Goal: Task Accomplishment & Management: Manage account settings

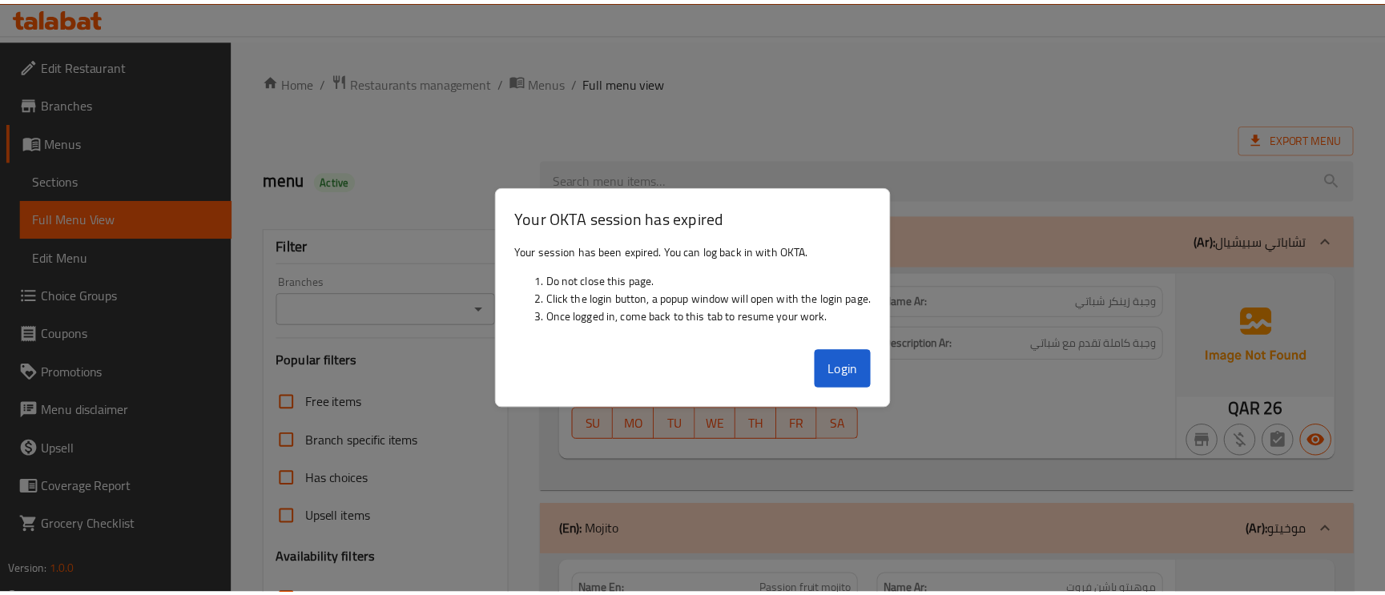
scroll to position [481, 0]
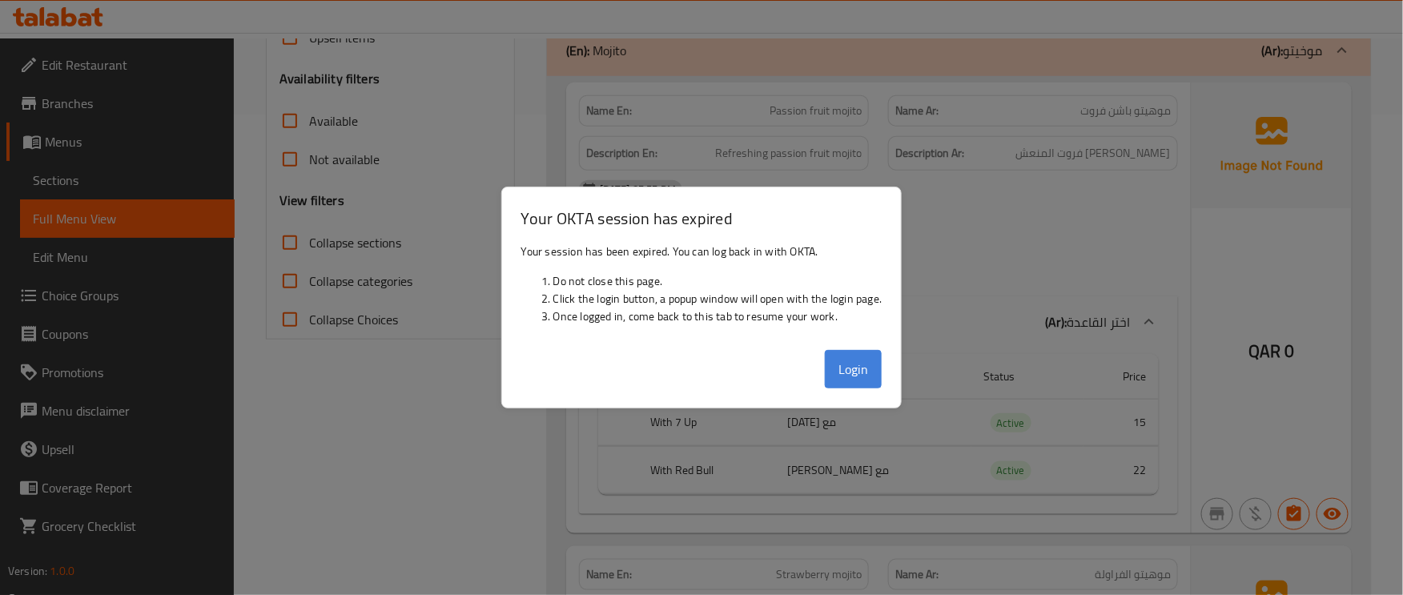
click at [856, 371] on button "Login" at bounding box center [854, 369] width 58 height 38
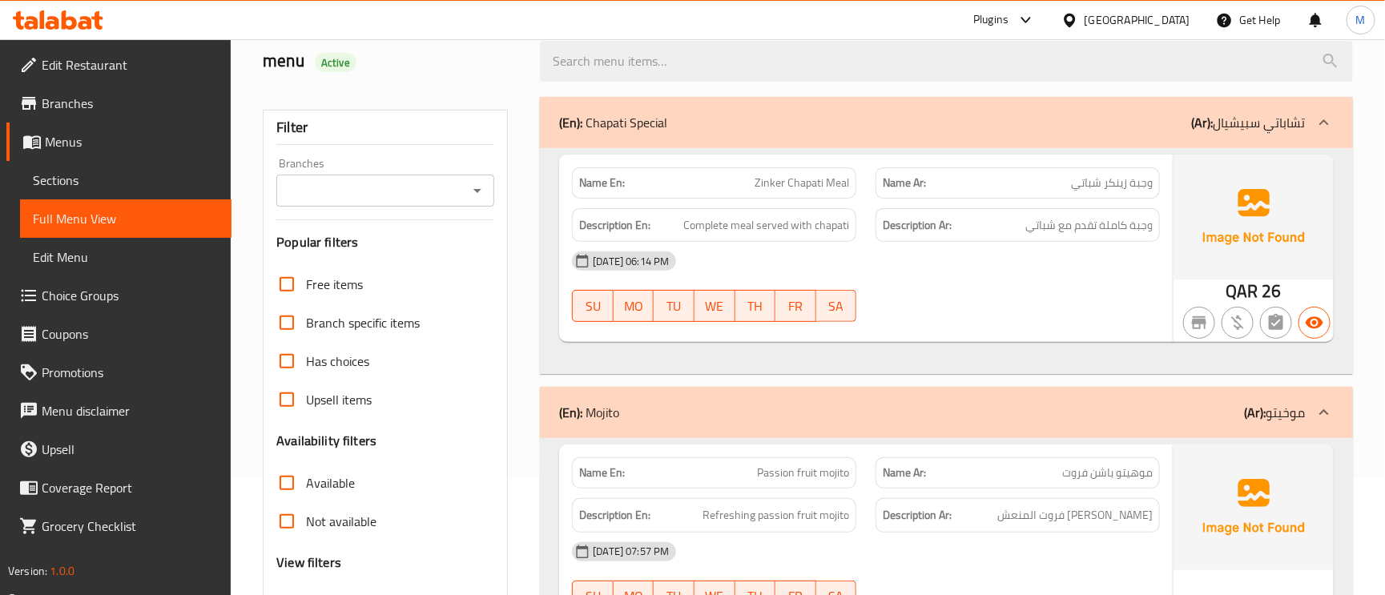
scroll to position [240, 0]
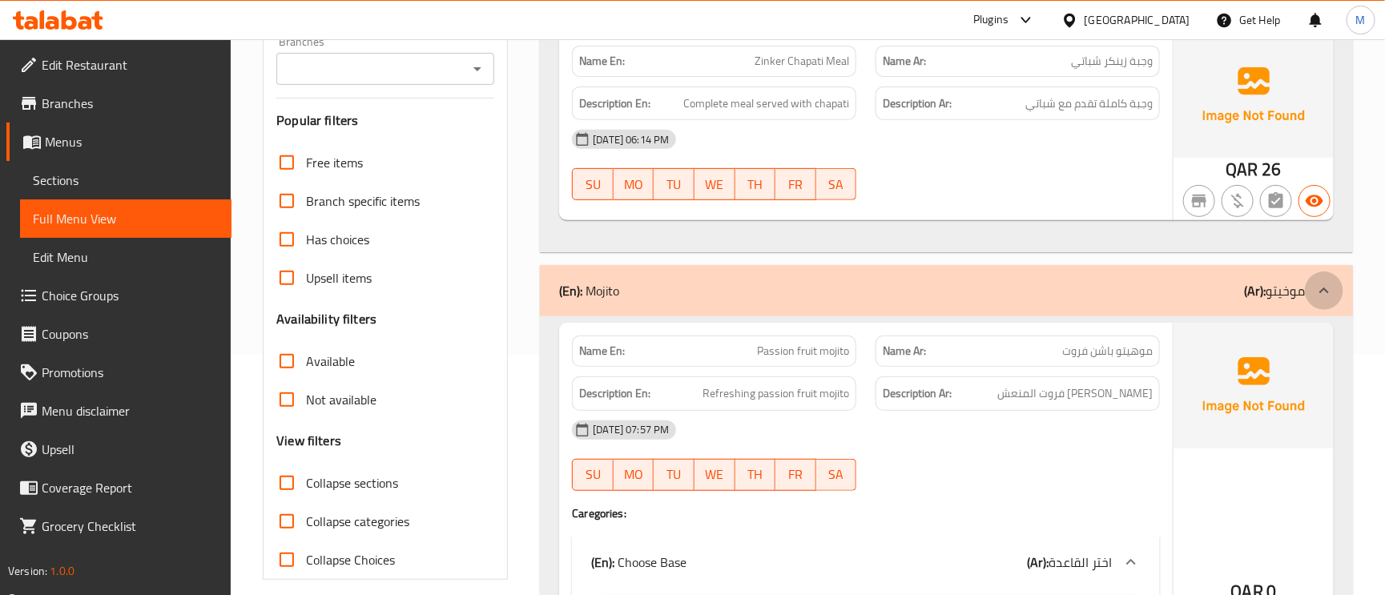
click at [1309, 299] on div at bounding box center [1324, 291] width 38 height 38
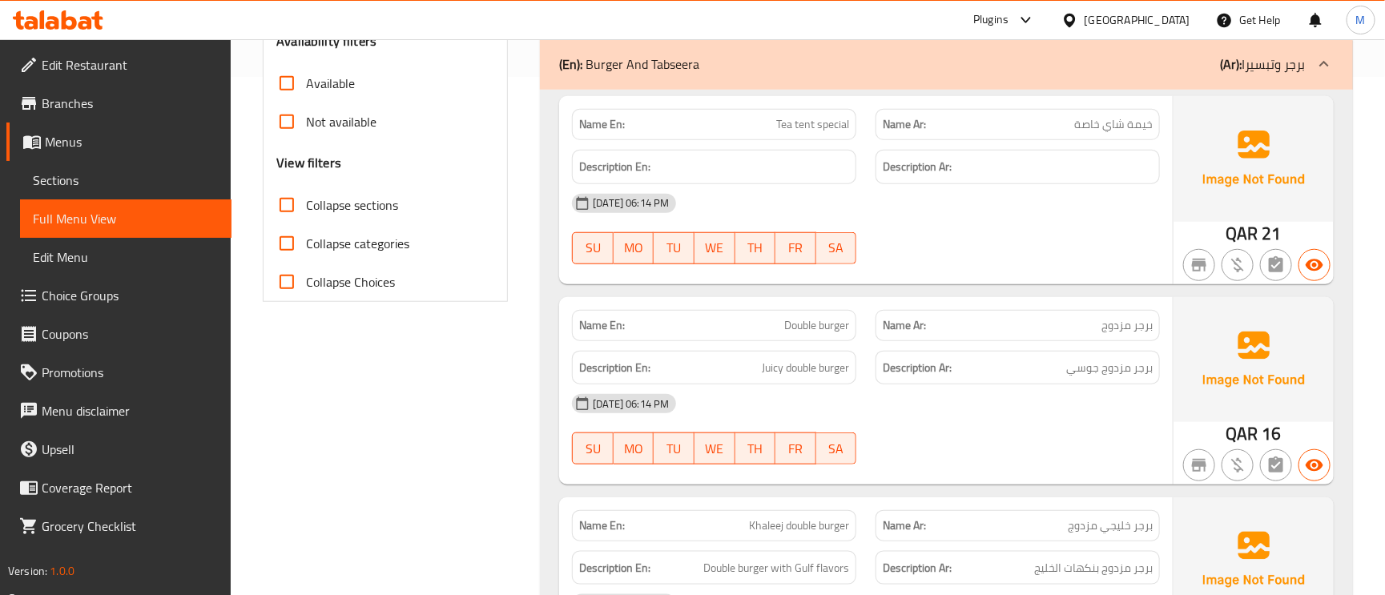
scroll to position [481, 0]
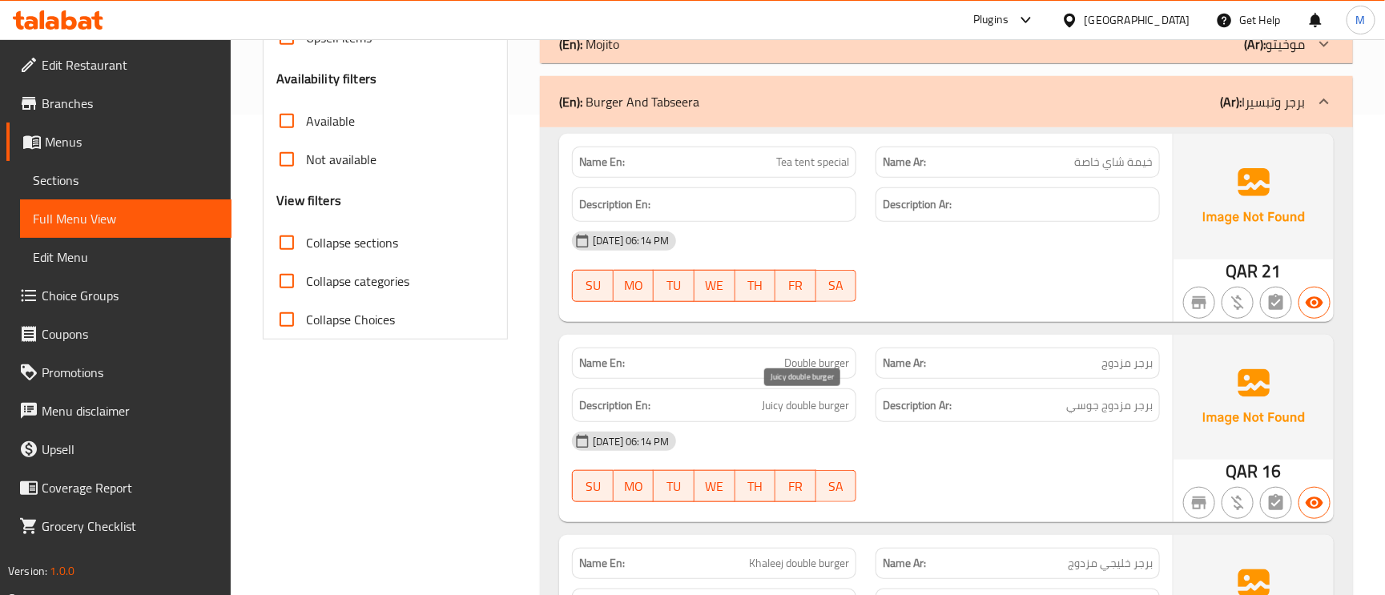
click at [776, 401] on span "Juicy double burger" at bounding box center [805, 406] width 87 height 20
copy span "Juicy"
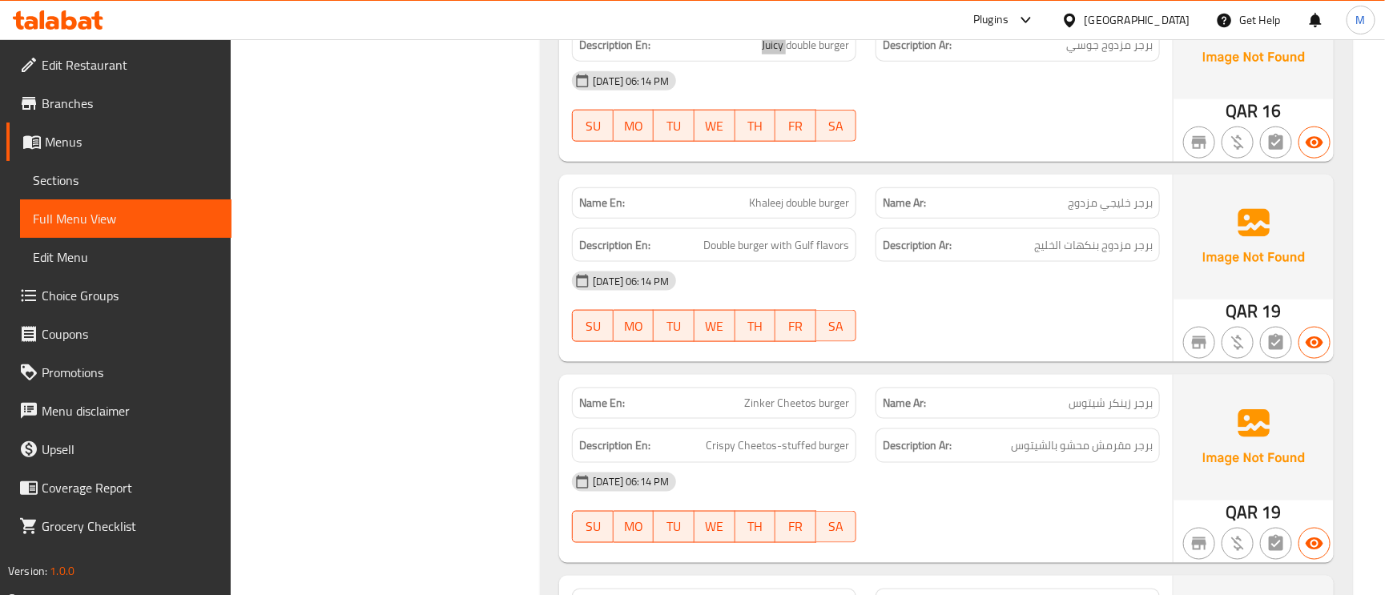
scroll to position [961, 0]
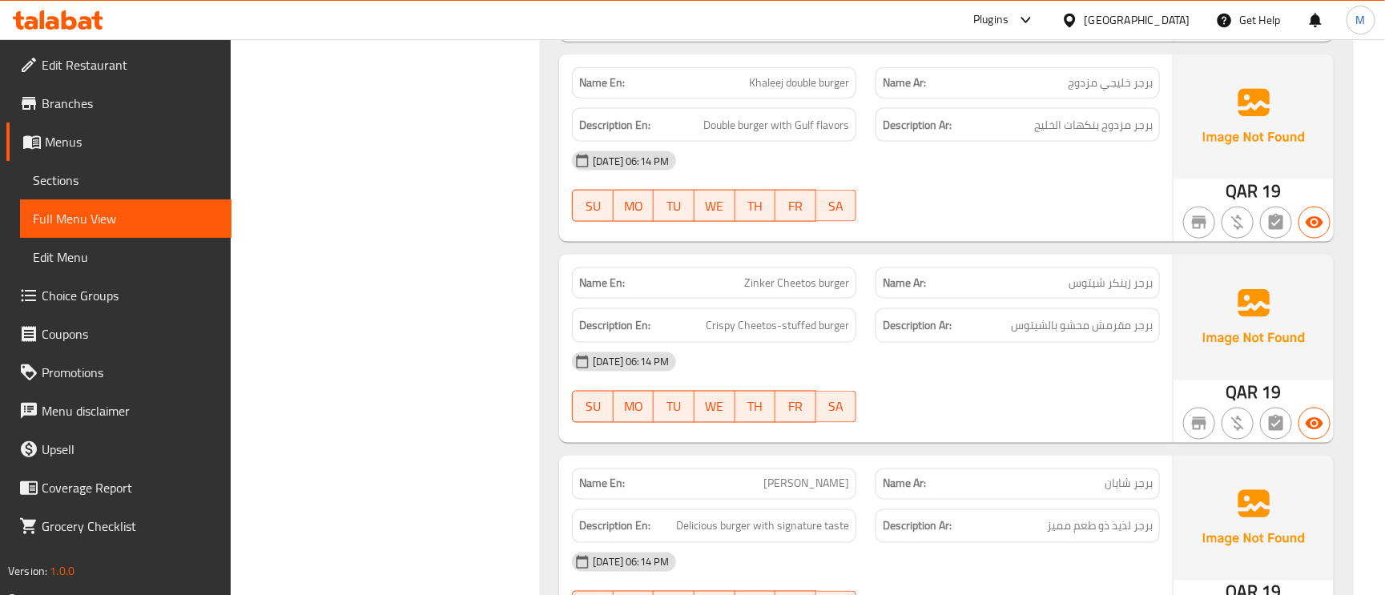
click at [1125, 283] on span "برجر زينكر شيتوس" at bounding box center [1111, 283] width 84 height 17
click at [1125, 284] on span "برجر زينكر شيتوس" at bounding box center [1111, 283] width 84 height 17
click at [1123, 285] on span "برجر زينكر شيتوس" at bounding box center [1111, 283] width 84 height 17
click at [1129, 477] on span "برجر شايان" at bounding box center [1129, 484] width 48 height 17
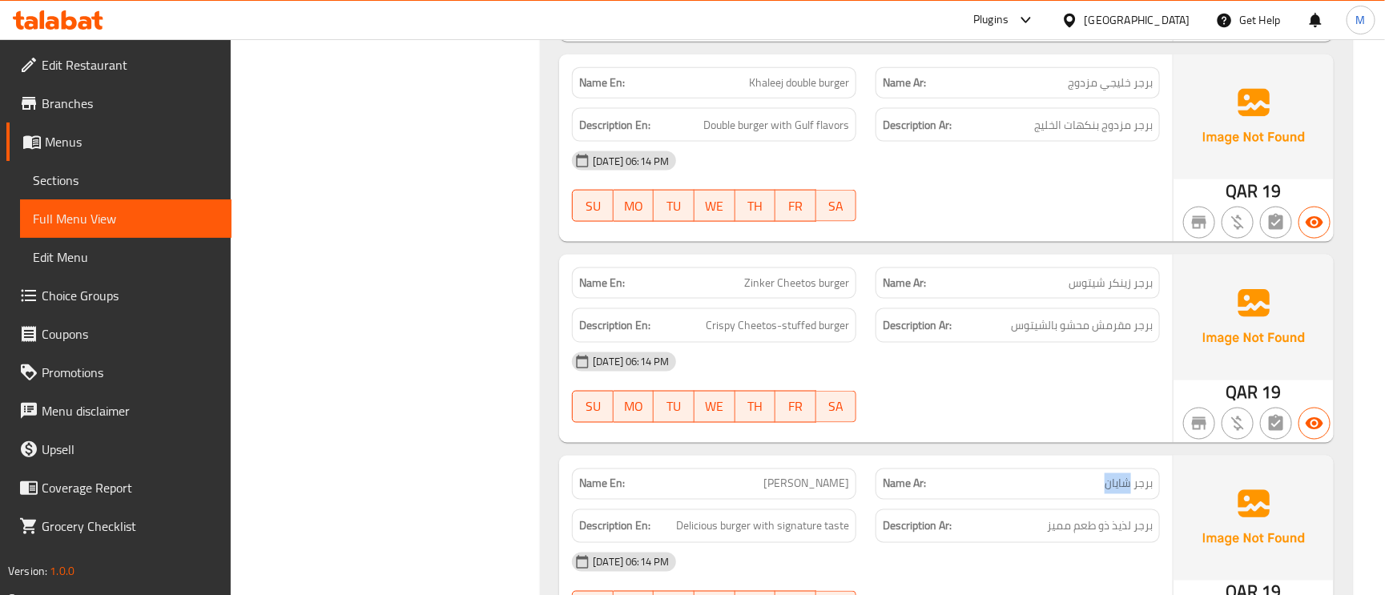
click at [1129, 477] on span "برجر شايان" at bounding box center [1129, 484] width 48 height 17
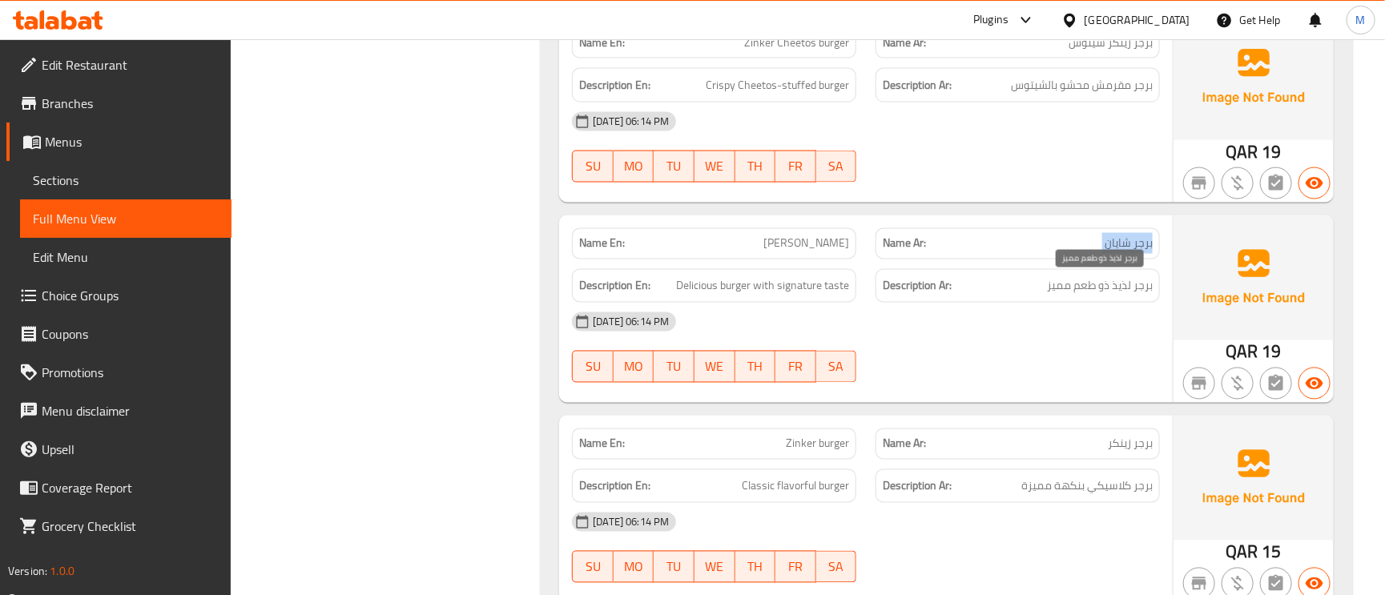
click at [1126, 292] on span "برجر لذيذ ذو طعم مميز" at bounding box center [1100, 286] width 106 height 20
click at [1126, 291] on span "برجر لذيذ ذو طعم مميز" at bounding box center [1100, 286] width 106 height 20
click at [1126, 292] on span "برجر لذيذ ذو طعم مميز" at bounding box center [1100, 286] width 106 height 20
click at [805, 285] on span "Delicious burger with signature taste" at bounding box center [762, 286] width 173 height 20
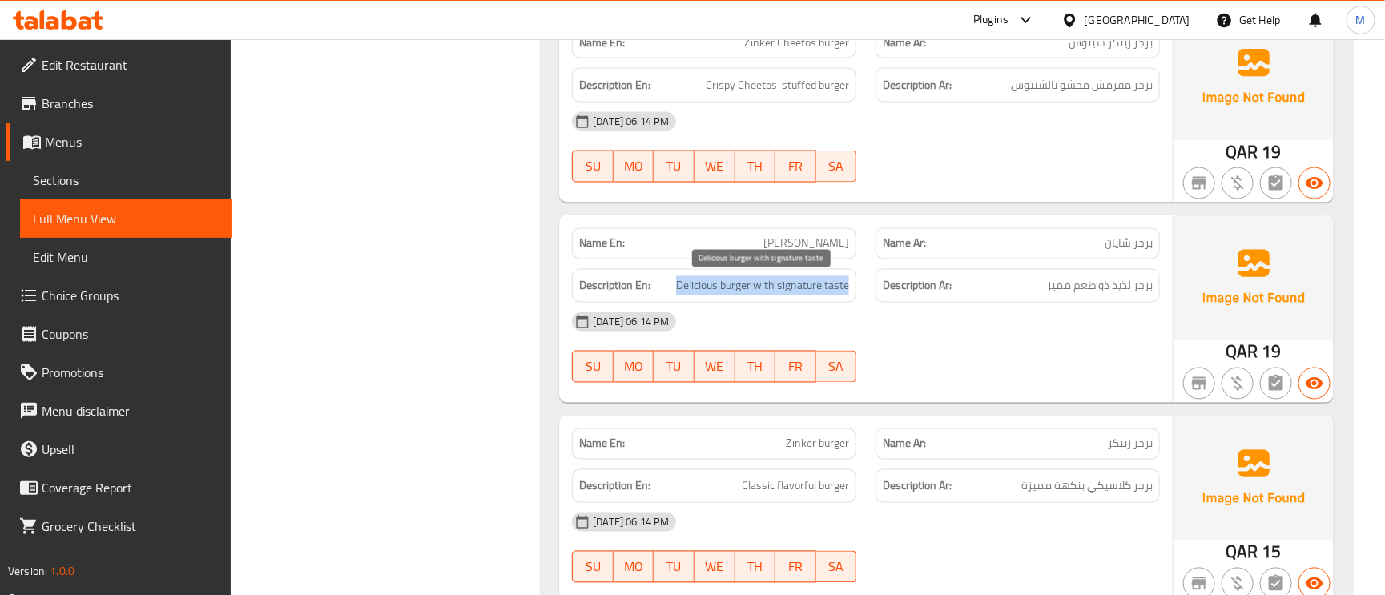
click at [805, 285] on span "Delicious burger with signature taste" at bounding box center [762, 286] width 173 height 20
click at [824, 244] on span "[PERSON_NAME]" at bounding box center [806, 243] width 86 height 17
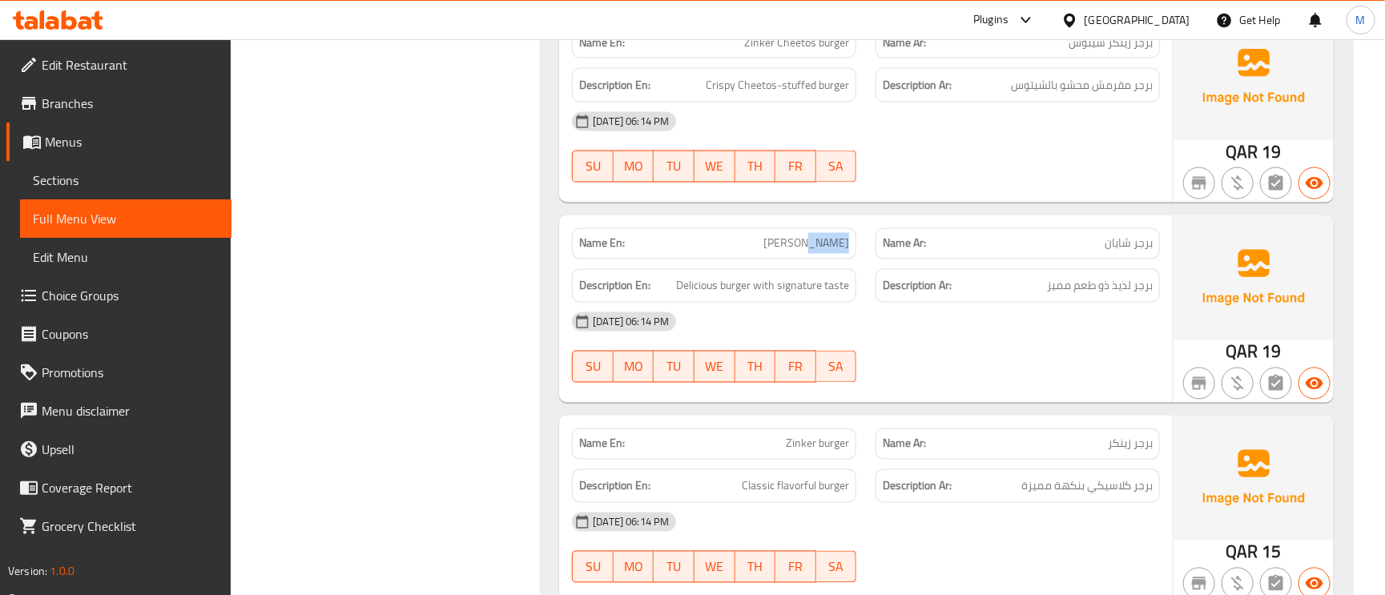
click at [824, 244] on span "[PERSON_NAME]" at bounding box center [806, 243] width 86 height 17
copy span "[PERSON_NAME]"
click at [818, 290] on span "Delicious burger with signature taste" at bounding box center [762, 286] width 173 height 20
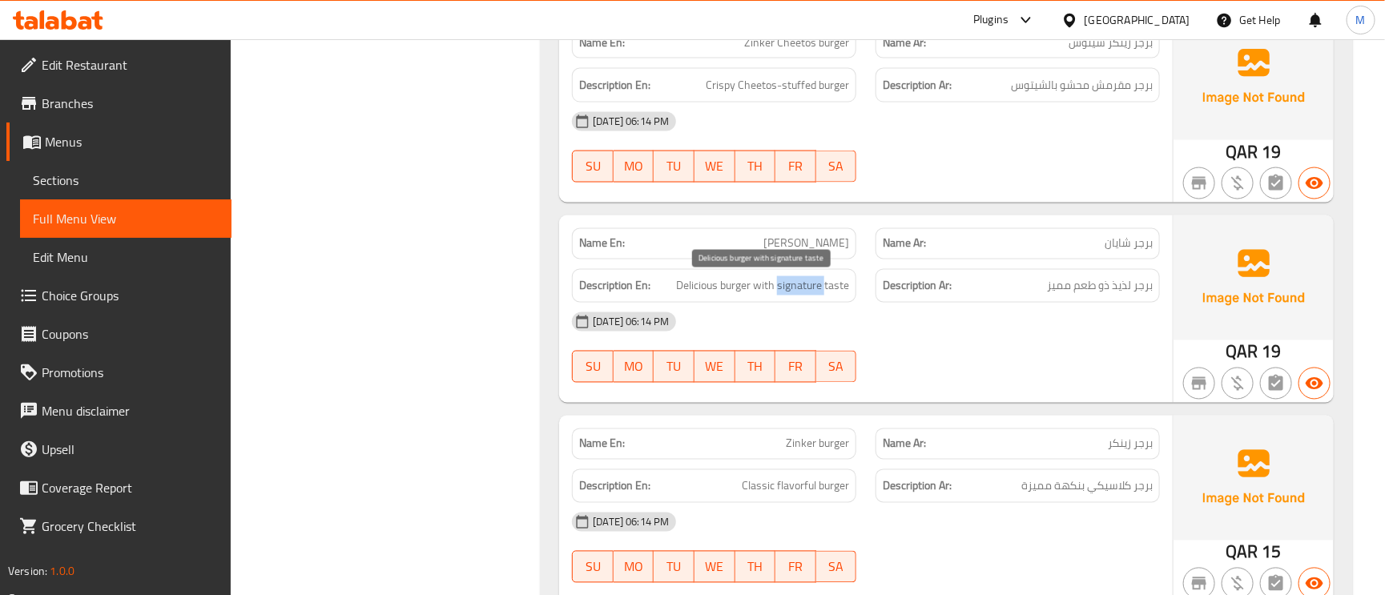
click at [818, 290] on span "Delicious burger with signature taste" at bounding box center [762, 286] width 173 height 20
click at [832, 256] on div "Name En: Shayan burger" at bounding box center [714, 243] width 284 height 31
copy span "burger"
click at [832, 256] on div "Name En: Shayan burger" at bounding box center [714, 243] width 284 height 31
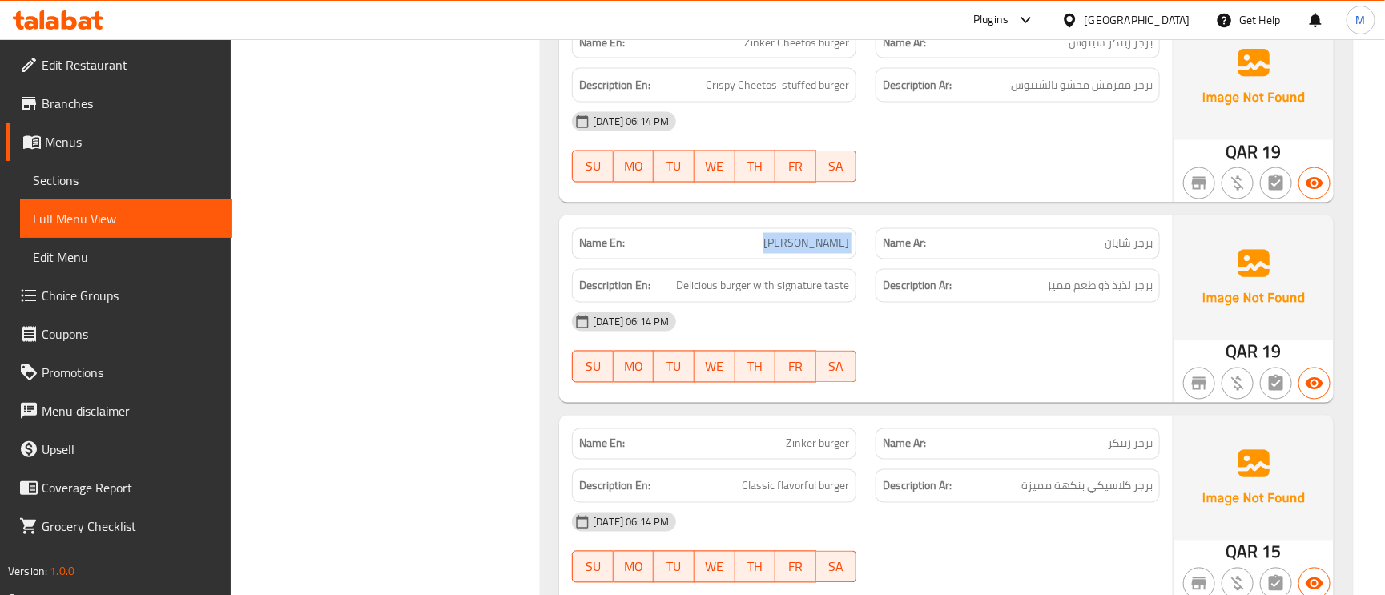
copy span "[PERSON_NAME]"
click at [767, 244] on p "Name En: Shayan burger" at bounding box center [714, 243] width 270 height 17
click at [828, 244] on span "[PERSON_NAME]" at bounding box center [806, 243] width 86 height 17
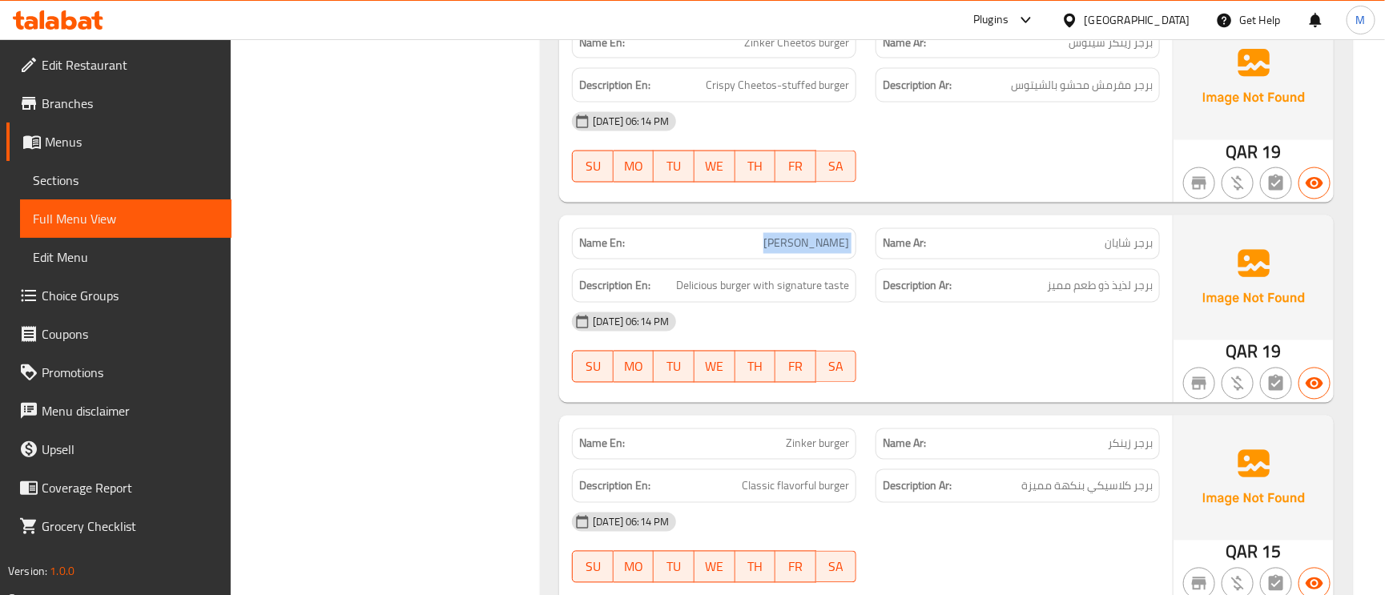
copy span "[PERSON_NAME]"
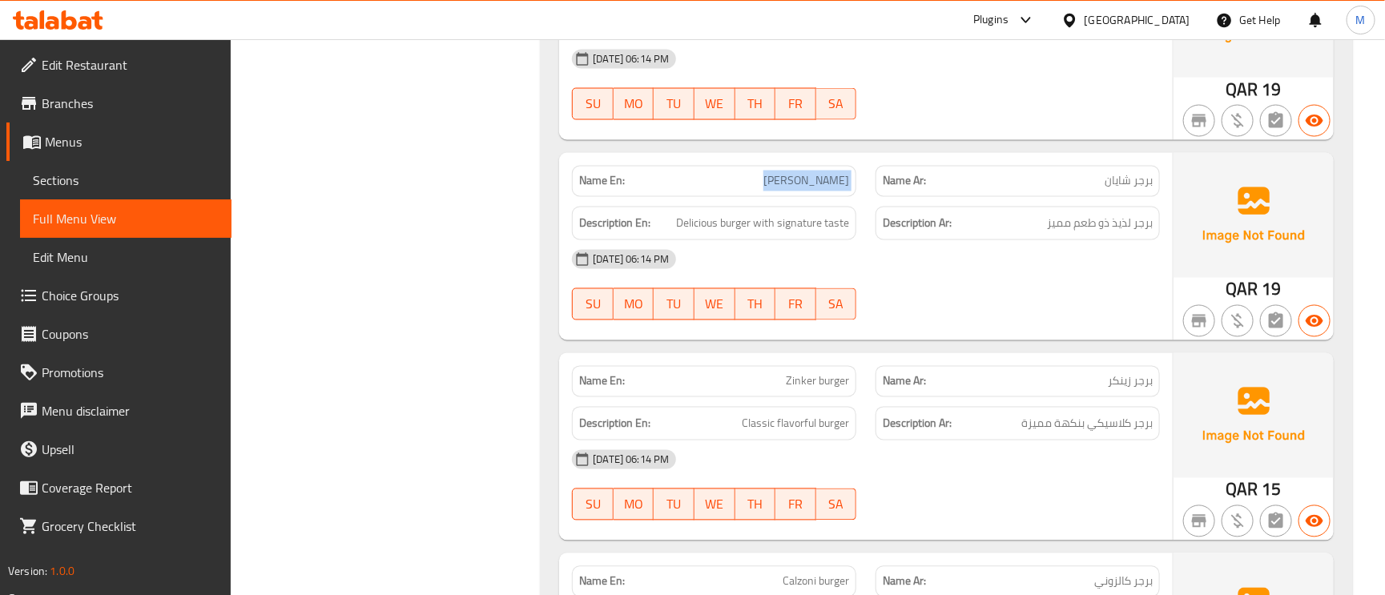
scroll to position [1322, 0]
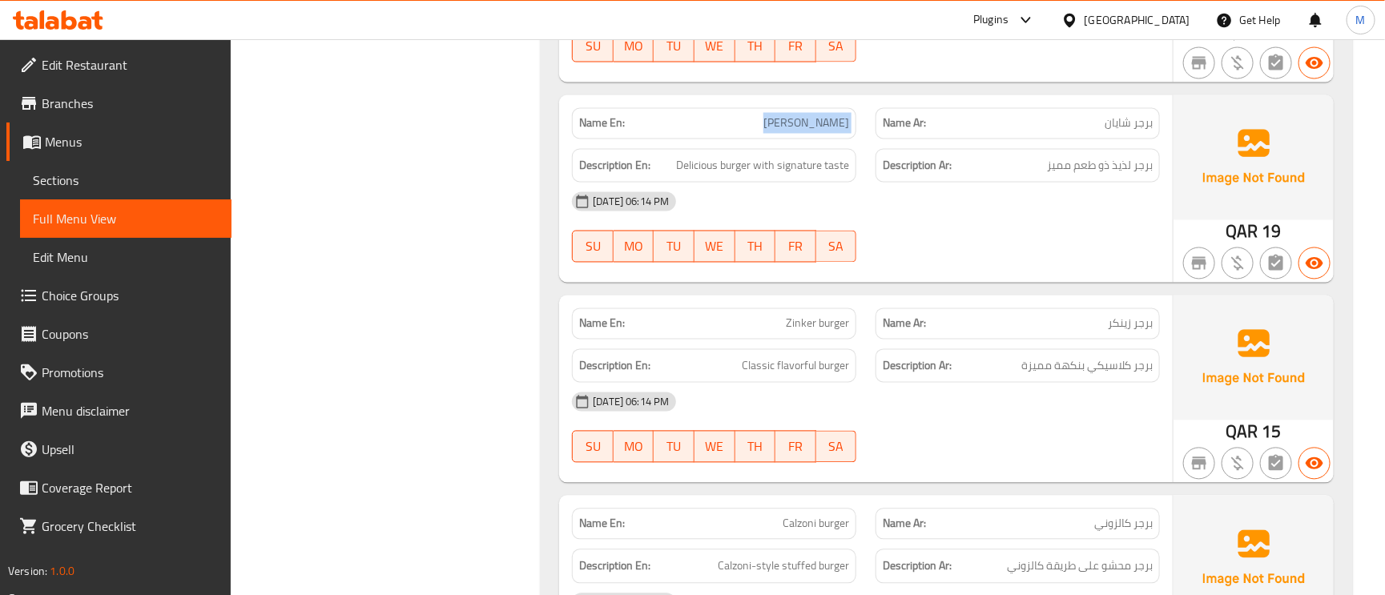
click at [834, 102] on div "Name En: Shayan burger" at bounding box center [714, 124] width 304 height 50
click at [834, 132] on span "[PERSON_NAME]" at bounding box center [806, 123] width 86 height 17
copy span "burger"
click at [834, 132] on span "[PERSON_NAME]" at bounding box center [806, 123] width 86 height 17
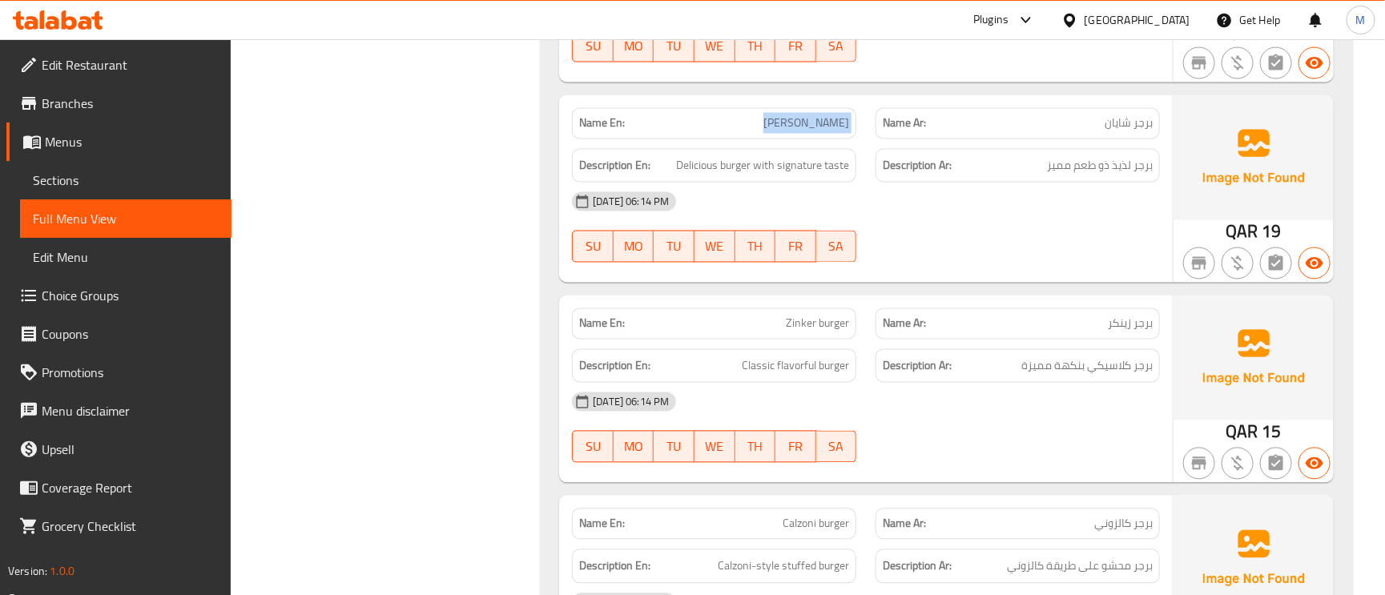
copy span "[PERSON_NAME]"
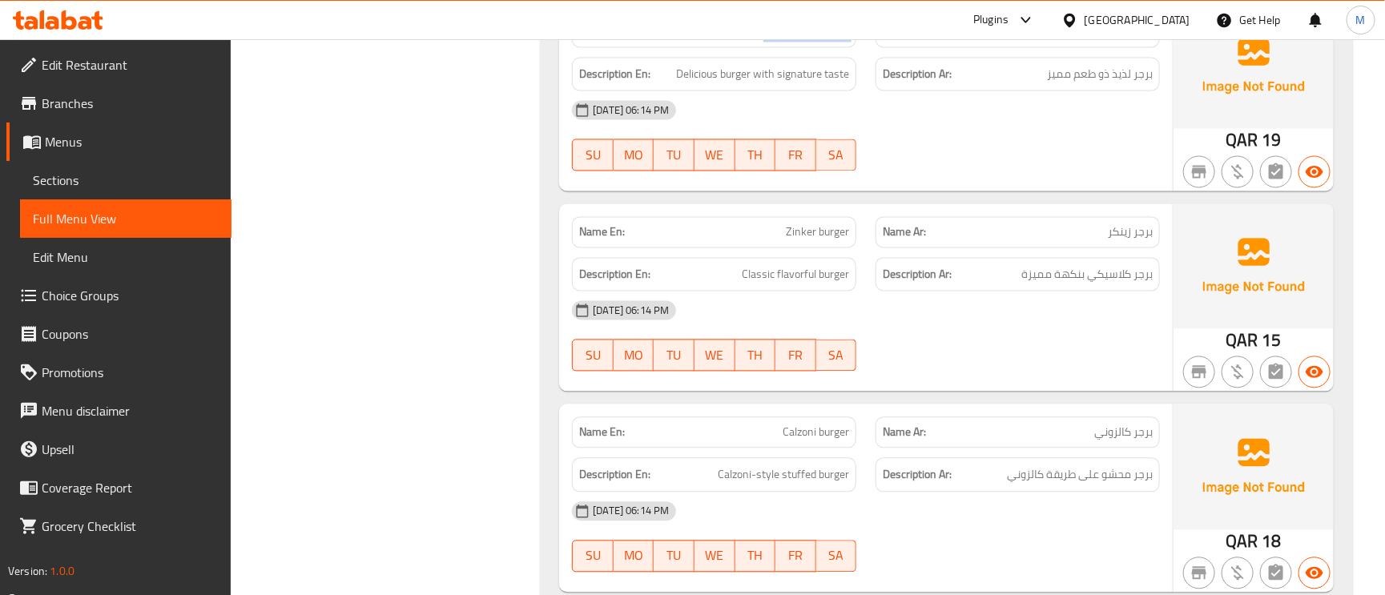
scroll to position [1562, 0]
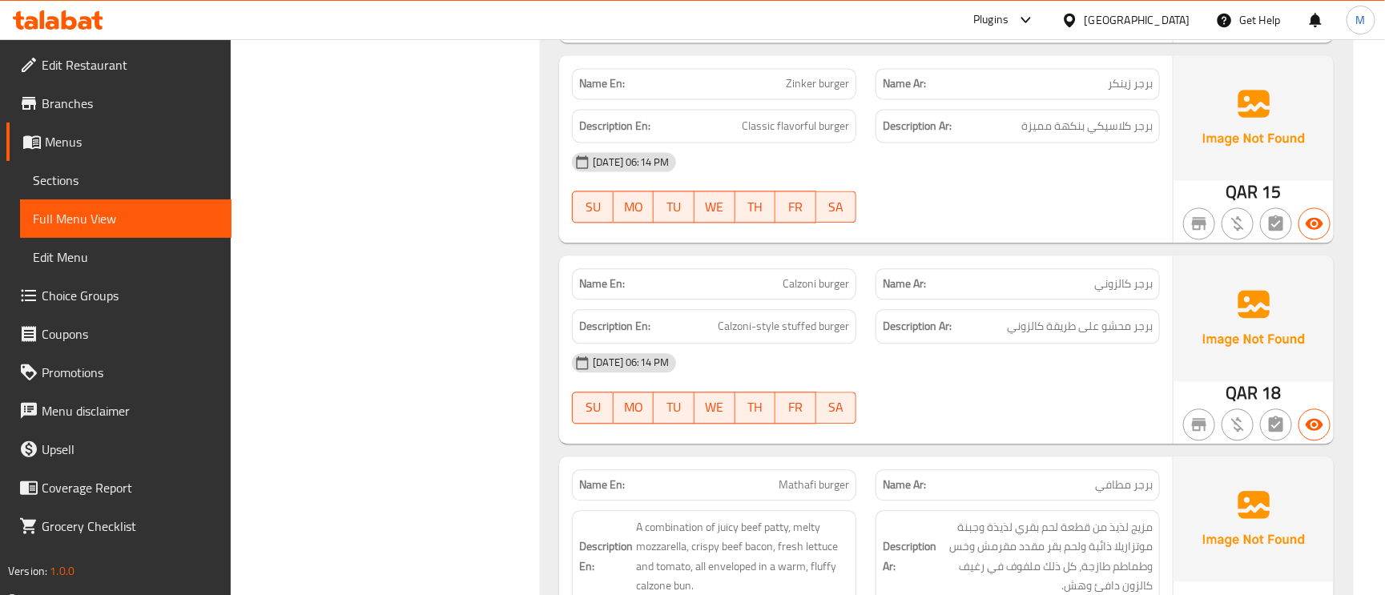
click at [801, 87] on span "Zinker burger" at bounding box center [817, 83] width 63 height 17
copy span "Zinker burger"
click at [801, 87] on span "Zinker burger" at bounding box center [817, 83] width 63 height 17
click at [783, 340] on div "Description En: Calzoni-style stuffed burger" at bounding box center [714, 326] width 284 height 34
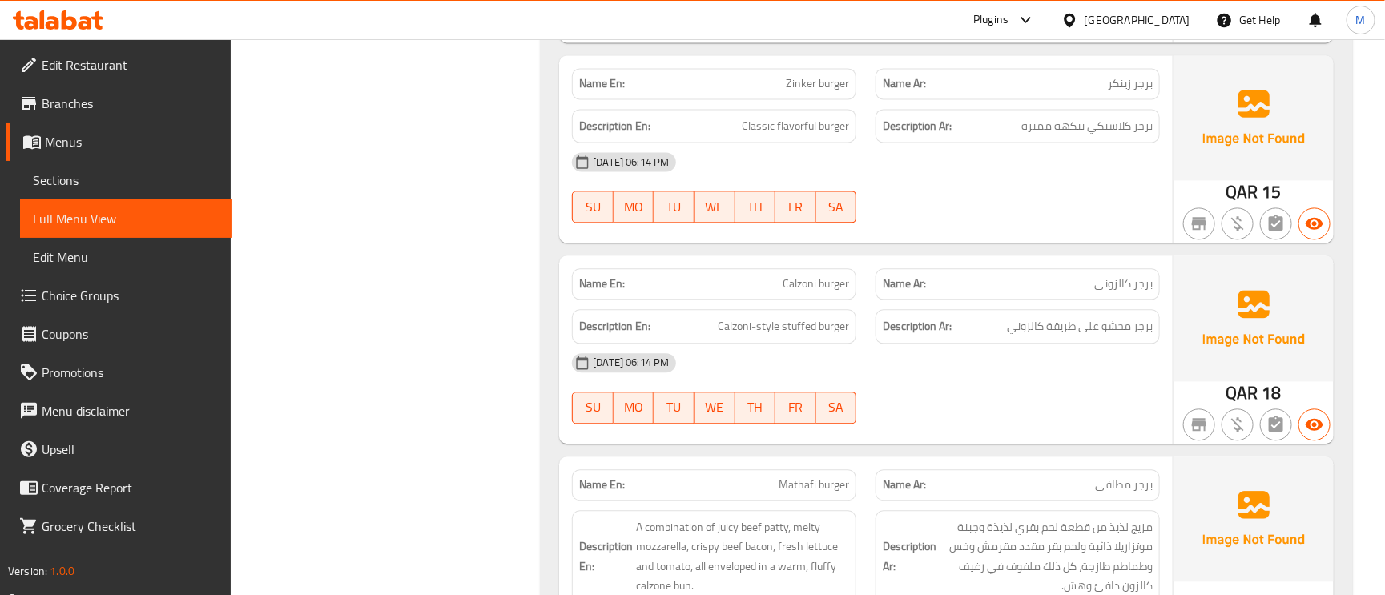
click at [783, 340] on div "Description En: Calzoni-style stuffed burger" at bounding box center [714, 326] width 284 height 34
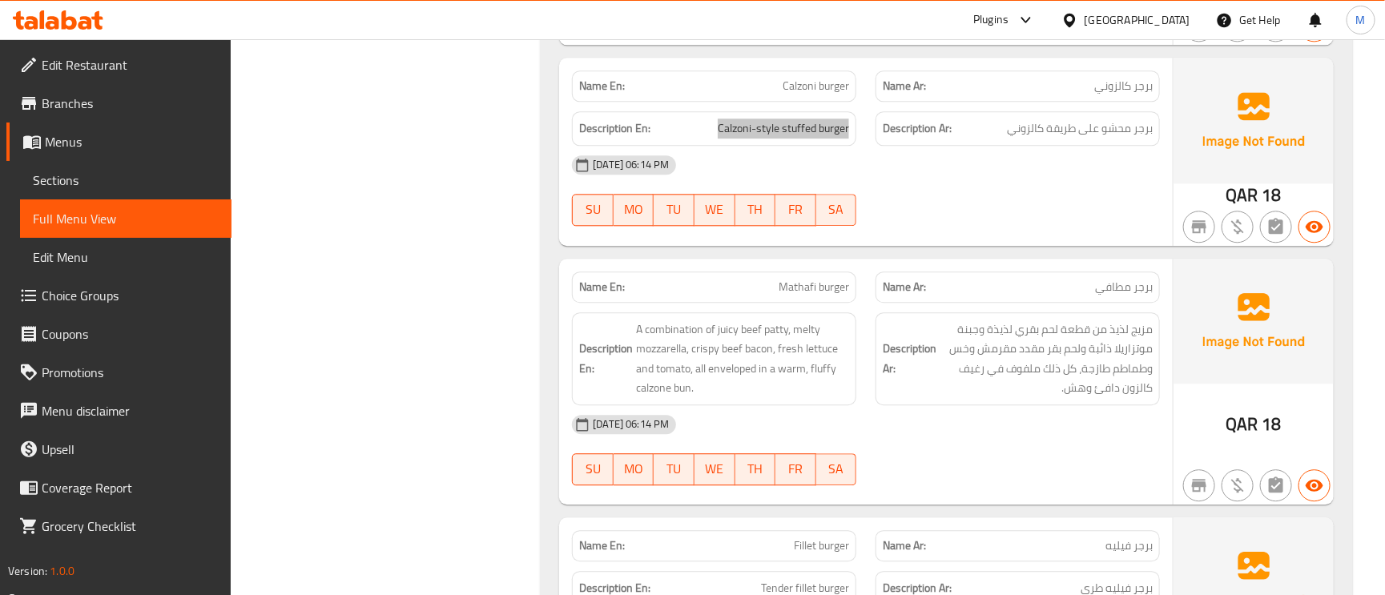
scroll to position [1802, 0]
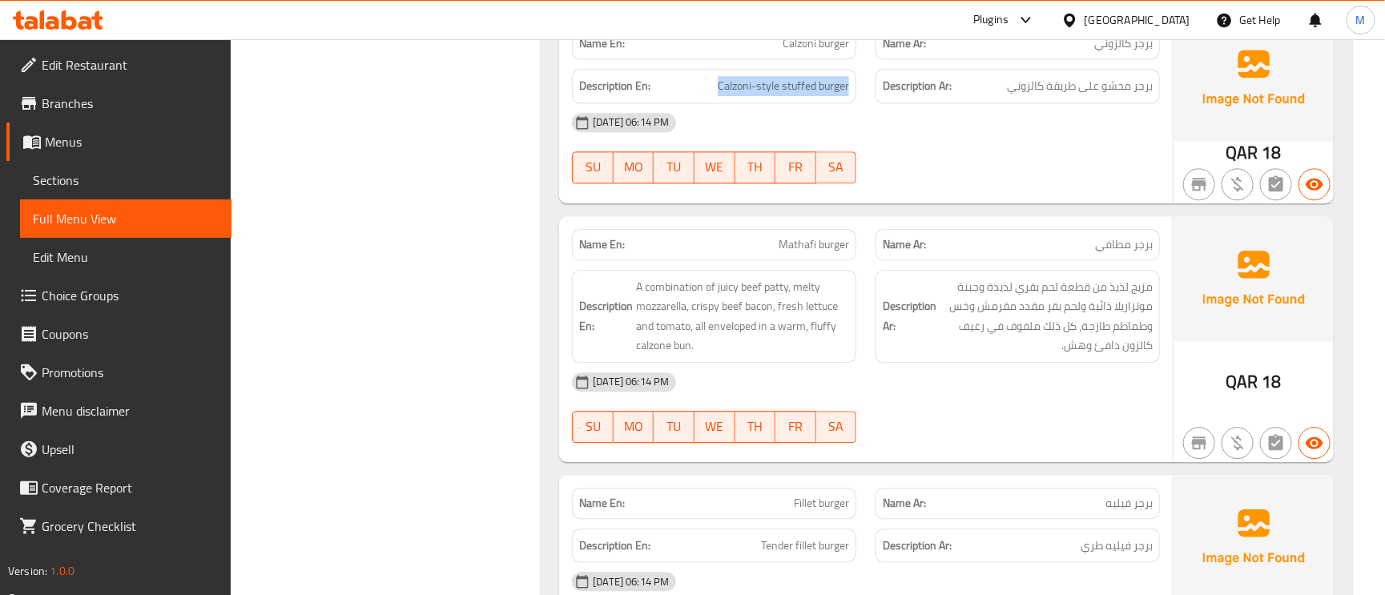
click at [827, 244] on span "Mathafi burger" at bounding box center [814, 244] width 70 height 17
copy span "Mathafi burger"
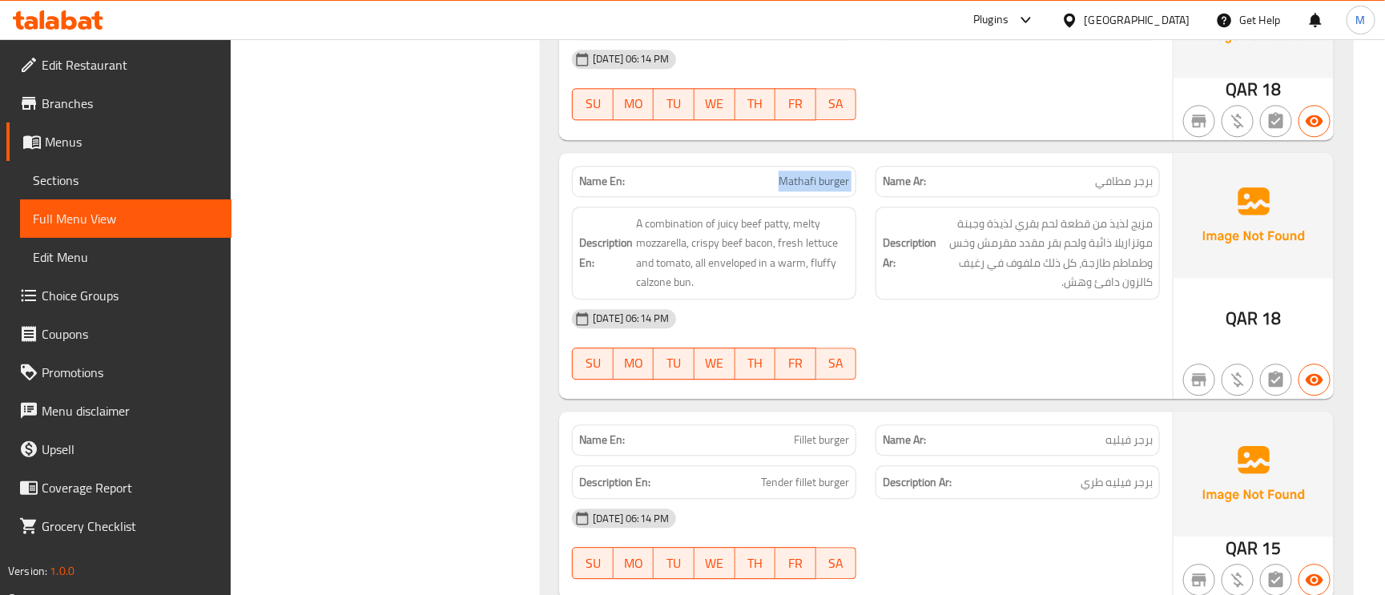
scroll to position [2043, 0]
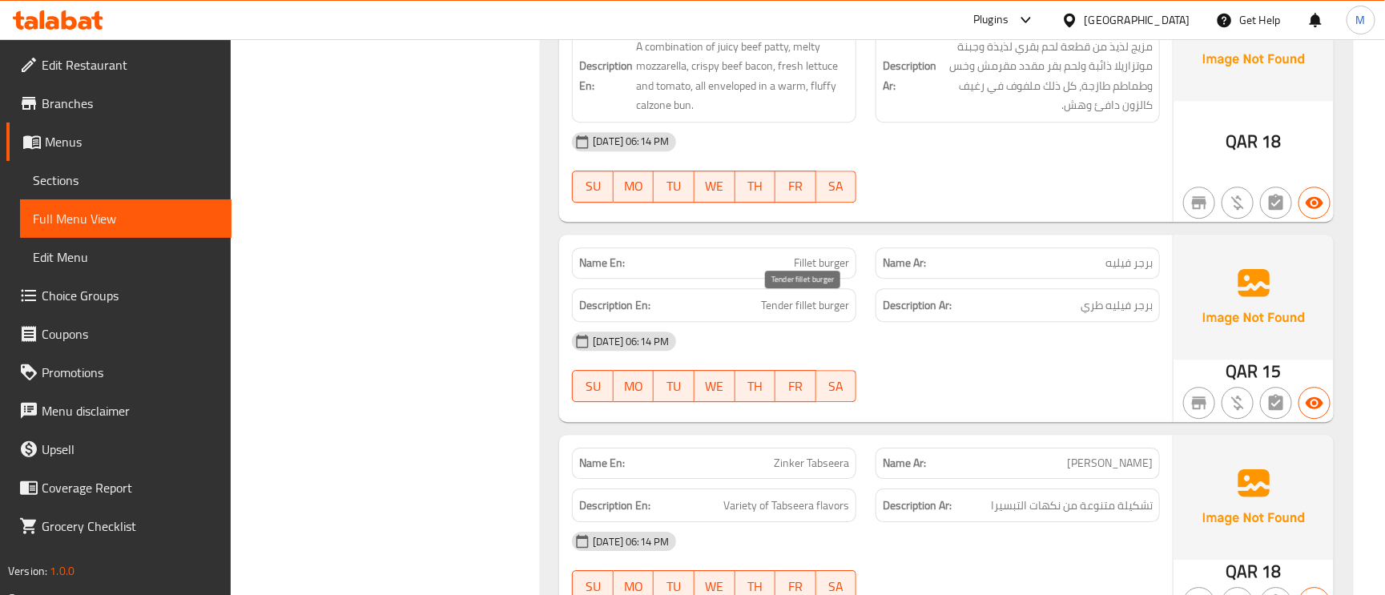
click at [807, 307] on span "Tender fillet burger" at bounding box center [805, 306] width 88 height 20
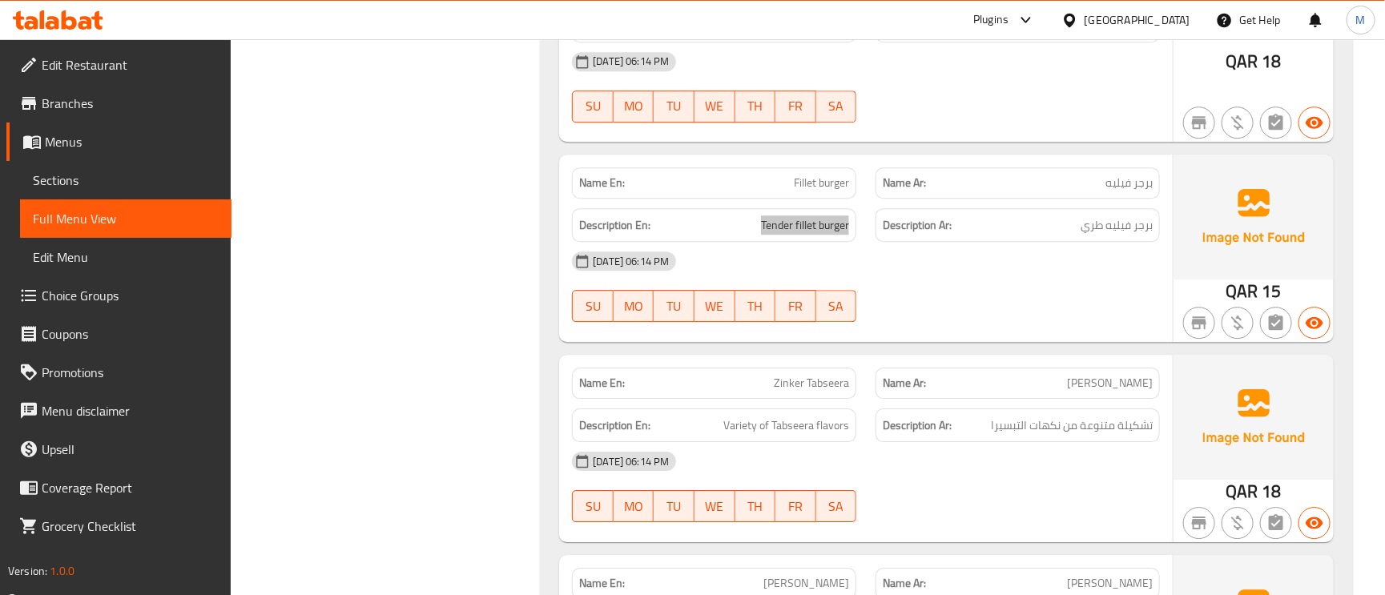
scroll to position [2163, 0]
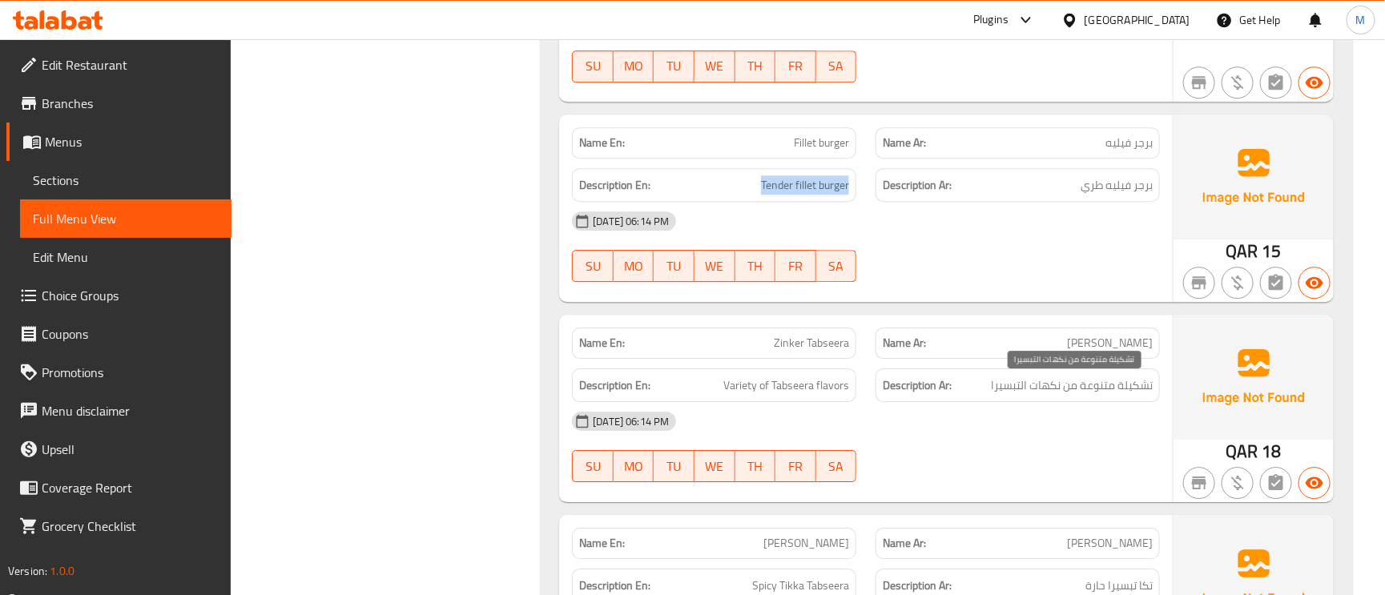
click at [1109, 396] on span "تشكيلة متنوعة من نكهات التبسيرا" at bounding box center [1072, 386] width 162 height 20
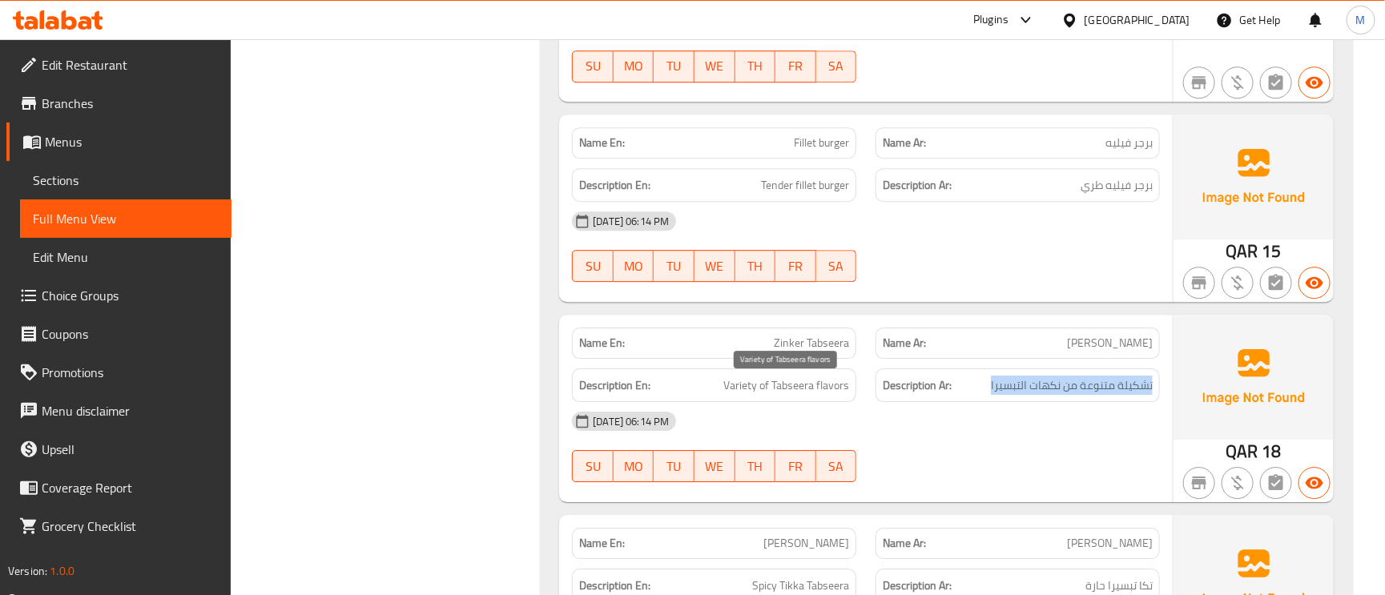
click at [755, 389] on span "Variety of Tabseera flavors" at bounding box center [786, 386] width 126 height 20
click at [756, 388] on span "Variety of Tabseera flavors" at bounding box center [786, 386] width 126 height 20
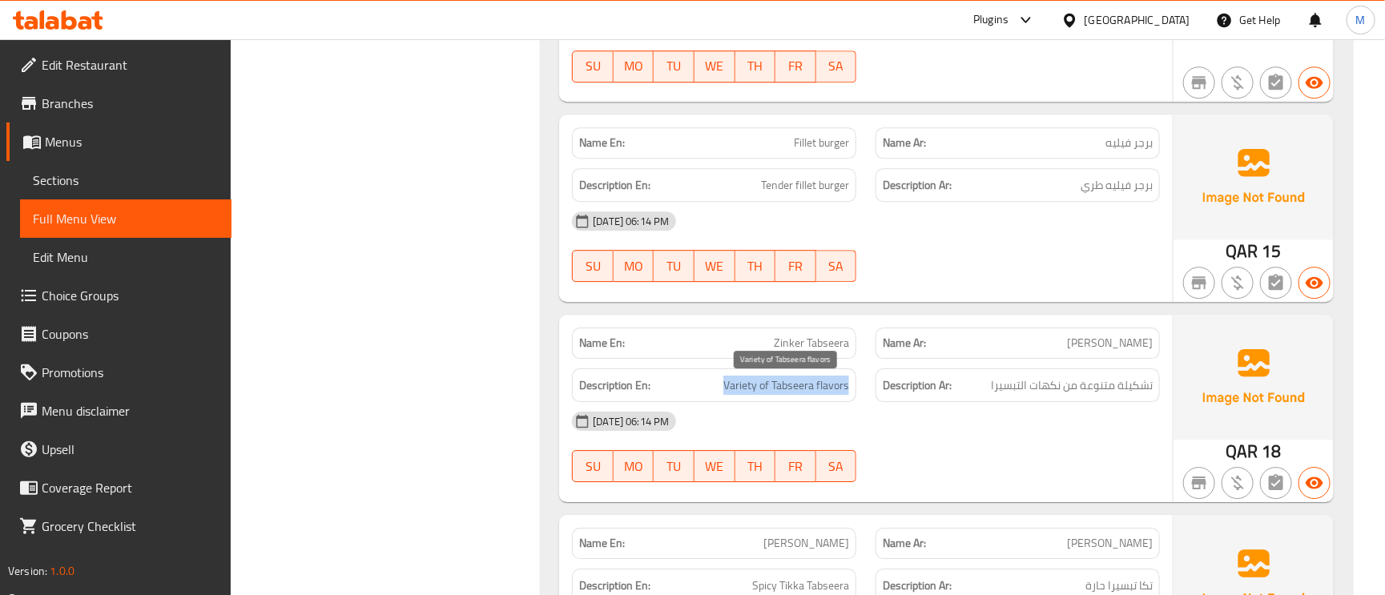
click at [756, 388] on span "Variety of Tabseera flavors" at bounding box center [786, 386] width 126 height 20
click at [770, 388] on span "Variety of Tabseera flavors" at bounding box center [786, 386] width 126 height 20
click at [810, 392] on span "Variety of Tabseera flavors" at bounding box center [786, 386] width 126 height 20
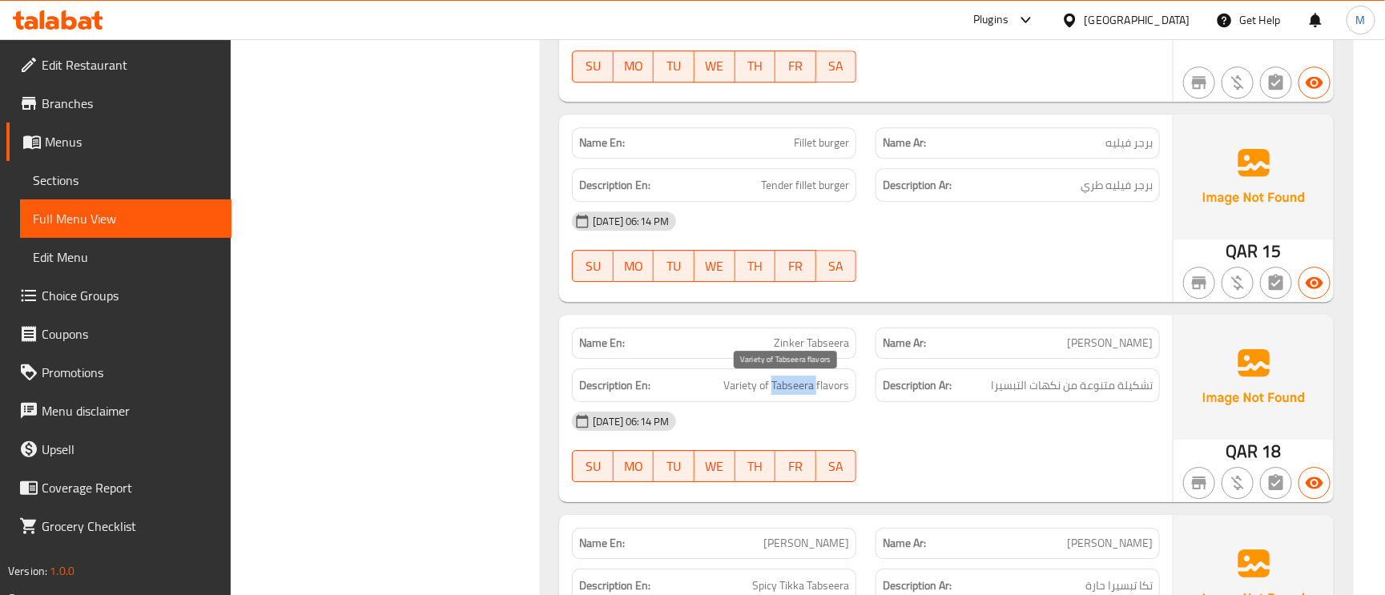
click at [810, 392] on span "Variety of Tabseera flavors" at bounding box center [786, 386] width 126 height 20
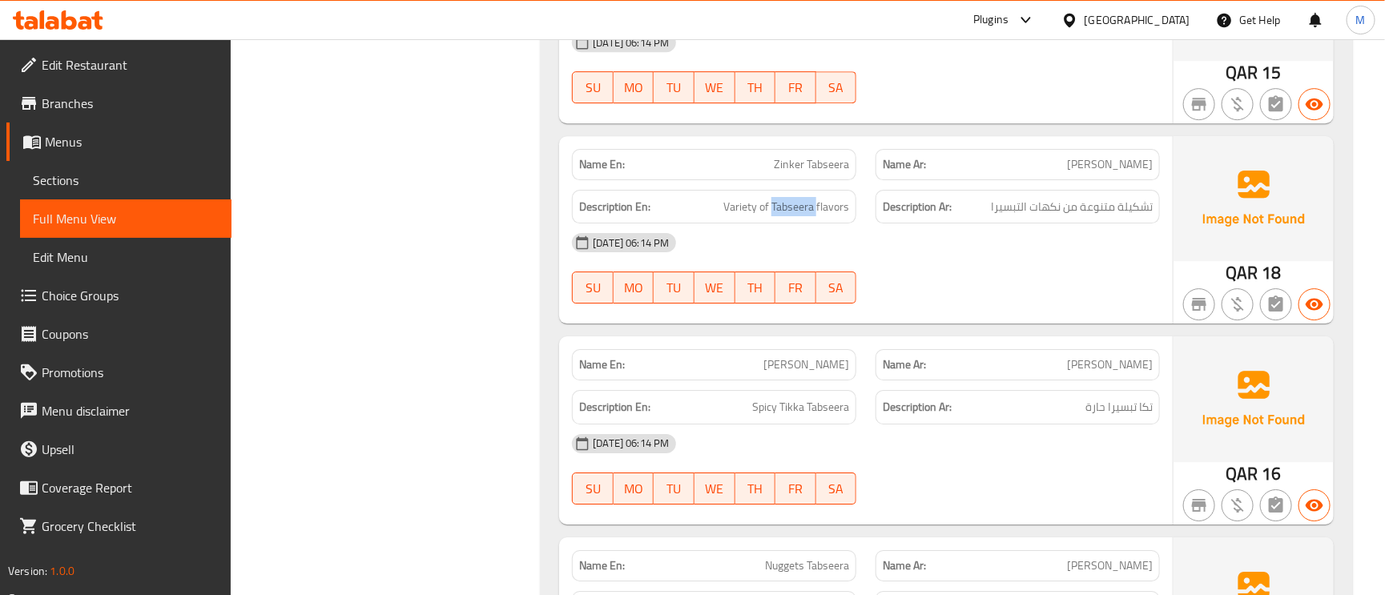
scroll to position [2403, 0]
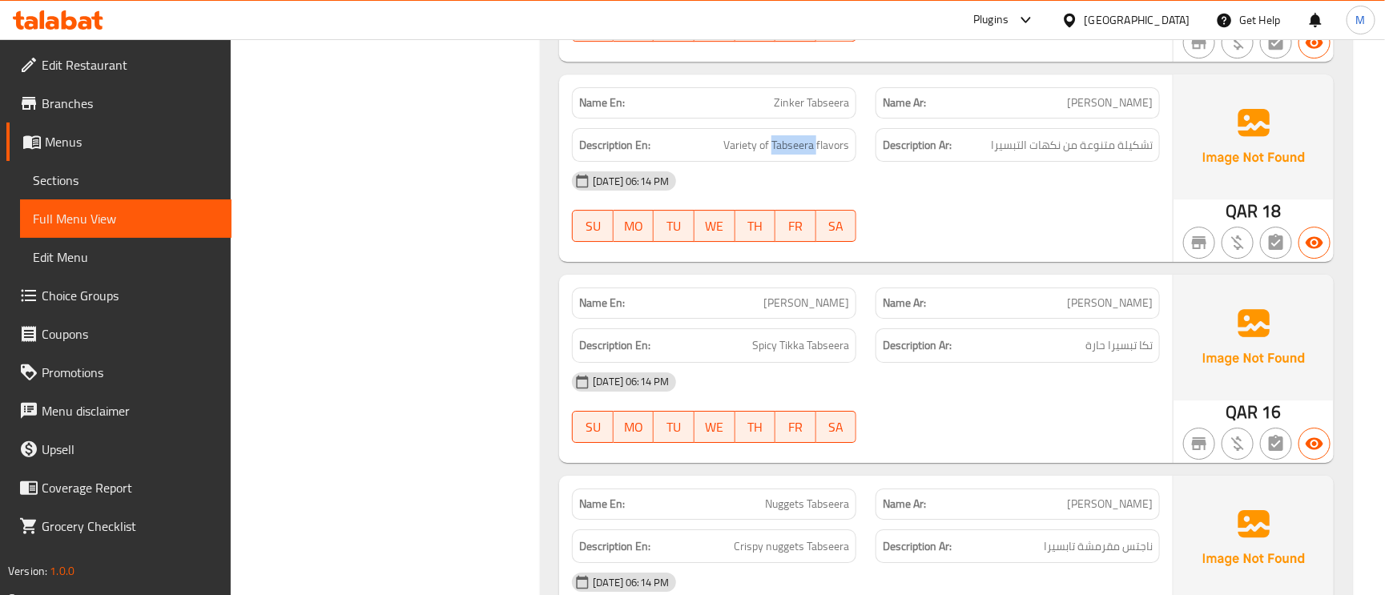
click at [1113, 356] on span "تكا تبسيرا حارة" at bounding box center [1118, 346] width 67 height 20
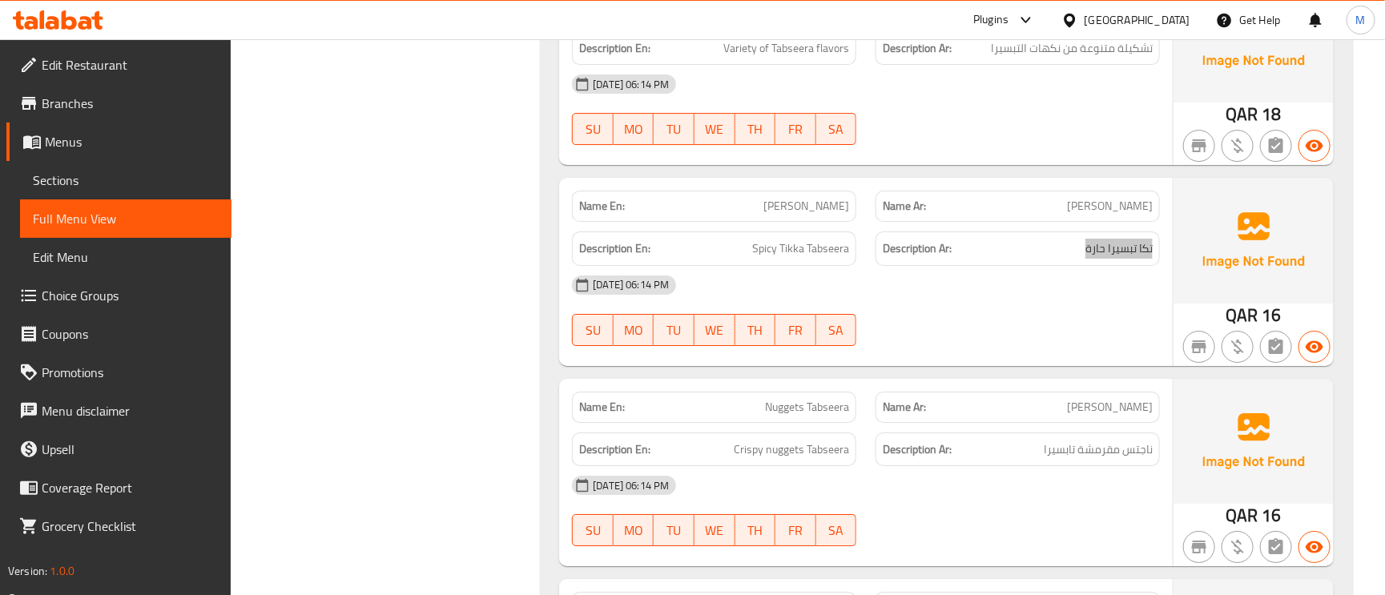
scroll to position [2643, 0]
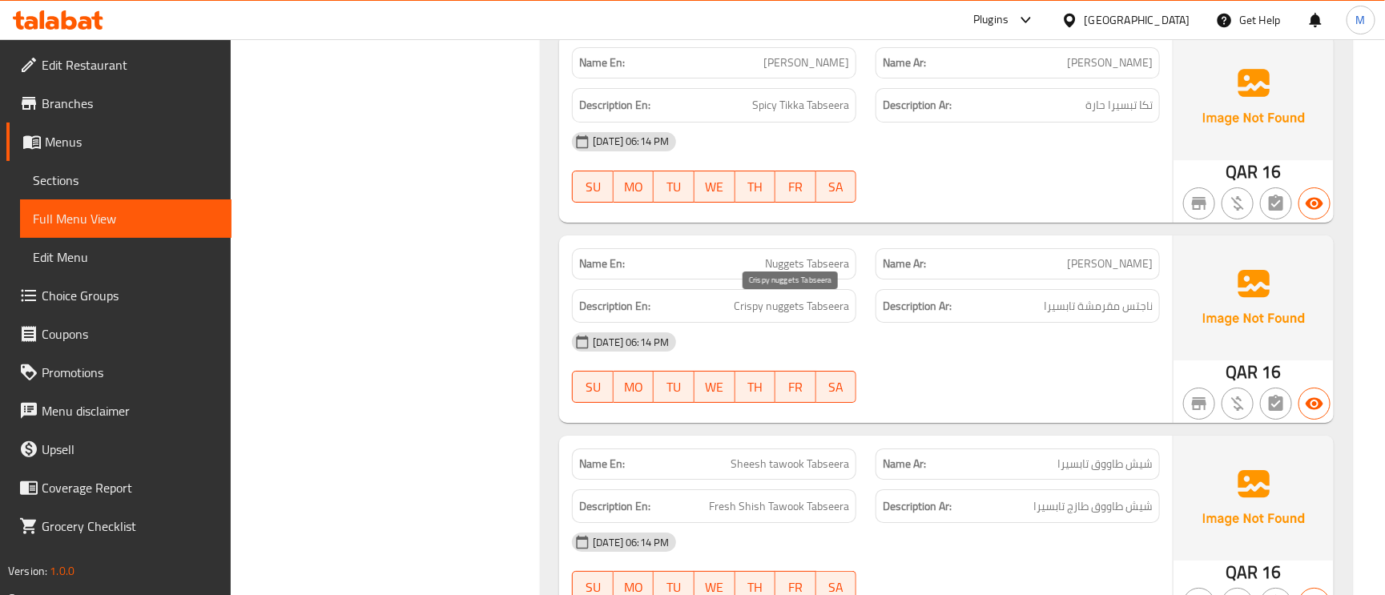
click at [745, 312] on span "Crispy nuggets Tabseera" at bounding box center [791, 306] width 115 height 20
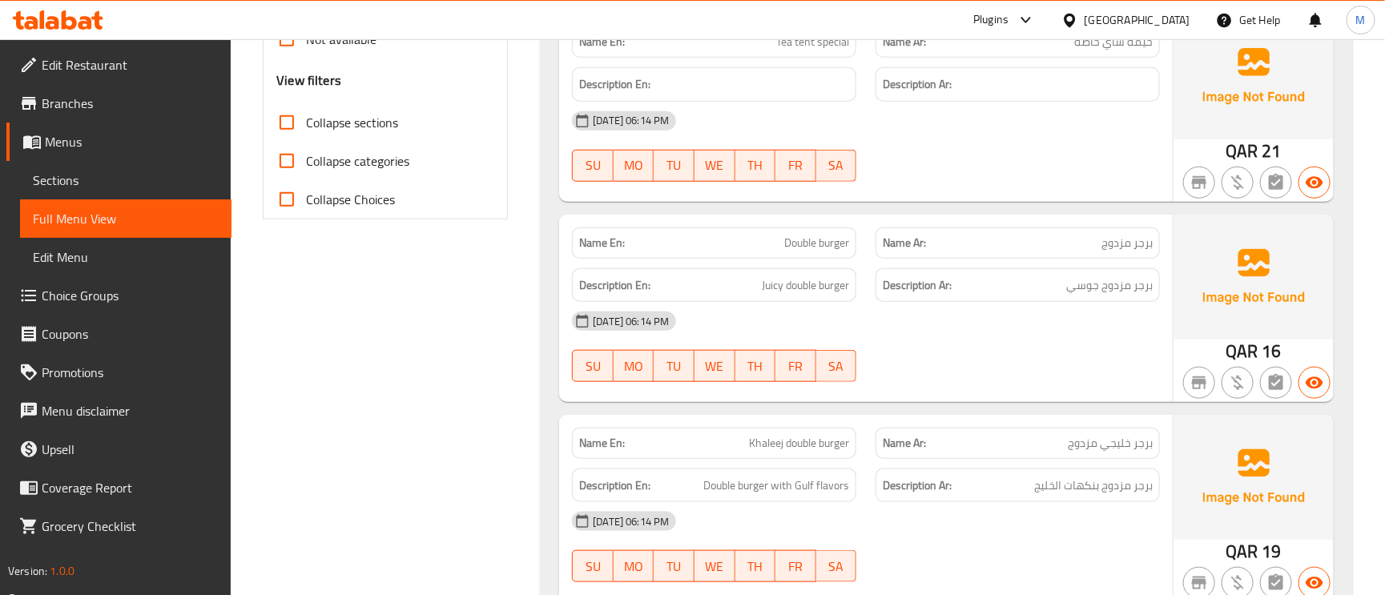
scroll to position [0, 0]
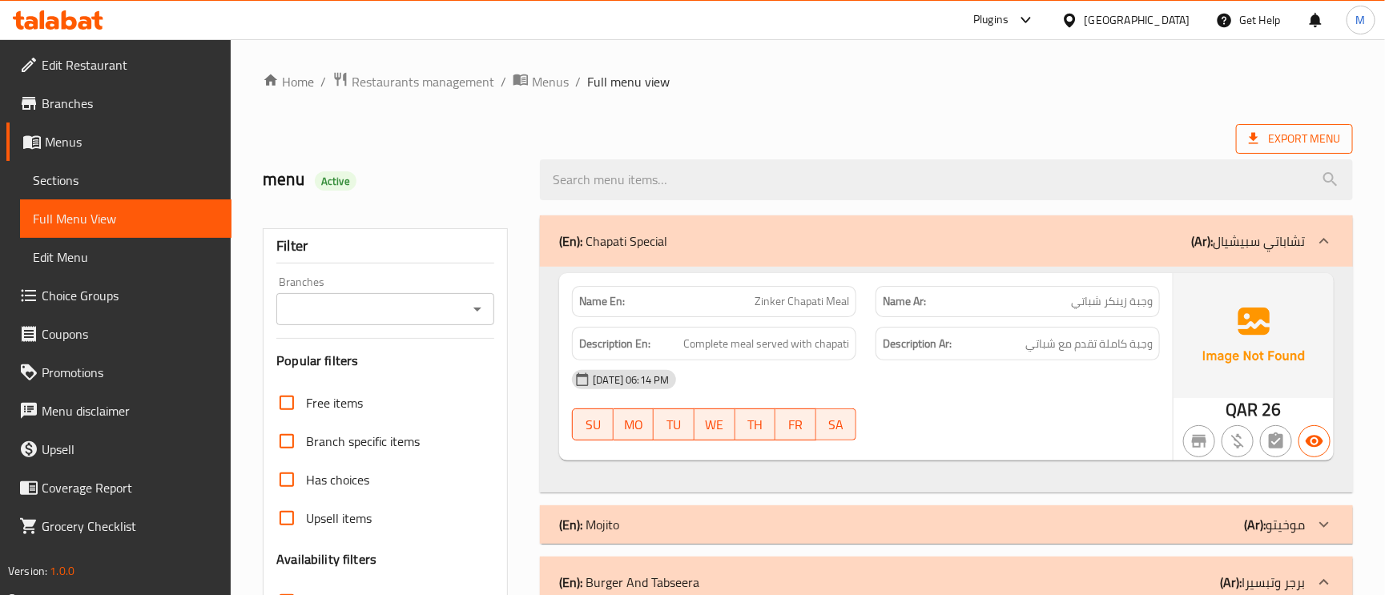
click at [1319, 146] on span "Export Menu" at bounding box center [1294, 139] width 91 height 20
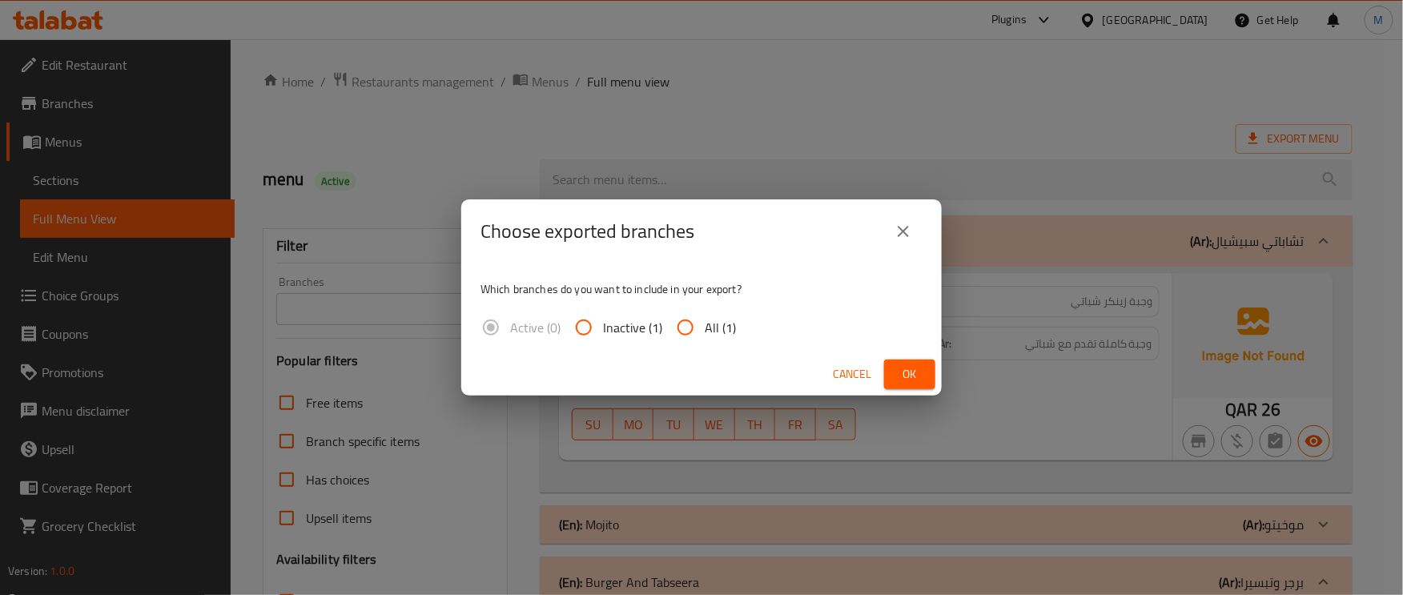
click at [696, 331] on input "All (1)" at bounding box center [685, 327] width 38 height 38
radio input "true"
click at [930, 372] on button "Ok" at bounding box center [909, 375] width 51 height 30
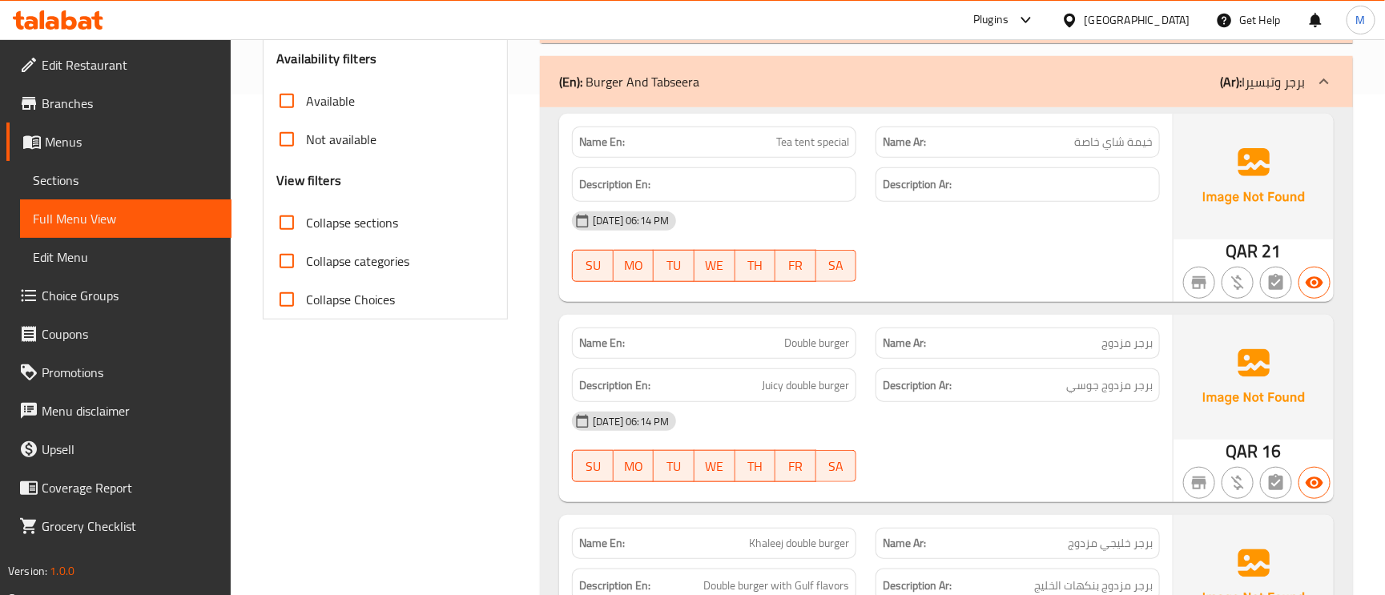
scroll to position [360, 0]
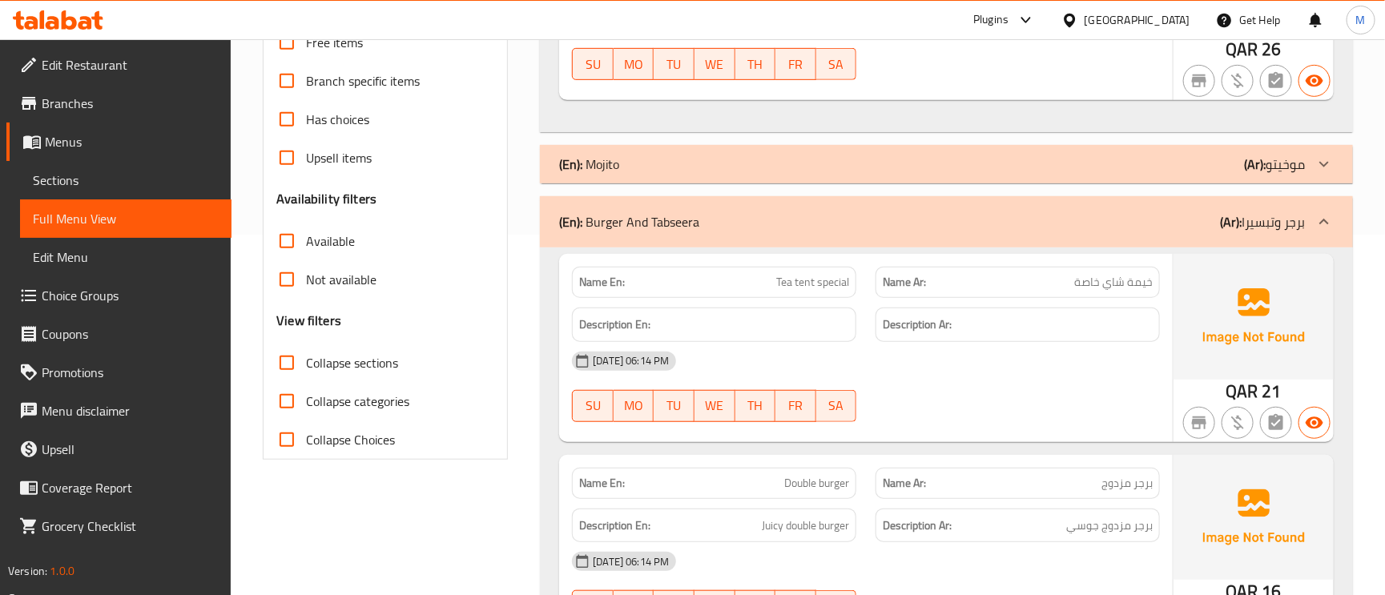
click at [1328, 224] on icon at bounding box center [1323, 221] width 19 height 19
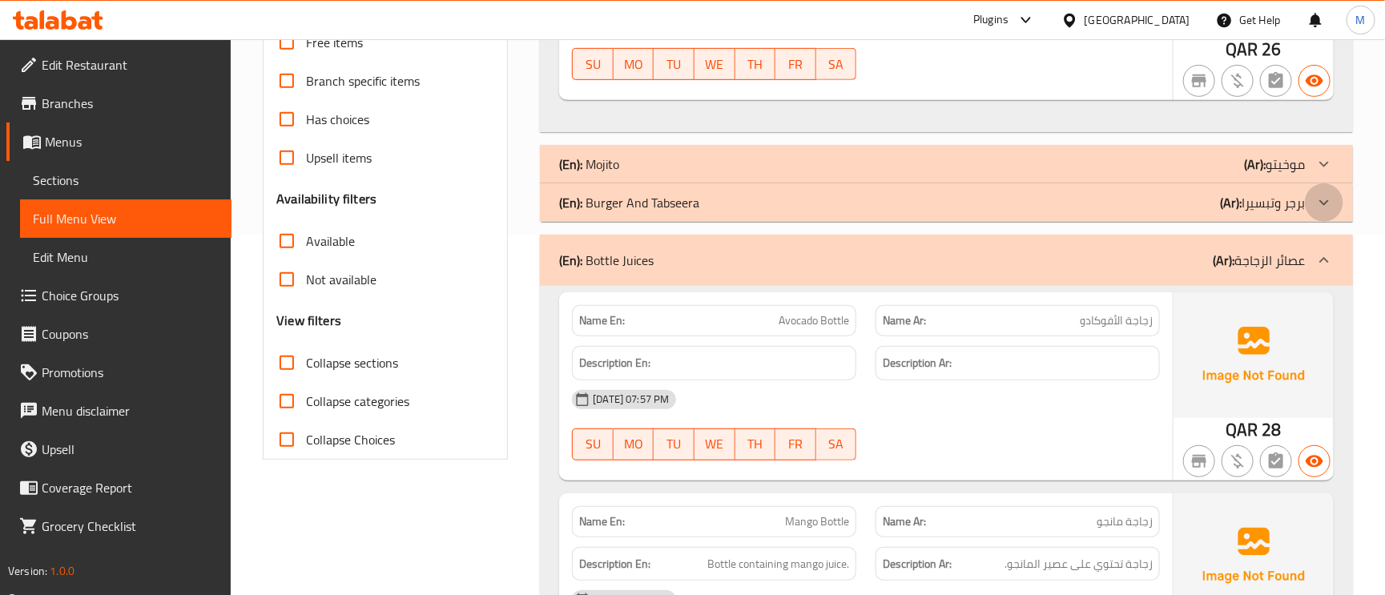
click at [1322, 210] on icon at bounding box center [1323, 202] width 19 height 19
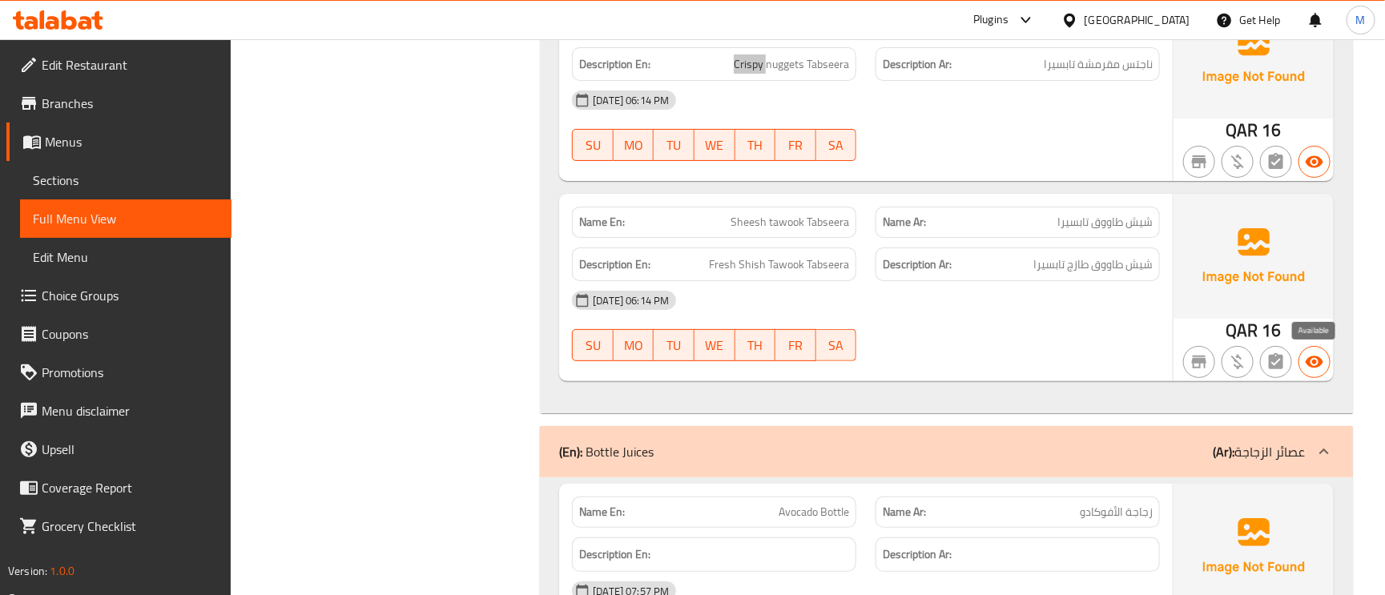
scroll to position [3004, 0]
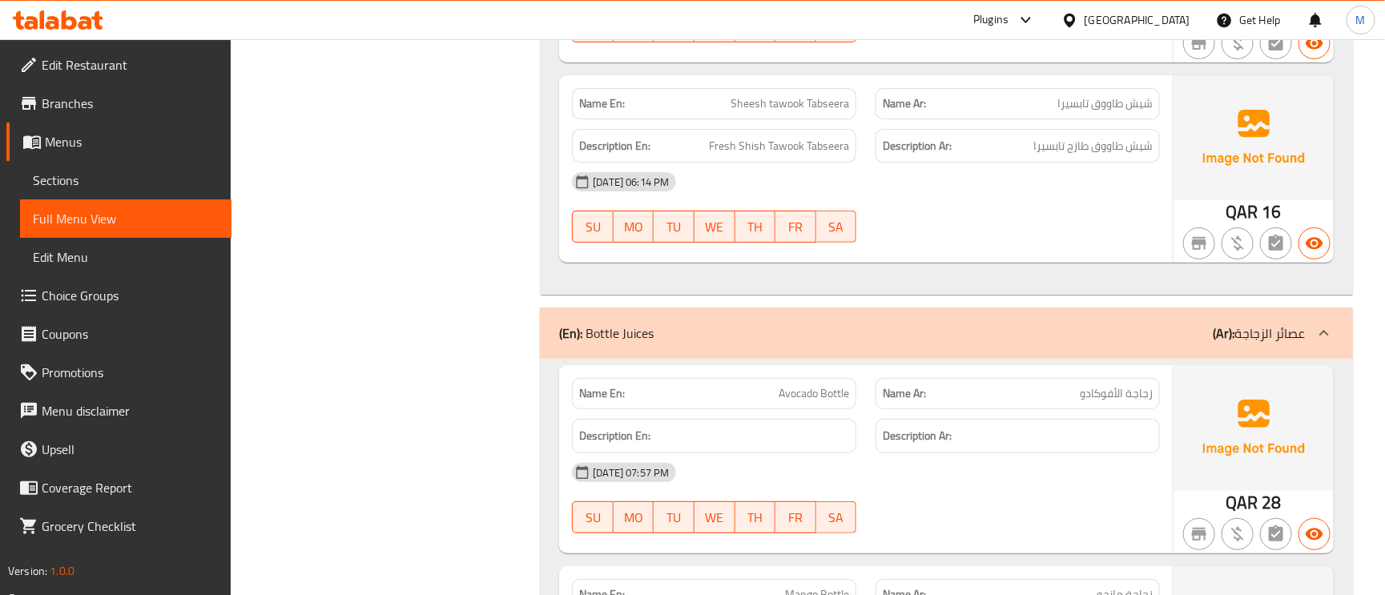
click at [1290, 335] on p "(Ar): عصائر الزجاجة" at bounding box center [1259, 333] width 92 height 19
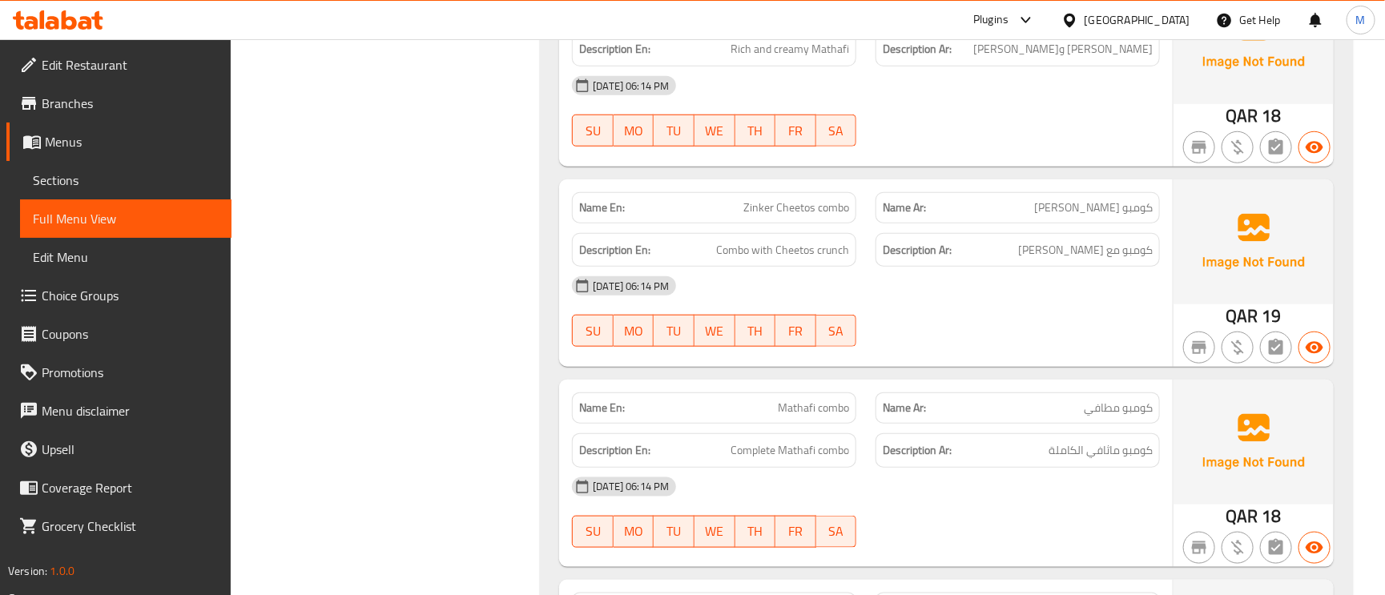
scroll to position [3484, 0]
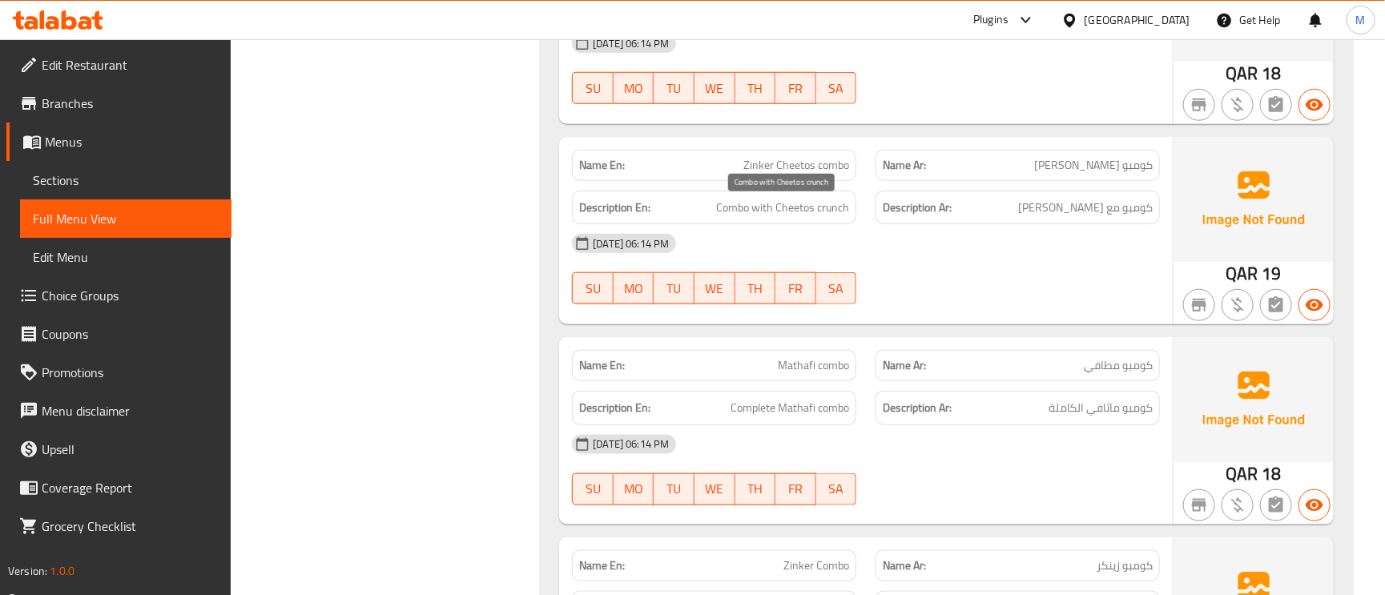
click at [841, 215] on span "Combo with Cheetos crunch" at bounding box center [782, 208] width 133 height 20
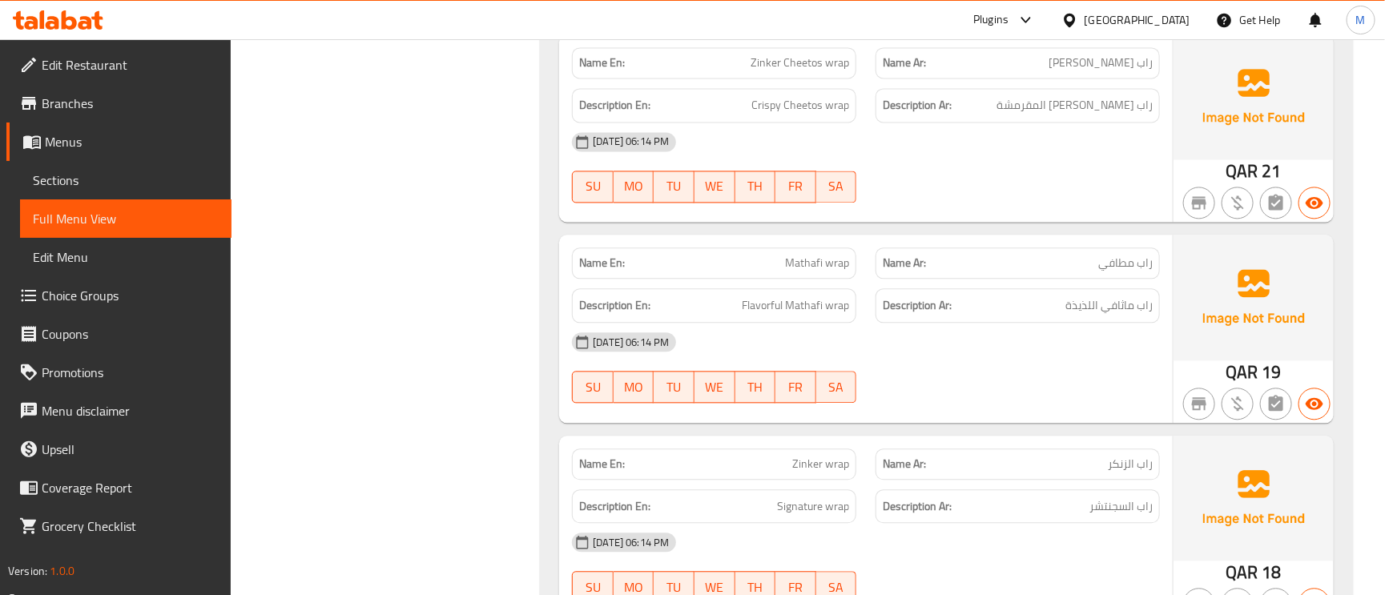
scroll to position [4446, 0]
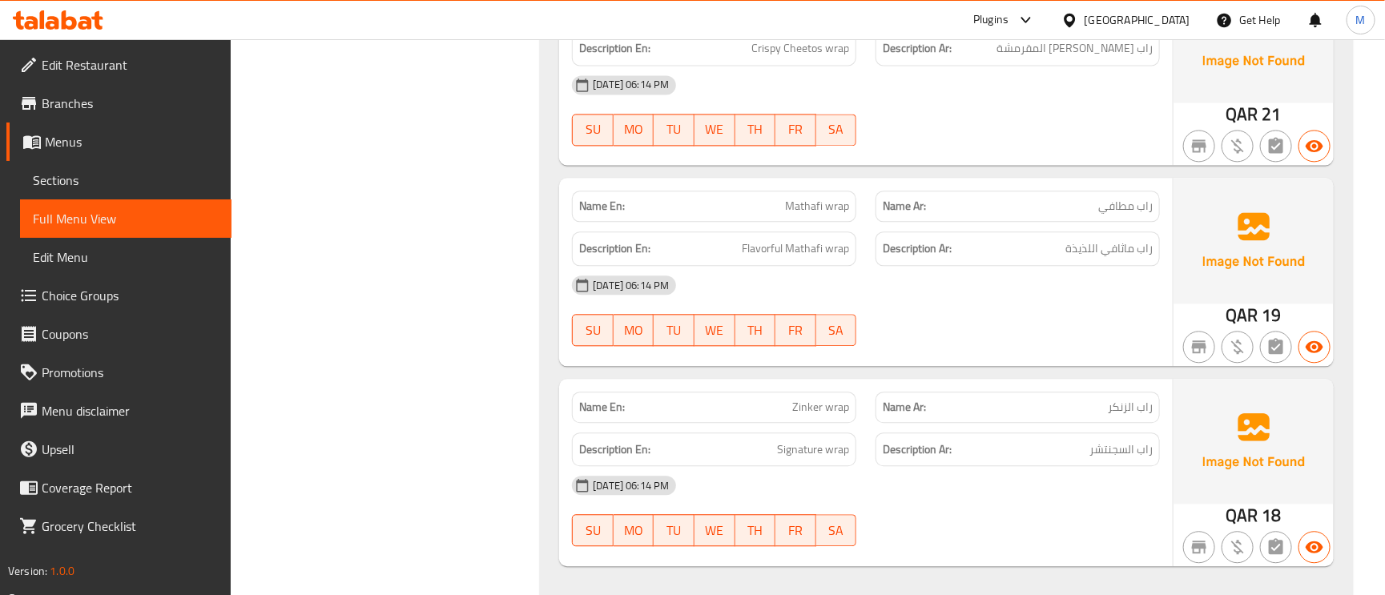
click at [765, 259] on span "Flavorful Mathafi wrap" at bounding box center [795, 249] width 107 height 20
copy span "Flavorful"
click at [813, 259] on span "Flavorful Mathafi wrap" at bounding box center [795, 249] width 107 height 20
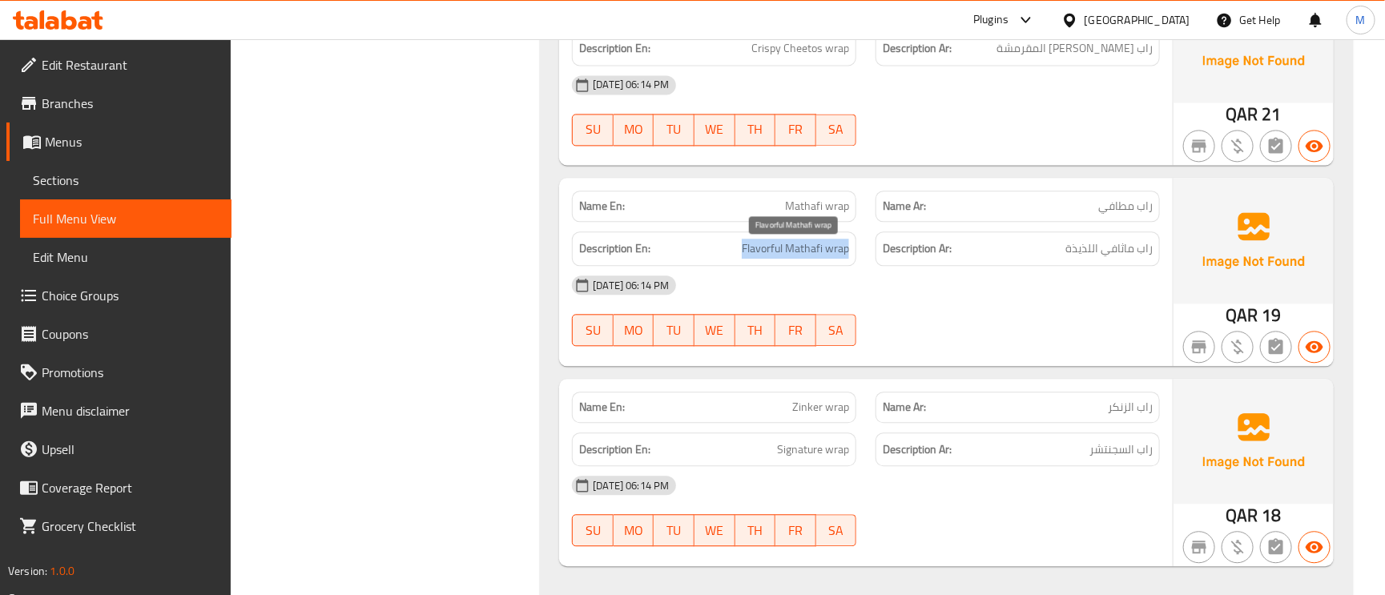
click at [813, 259] on span "Flavorful Mathafi wrap" at bounding box center [795, 249] width 107 height 20
click at [831, 207] on span "Mathafi wrap" at bounding box center [817, 206] width 64 height 17
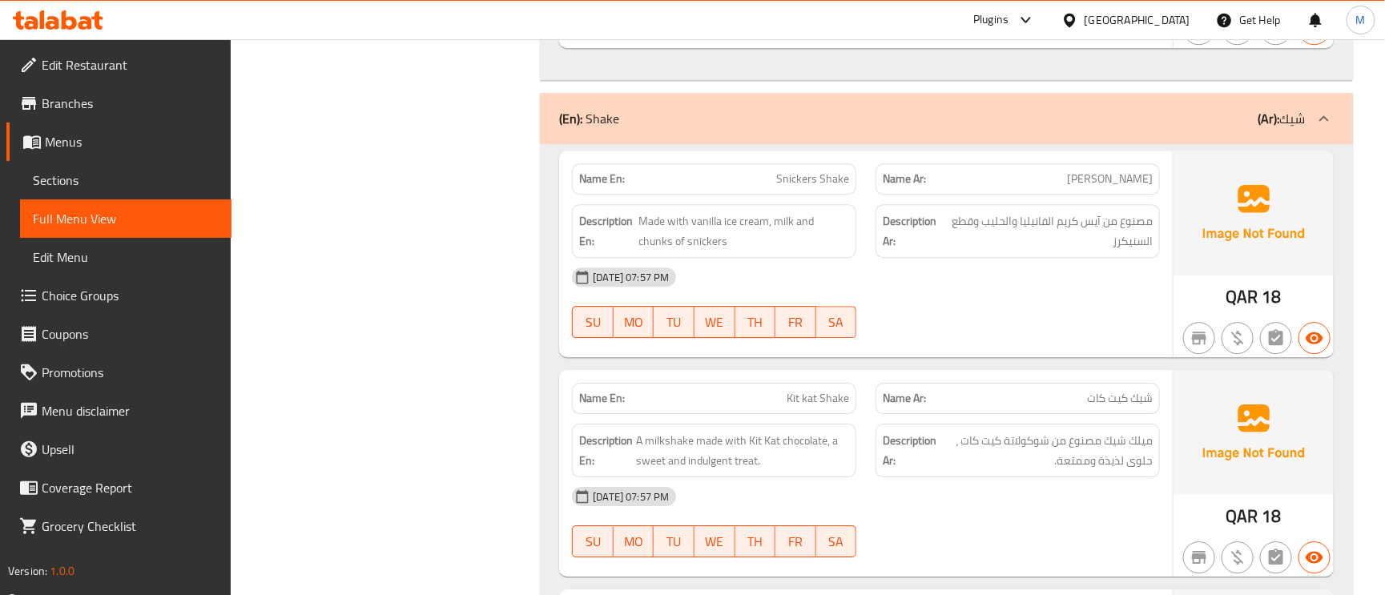
scroll to position [4926, 0]
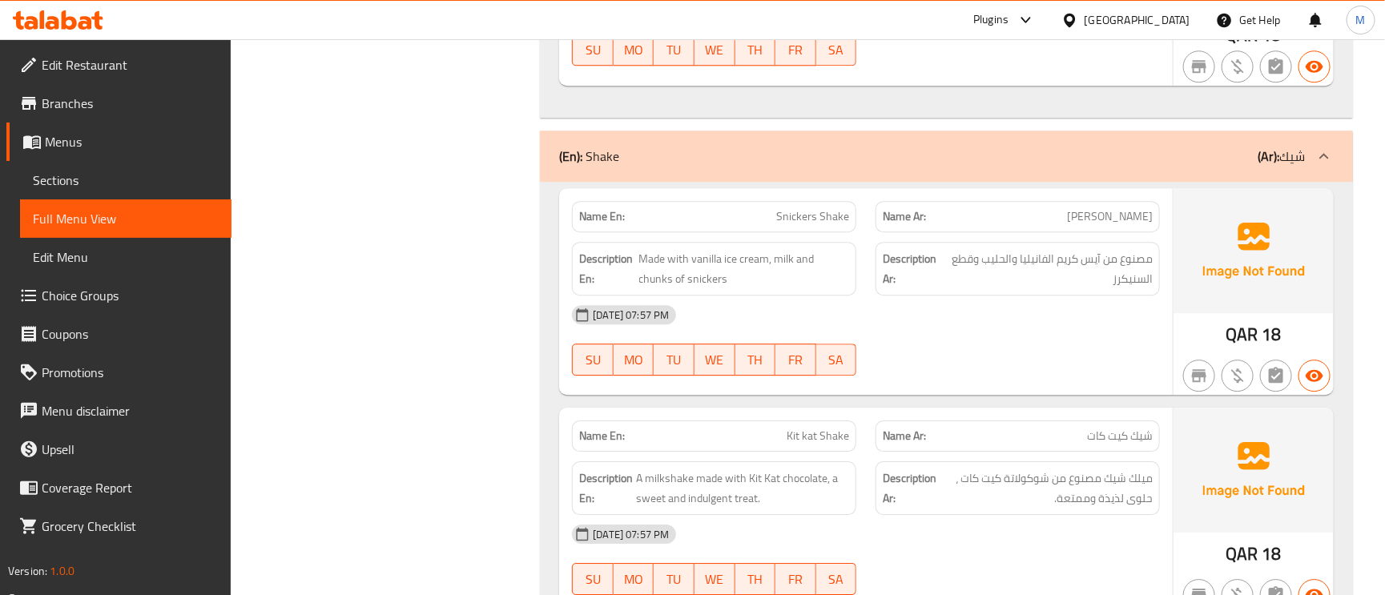
click at [1248, 145] on div "(En): Shake (Ar): شيك" at bounding box center [946, 156] width 813 height 51
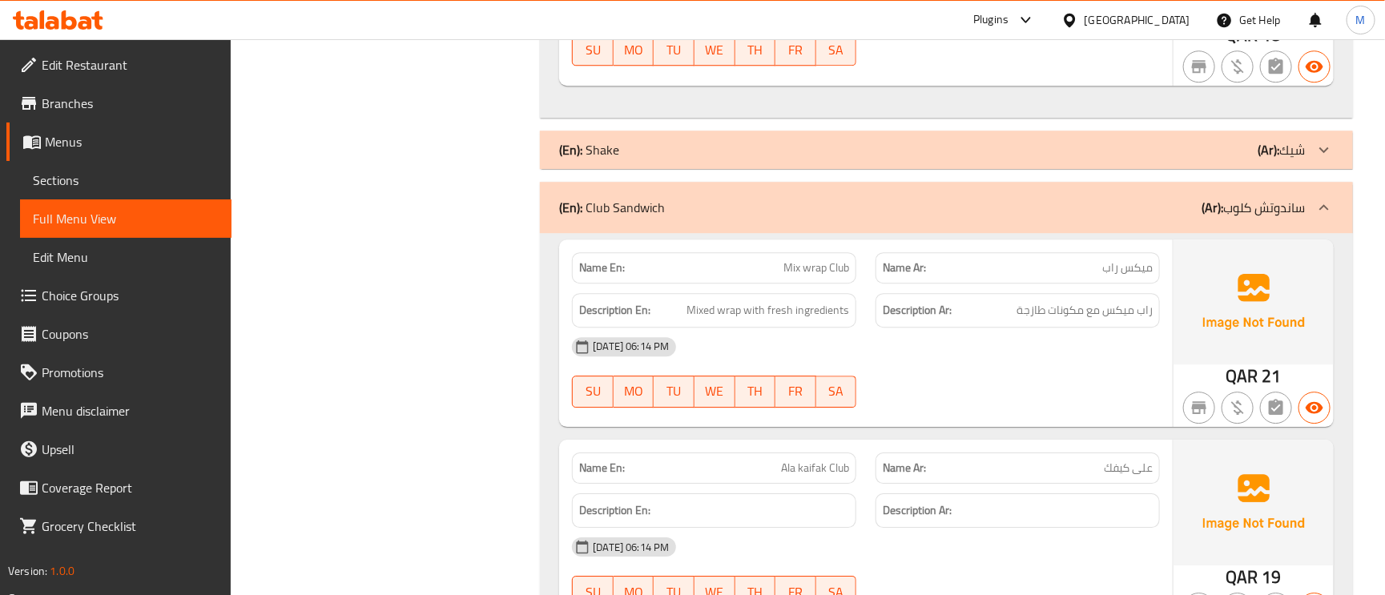
scroll to position [5046, 0]
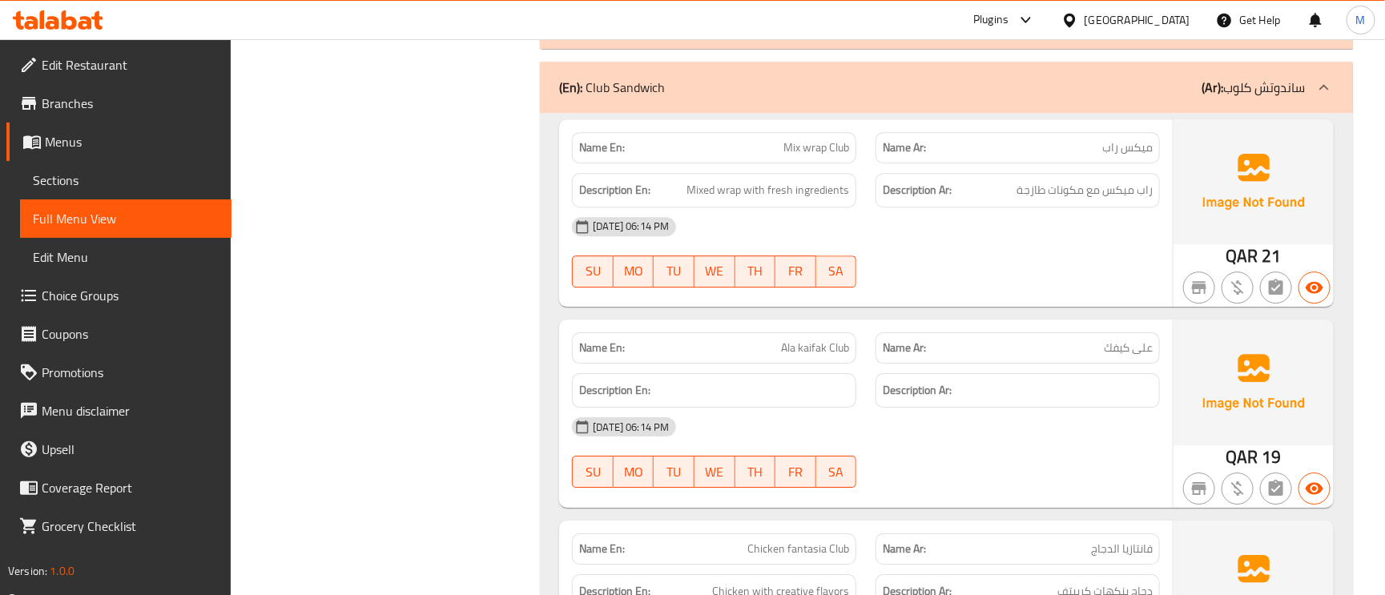
click at [799, 352] on span "Ala kaifak Club" at bounding box center [815, 348] width 68 height 17
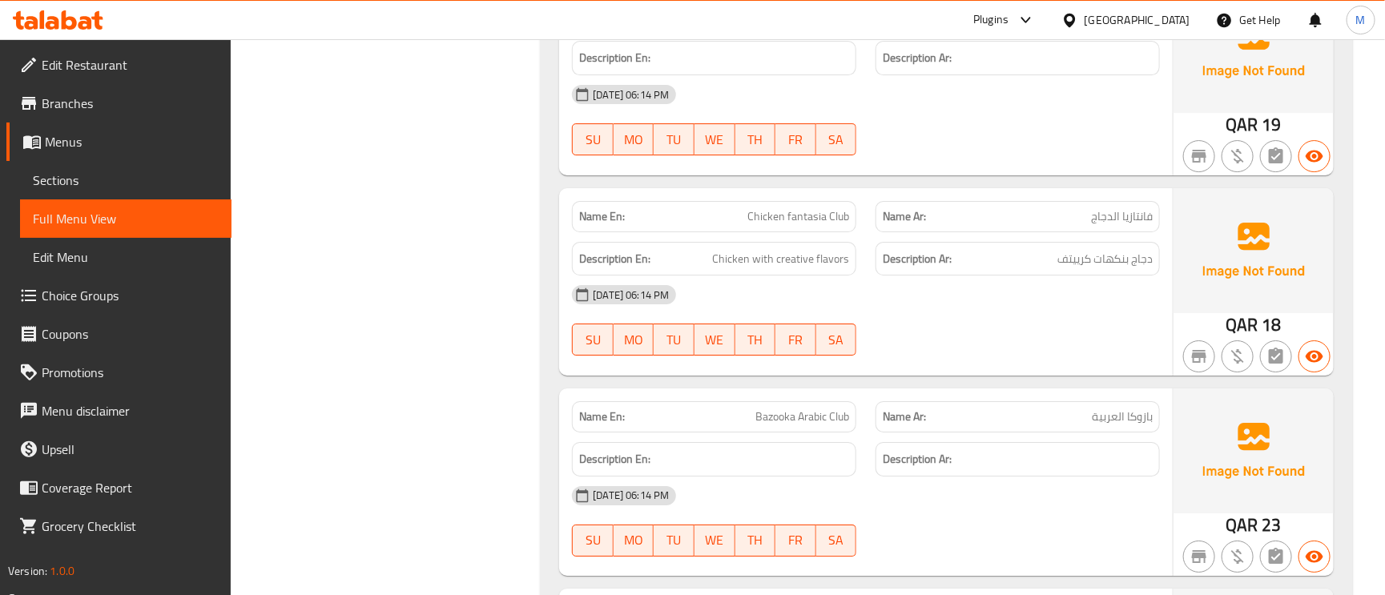
scroll to position [5407, 0]
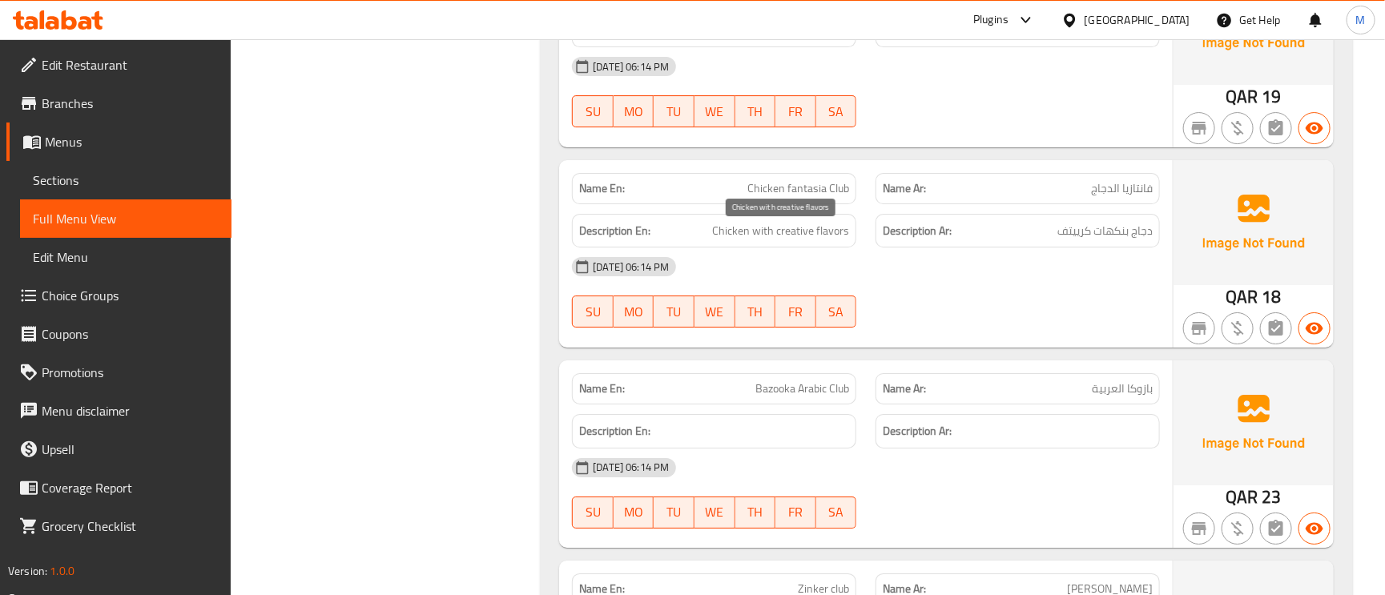
click at [803, 236] on span "Chicken with creative flavors" at bounding box center [780, 231] width 137 height 20
click at [1137, 397] on span "بازوكا العربية" at bounding box center [1122, 388] width 61 height 17
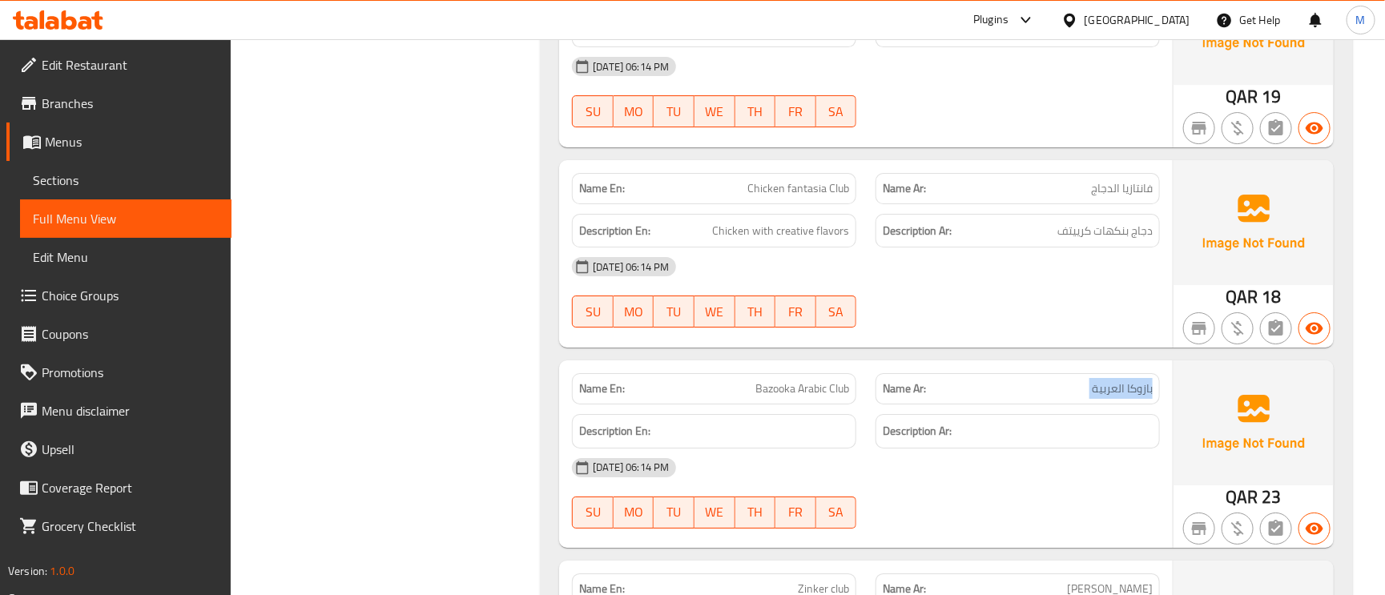
click at [1137, 397] on span "بازوكا العربية" at bounding box center [1122, 388] width 61 height 17
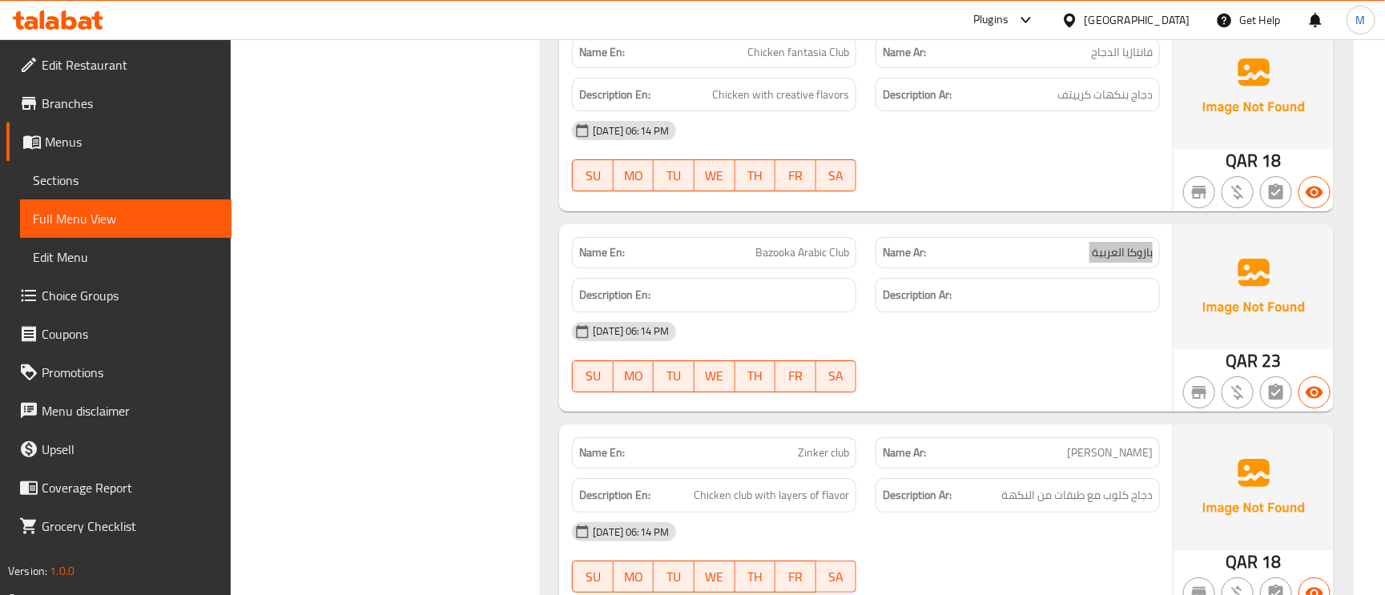
scroll to position [5527, 0]
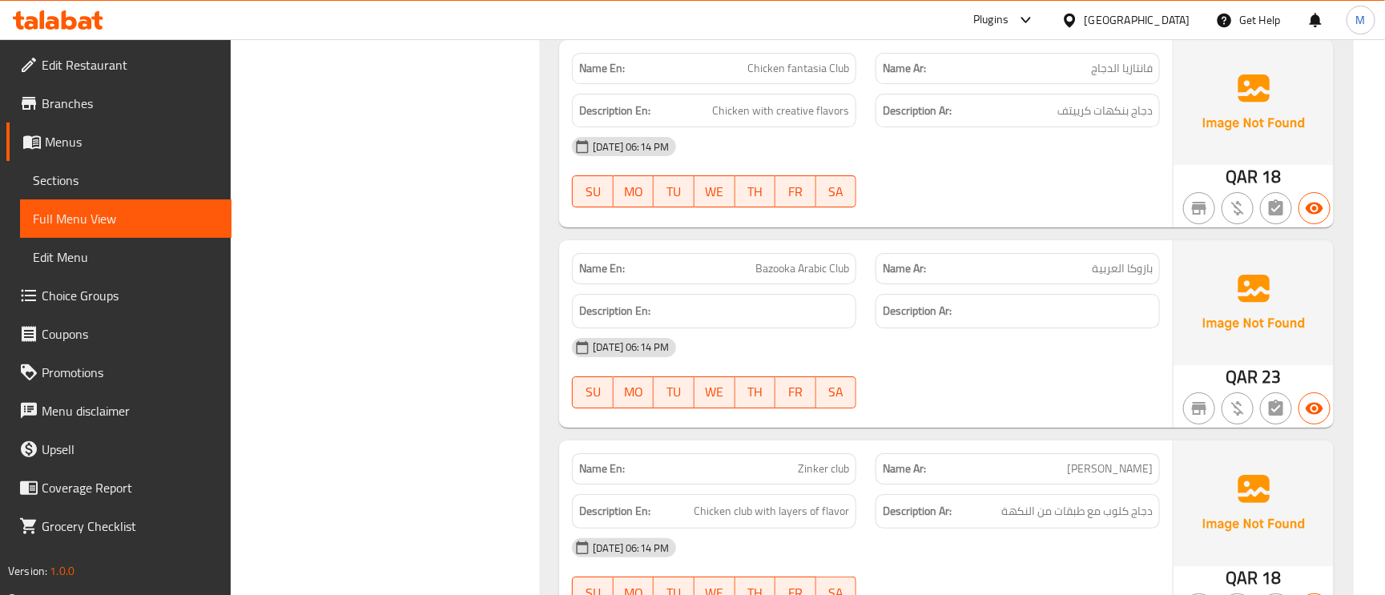
click at [1128, 77] on span "فانتازيا الدجاج" at bounding box center [1122, 68] width 62 height 17
click at [1133, 114] on span "دجاج بنكهات كرييتف" at bounding box center [1104, 111] width 95 height 20
click at [1131, 114] on span "دجاج بنكهات كرييتف" at bounding box center [1104, 111] width 95 height 20
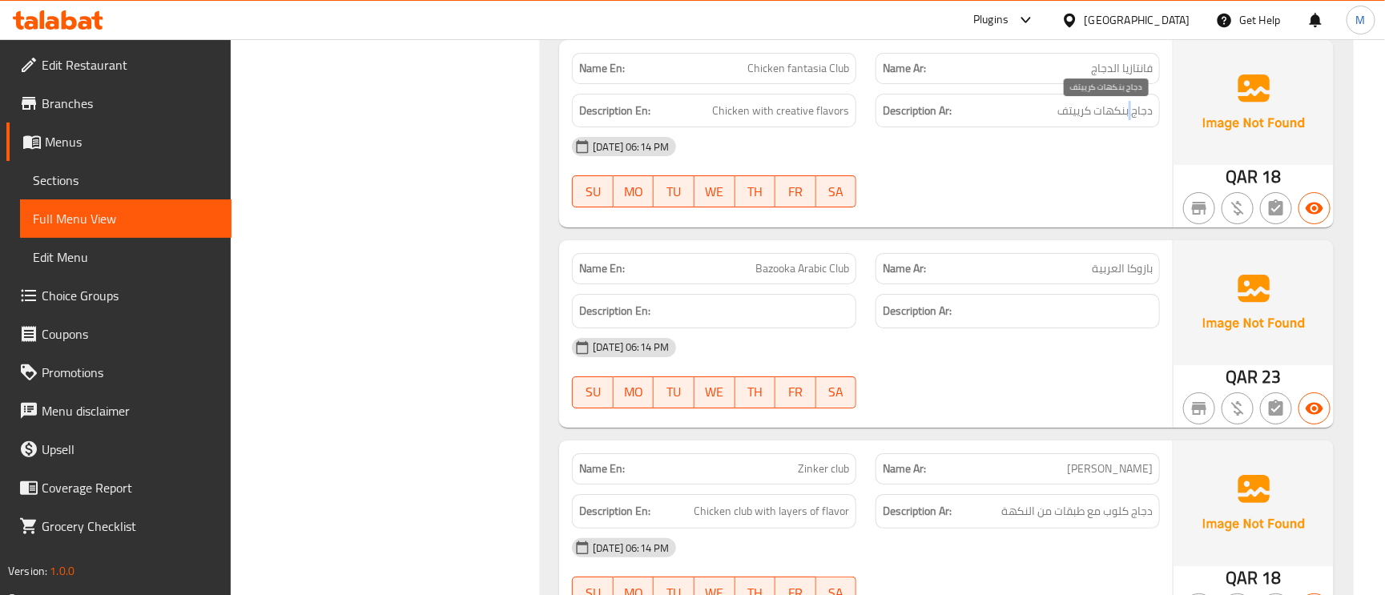
click at [1131, 114] on span "دجاج بنكهات كرييتف" at bounding box center [1104, 111] width 95 height 20
click at [1100, 72] on span "فانتازيا الدجاج" at bounding box center [1122, 68] width 62 height 17
click at [794, 75] on span "Chicken fantasia Club" at bounding box center [798, 68] width 102 height 17
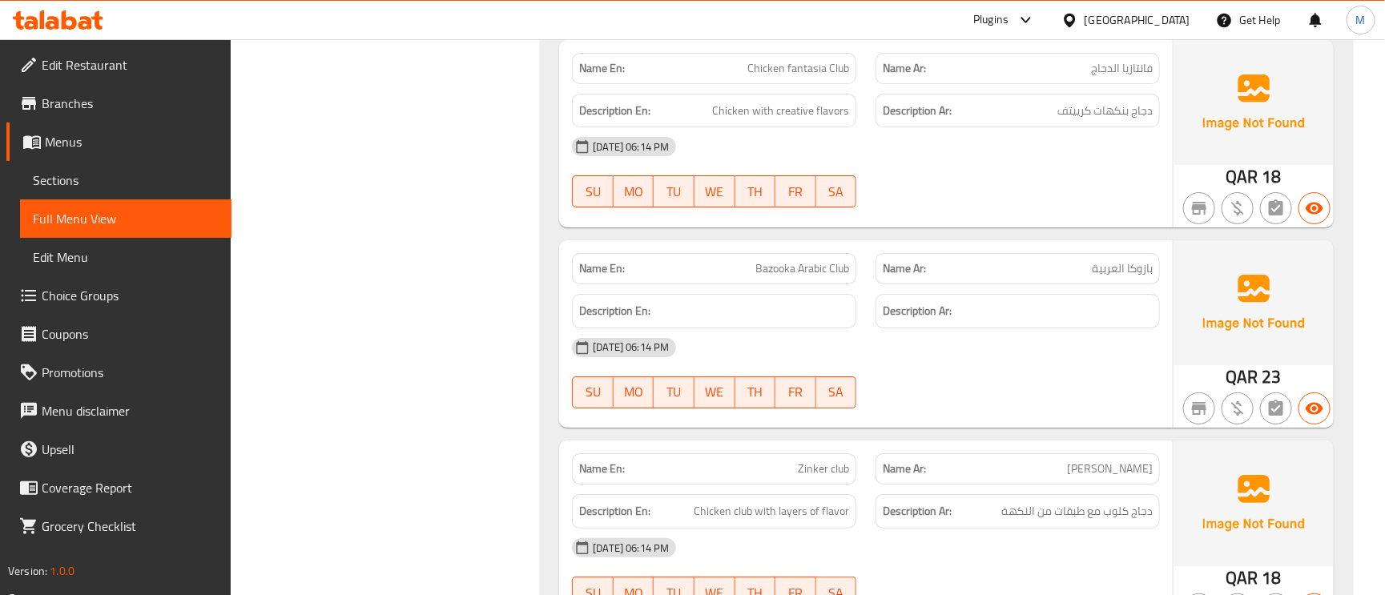
click at [794, 75] on span "Chicken fantasia Club" at bounding box center [798, 68] width 102 height 17
click at [829, 77] on span "Chicken fantasia Club" at bounding box center [798, 68] width 102 height 17
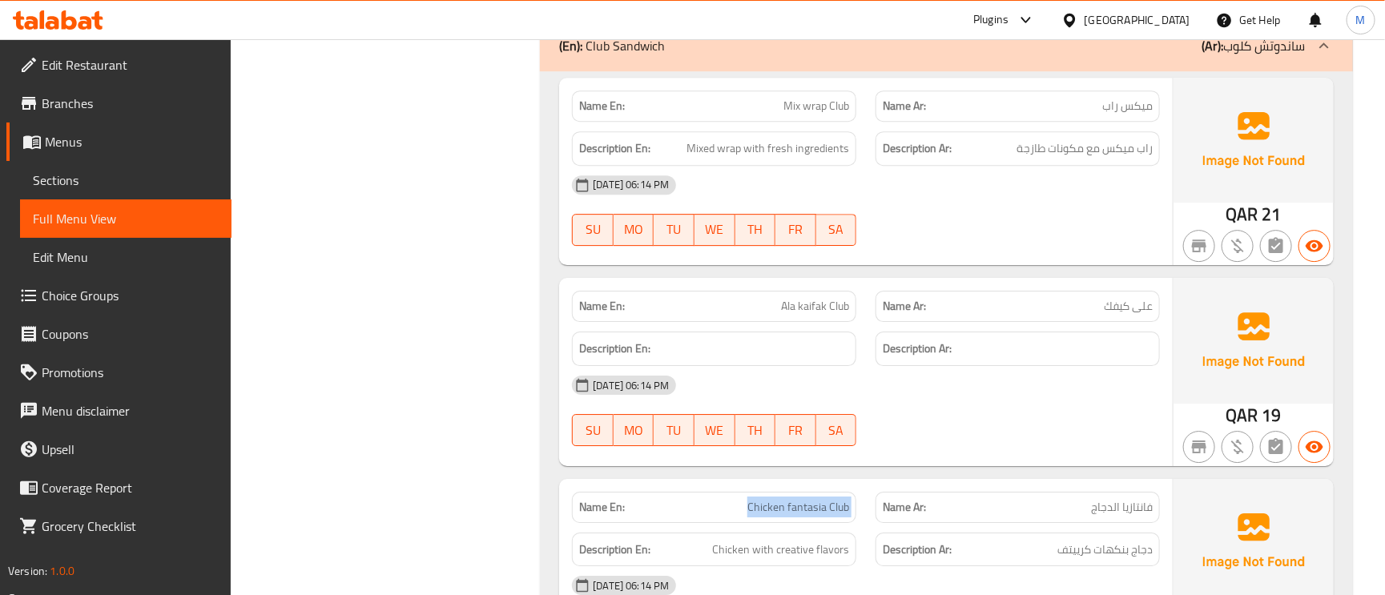
scroll to position [5046, 0]
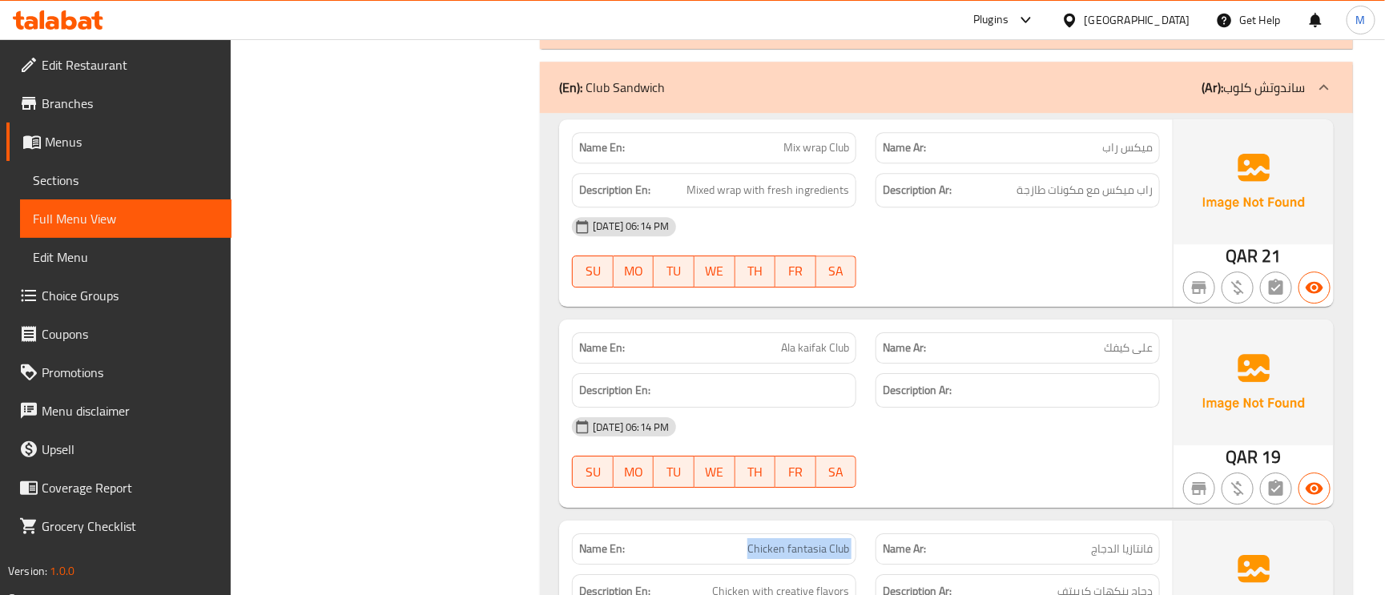
click at [835, 146] on span "Mix wrap Club" at bounding box center [816, 147] width 66 height 17
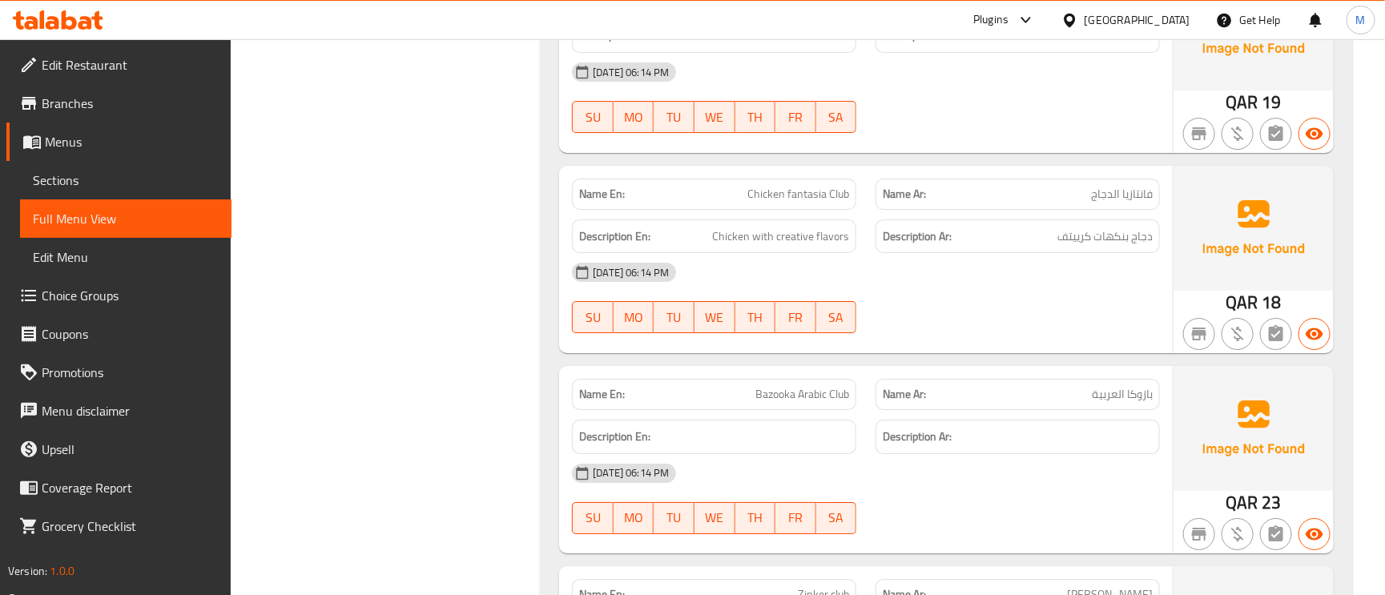
scroll to position [5407, 0]
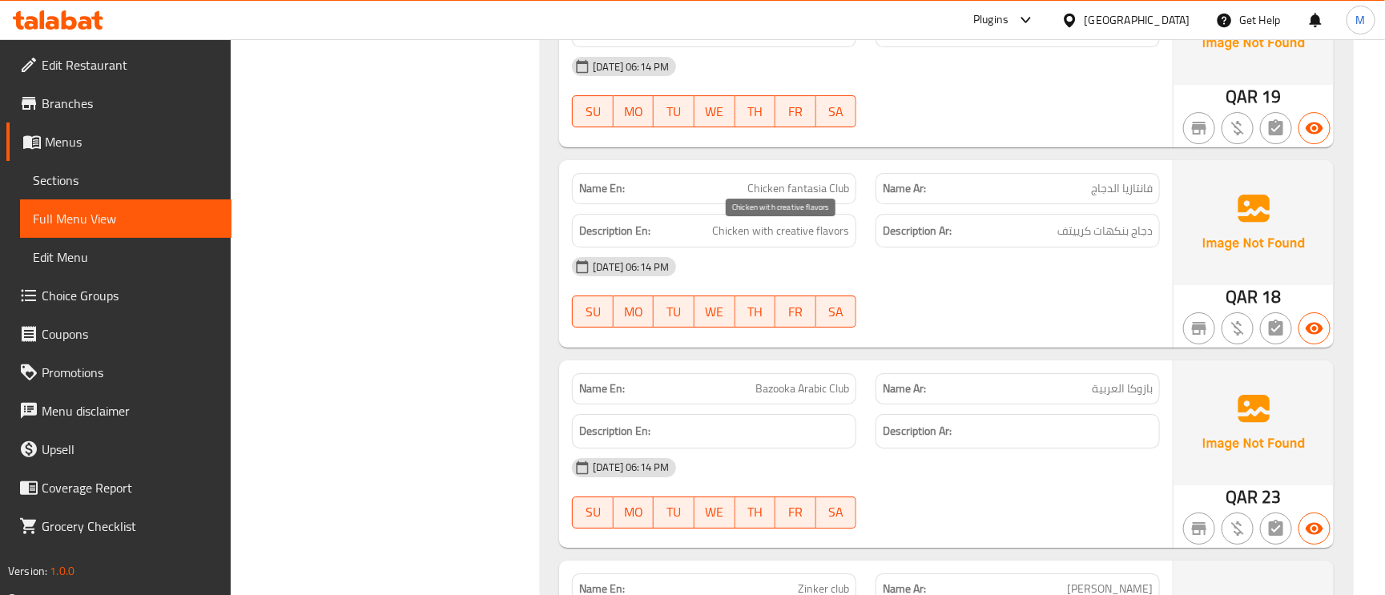
click at [780, 238] on span "Chicken with creative flavors" at bounding box center [780, 231] width 137 height 20
click at [782, 238] on span "Chicken with creative flavors" at bounding box center [780, 231] width 137 height 20
click at [798, 230] on span "Chicken with creative flavors" at bounding box center [780, 231] width 137 height 20
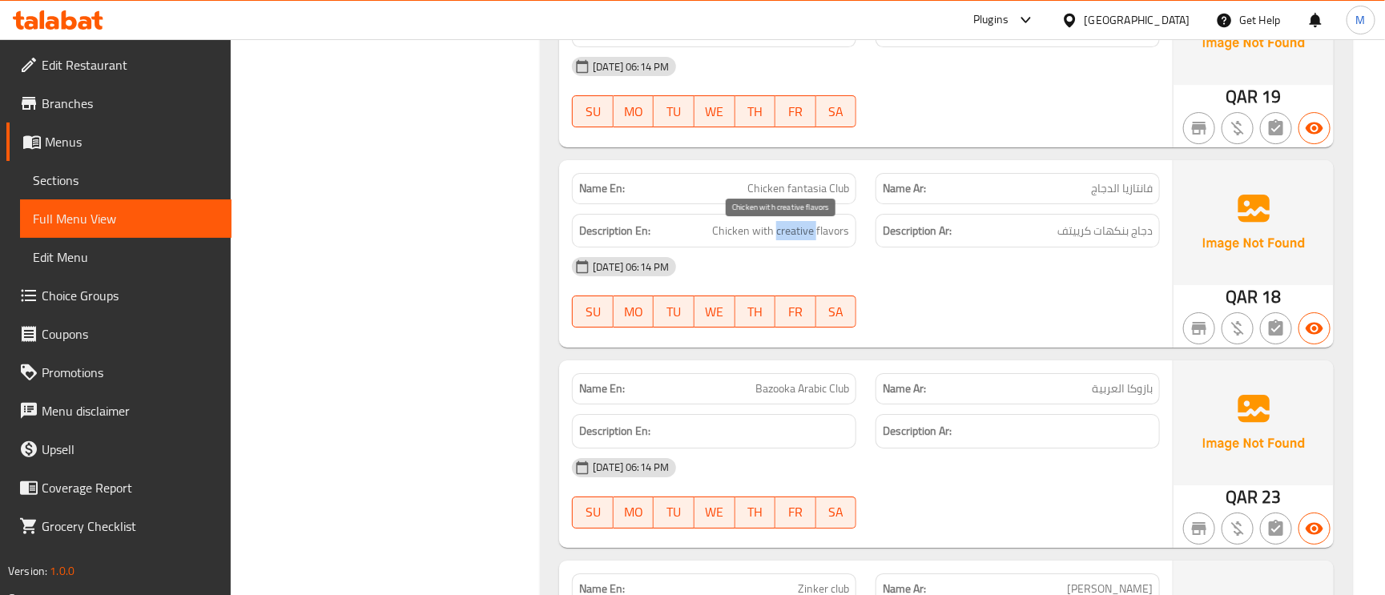
click at [798, 230] on span "Chicken with creative flavors" at bounding box center [780, 231] width 137 height 20
click at [799, 228] on span "Chicken with creative flavors" at bounding box center [780, 231] width 137 height 20
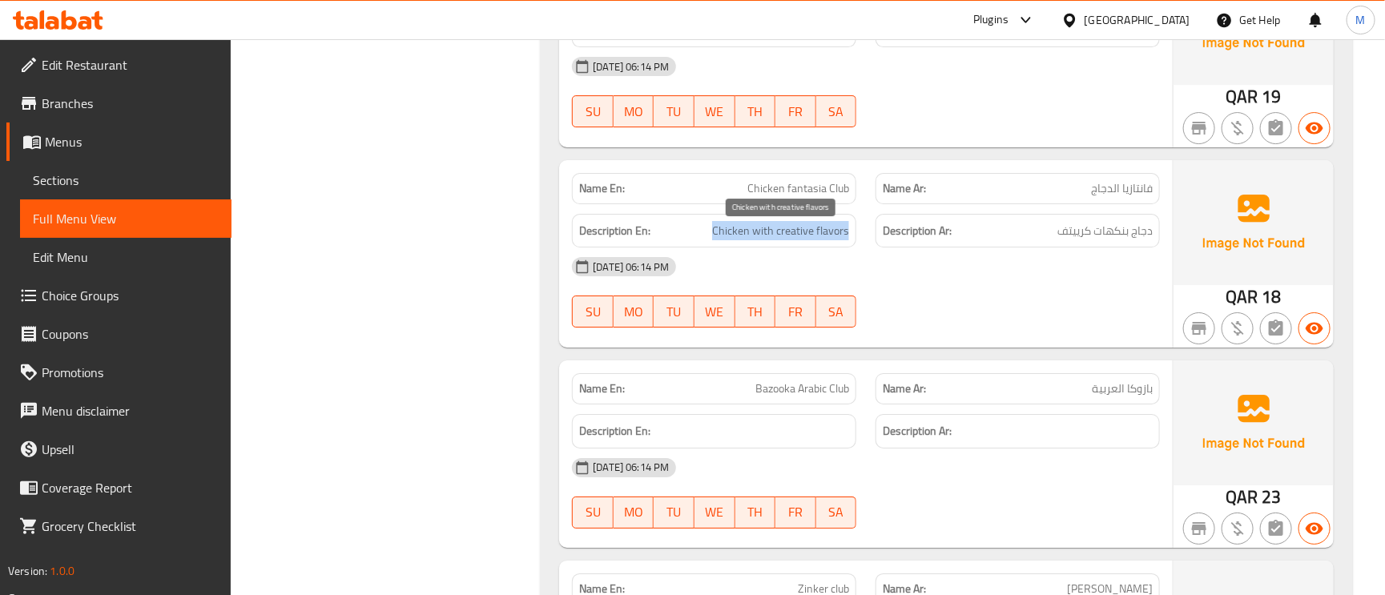
click at [796, 239] on span "Chicken with creative flavors" at bounding box center [780, 231] width 137 height 20
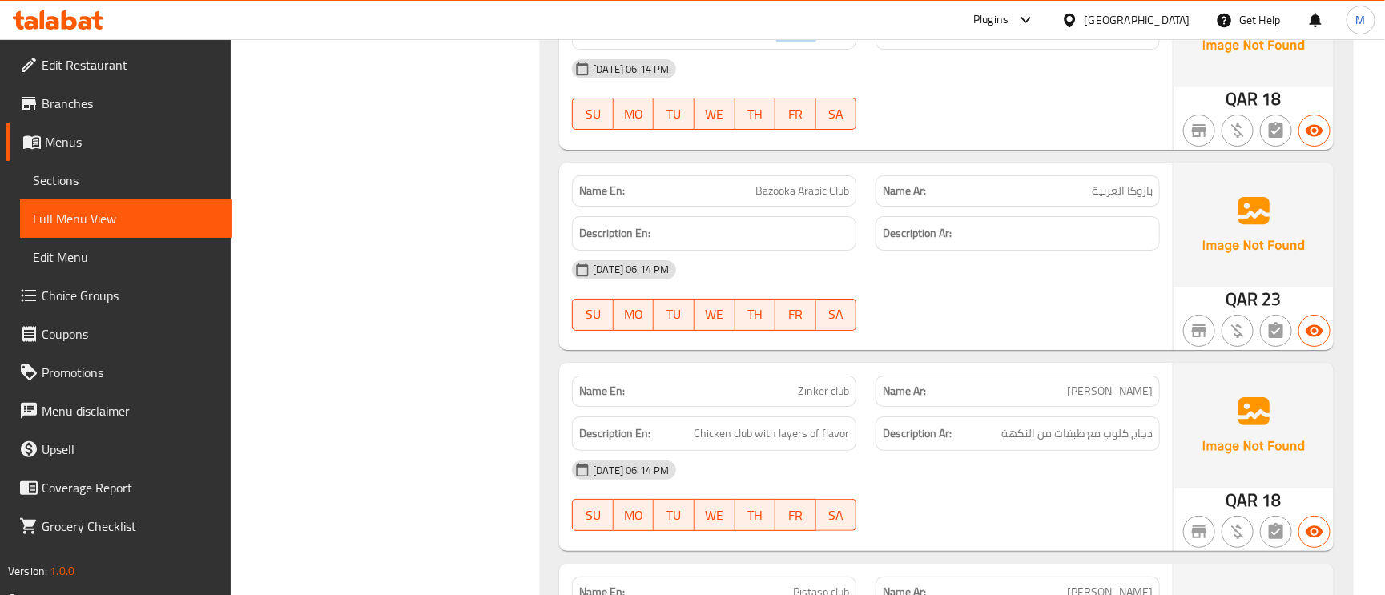
scroll to position [5647, 0]
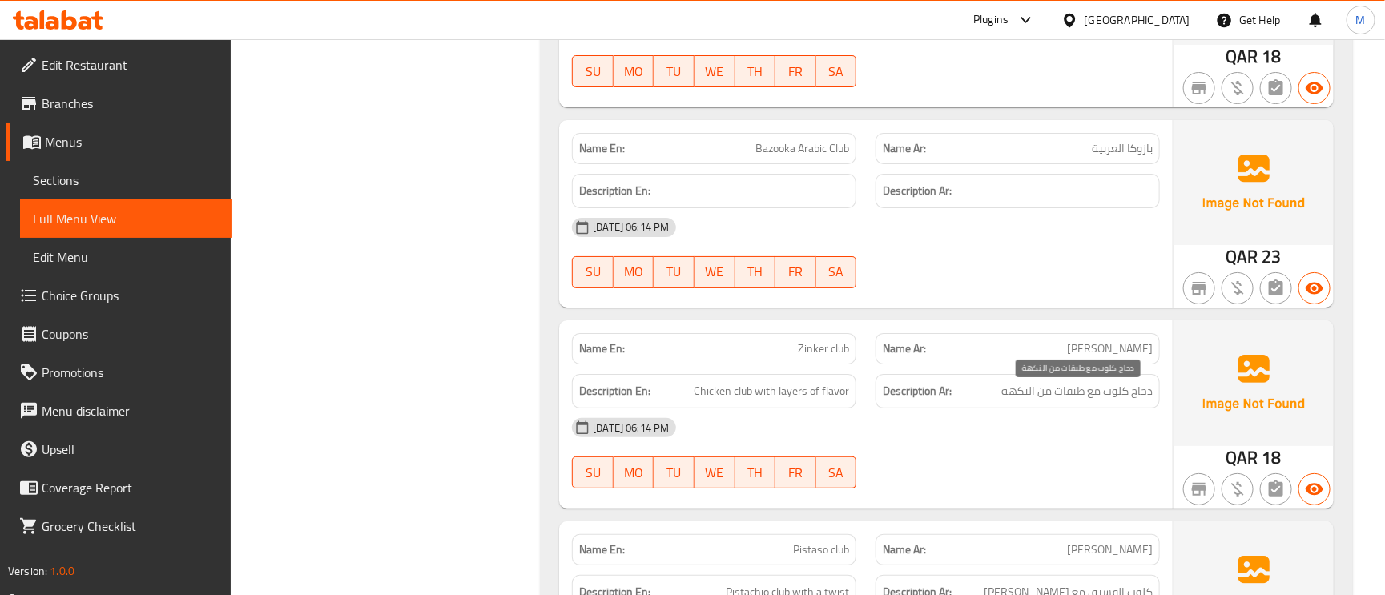
click at [1083, 388] on span "دجاج كلوب مع طبقات من النكهة" at bounding box center [1076, 391] width 151 height 20
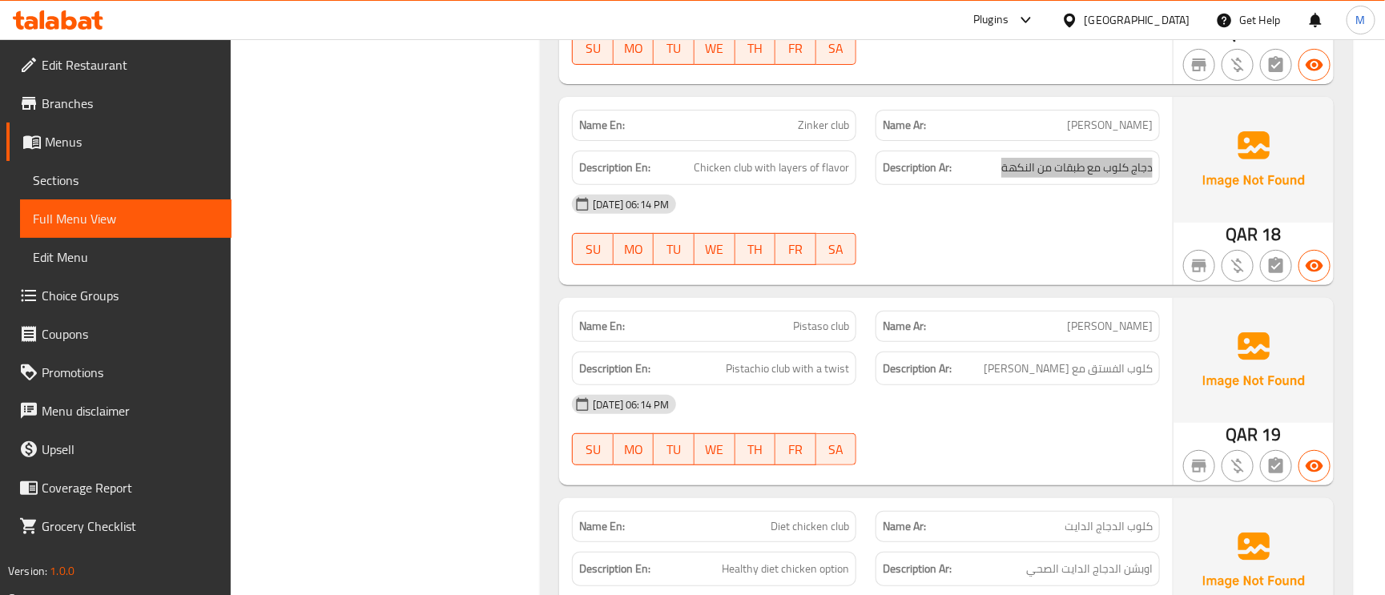
scroll to position [6008, 0]
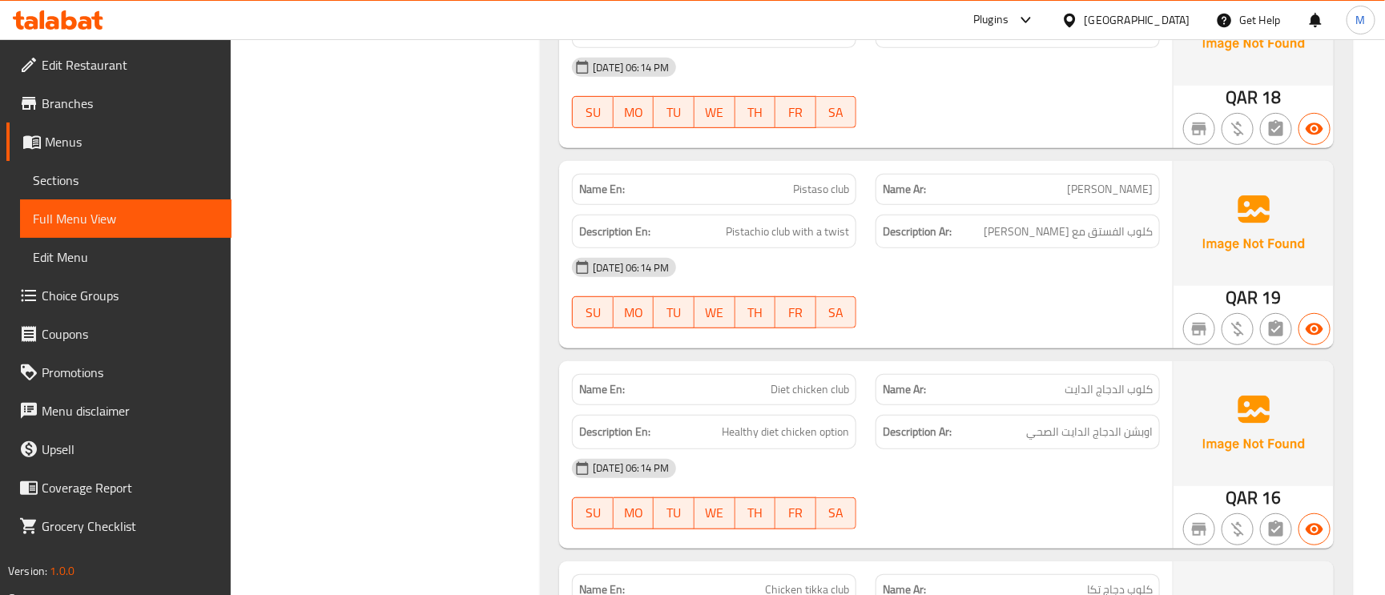
click at [841, 185] on span "Pistaso club" at bounding box center [821, 189] width 56 height 17
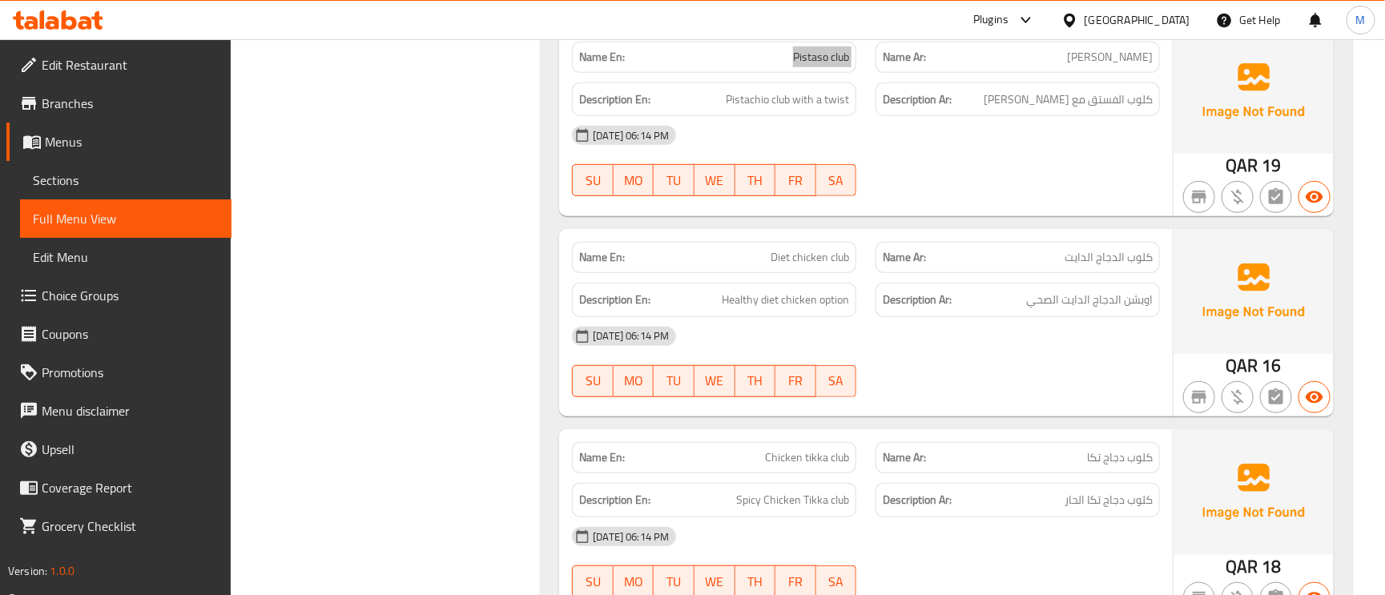
scroll to position [6248, 0]
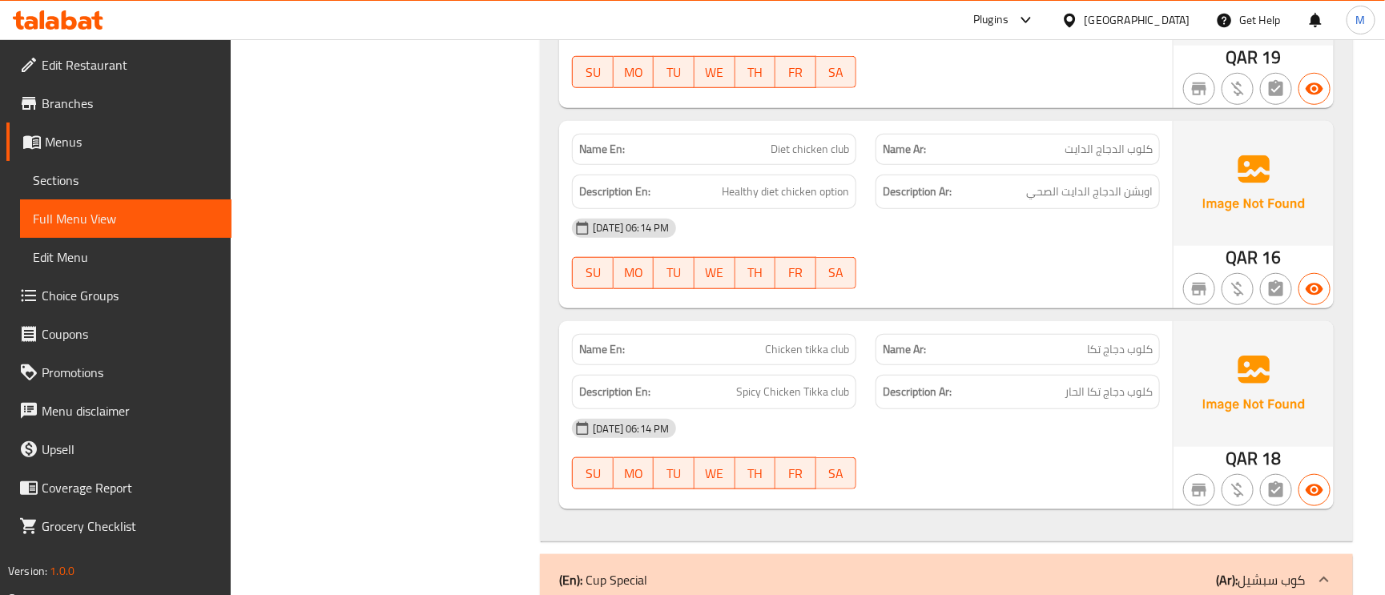
click at [1123, 158] on span "كلوب الدجاج الدايت" at bounding box center [1109, 149] width 88 height 17
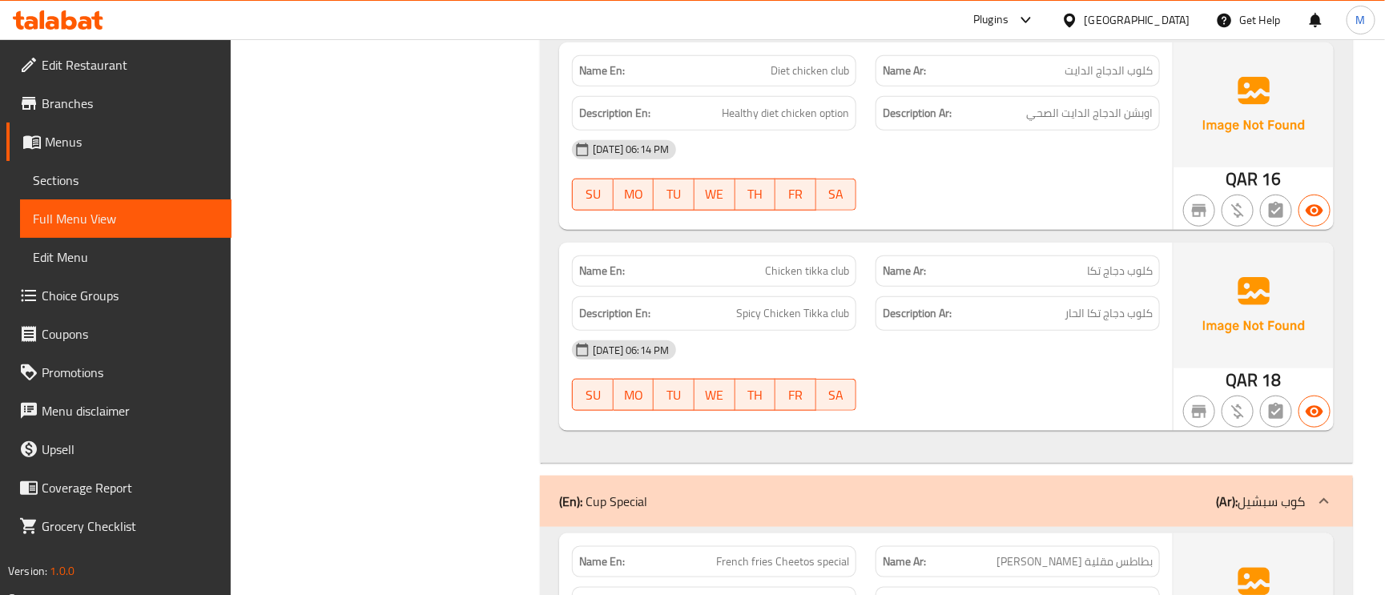
scroll to position [6368, 0]
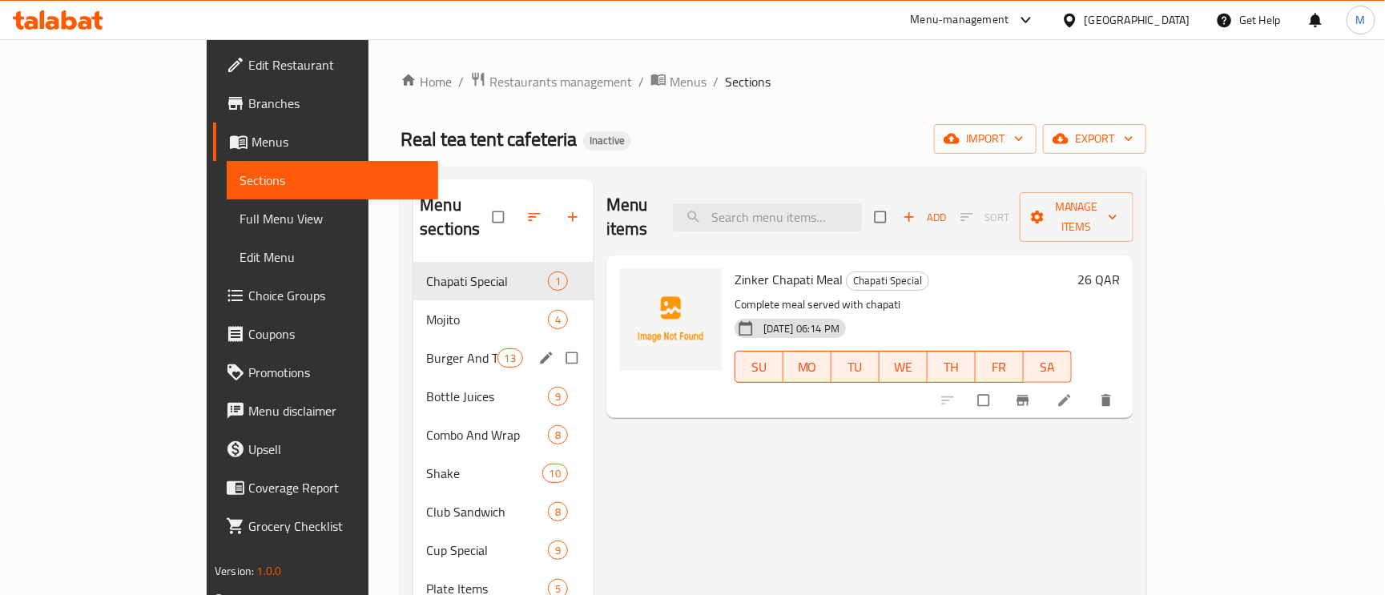
click at [538, 350] on icon "edit" at bounding box center [546, 358] width 16 height 16
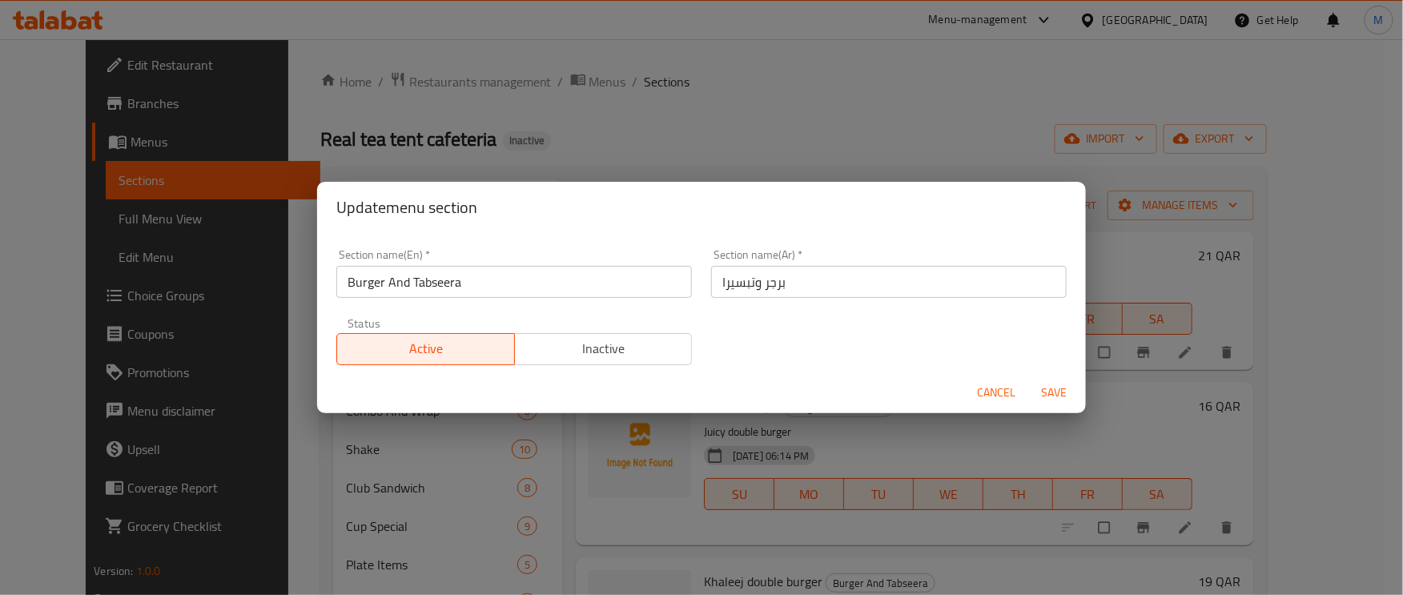
click at [981, 385] on span "Cancel" at bounding box center [996, 393] width 38 height 20
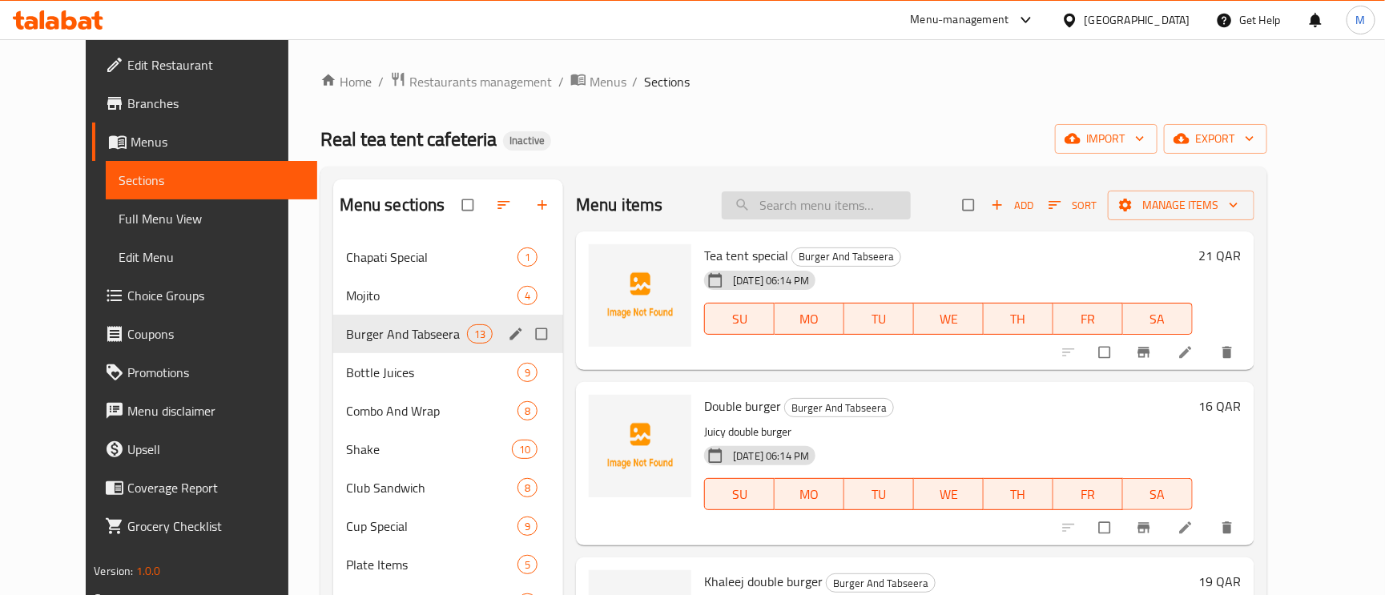
paste input "[PERSON_NAME]"
click at [780, 208] on input "search" at bounding box center [816, 205] width 189 height 28
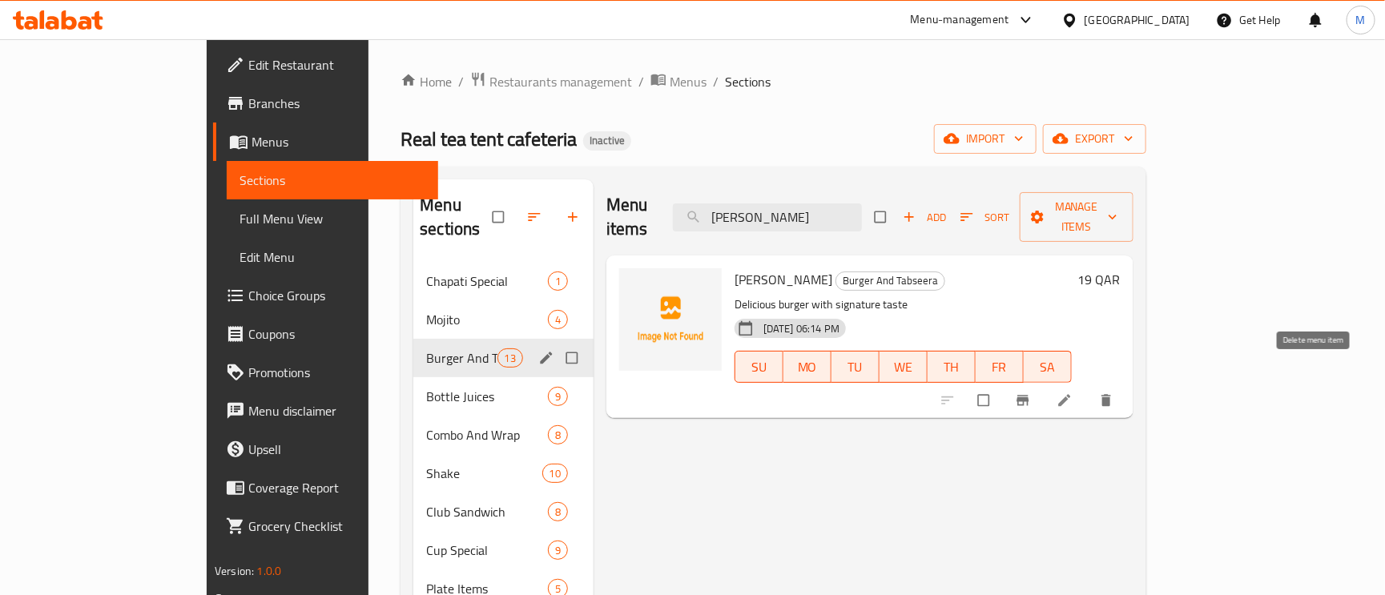
type input "[PERSON_NAME]"
click at [1111, 395] on icon "delete" at bounding box center [1106, 401] width 10 height 12
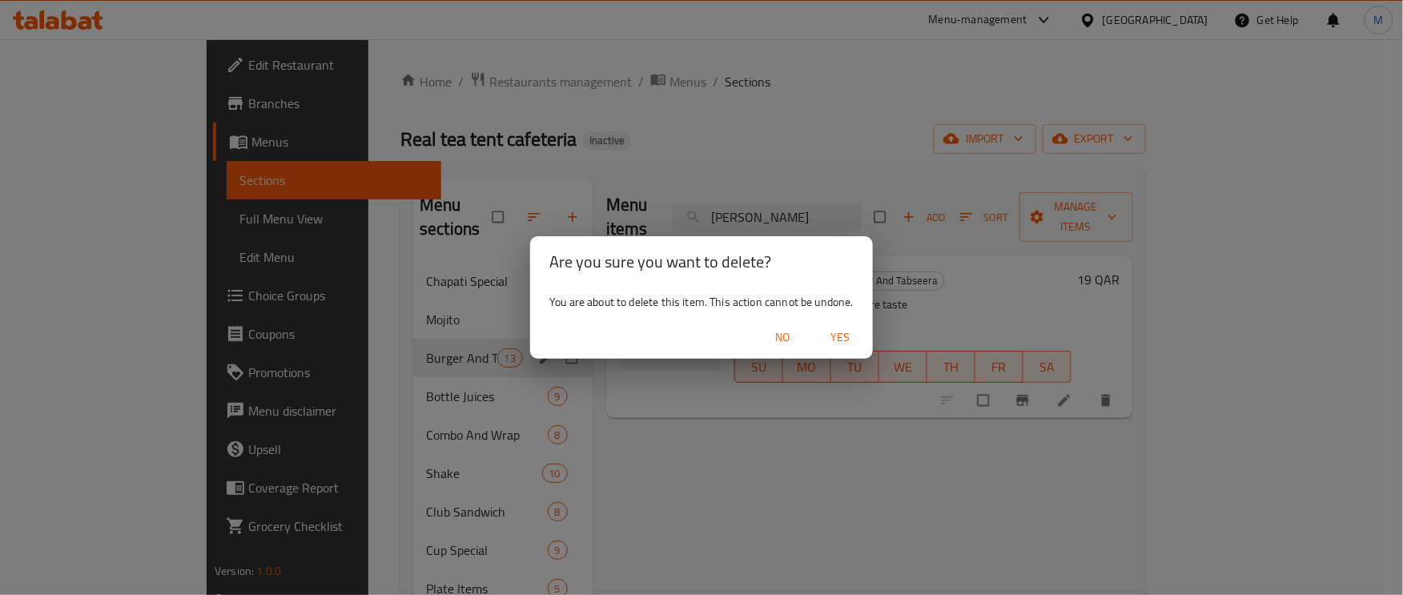
click at [852, 332] on span "Yes" at bounding box center [841, 338] width 38 height 20
drag, startPoint x: 821, startPoint y: 350, endPoint x: 807, endPoint y: 353, distance: 14.0
click at [821, 350] on button "Yes" at bounding box center [840, 338] width 51 height 30
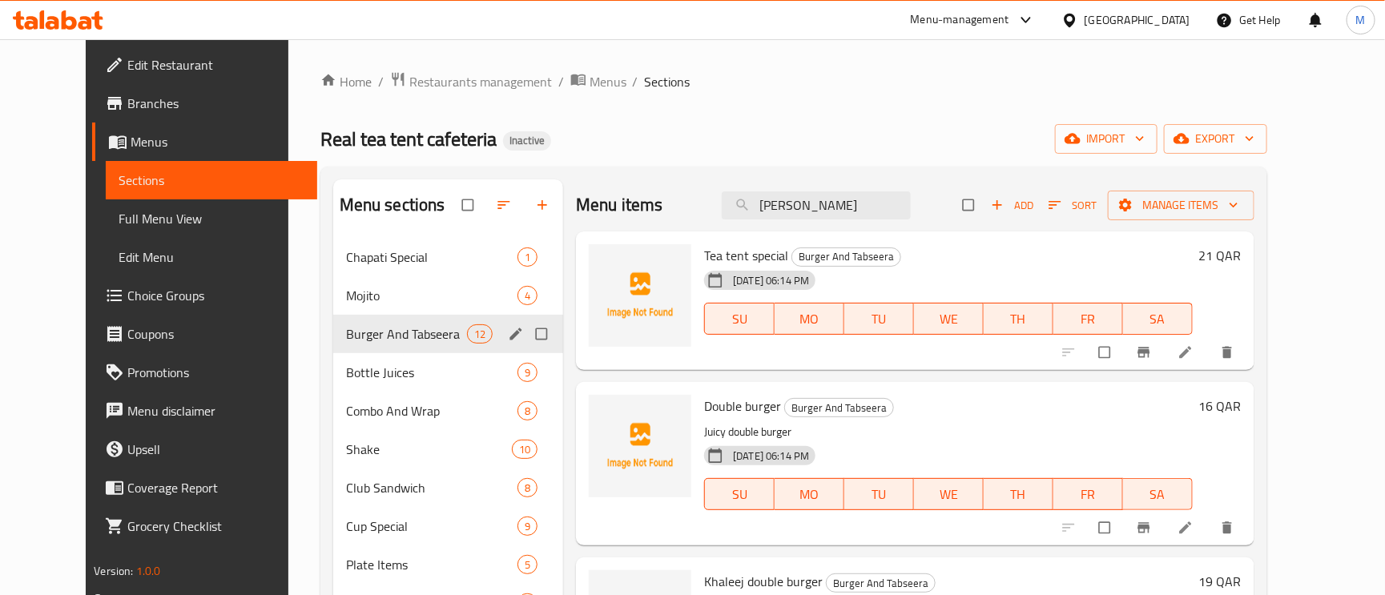
click at [1210, 364] on li at bounding box center [1187, 353] width 45 height 26
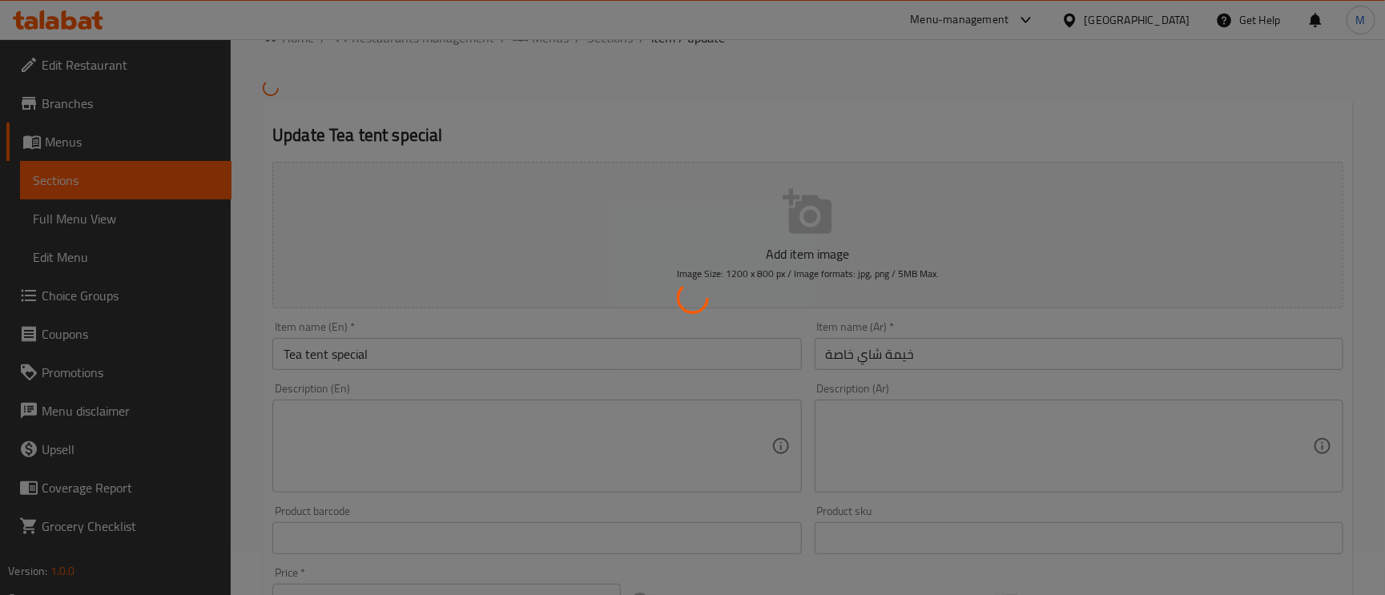
scroll to position [120, 0]
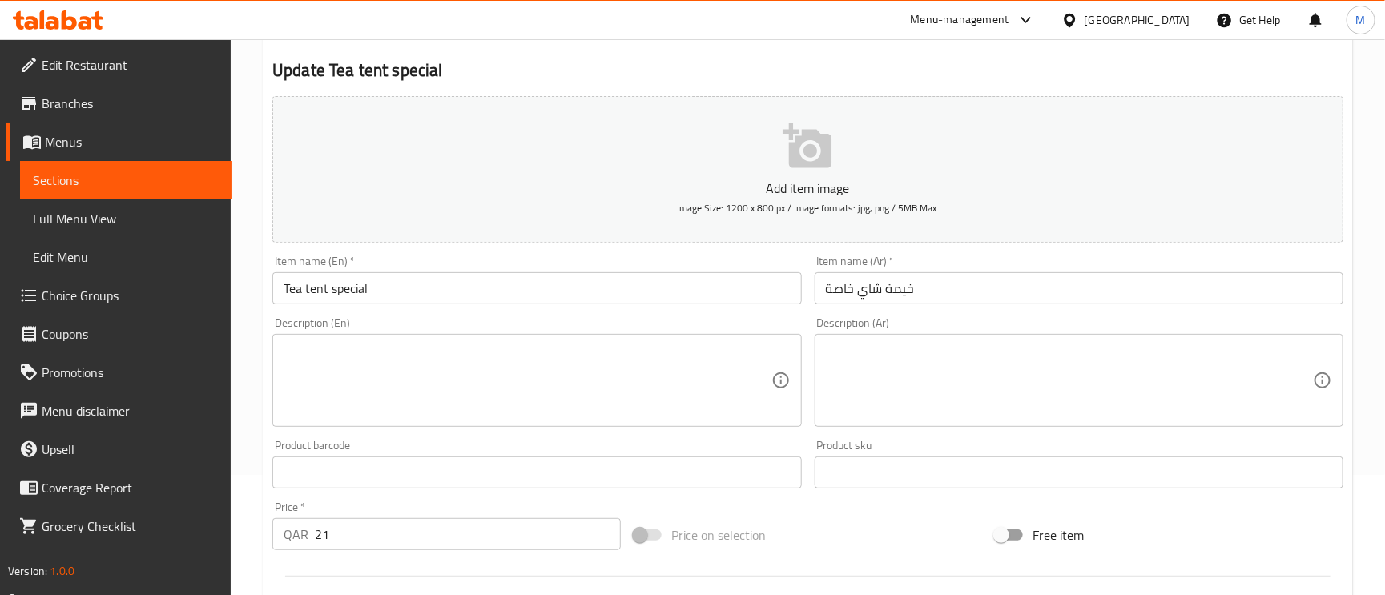
click at [563, 377] on textarea at bounding box center [527, 381] width 487 height 76
paste textarea "Special house"
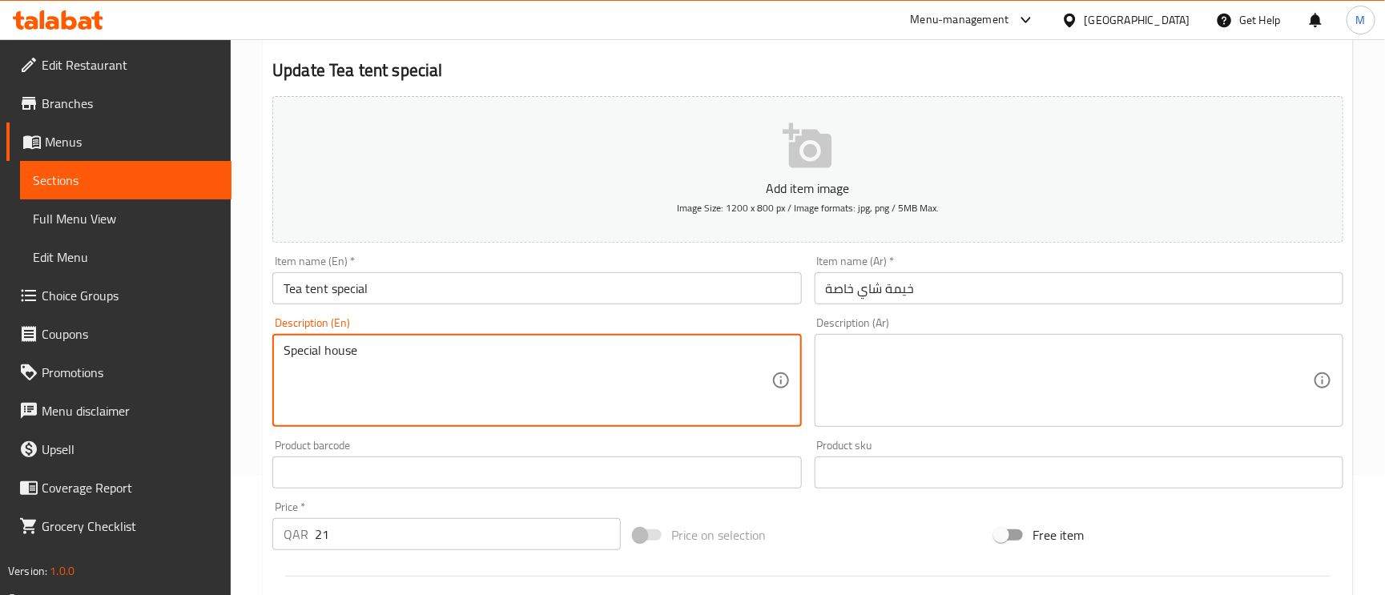
type textarea "Special house"
click at [973, 387] on textarea at bounding box center [1069, 381] width 487 height 76
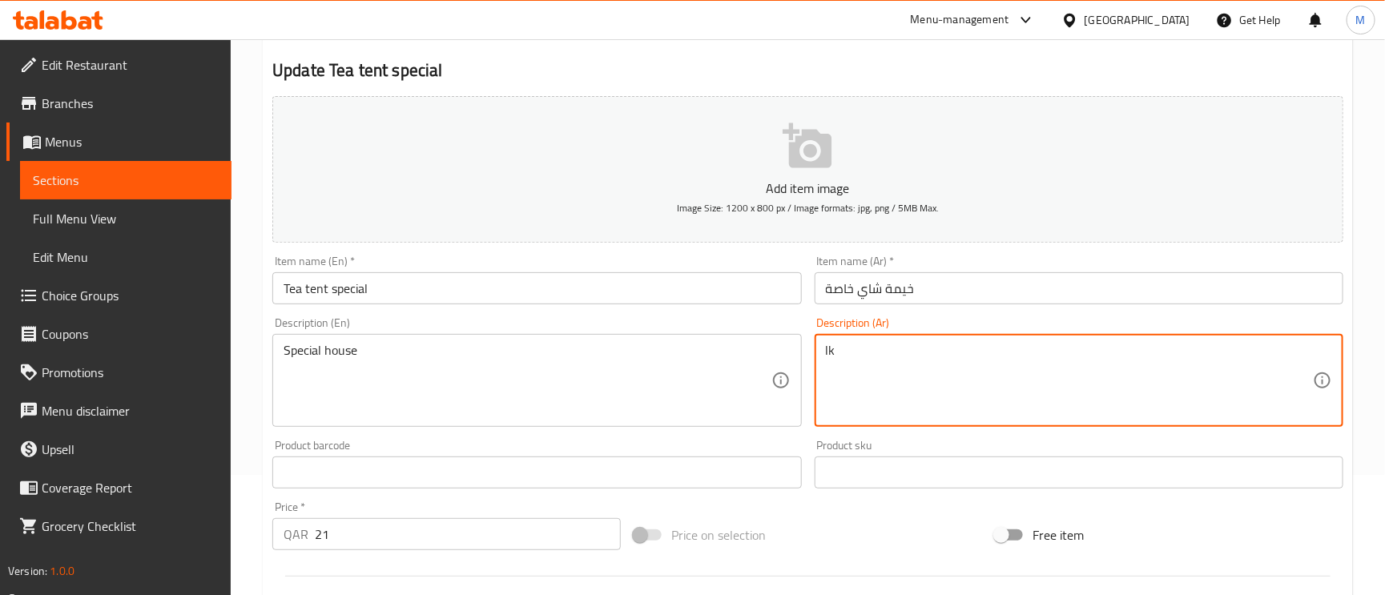
type textarea "l"
type textarea "منزلي خاص"
click at [992, 294] on input "خيمة شاي خاصة" at bounding box center [1079, 288] width 529 height 32
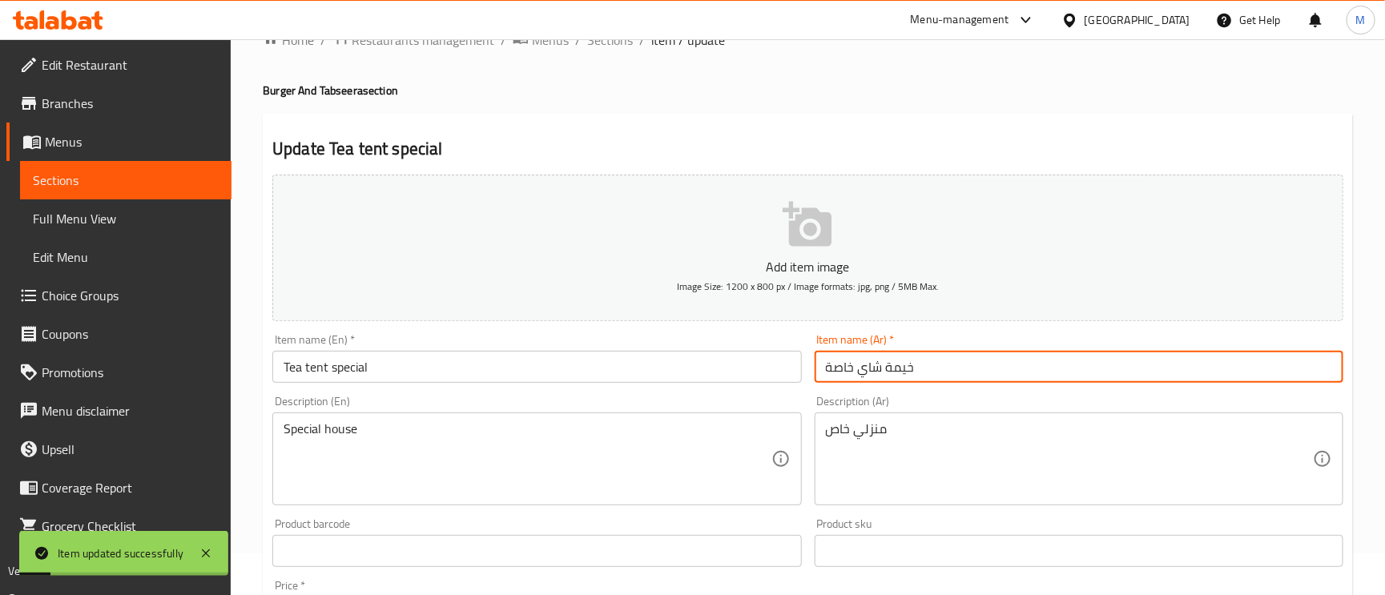
scroll to position [0, 0]
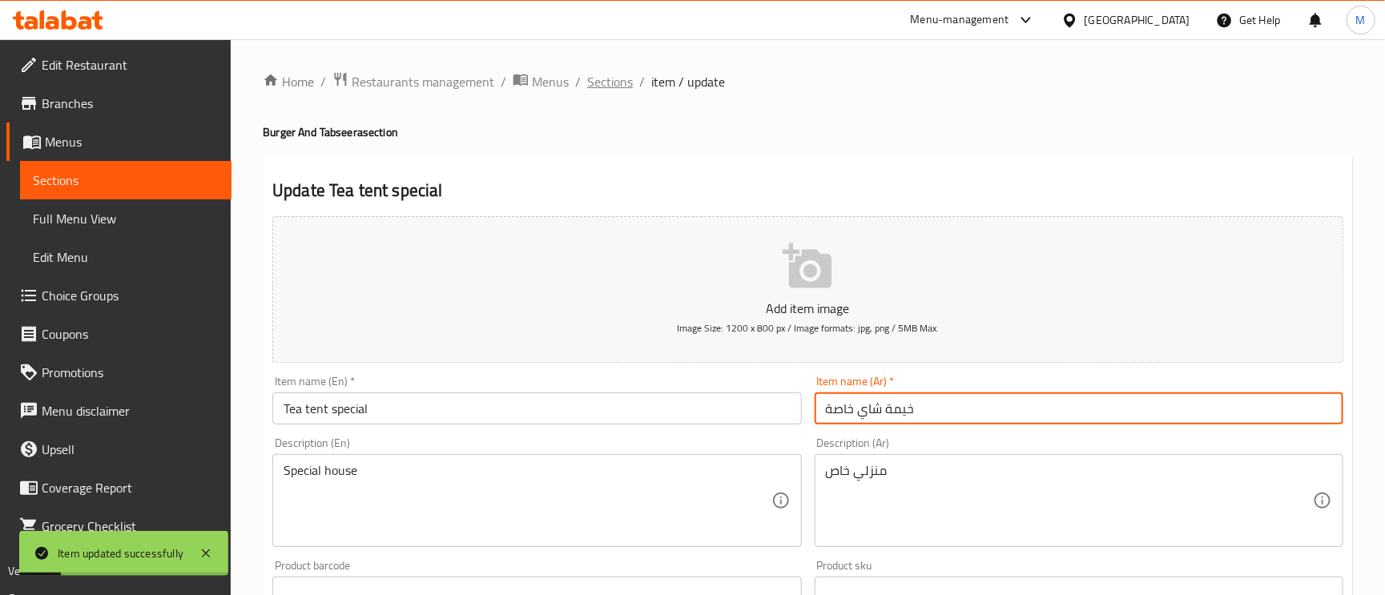
click at [614, 78] on span "Sections" at bounding box center [610, 81] width 46 height 19
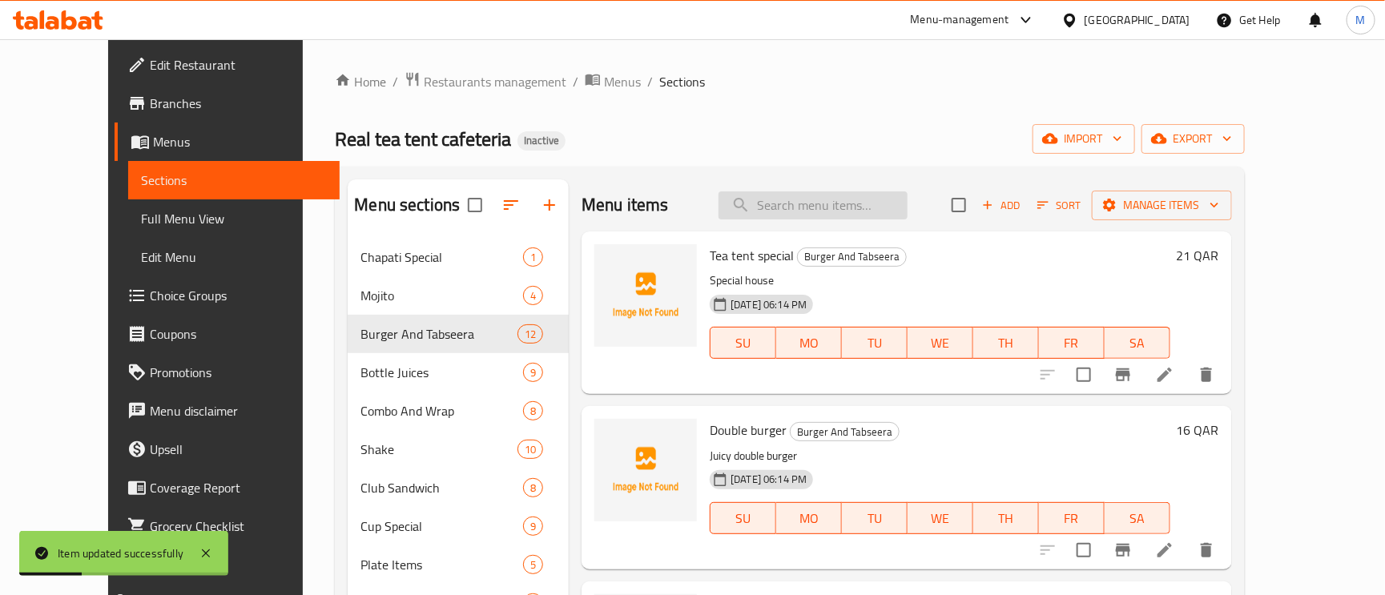
click at [835, 211] on input "search" at bounding box center [812, 205] width 189 height 28
click at [843, 201] on input "search" at bounding box center [812, 205] width 189 height 28
paste input "[PERSON_NAME]"
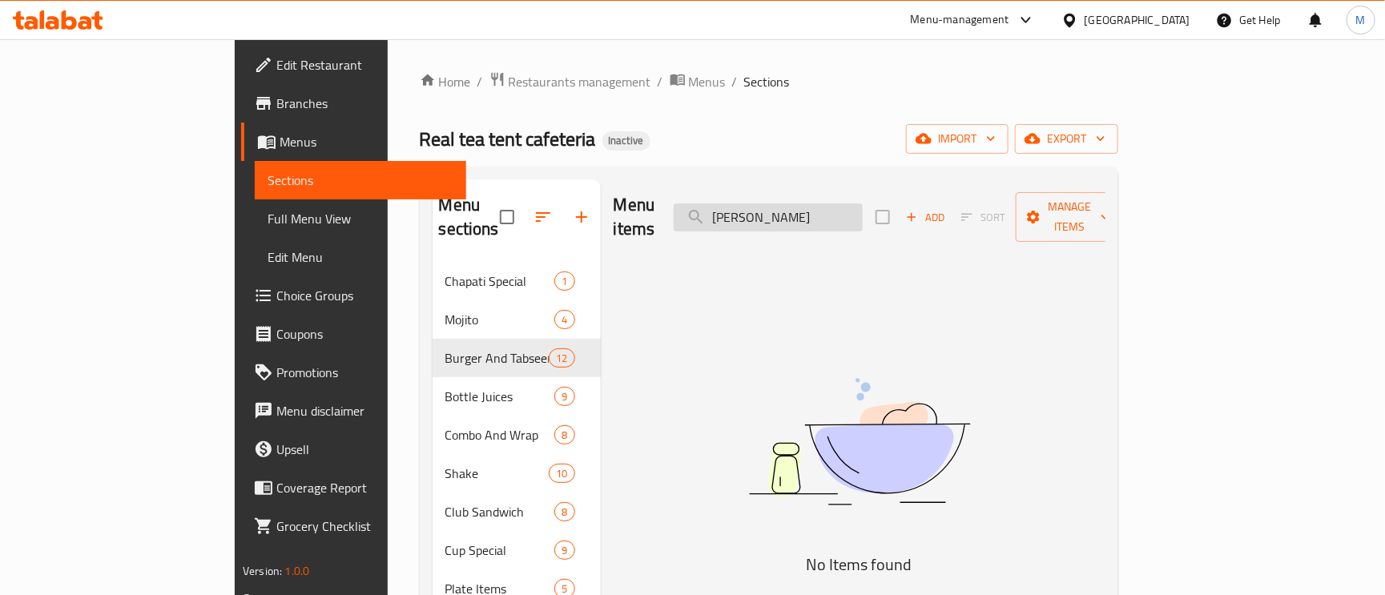
click at [863, 203] on input "[PERSON_NAME]" at bounding box center [768, 217] width 189 height 28
paste input "Zinker"
type input "Zinker burger"
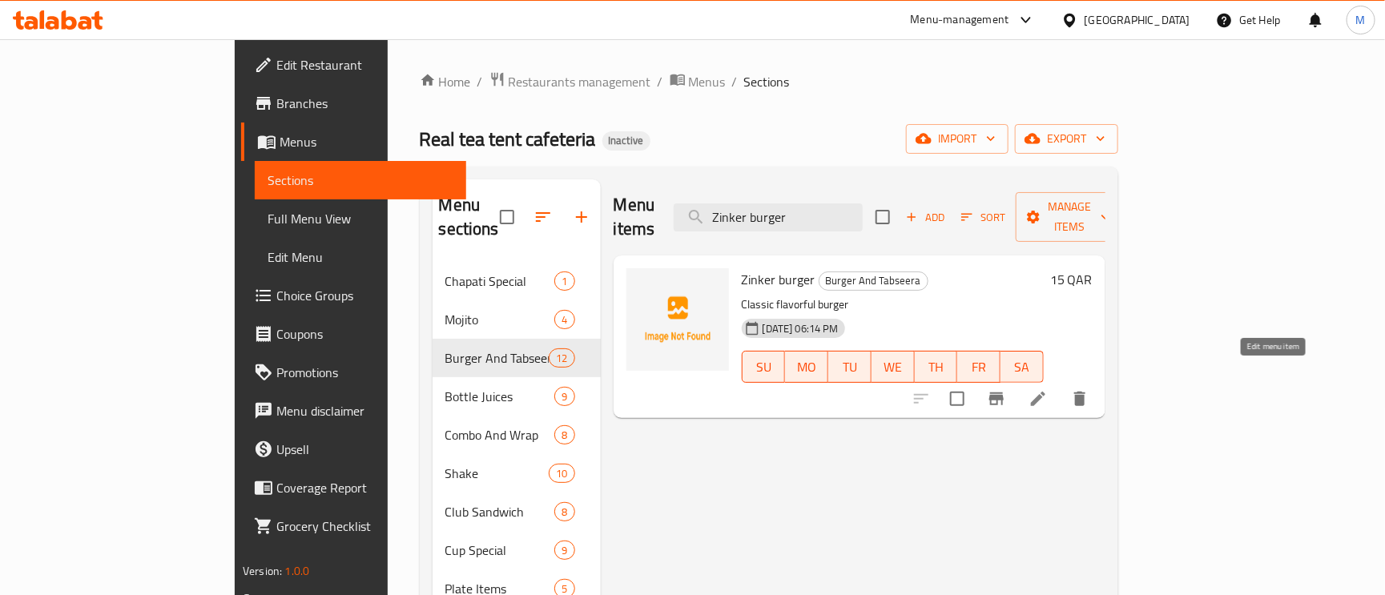
click at [1048, 389] on icon at bounding box center [1037, 398] width 19 height 19
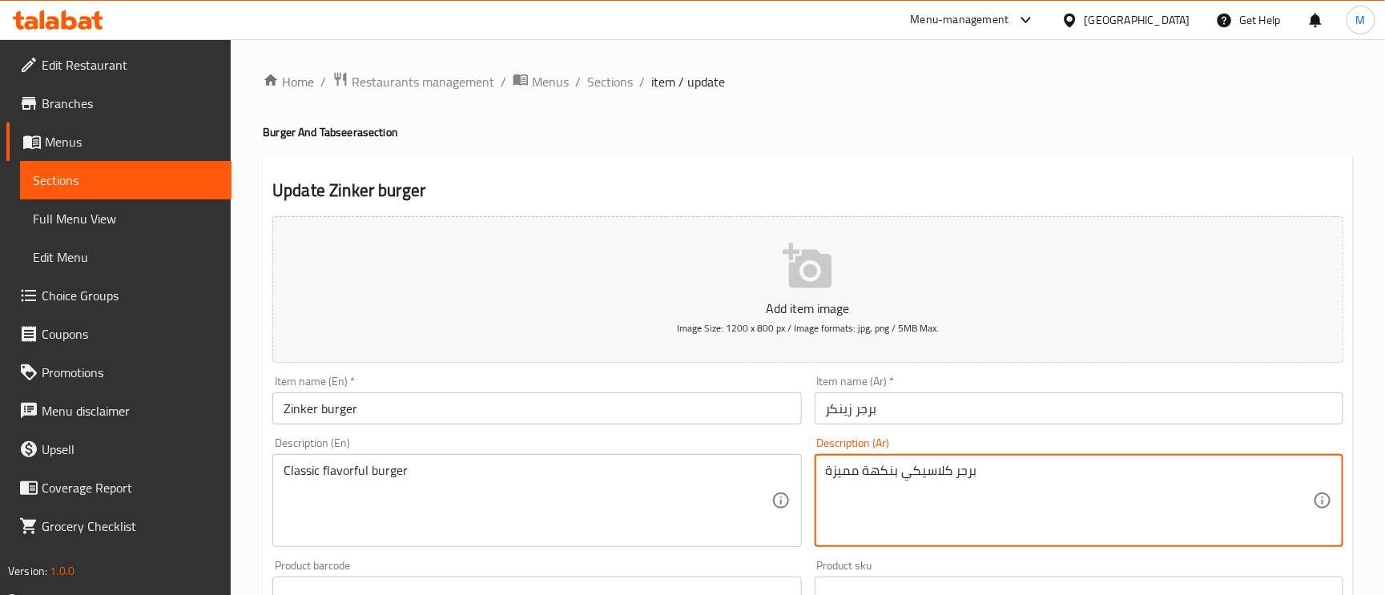
click at [890, 469] on textarea "برجر كلاسيكي بنكهة مميزة" at bounding box center [1069, 501] width 487 height 76
click at [836, 469] on textarea "برجر كلاسيكي مميزة" at bounding box center [1069, 501] width 487 height 76
type textarea "برجر كلاسيكي لذيذ"
click at [922, 410] on input "برجر زينكر" at bounding box center [1079, 408] width 529 height 32
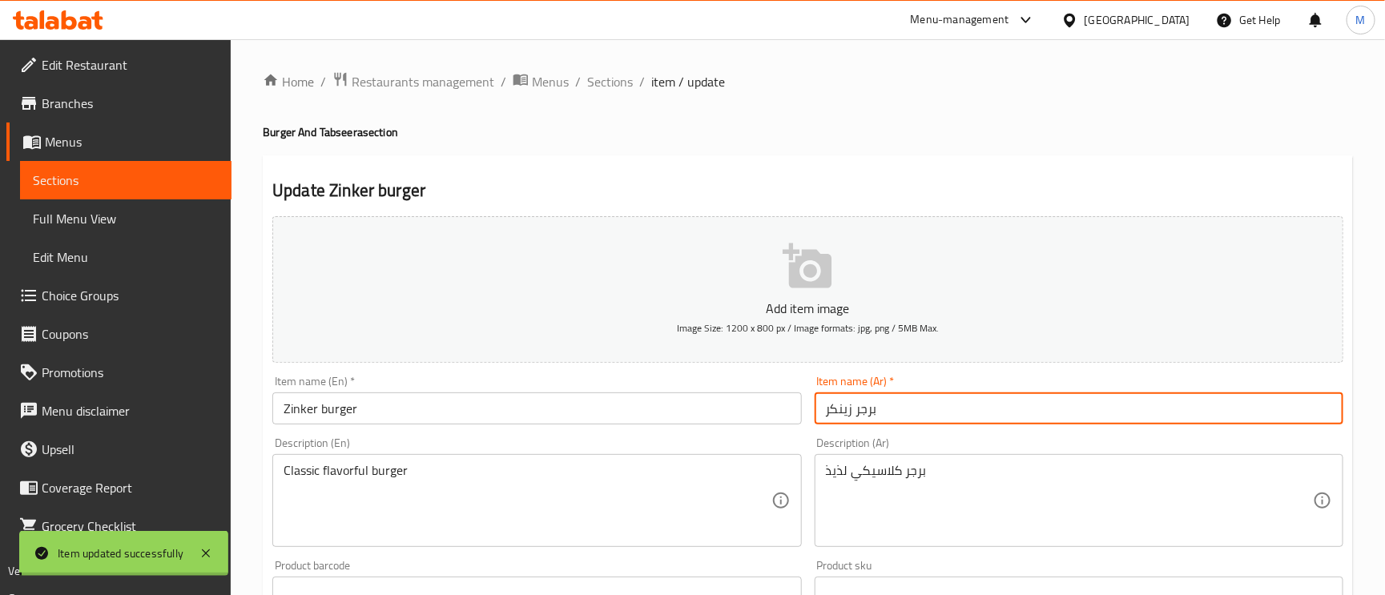
click at [354, 457] on div "Classic flavorful burger Description (En)" at bounding box center [536, 500] width 529 height 93
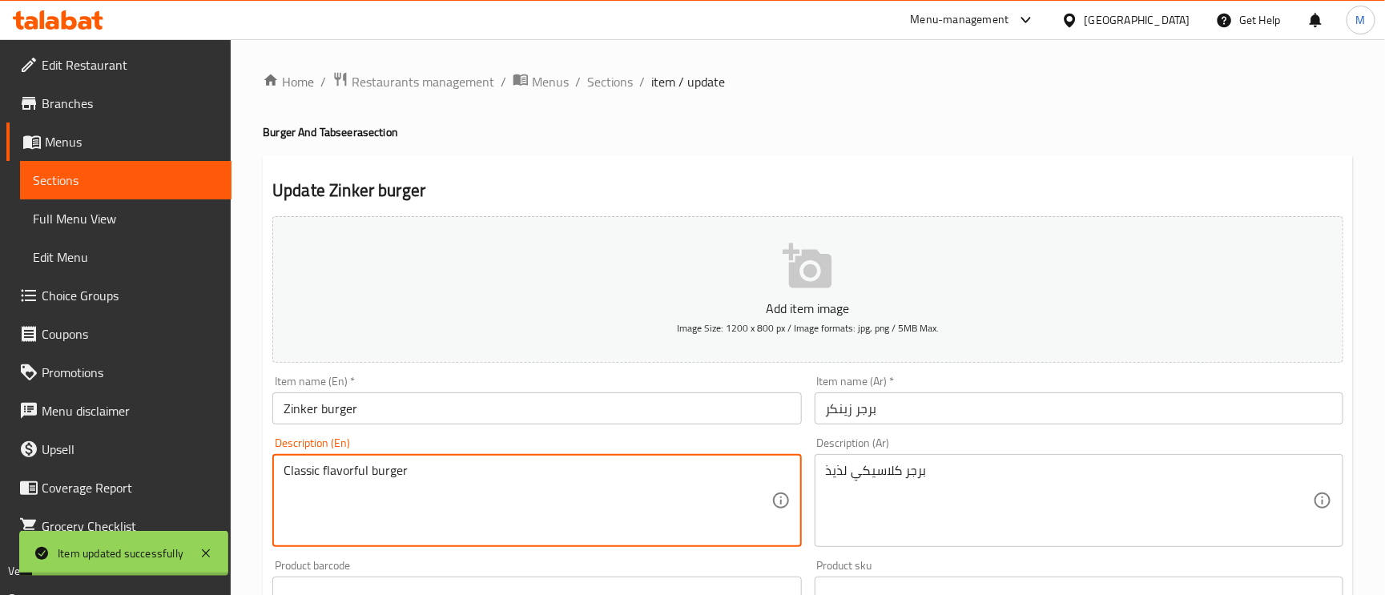
click at [348, 462] on div "Classic flavorful burger Description (En)" at bounding box center [536, 500] width 529 height 93
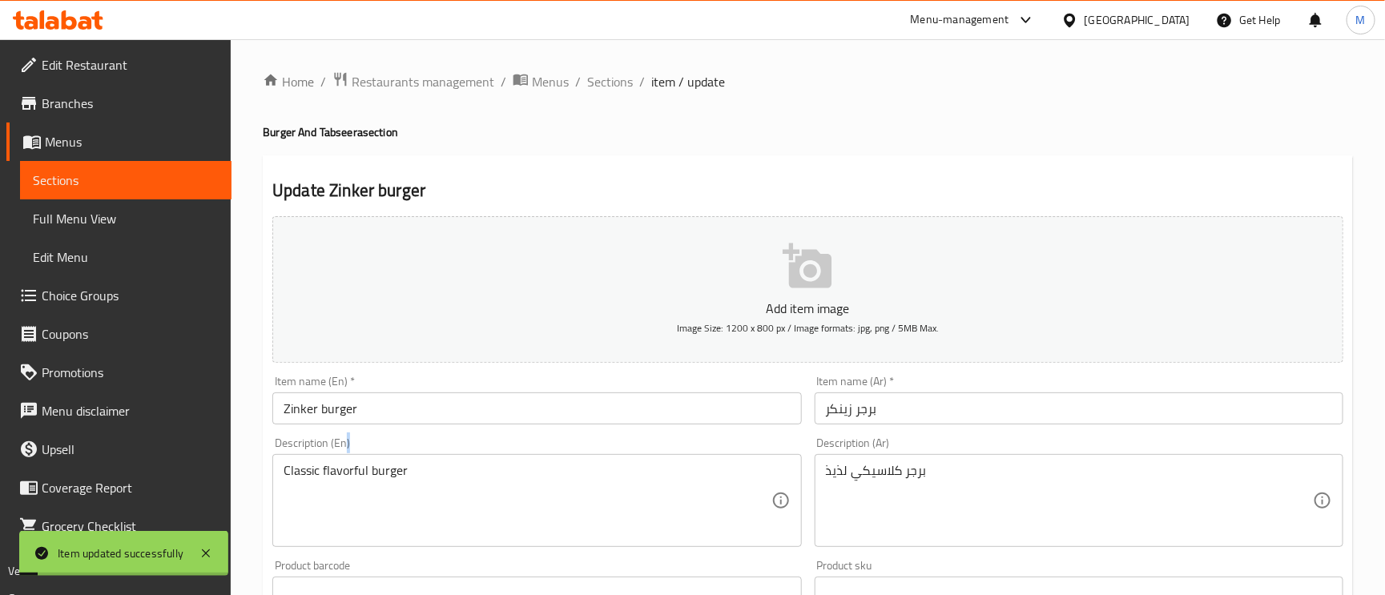
click at [348, 462] on div "Classic flavorful burger Description (En)" at bounding box center [536, 500] width 529 height 93
copy label ")"
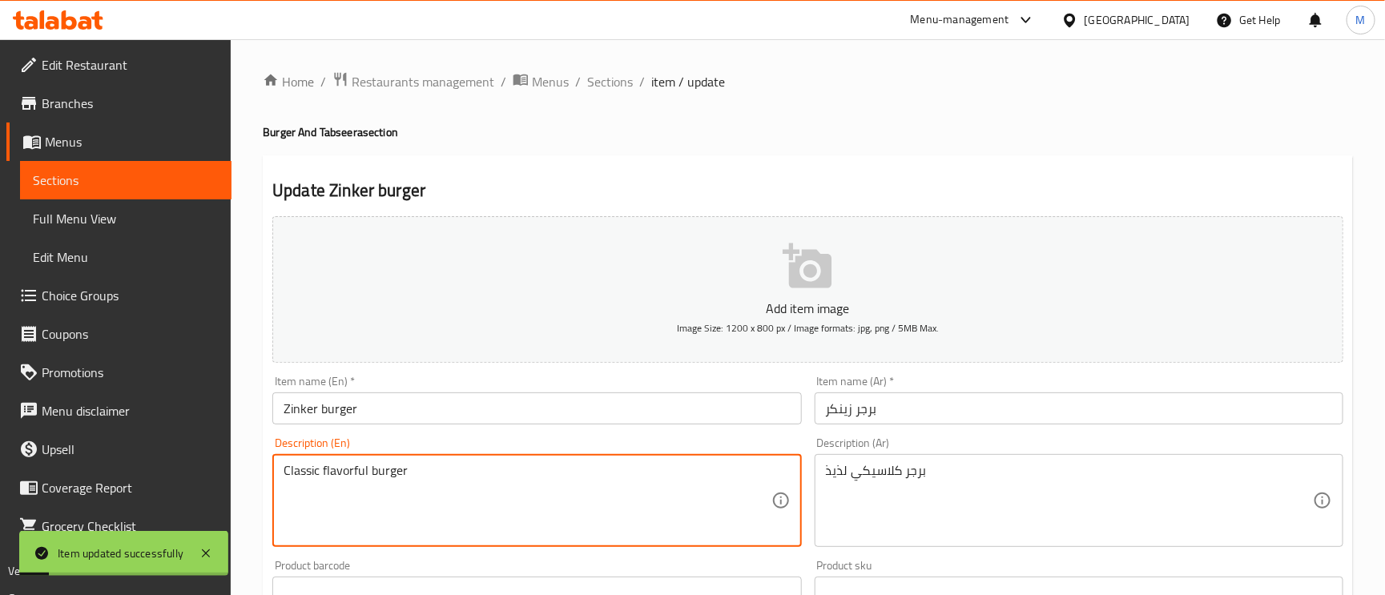
click at [348, 463] on div "Classic flavorful burger Description (En)" at bounding box center [536, 500] width 529 height 93
click at [355, 483] on textarea "Classic flavorful burger" at bounding box center [527, 501] width 487 height 76
click at [603, 62] on div "Home / Restaurants management / Menus / Sections / item / update Burger And Tab…" at bounding box center [808, 585] width 1154 height 1093
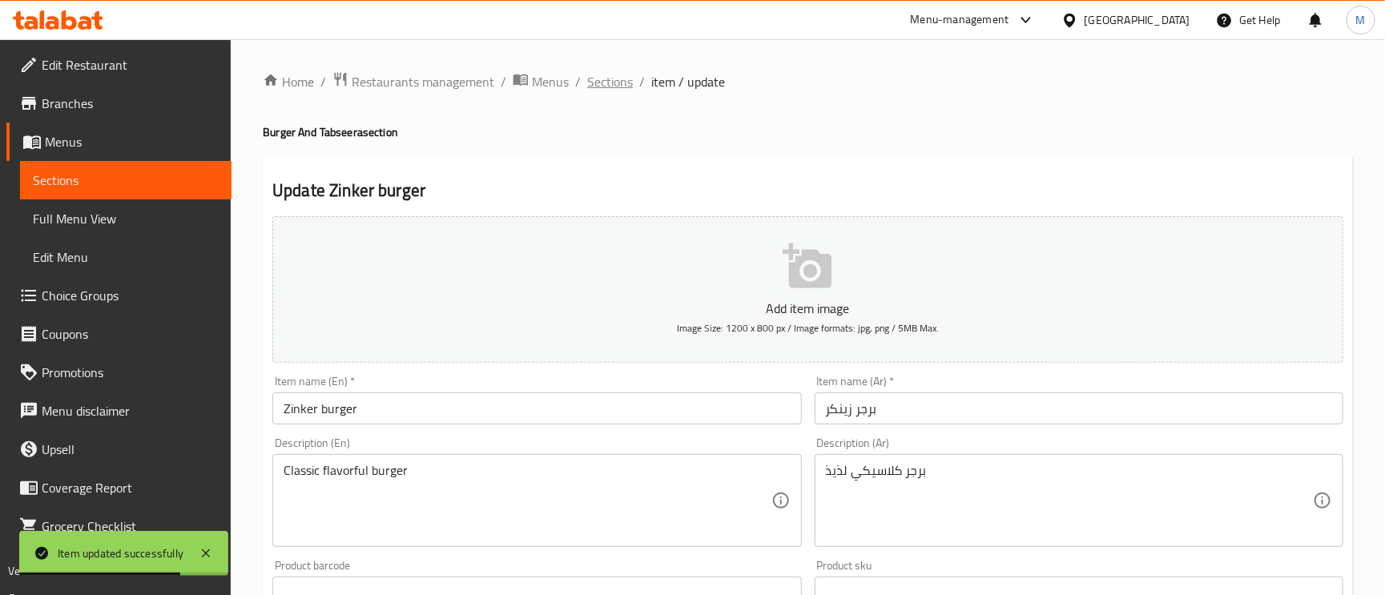
click at [609, 76] on span "Sections" at bounding box center [610, 81] width 46 height 19
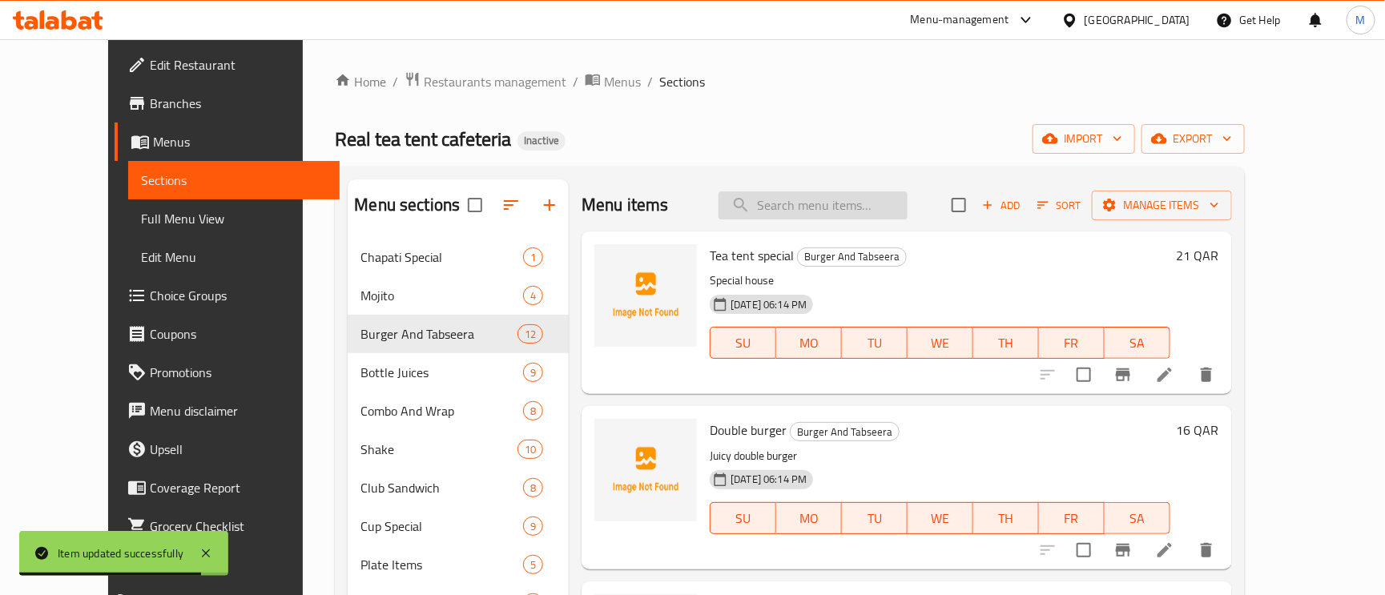
click at [876, 211] on input "search" at bounding box center [812, 205] width 189 height 28
paste input "Mathafi burger"
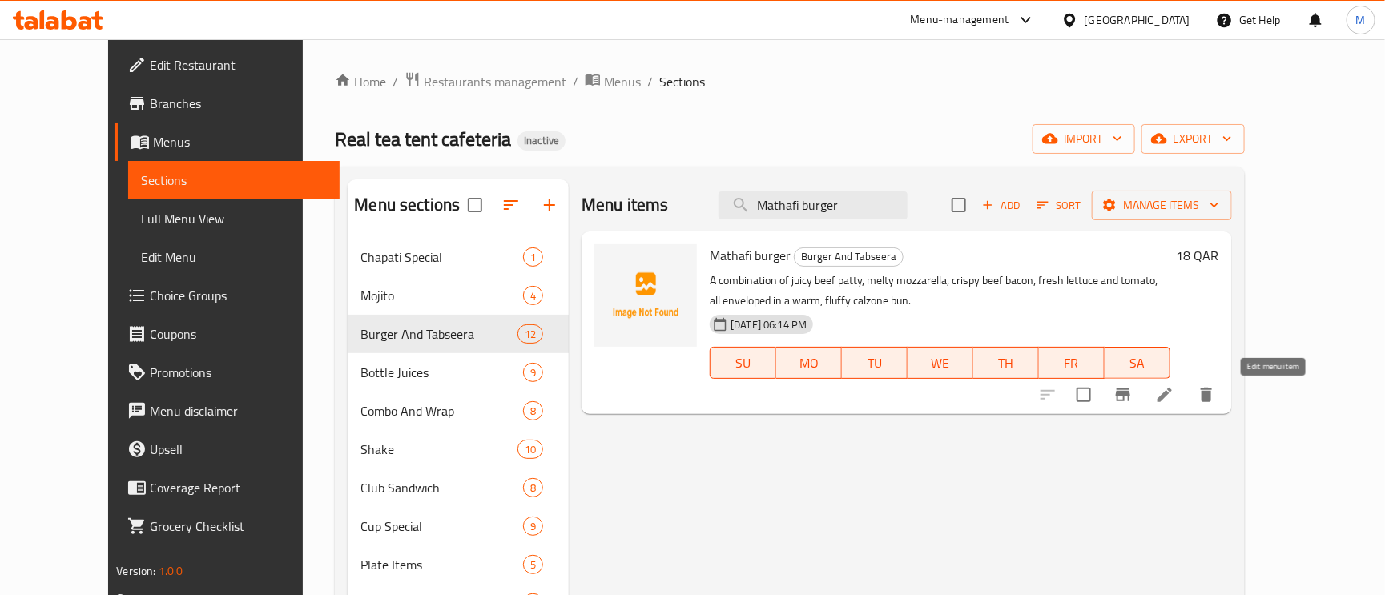
type input "Mathafi burger"
click at [1172, 394] on icon at bounding box center [1164, 395] width 14 height 14
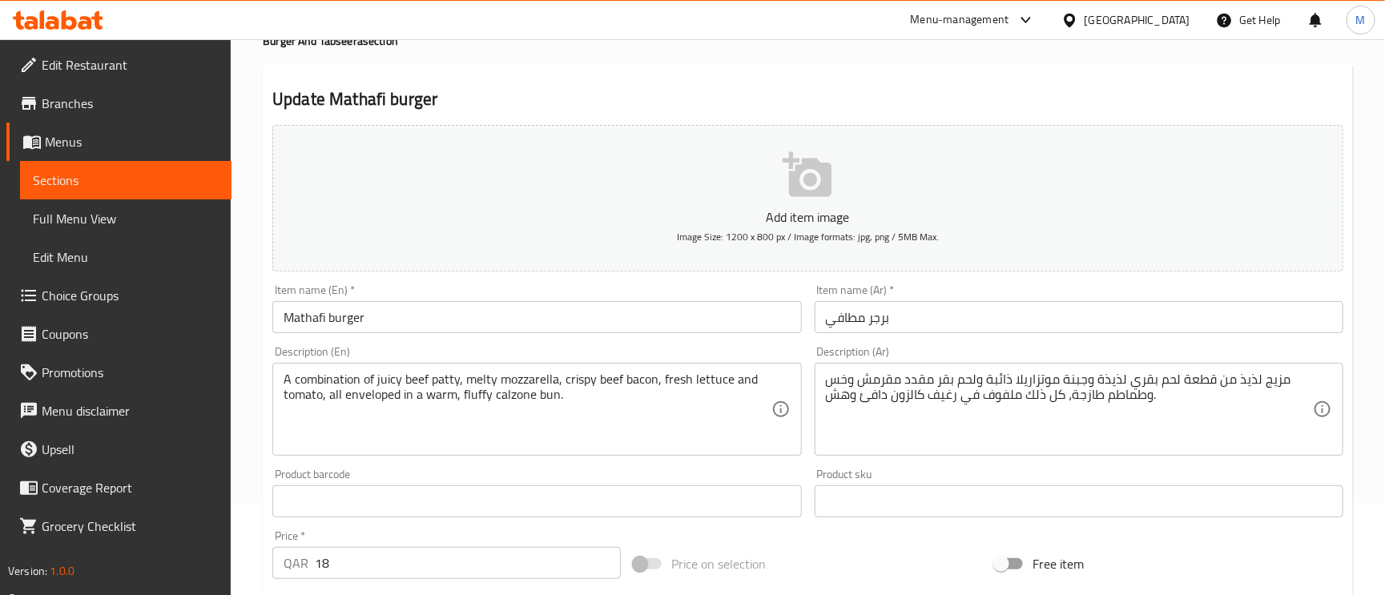
scroll to position [240, 0]
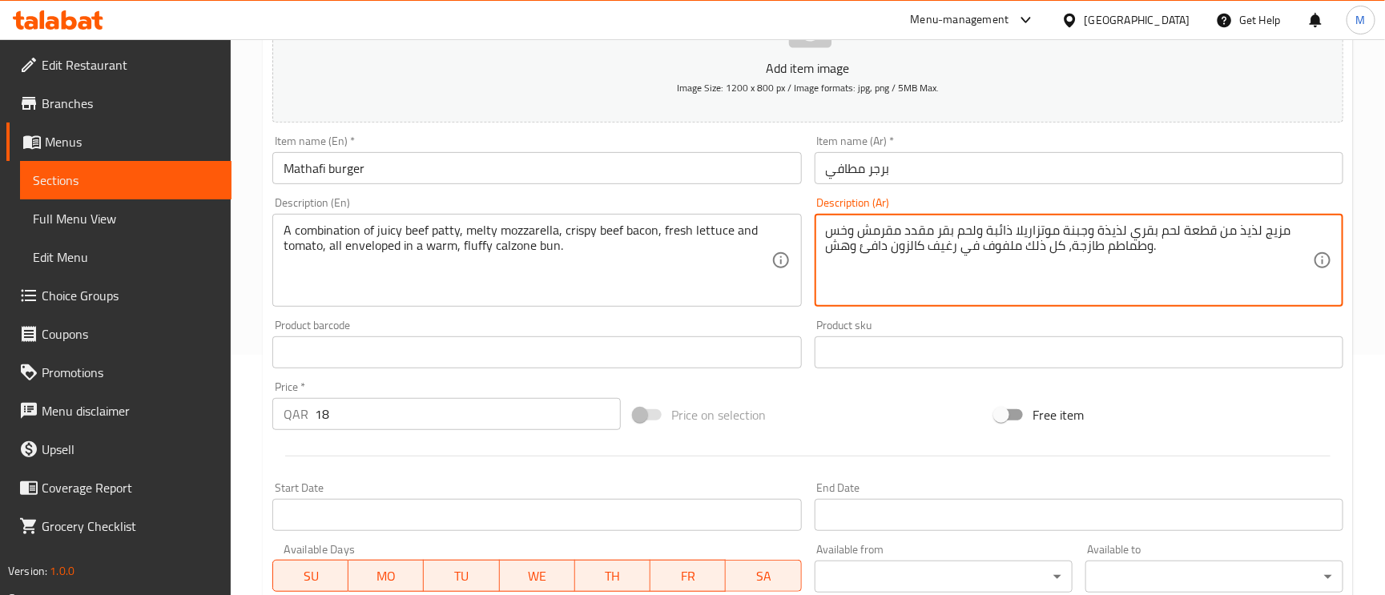
click at [1278, 237] on textarea "مزيج لذيذ من قطعة لحم بقري لذيذة وجبنة موتزاريلا ذائبة ولحم بقر مقدد مقرمش وخس …" at bounding box center [1069, 261] width 487 height 76
click at [1244, 231] on textarea "مزيج لذيذ من قطعة لحم بقري لذيذة وجبنة موتزاريلا ذائبة ولحم بقر مقدد مقرمش وخس …" at bounding box center [1069, 261] width 487 height 76
click at [1161, 230] on textarea "مزيج من قطعة لحم بقري لذيذة وجبنة موتزاريلا ذائبة ولحم بقر مقدد مقرمش وخس وطماط…" at bounding box center [1069, 261] width 487 height 76
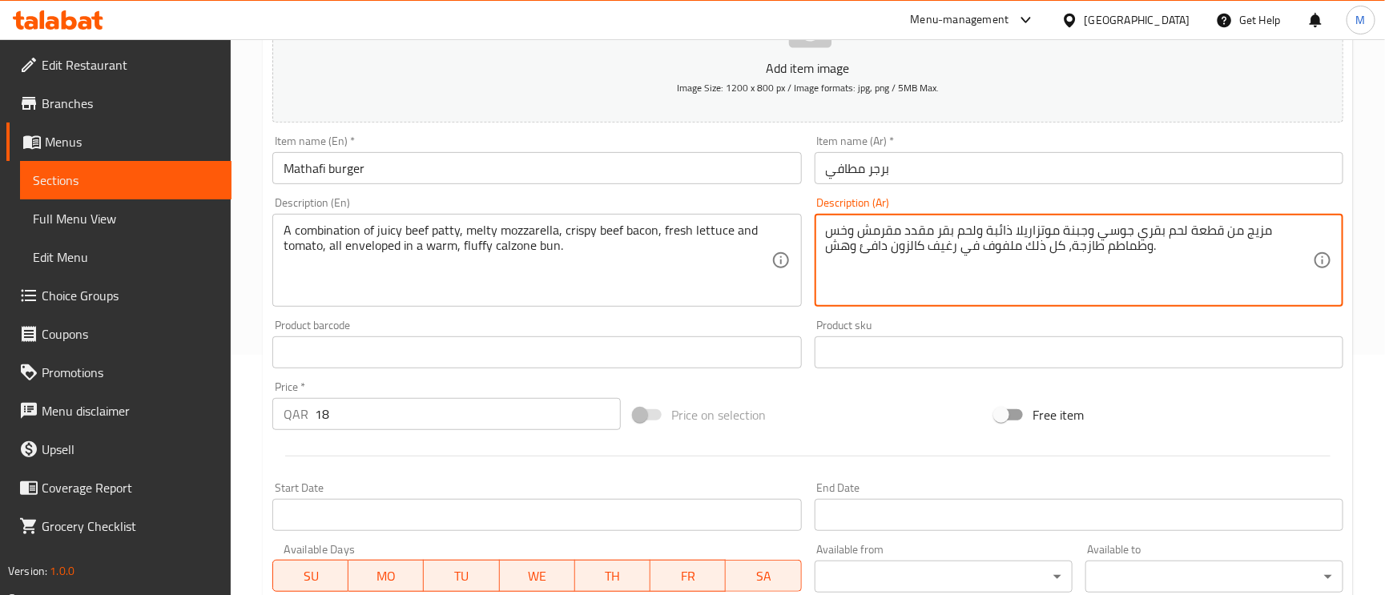
drag, startPoint x: 1087, startPoint y: 225, endPoint x: 1061, endPoint y: 228, distance: 26.6
click at [1061, 228] on textarea "مزيج من قطعة لحم بقري جوسي وجبنة موتزاريلا ذائبة ولحم بقر مقدد مقرمش وخس وطماطم…" at bounding box center [1069, 261] width 487 height 76
click at [937, 245] on textarea "مزيج من قطعة لحم بقري جوسي و موتزاريلا ذائبة ولحم بقر مقدد مقرمش وخس وطماطم طاز…" at bounding box center [1069, 261] width 487 height 76
click at [944, 251] on textarea "مزيج من قطعة لحم بقري جوسي و موتزاريلا ذائبة ولحم بقر مقدد مقرمش وخس وطماطم طاز…" at bounding box center [1069, 261] width 487 height 76
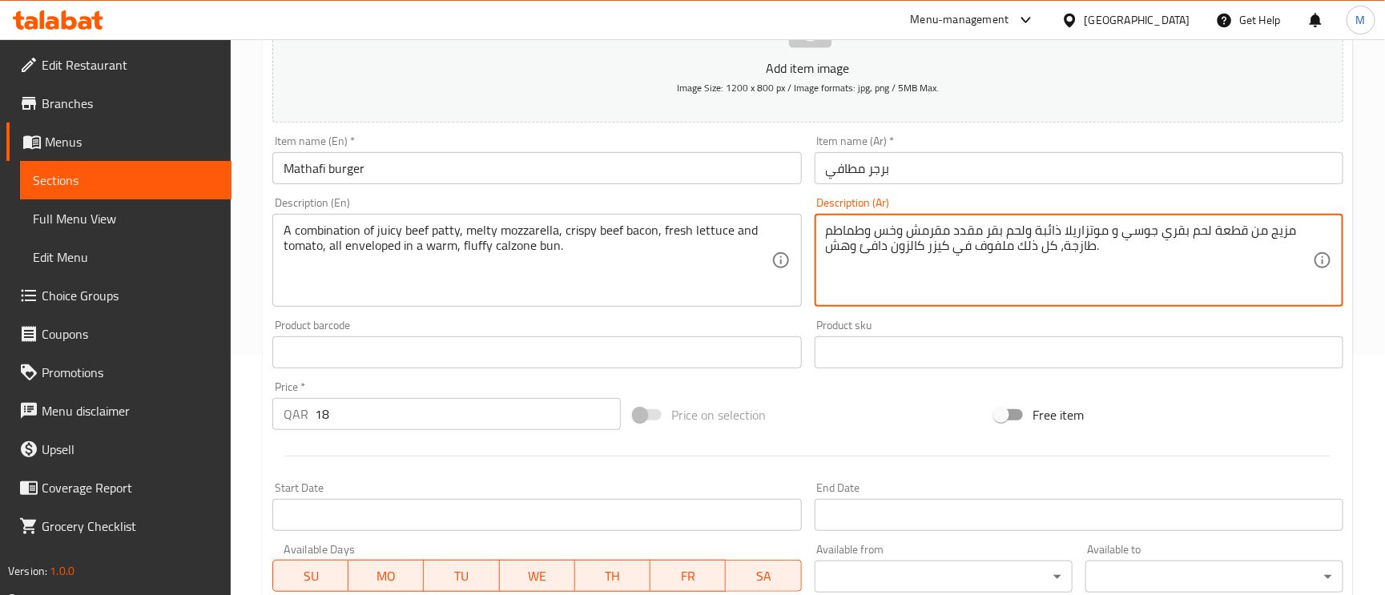
type textarea "مزيج من قطعة لحم بقري جوسي و موتزاريلا ذائبة ولحم بقر مقدد مقرمش وخس وطماطم طاز…"
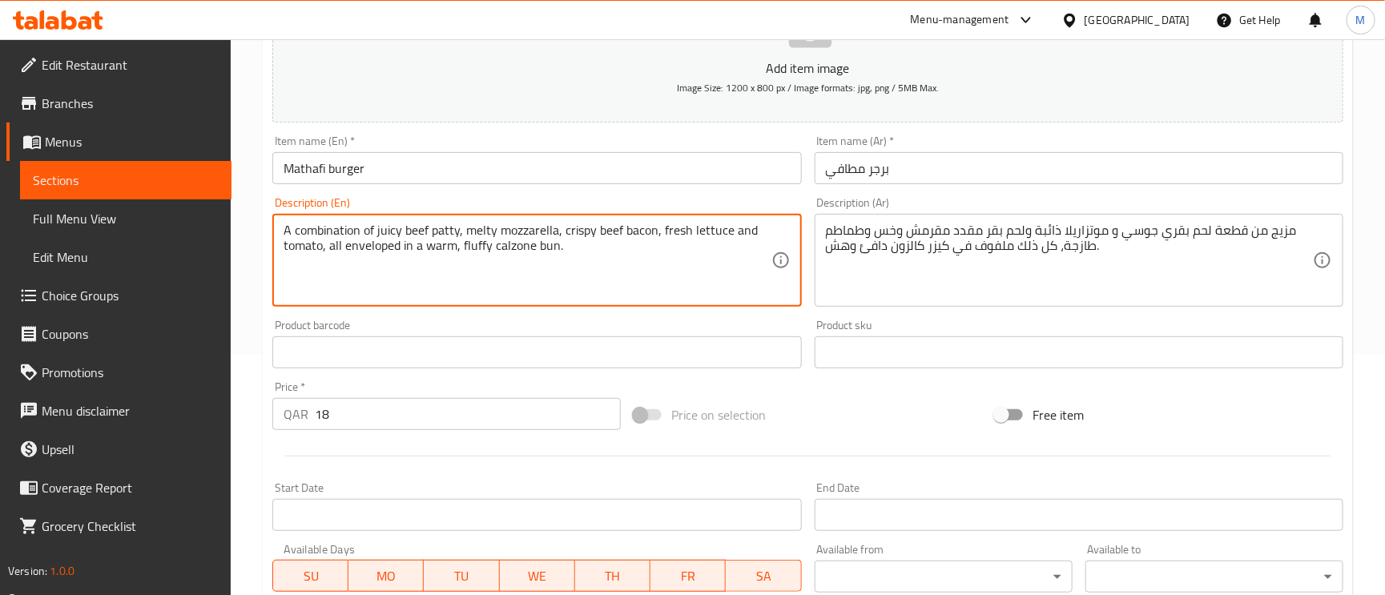
click at [384, 250] on textarea "A combination of juicy beef patty, melty mozzarella, crispy beef bacon, fresh l…" at bounding box center [527, 261] width 487 height 76
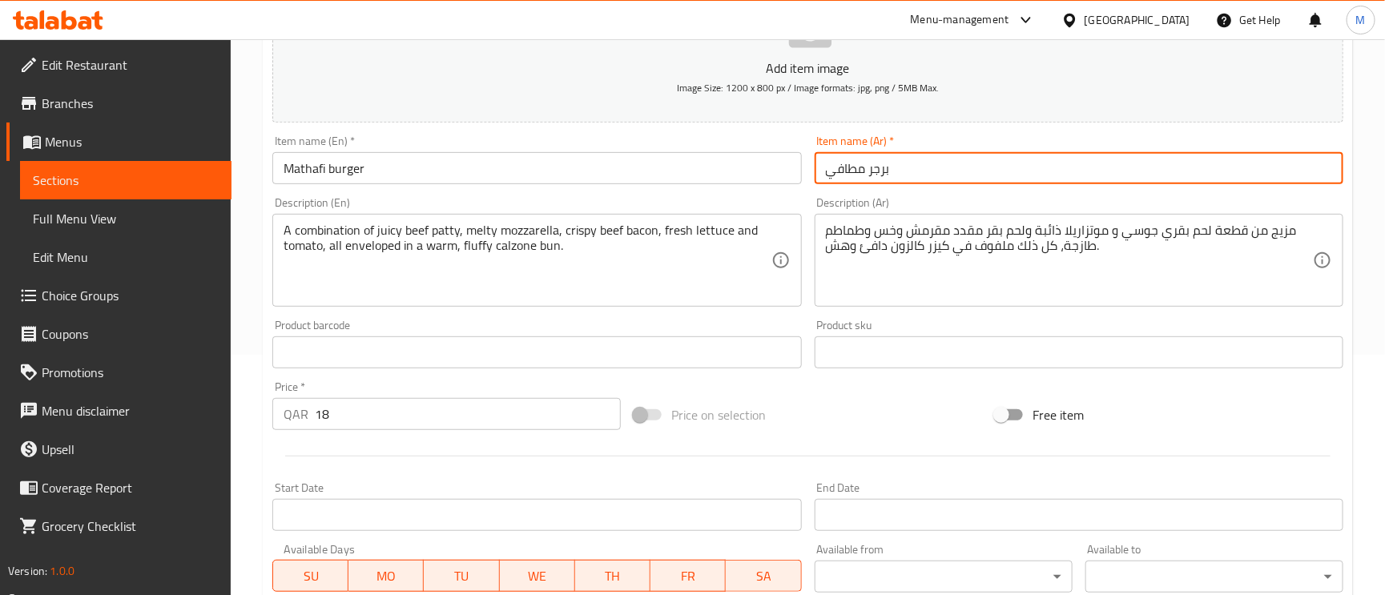
click at [935, 170] on input "برجر مطافي" at bounding box center [1079, 168] width 529 height 32
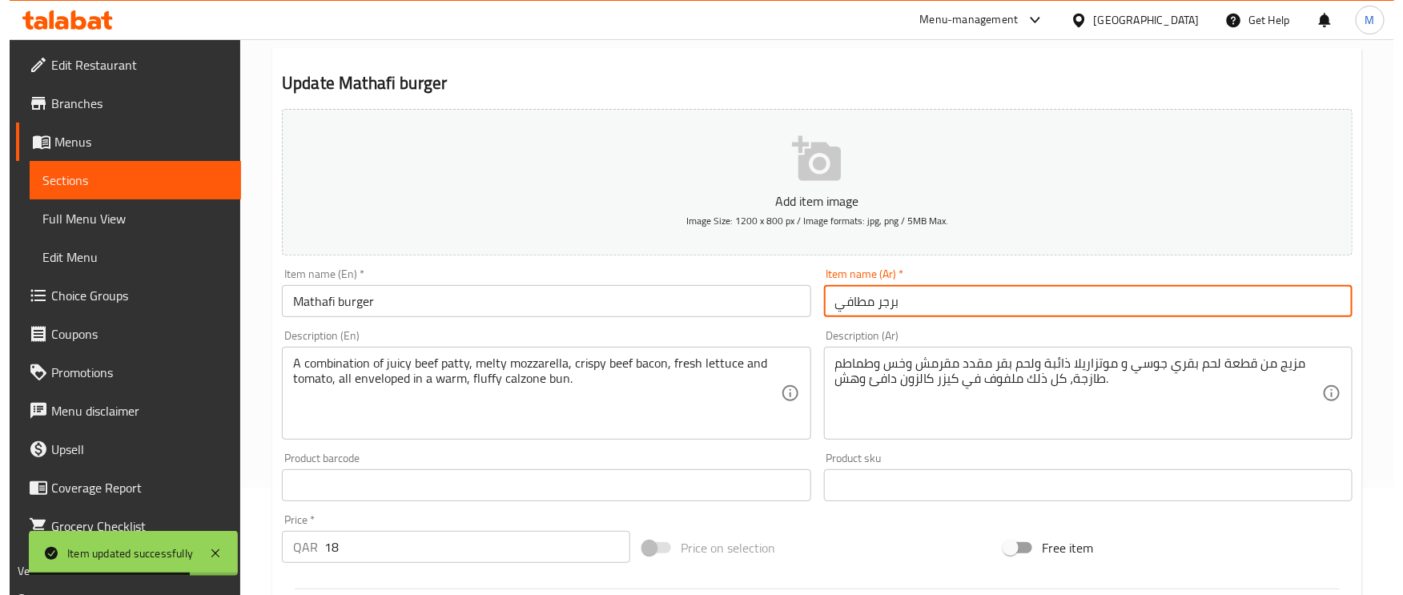
scroll to position [0, 0]
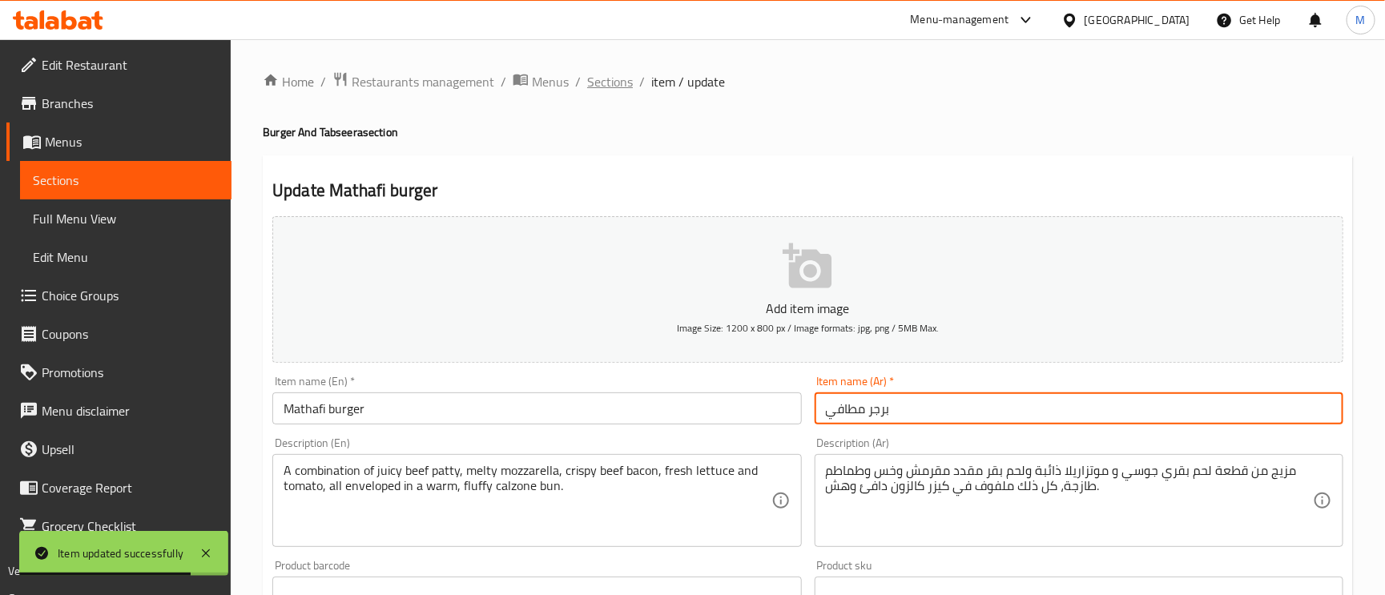
click at [613, 78] on span "Sections" at bounding box center [610, 81] width 46 height 19
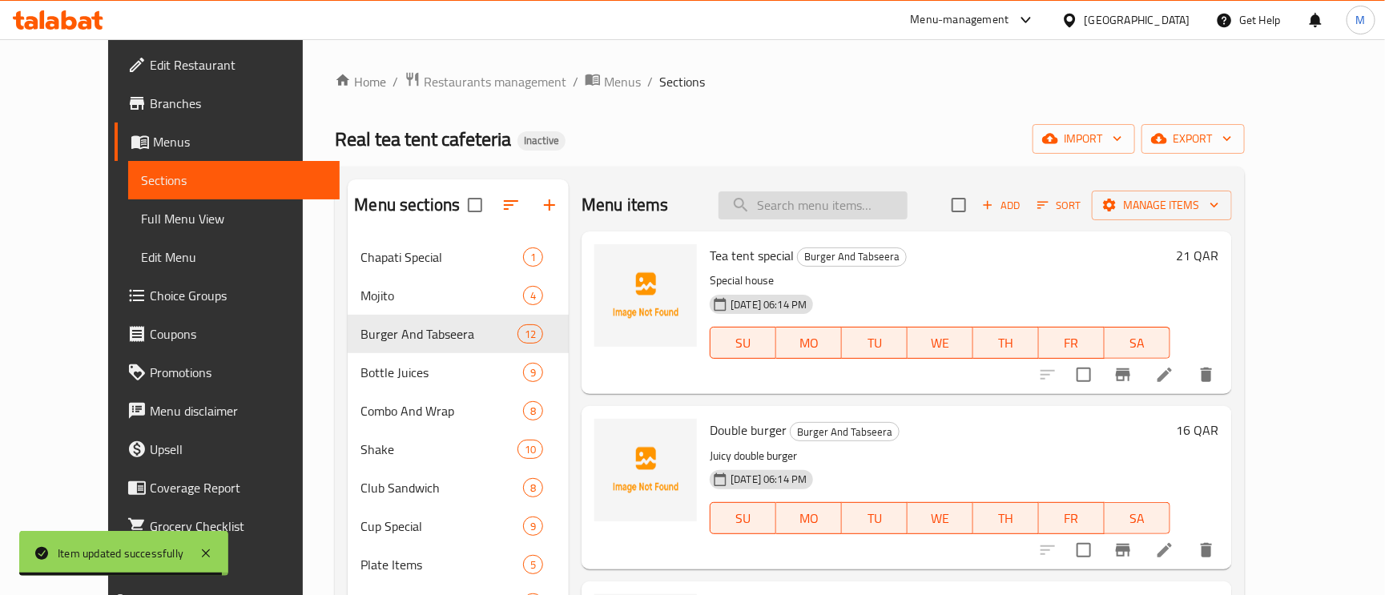
paste input "Mathafi wrap"
type input "Mathafi wrap"
click at [852, 207] on input "Mathafi wrap" at bounding box center [812, 205] width 189 height 28
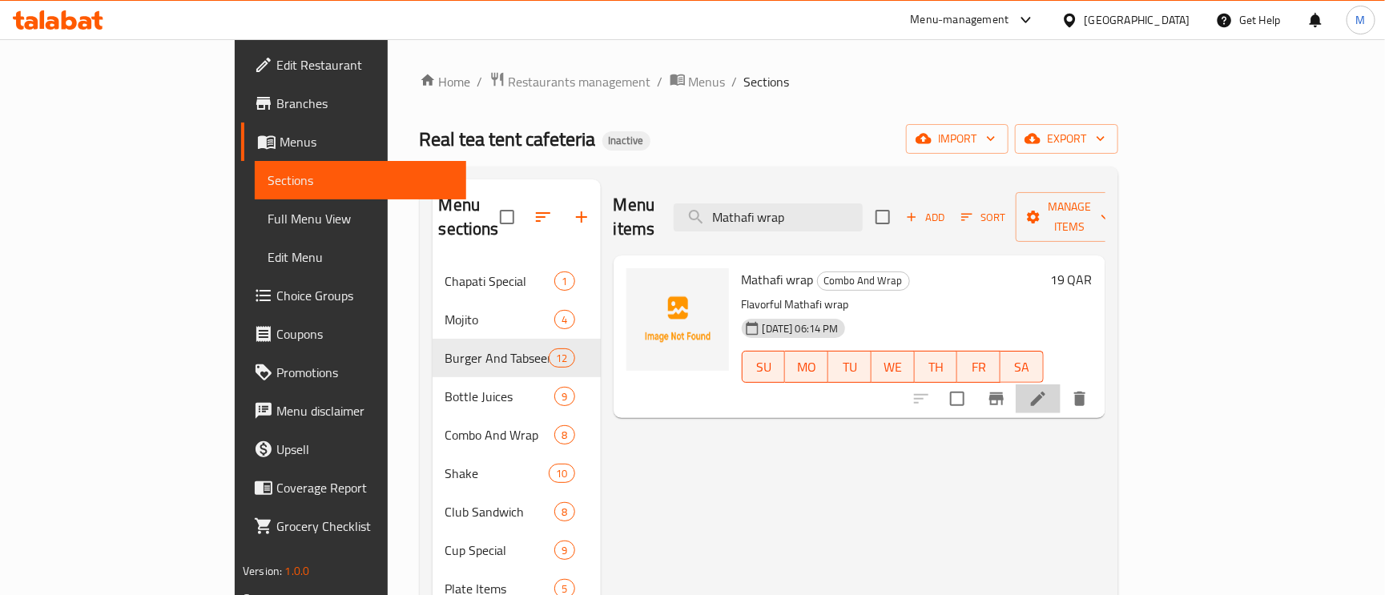
click at [1061, 384] on li at bounding box center [1038, 398] width 45 height 29
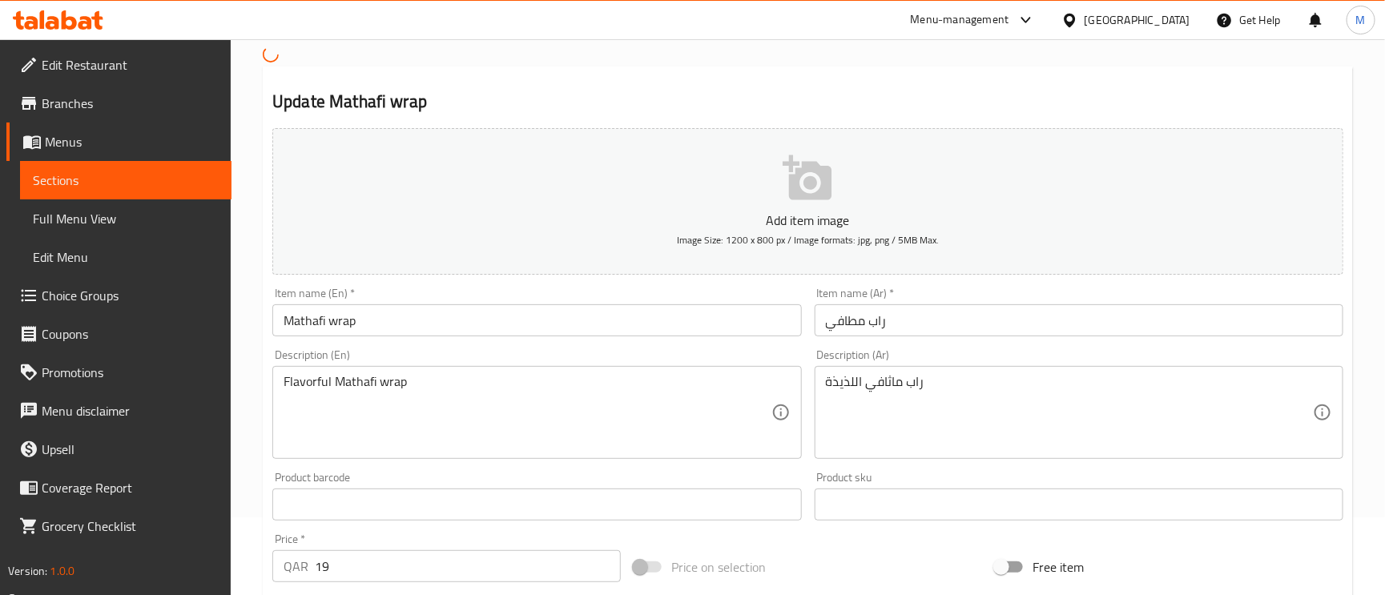
scroll to position [120, 0]
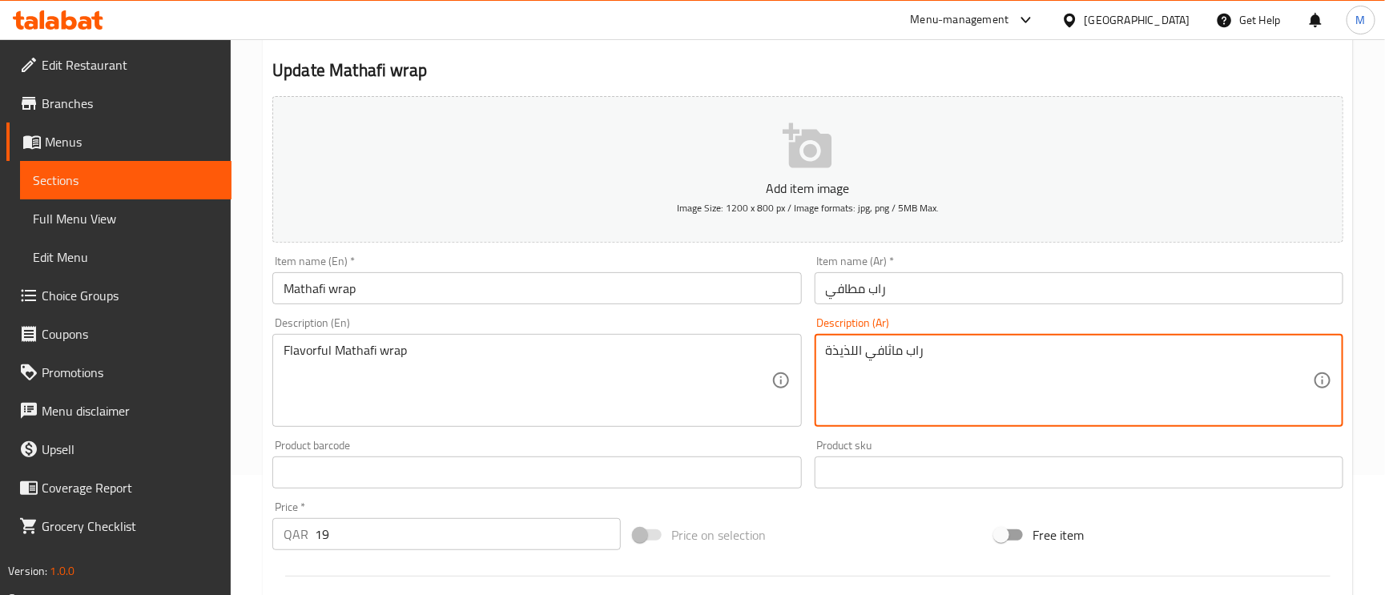
click at [970, 345] on textarea "راب ماثافي اللذيذة" at bounding box center [1069, 381] width 487 height 76
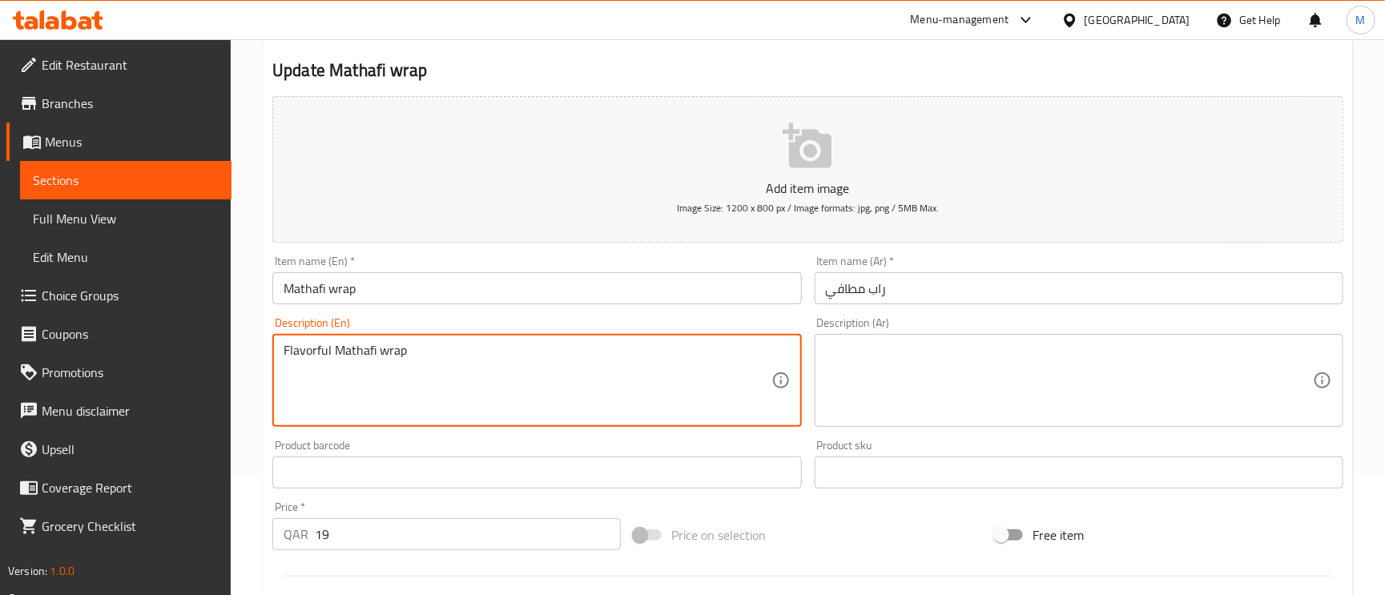
click at [560, 360] on textarea "Flavorful Mathafi wrap" at bounding box center [527, 381] width 487 height 76
click at [493, 273] on input "Mathafi wrap" at bounding box center [536, 288] width 529 height 32
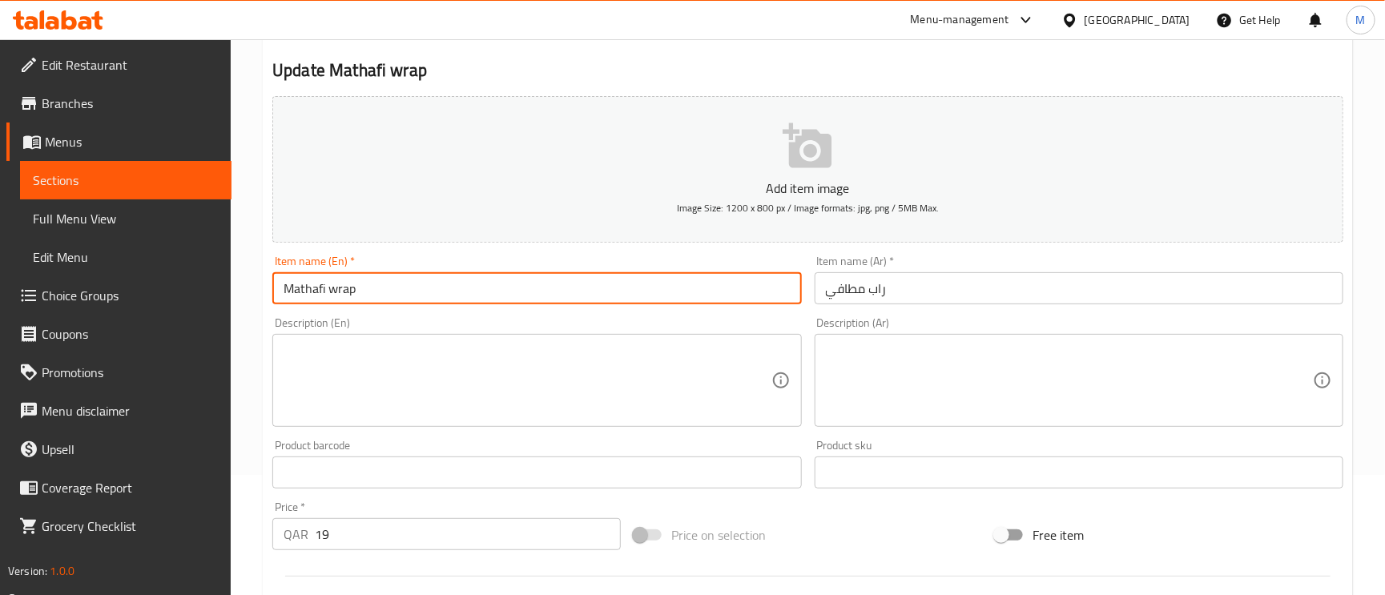
click at [493, 273] on input "Mathafi wrap" at bounding box center [536, 288] width 529 height 32
paste textarea "Blend of aromatic spices, wrapped in warm bread, and paired with mix veggies, a…"
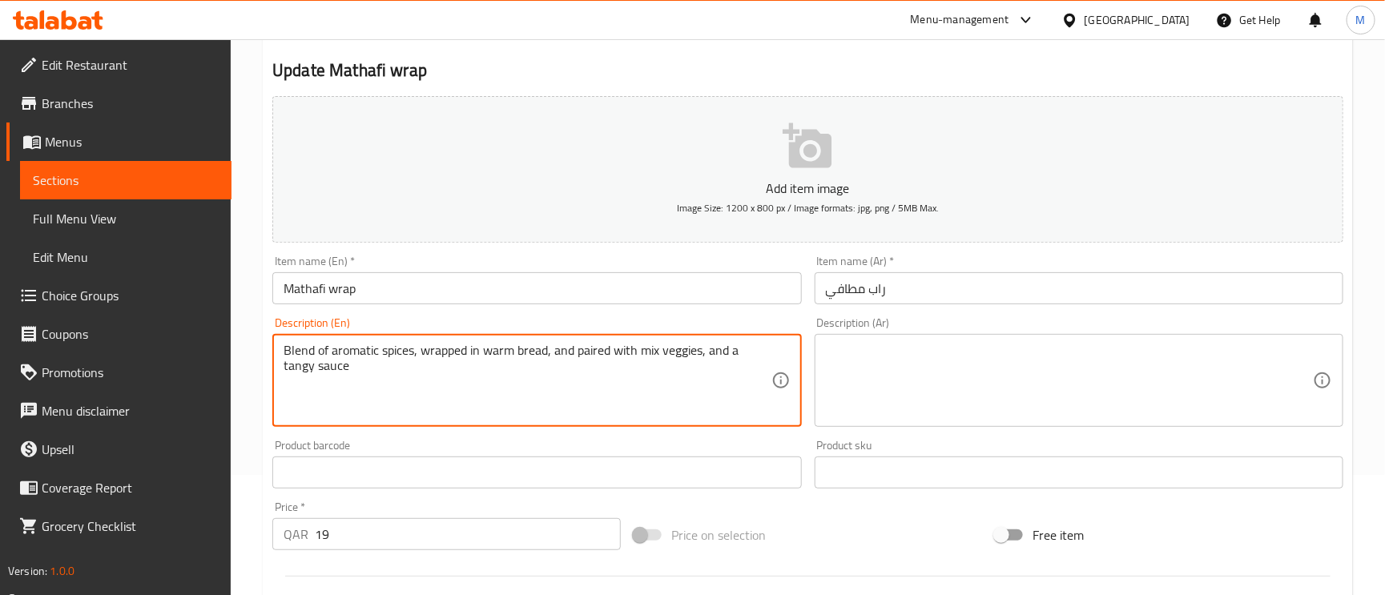
type textarea "Blend of aromatic spices, wrapped in warm bread, and paired with mix veggies, a…"
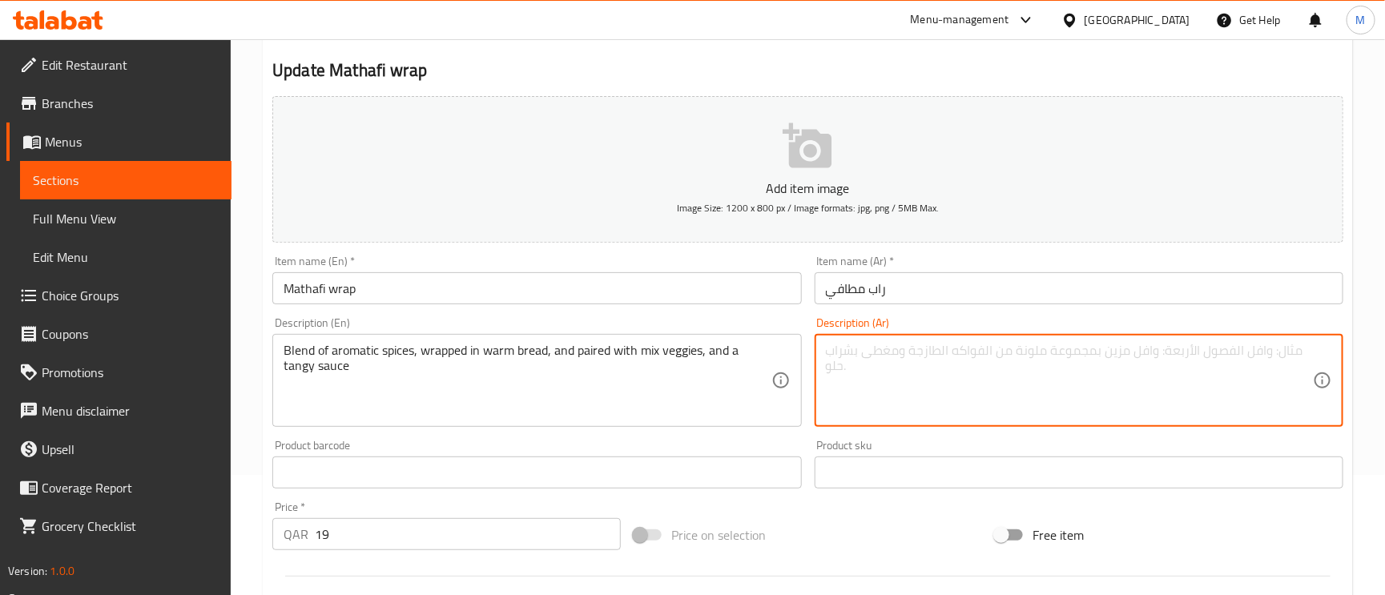
paste textarea "مزيج من التوابل العطرية ملفوفة بخبز دافئ ومزودة بمزيج من الخضار وصلصة منعشة"
type textarea "مزيج من التوابل العطرية ملفوفة بخبز دافئ ومزودة بمزيج من الخضار وصلصة منعشة"
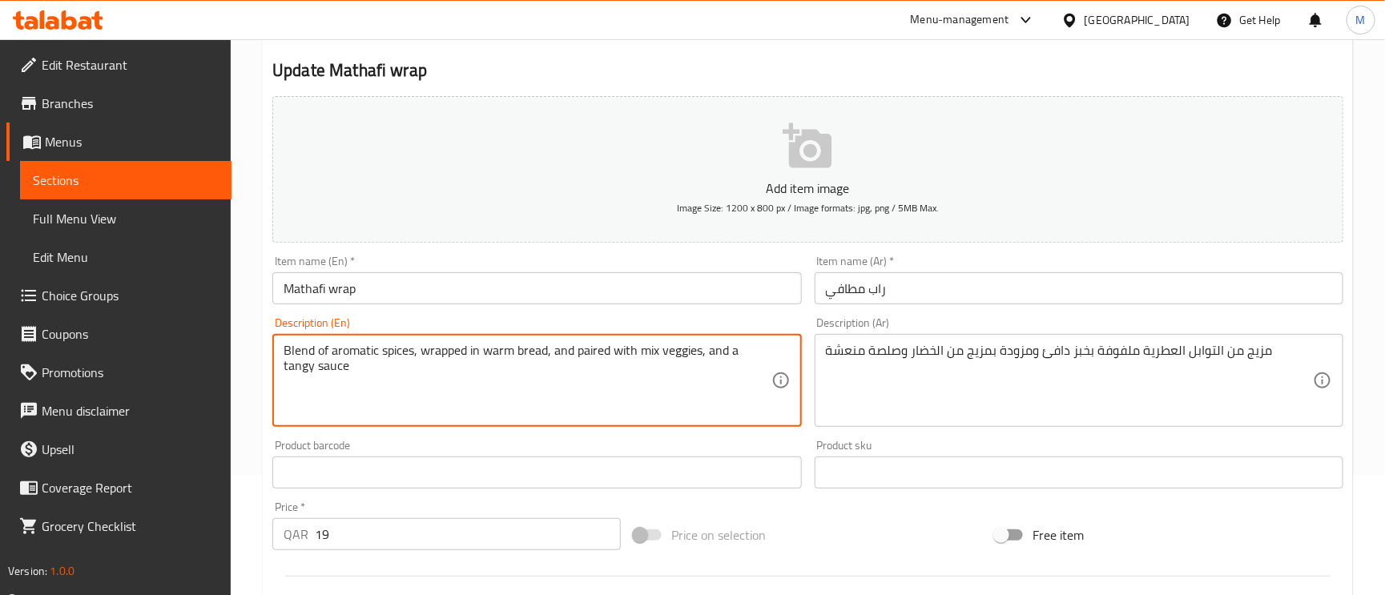
click at [501, 352] on textarea "Blend of aromatic spices, wrapped in warm bread, and paired with mix veggies, a…" at bounding box center [527, 381] width 487 height 76
click at [714, 288] on input "Mathafi wrap" at bounding box center [536, 288] width 529 height 32
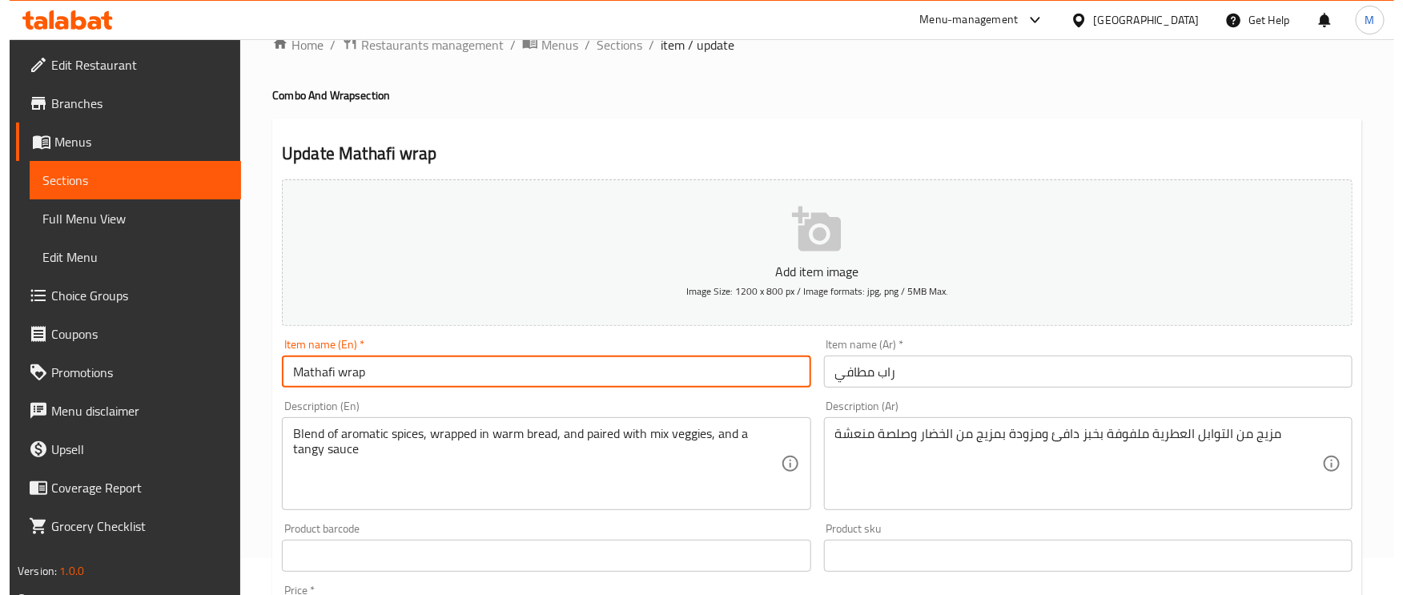
scroll to position [0, 0]
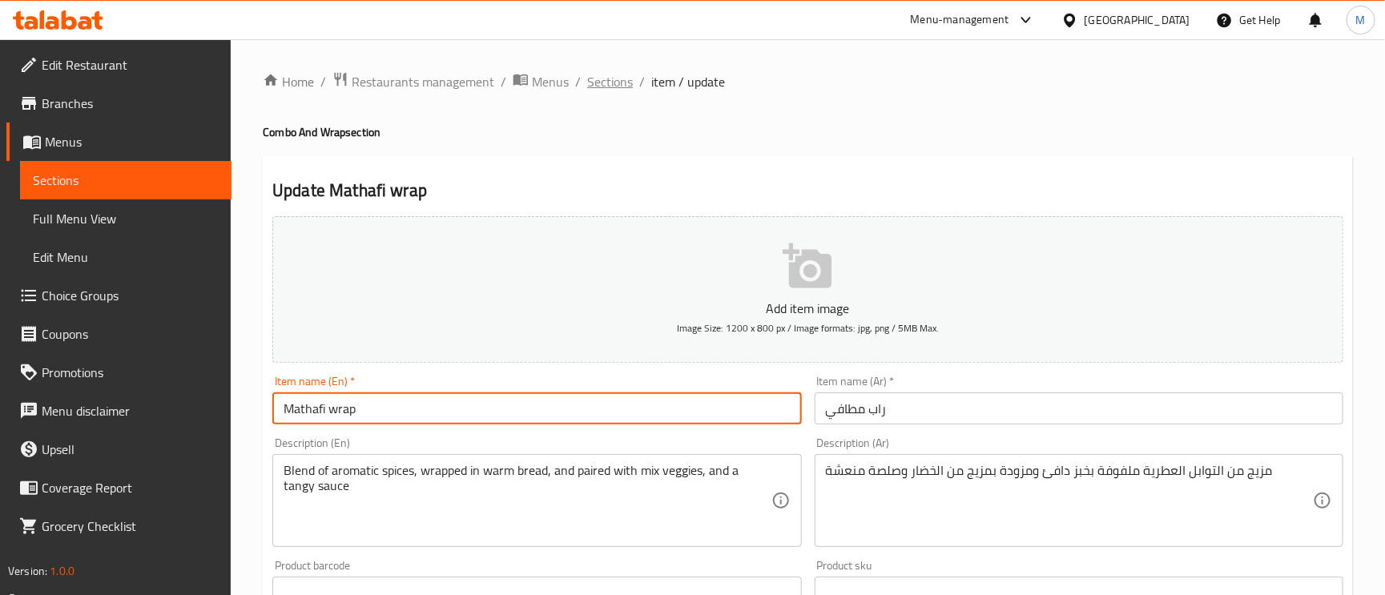
click at [623, 83] on span "Sections" at bounding box center [610, 81] width 46 height 19
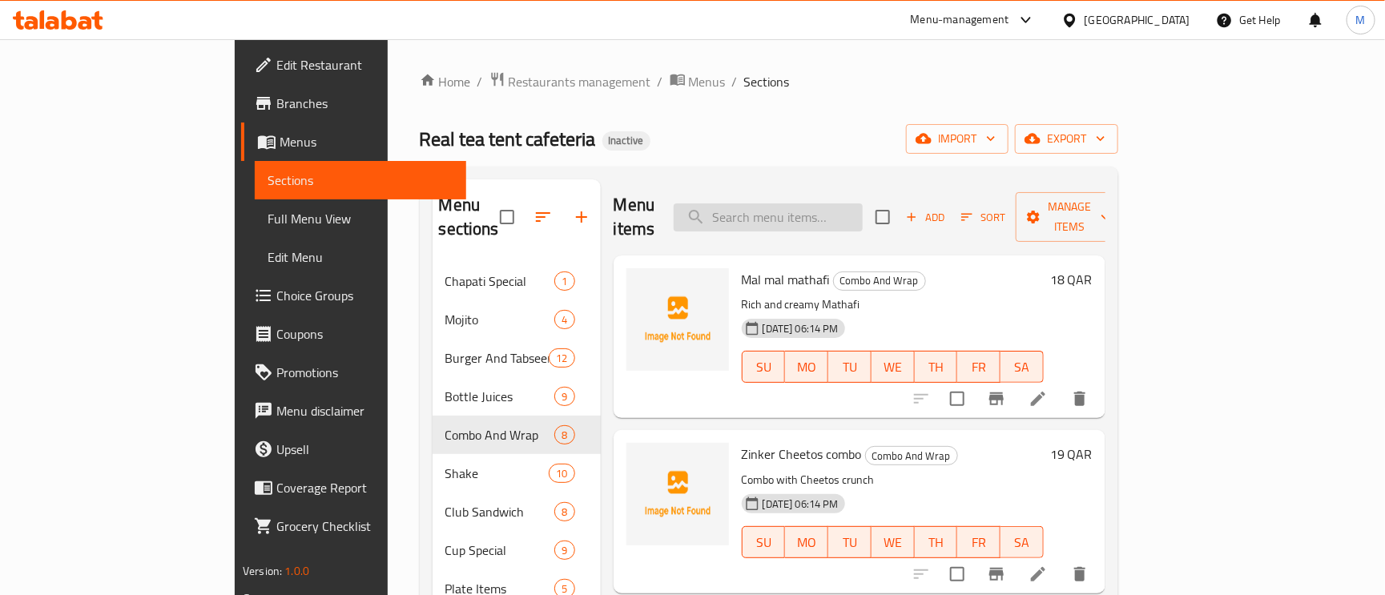
paste input "Ala kaifak Club"
click at [820, 203] on input "Ala kaifak Club" at bounding box center [768, 217] width 189 height 28
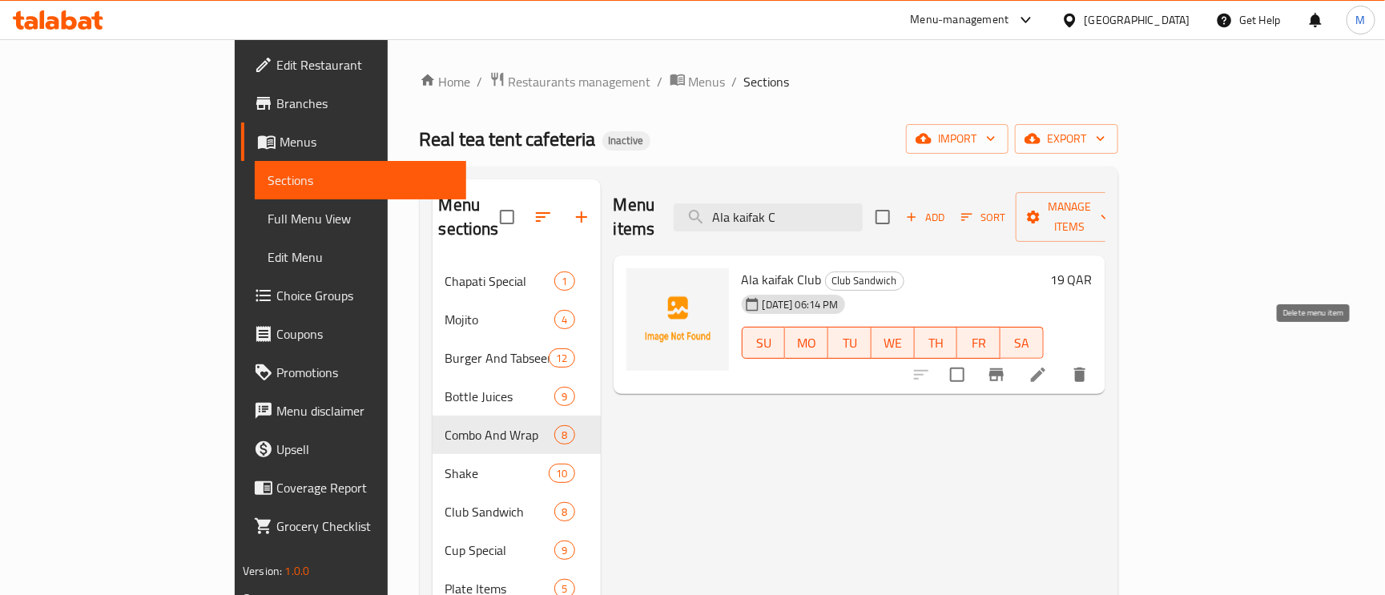
click at [1085, 368] on icon "delete" at bounding box center [1079, 375] width 11 height 14
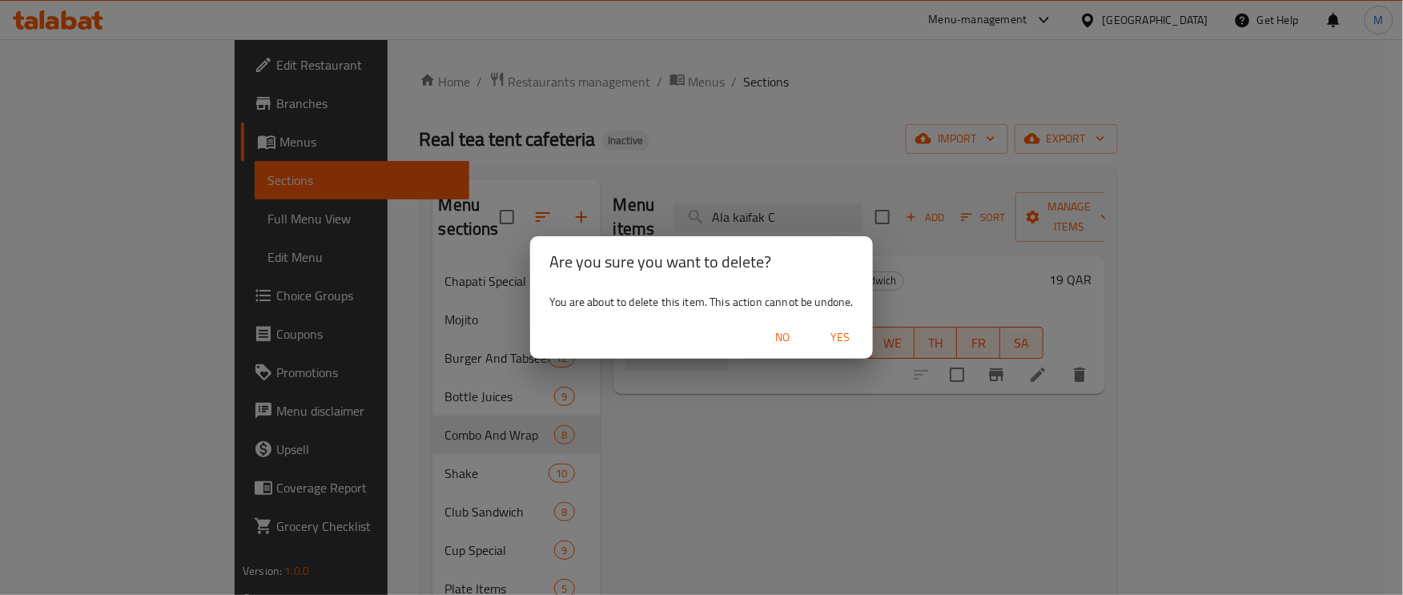
click at [847, 328] on span "Yes" at bounding box center [841, 338] width 38 height 20
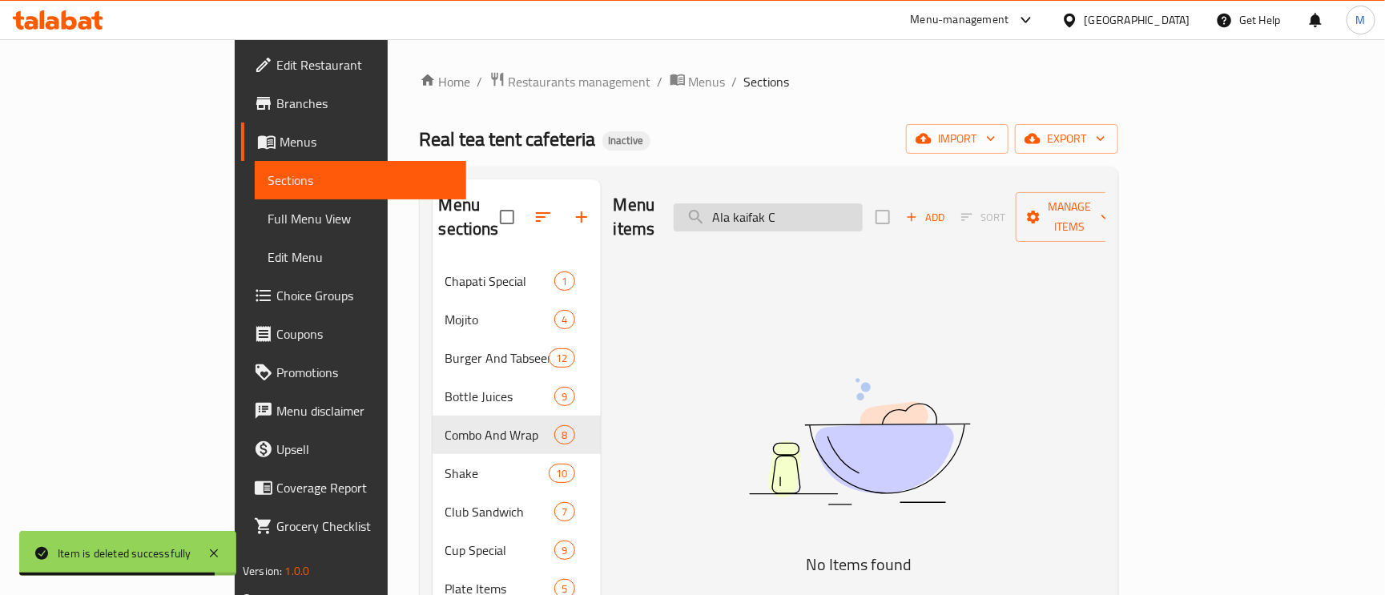
click at [860, 203] on input "Ala kaifak C" at bounding box center [768, 217] width 189 height 28
paste input "Mix wrap Club"
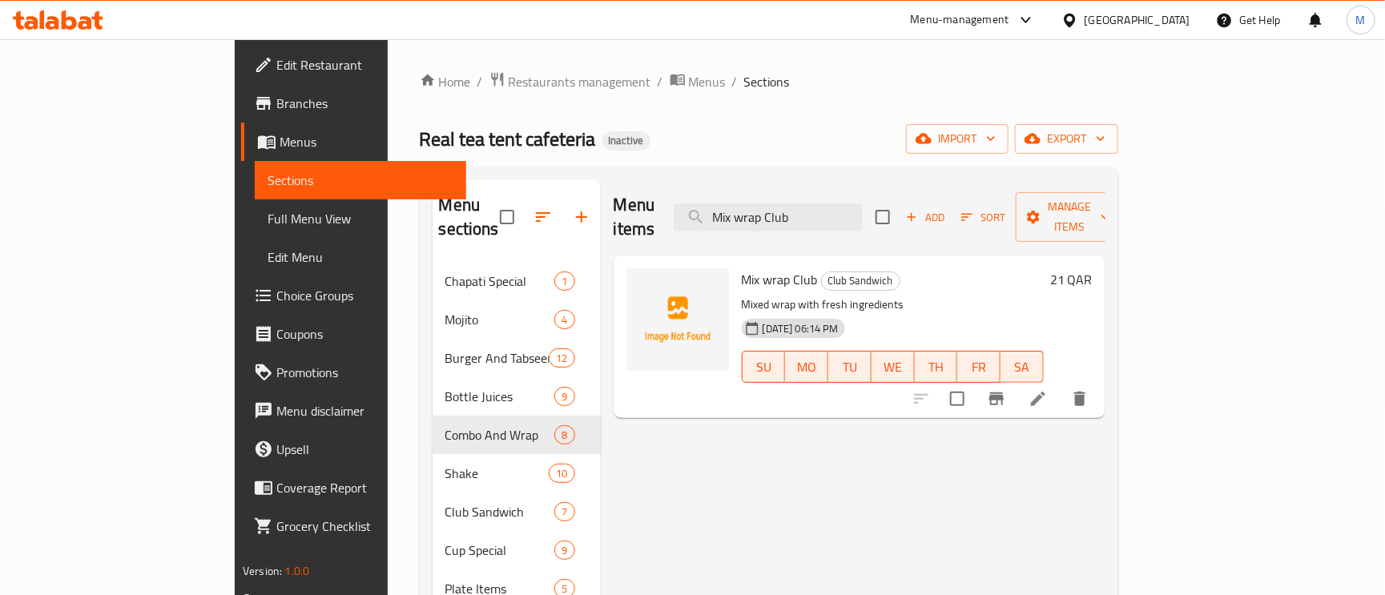
type input "Mix wrap Club"
click at [1048, 389] on icon at bounding box center [1037, 398] width 19 height 19
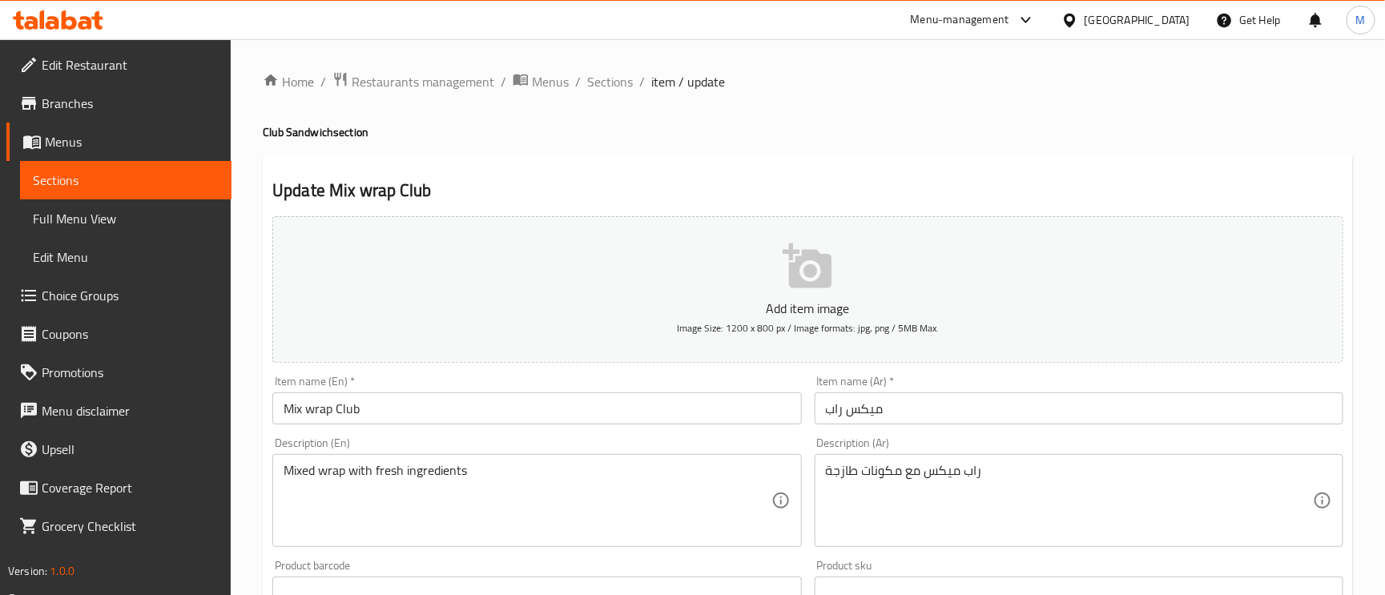
click at [348, 404] on input "Mix wrap Club" at bounding box center [536, 408] width 529 height 32
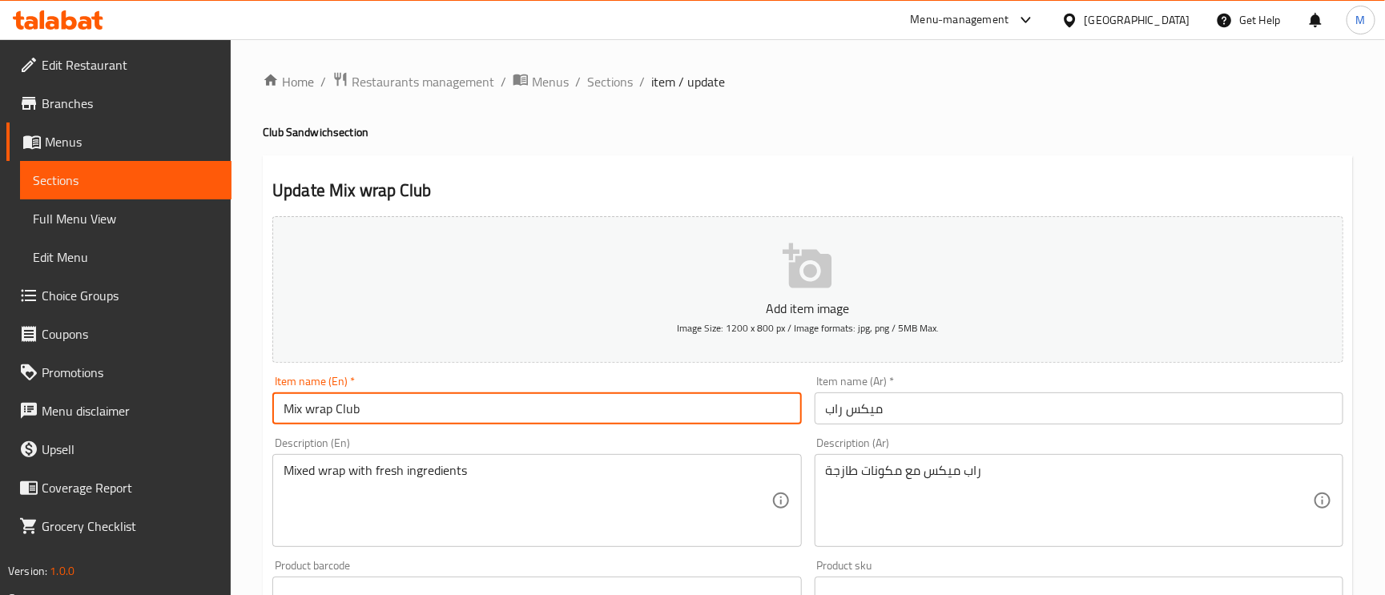
click at [348, 404] on input "Mix wrap Club" at bounding box center [536, 408] width 529 height 32
type input "Mix wrap"
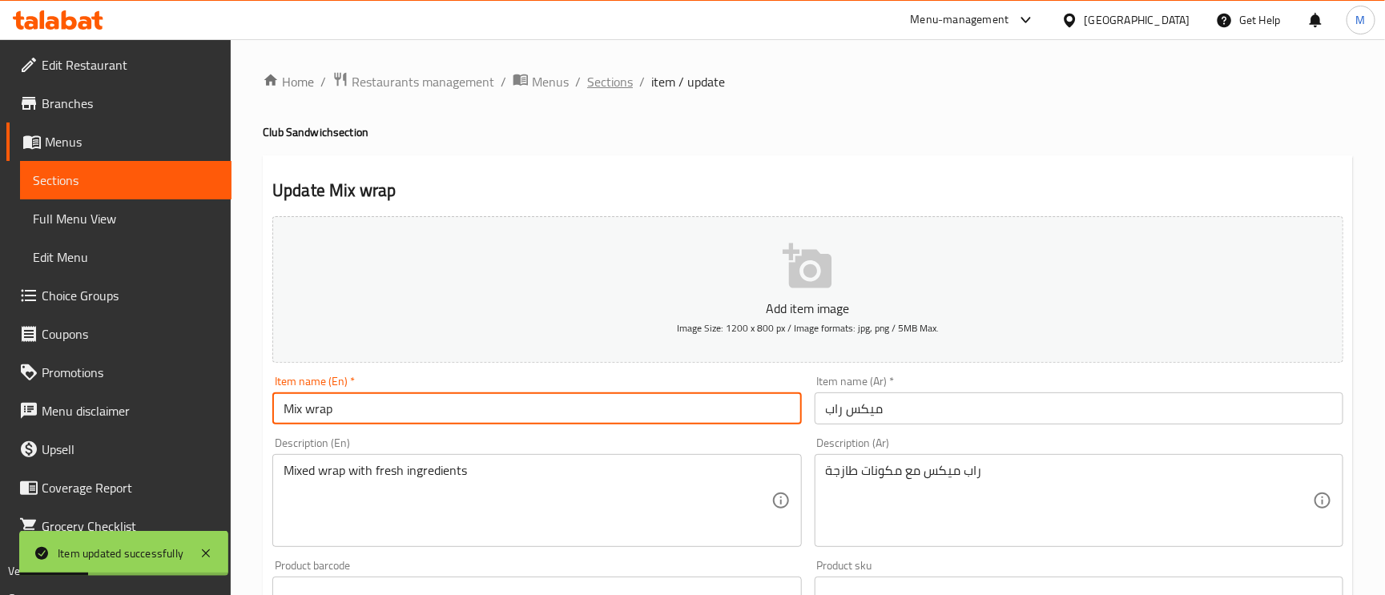
click at [605, 87] on span "Sections" at bounding box center [610, 81] width 46 height 19
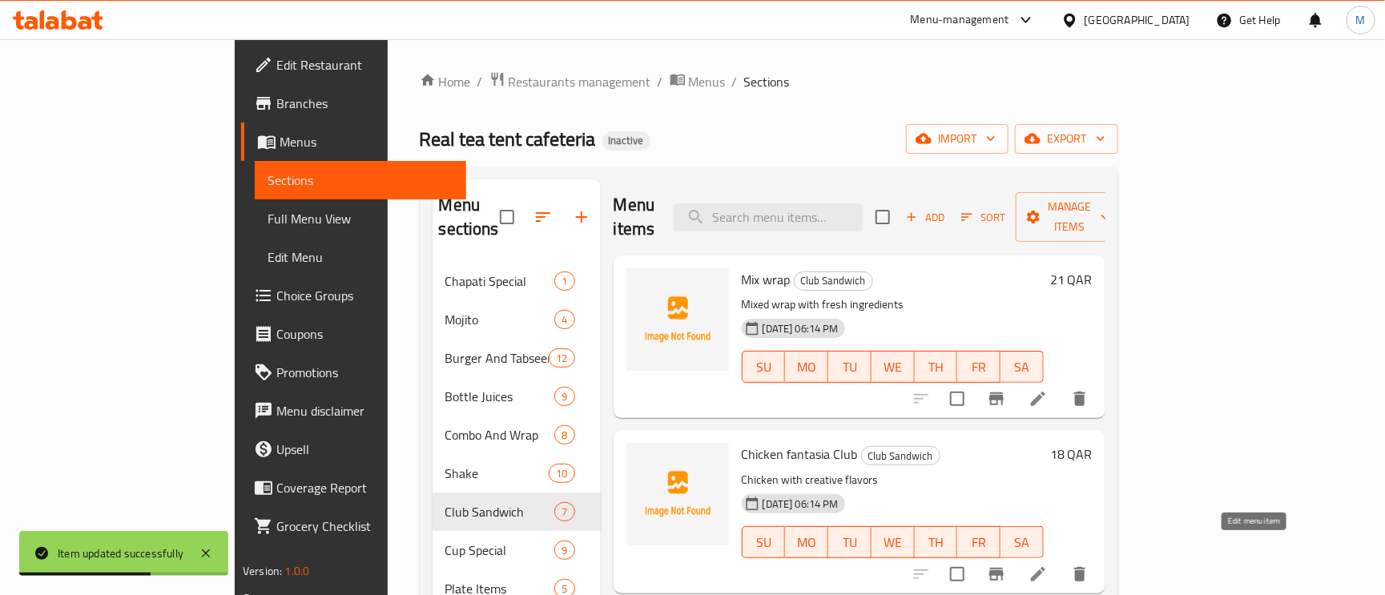
click at [1048, 565] on icon at bounding box center [1037, 574] width 19 height 19
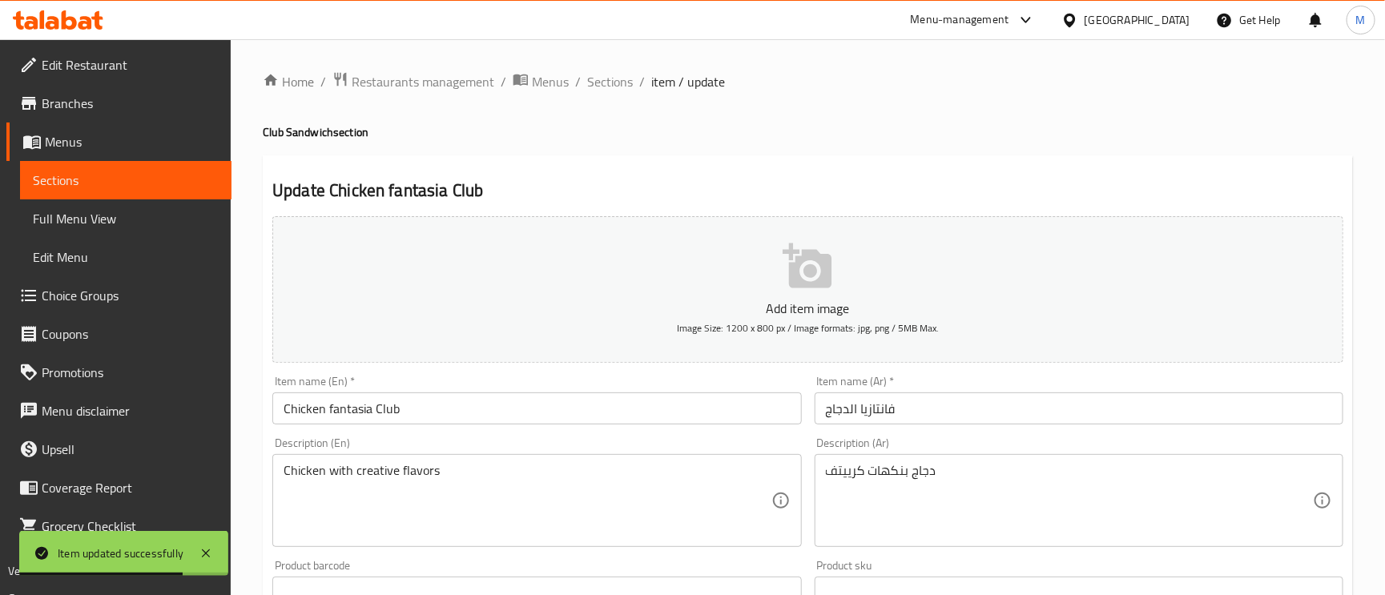
click at [387, 404] on input "Chicken fantasia Club" at bounding box center [536, 408] width 529 height 32
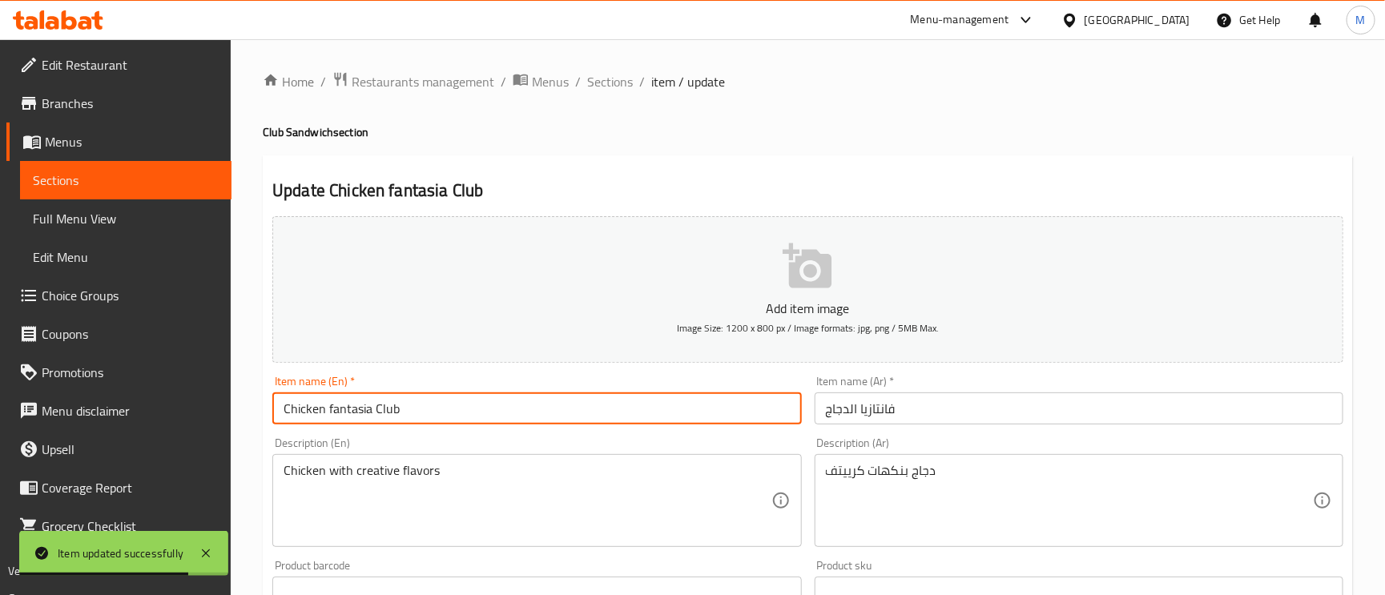
click at [387, 404] on input "Chicken fantasia Club" at bounding box center [536, 408] width 529 height 32
type input "Chicken fantasia"
click at [610, 72] on span "Sections" at bounding box center [610, 81] width 46 height 19
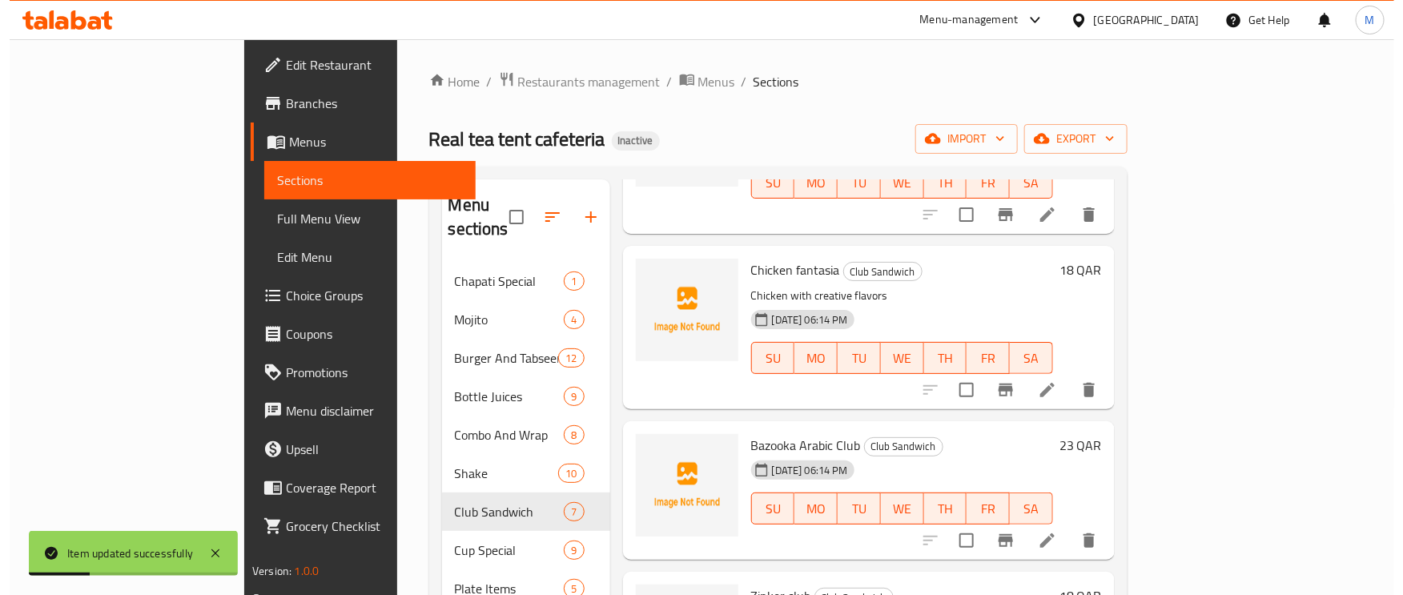
scroll to position [240, 0]
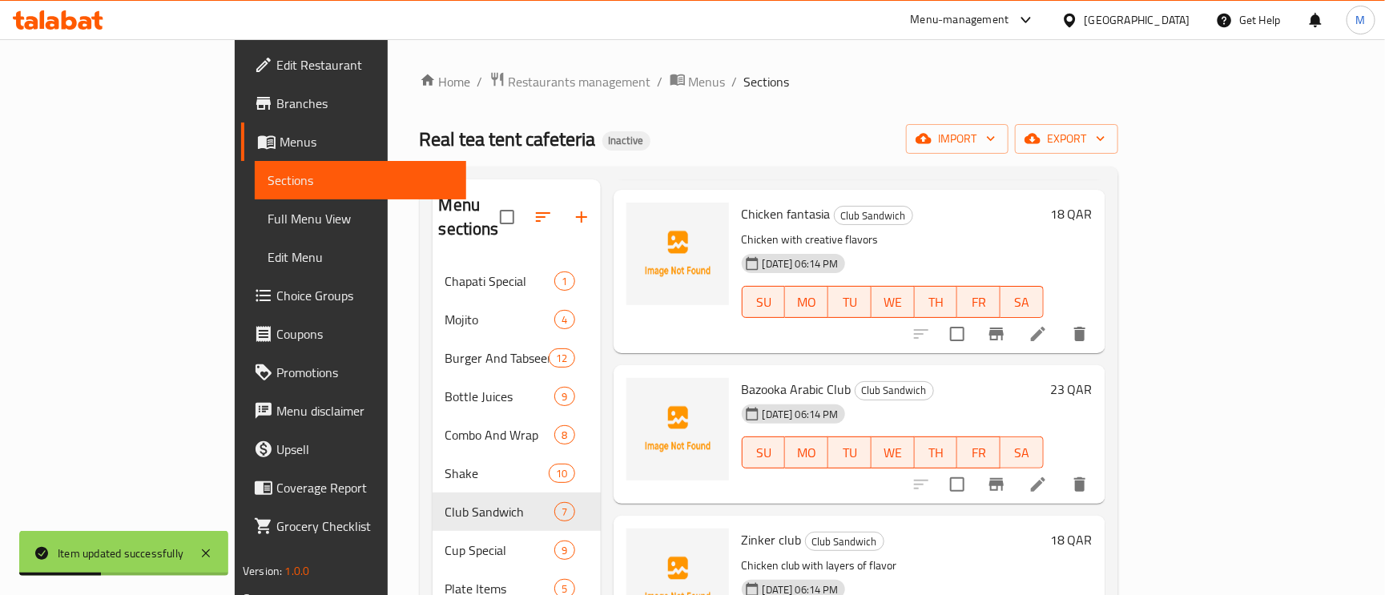
click at [1048, 475] on icon at bounding box center [1037, 484] width 19 height 19
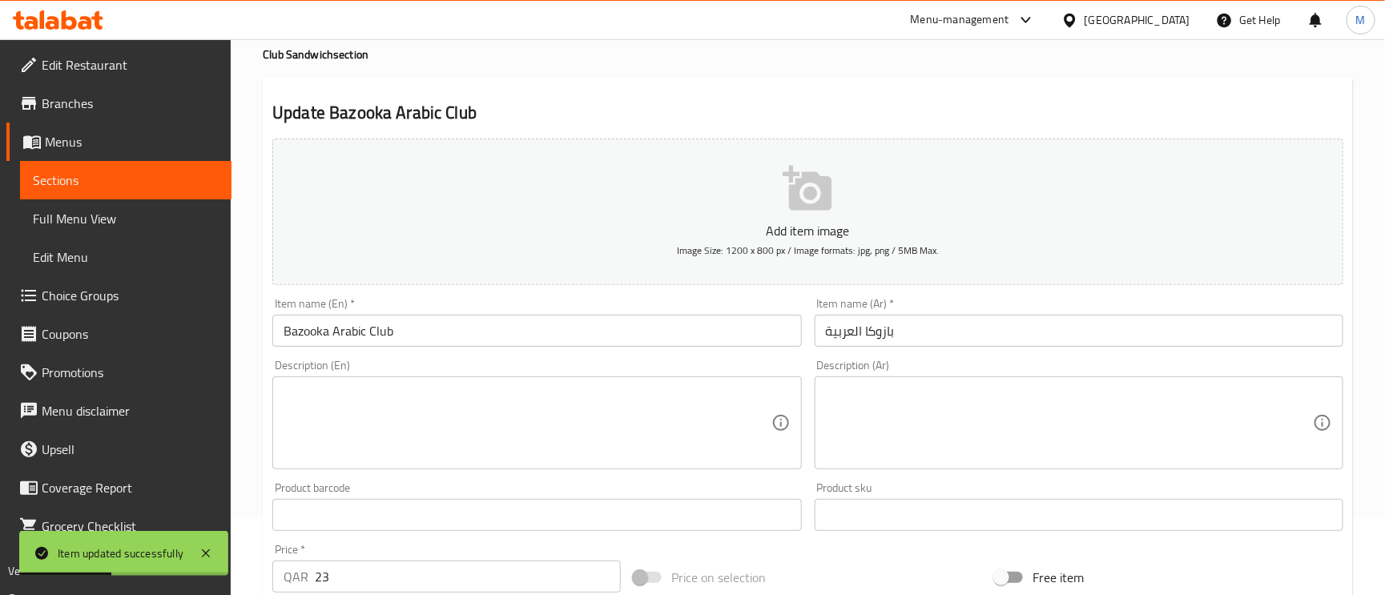
scroll to position [120, 0]
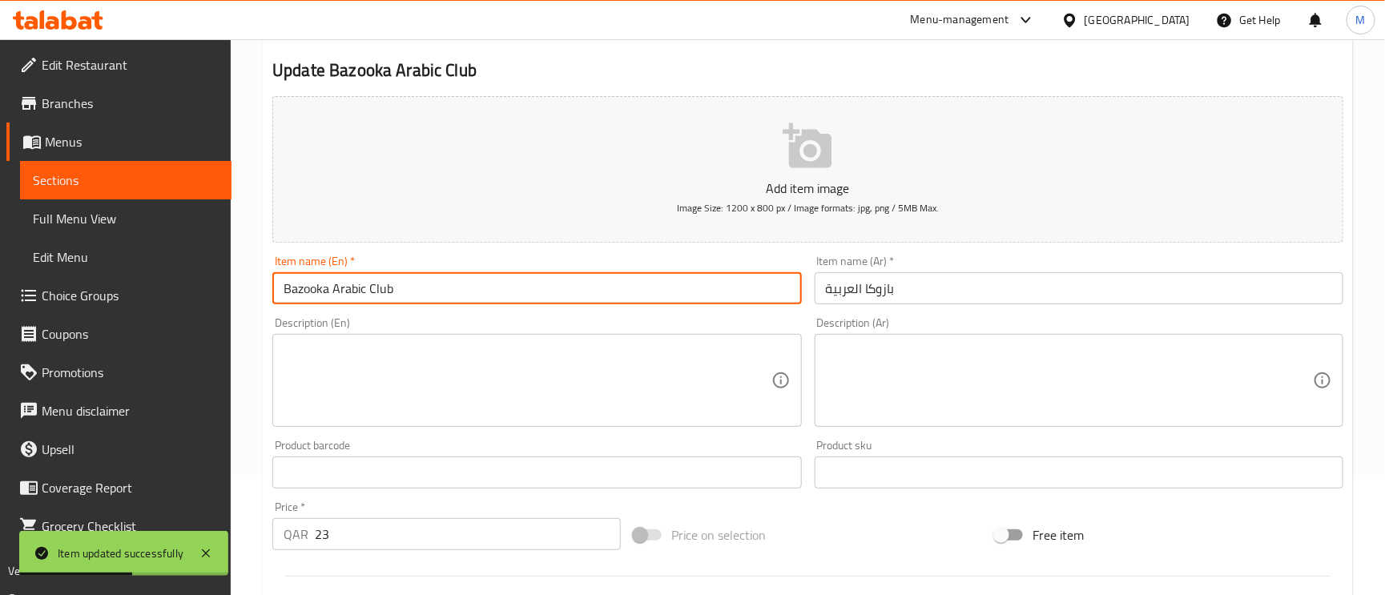
click at [391, 288] on input "Bazooka Arabic Club" at bounding box center [536, 288] width 529 height 32
click at [393, 292] on input "Bazooka Arabic Club" at bounding box center [536, 288] width 529 height 32
click at [384, 292] on input "Bazooka Arabic Club" at bounding box center [536, 288] width 529 height 32
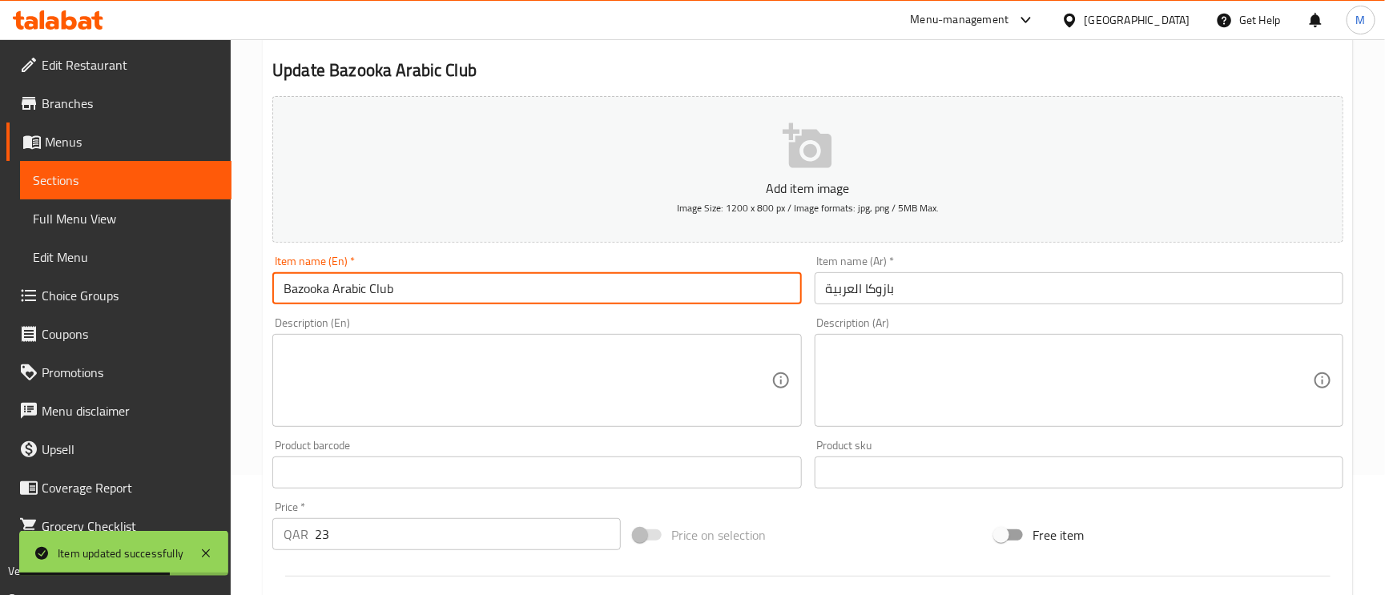
click at [384, 292] on input "Bazooka Arabic Club" at bounding box center [536, 288] width 529 height 32
type input "Bazooka Arabic"
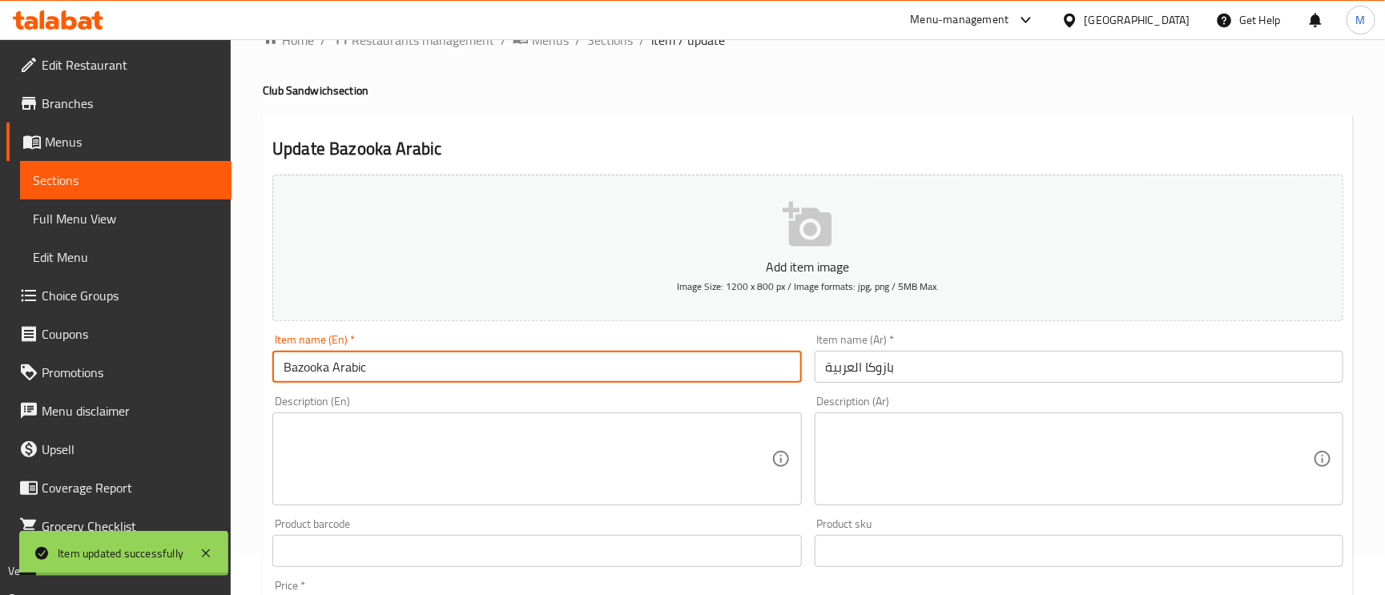
scroll to position [0, 0]
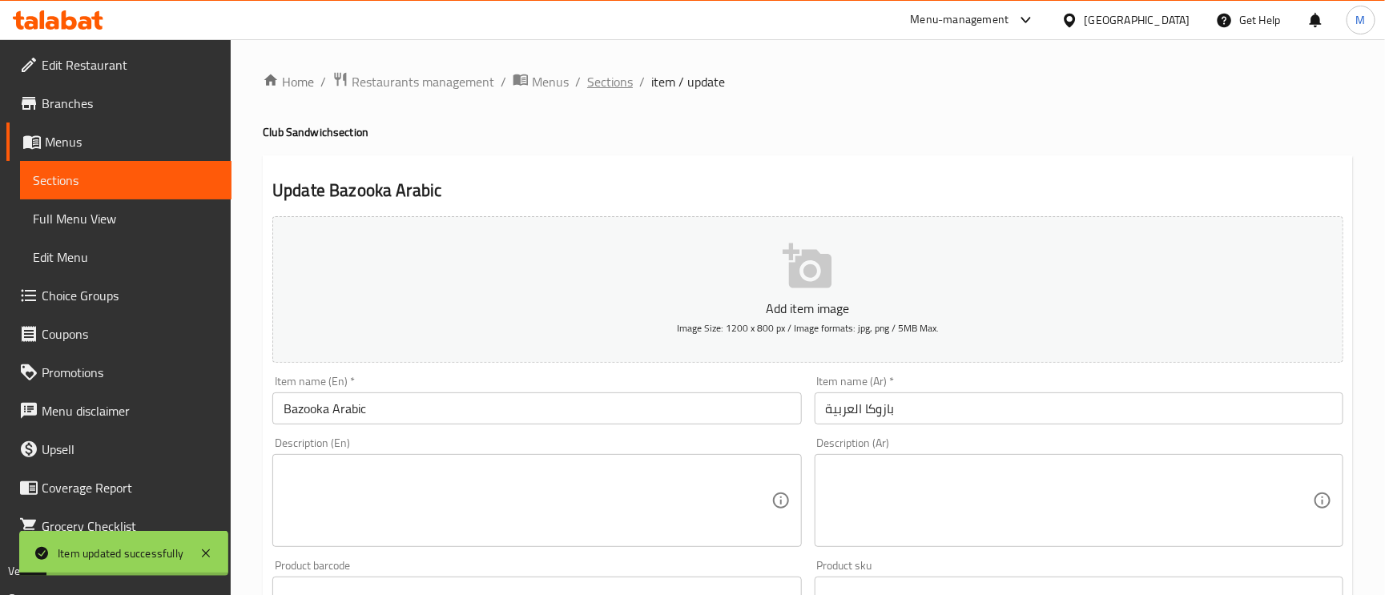
click at [614, 91] on span "Sections" at bounding box center [610, 81] width 46 height 19
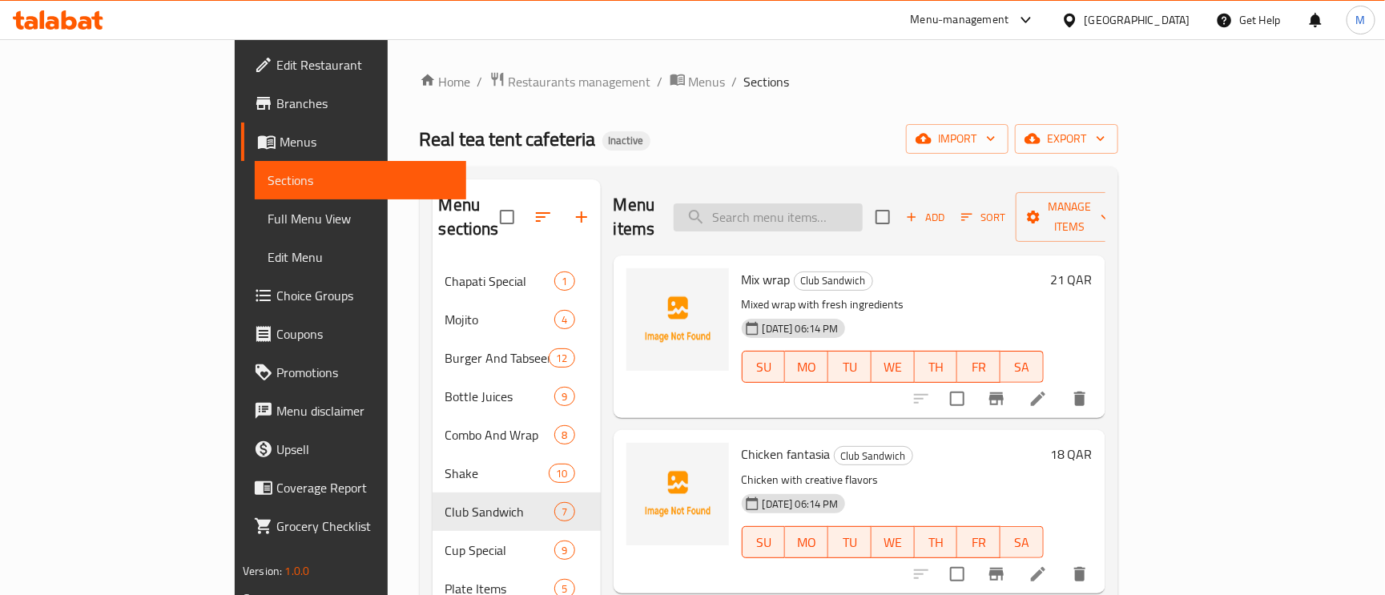
click at [798, 215] on input "search" at bounding box center [768, 217] width 189 height 28
paste input "Pistaso club"
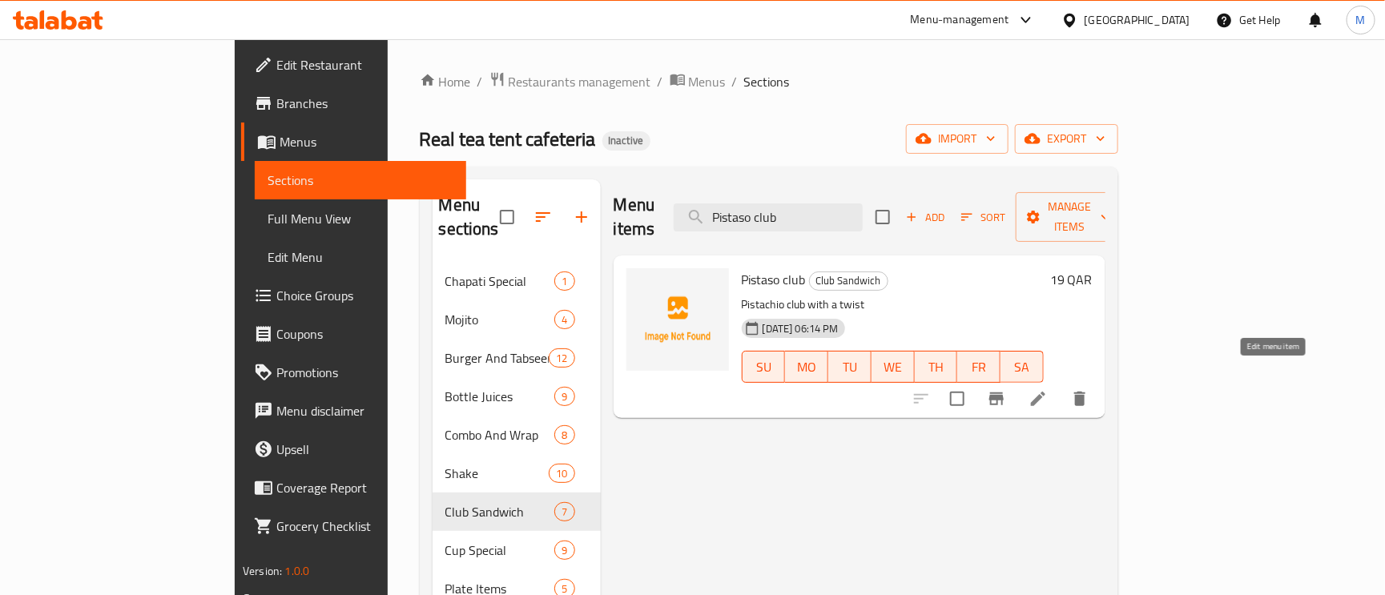
type input "Pistaso club"
click at [1048, 389] on icon at bounding box center [1037, 398] width 19 height 19
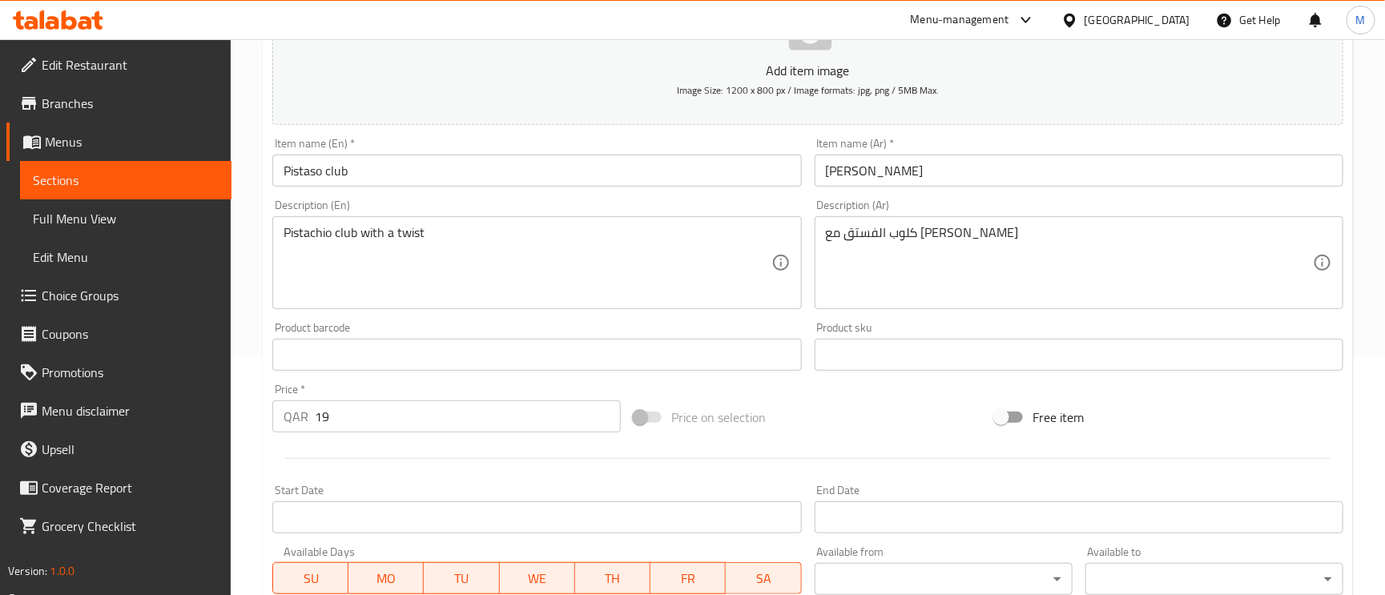
scroll to position [240, 0]
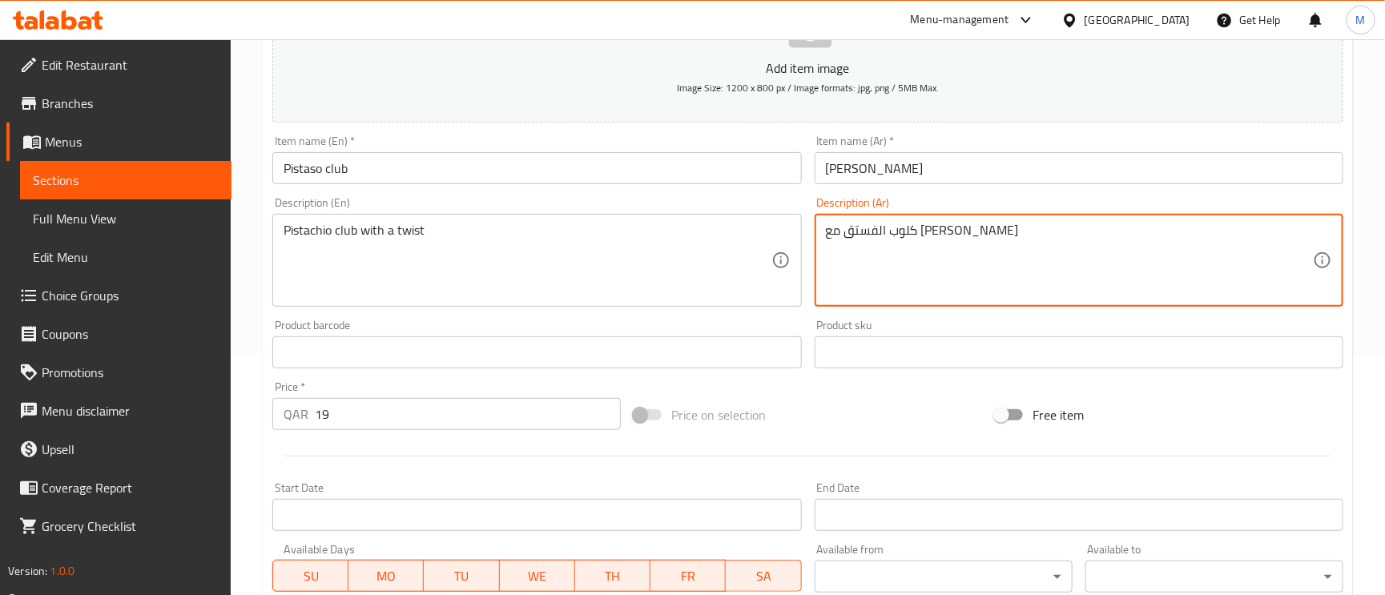
click at [914, 245] on textarea "كلوب الفستق مع [PERSON_NAME]" at bounding box center [1069, 261] width 487 height 76
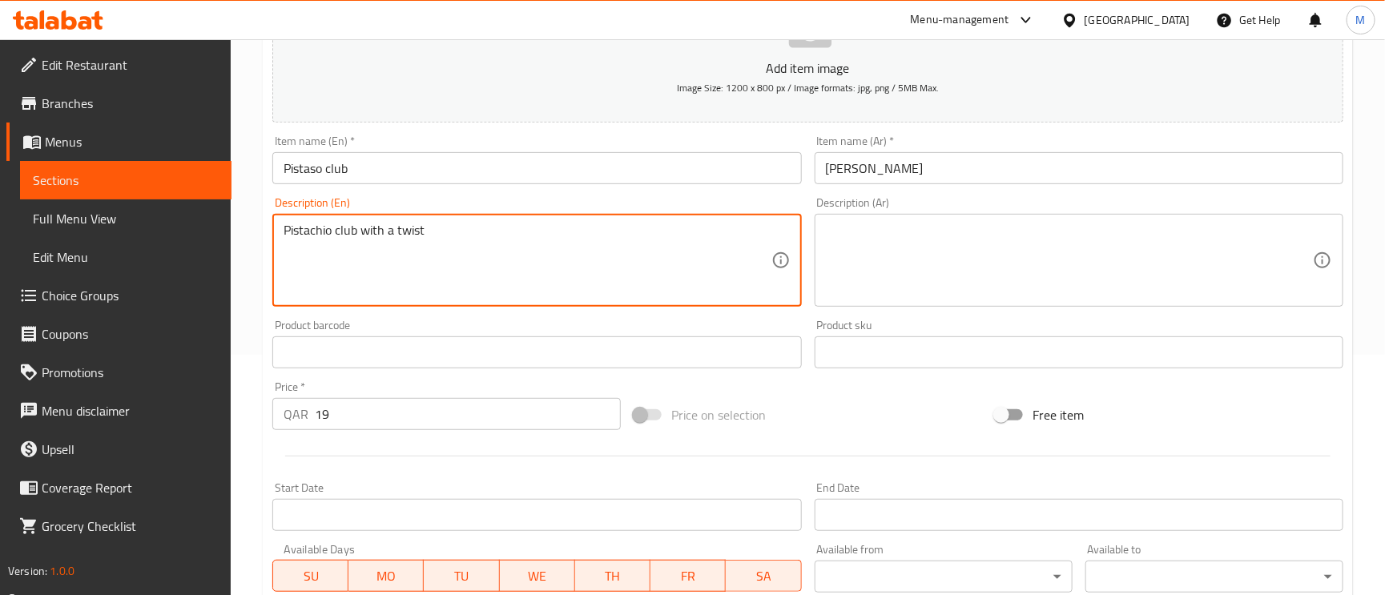
click at [614, 228] on textarea "Pistachio club with a twist" at bounding box center [527, 261] width 487 height 76
drag, startPoint x: 614, startPoint y: 228, endPoint x: 594, endPoint y: 221, distance: 20.5
click at [614, 228] on textarea "Pistachio club with a twist" at bounding box center [527, 261] width 487 height 76
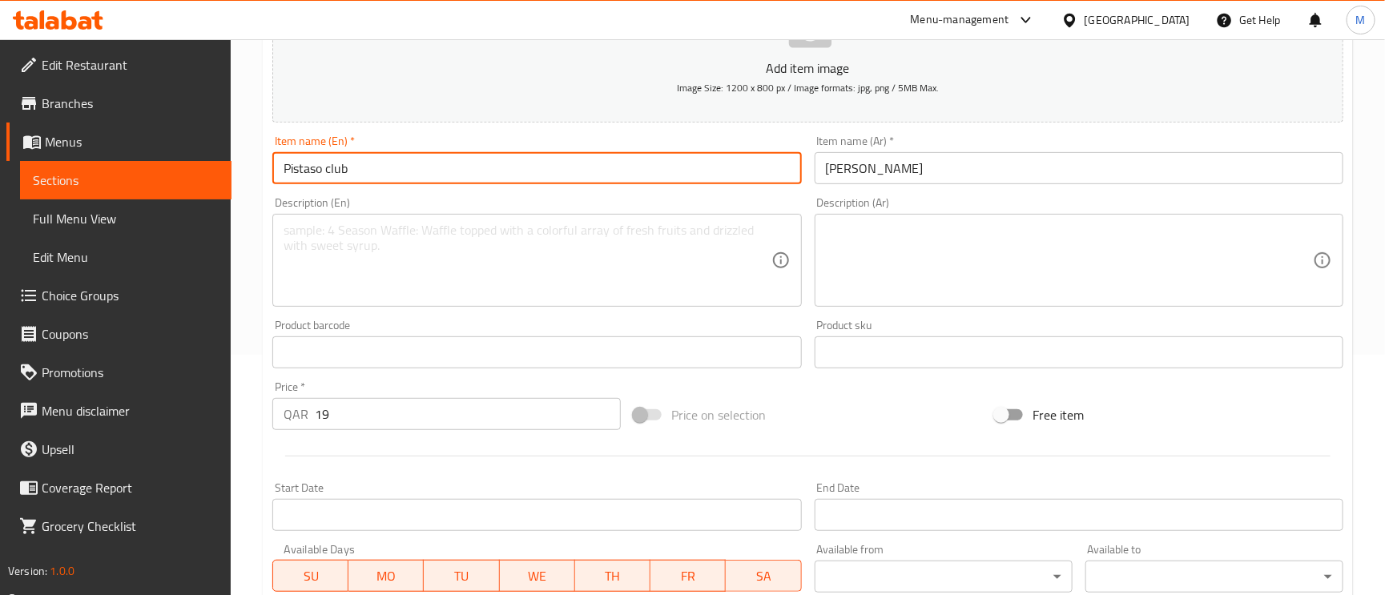
click at [508, 178] on input "Pistaso club" at bounding box center [536, 168] width 529 height 32
click at [548, 288] on textarea at bounding box center [527, 261] width 487 height 76
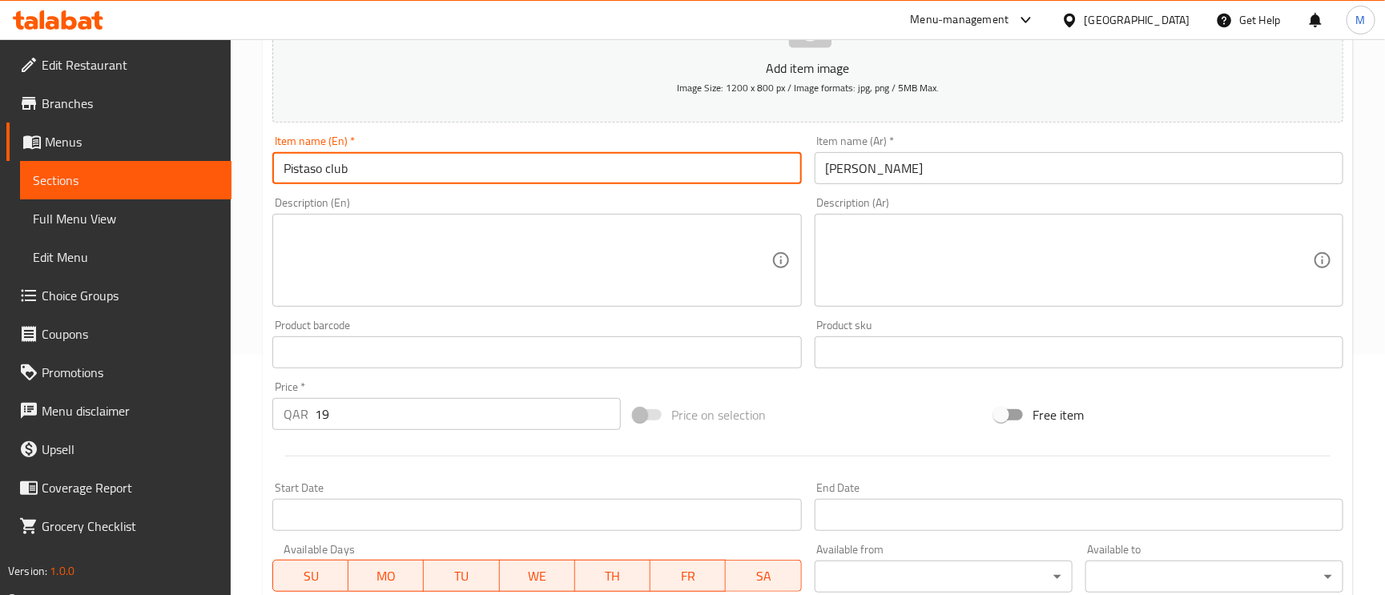
paste textarea "Pita bread, Hummus, Feta cheese, Tomatoes, Cucumbers, Pistachios"
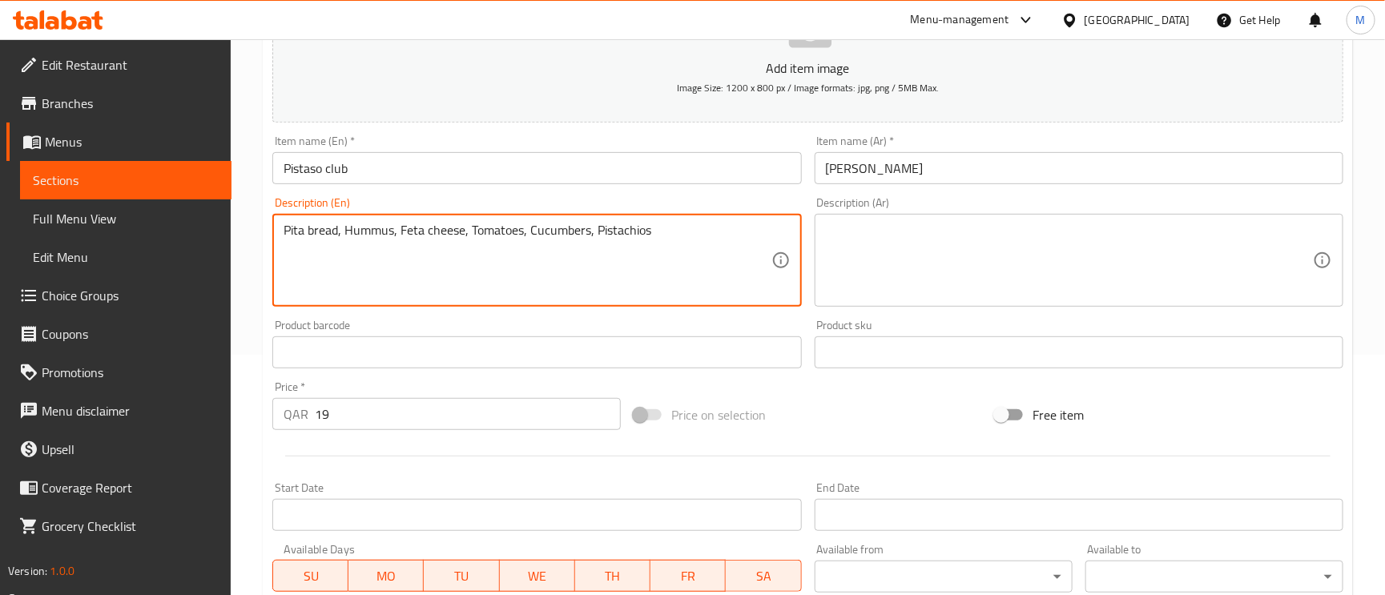
type textarea "Pita bread, Hummus, Feta cheese, Tomatoes, Cucumbers, Pistachios"
paste textarea "خبز بيتا، [GEOGRAPHIC_DATA]، [GEOGRAPHIC_DATA] فيتا، طماطم، خيار، فستق"
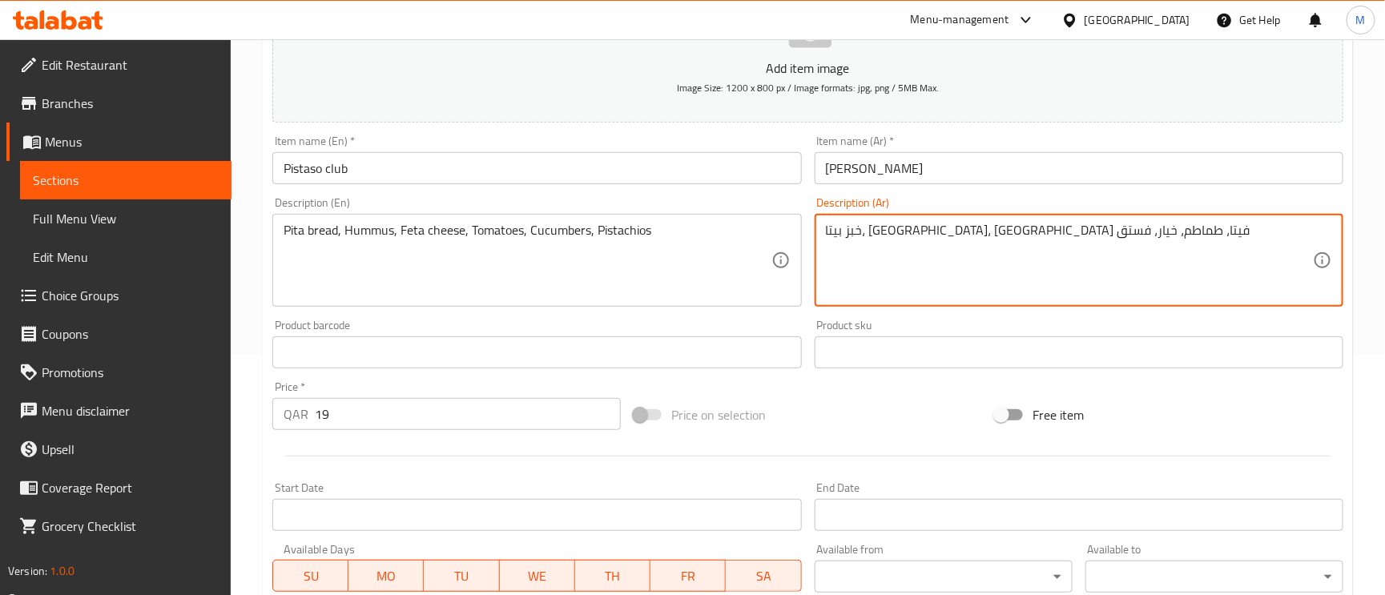
type textarea "خبز بيتا، [GEOGRAPHIC_DATA]، [GEOGRAPHIC_DATA] فيتا، طماطم، خيار، فستق"
click at [972, 187] on div "Item name (Ar)   * [PERSON_NAME] name (Ar) *" at bounding box center [1078, 160] width 541 height 62
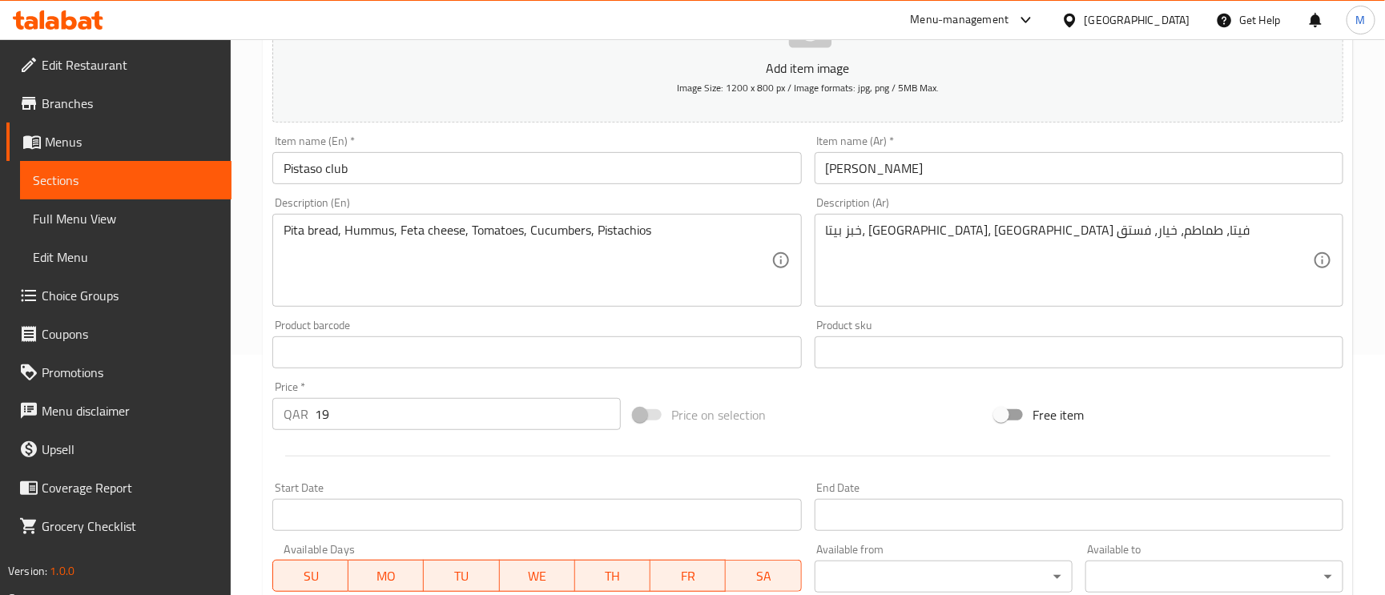
click at [972, 179] on input "[PERSON_NAME]" at bounding box center [1079, 168] width 529 height 32
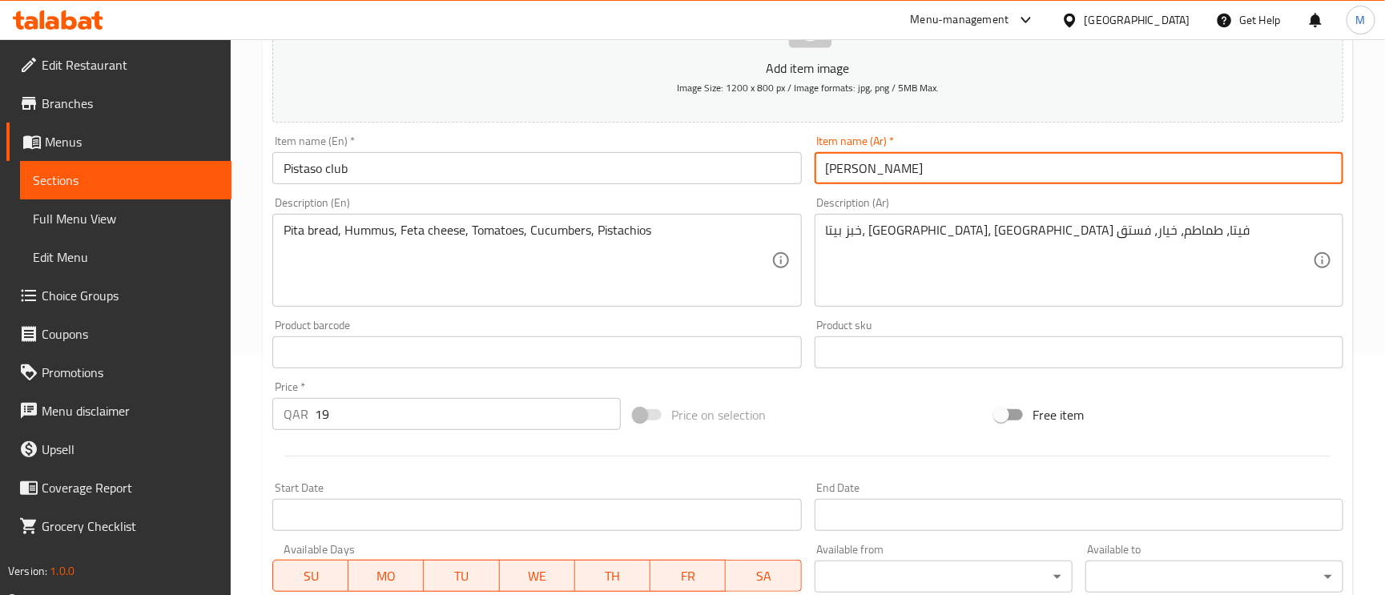
click at [976, 147] on div "Item name (Ar)   * [PERSON_NAME] name (Ar) *" at bounding box center [1079, 159] width 529 height 49
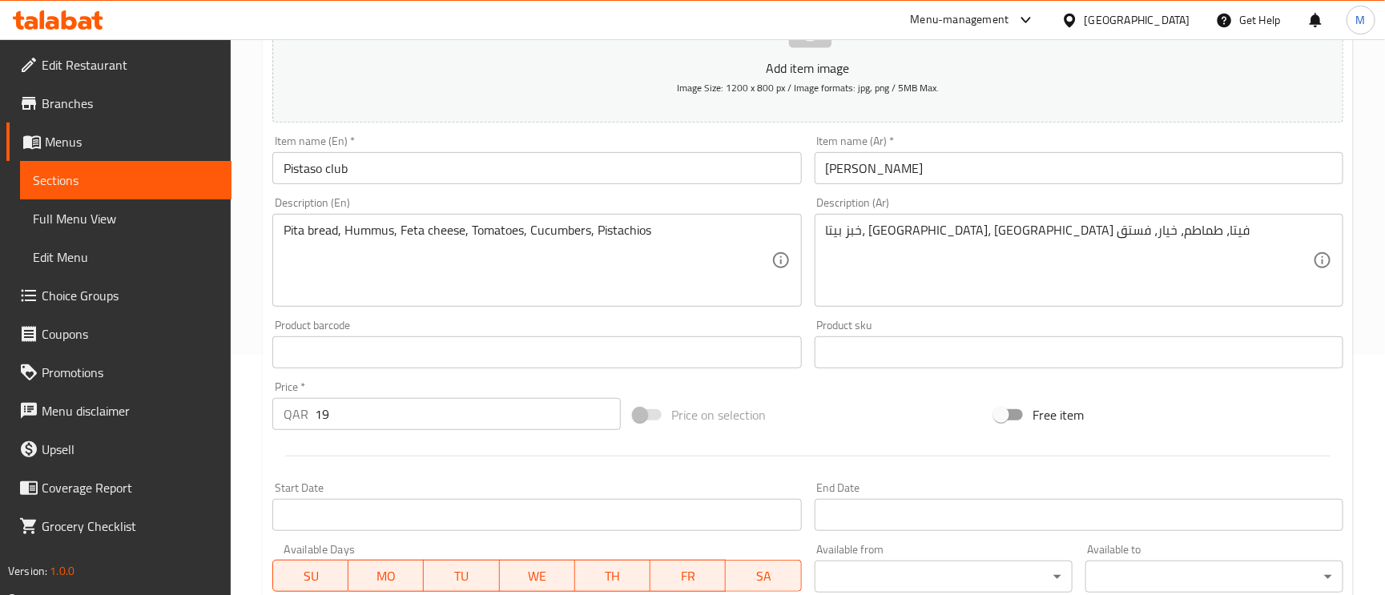
click at [978, 163] on input "[PERSON_NAME]" at bounding box center [1079, 168] width 529 height 32
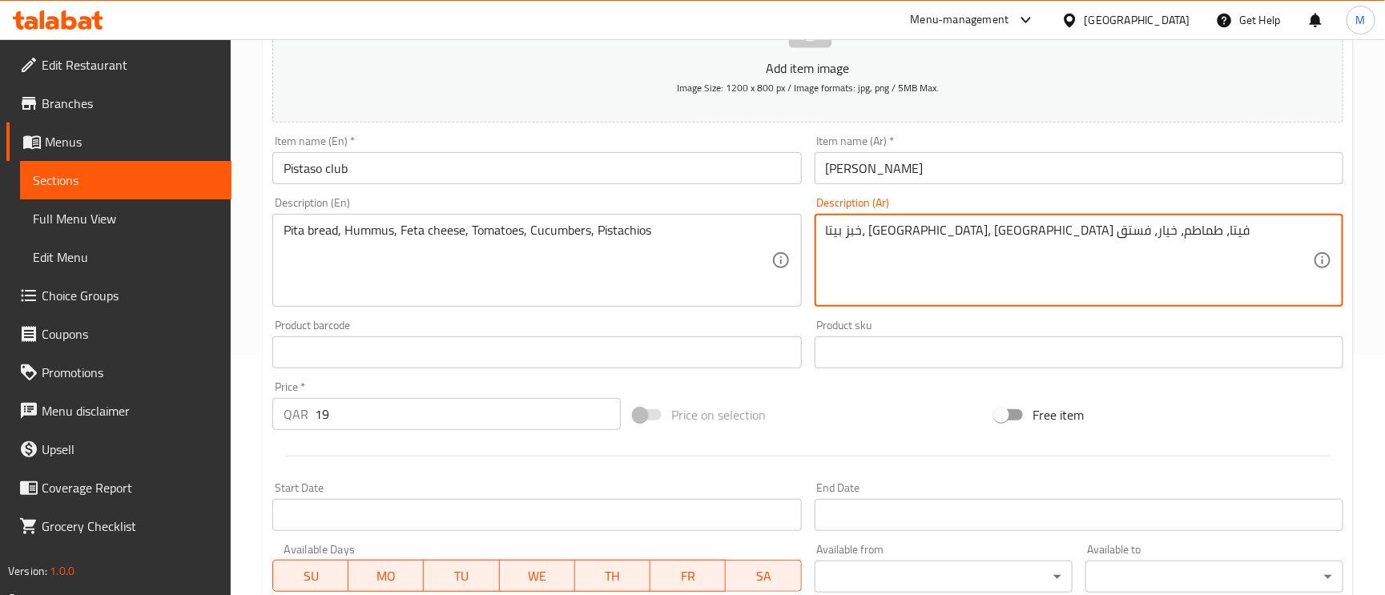
click at [841, 229] on textarea "خبز بيتا، [GEOGRAPHIC_DATA]، [GEOGRAPHIC_DATA] فيتا، طماطم، خيار، فستق" at bounding box center [1069, 261] width 487 height 76
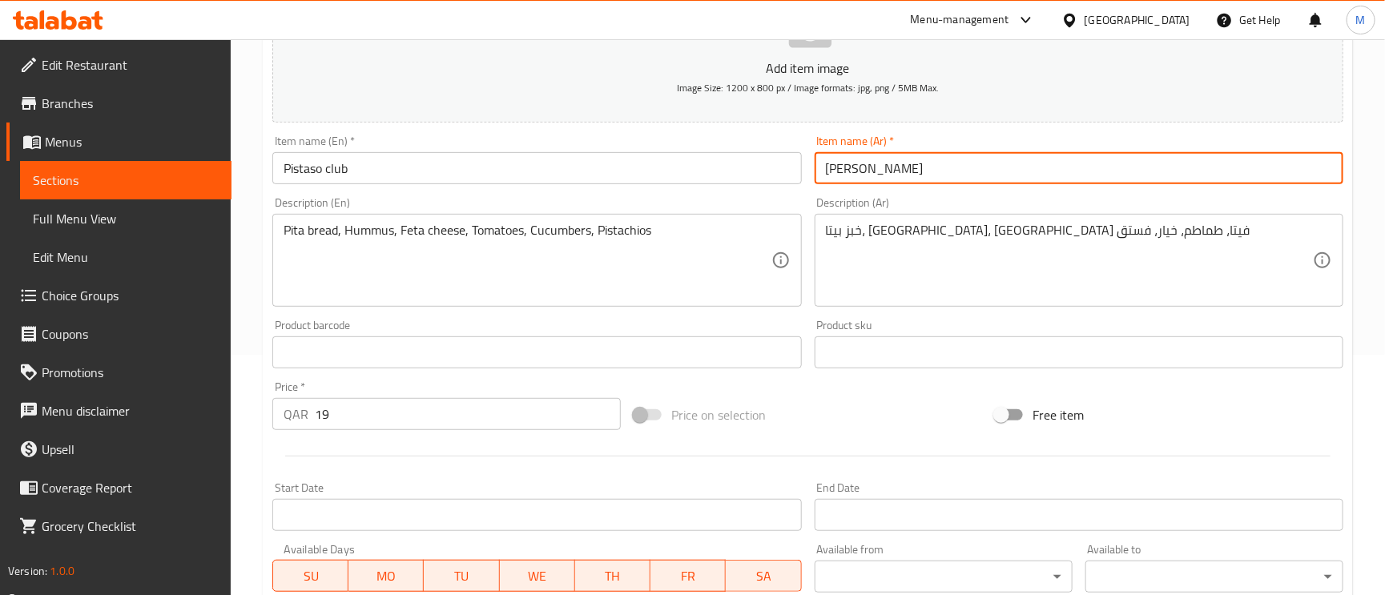
click at [1040, 170] on input "[PERSON_NAME]" at bounding box center [1079, 168] width 529 height 32
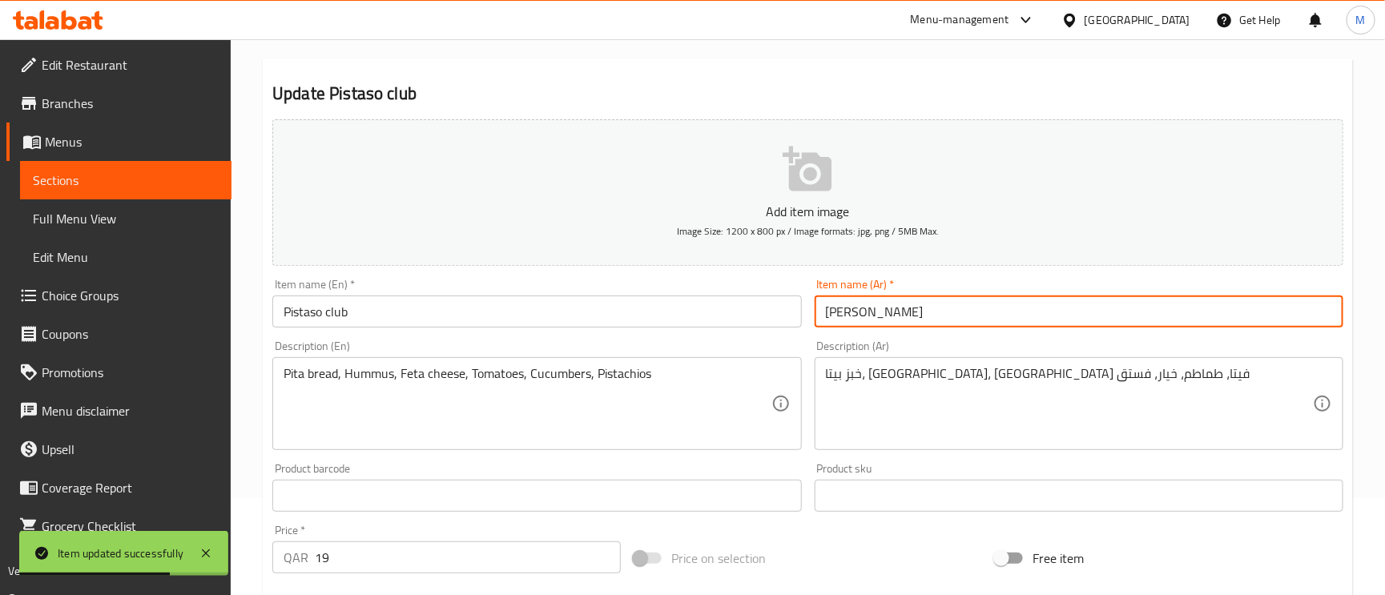
scroll to position [0, 0]
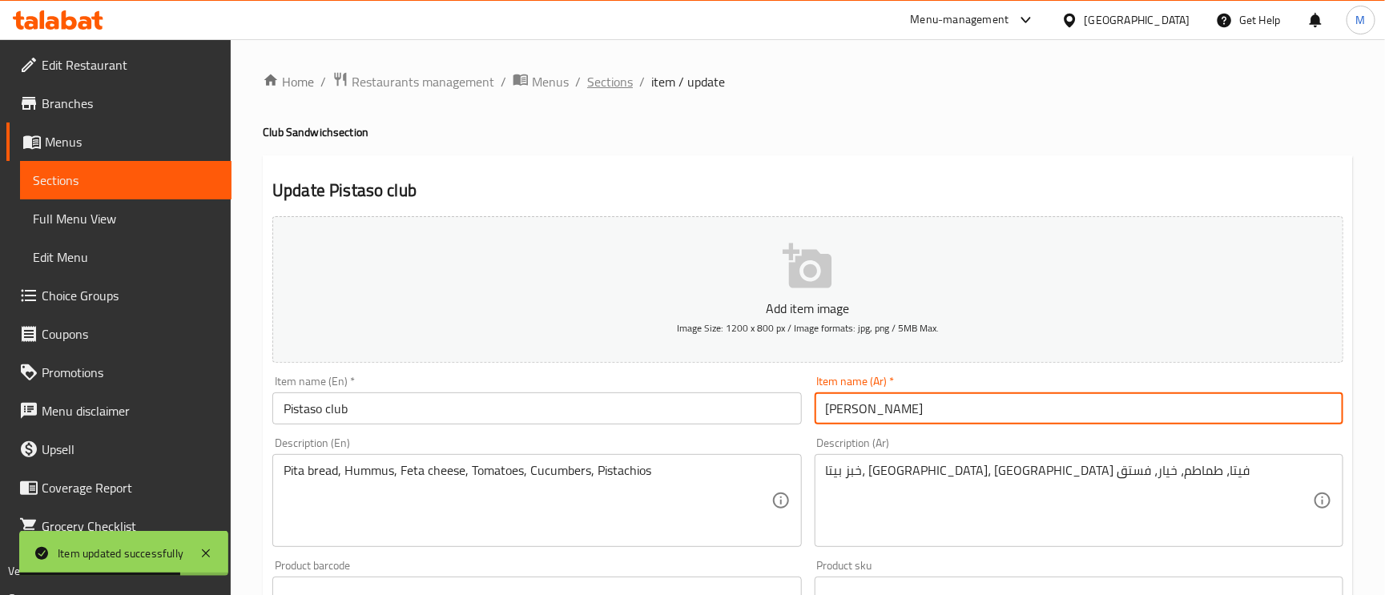
click at [609, 75] on span "Sections" at bounding box center [610, 81] width 46 height 19
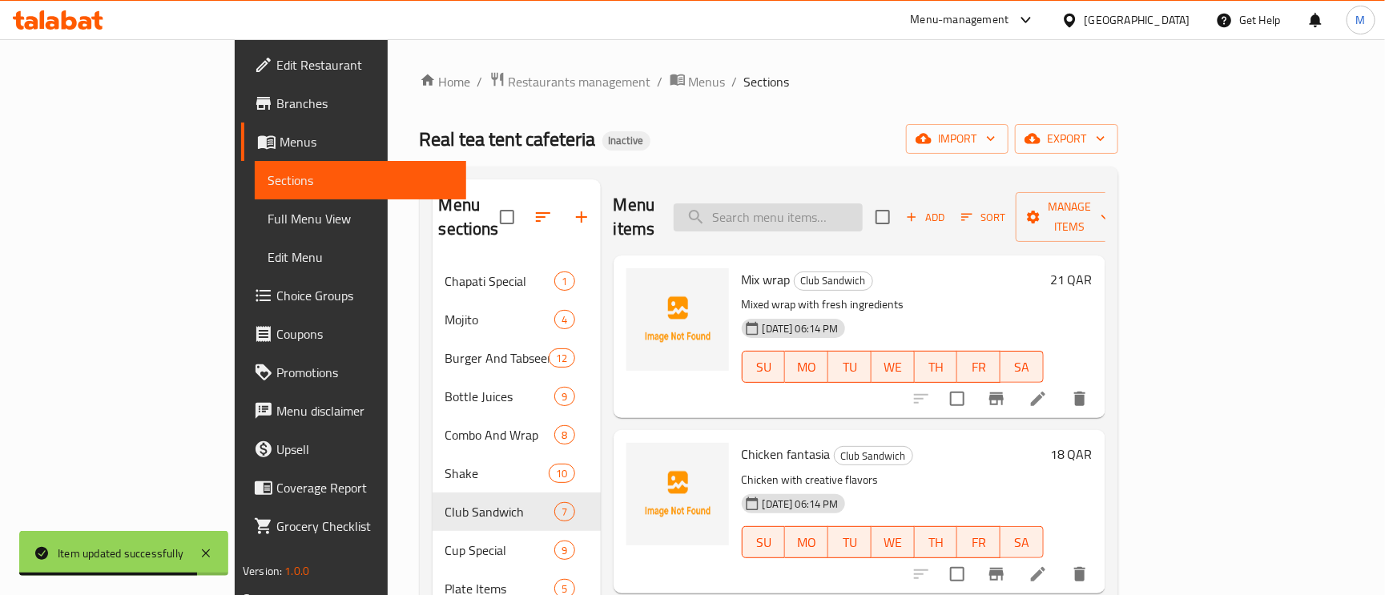
click at [847, 203] on input "search" at bounding box center [768, 217] width 189 height 28
paste input "Majlis club"
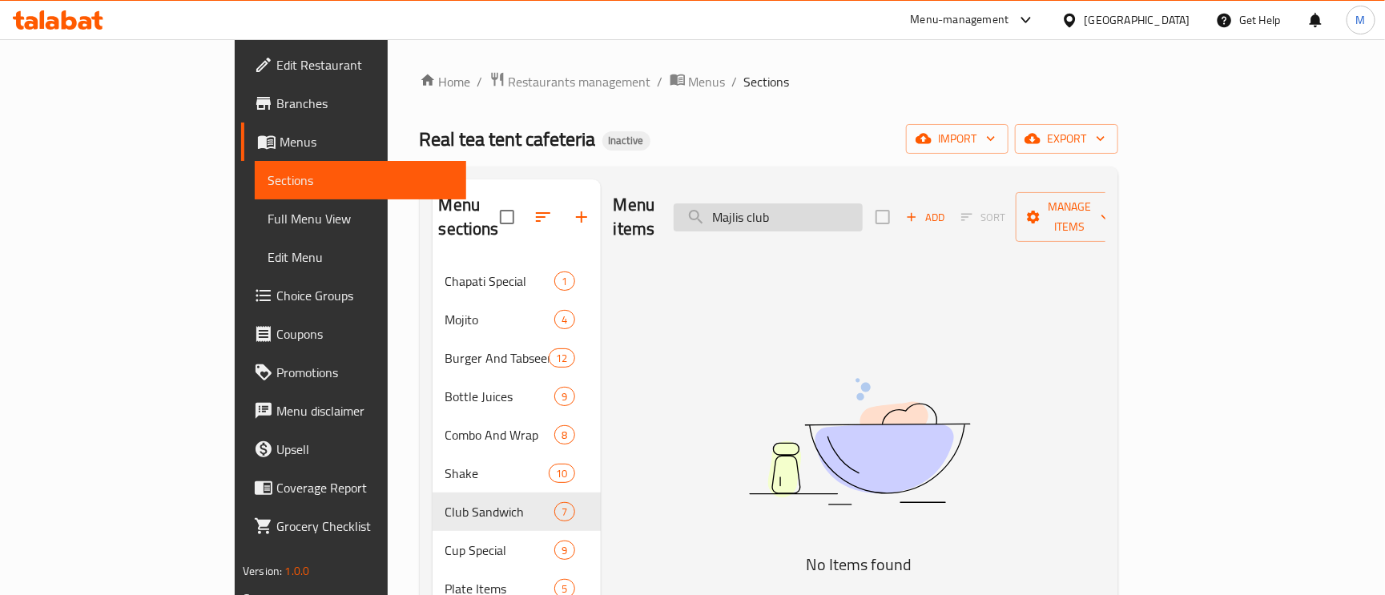
click at [792, 207] on input "Majlis club" at bounding box center [768, 217] width 189 height 28
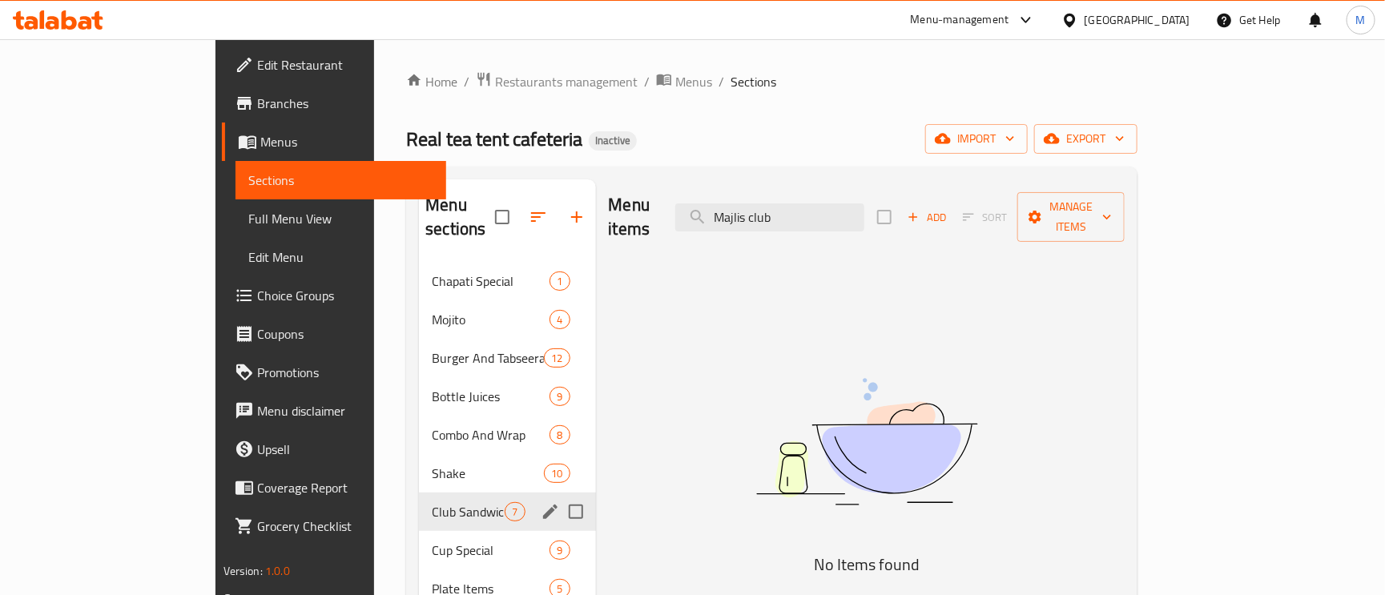
type input "Majlis club"
click at [419, 493] on div "Club Sandwich 7" at bounding box center [507, 512] width 176 height 38
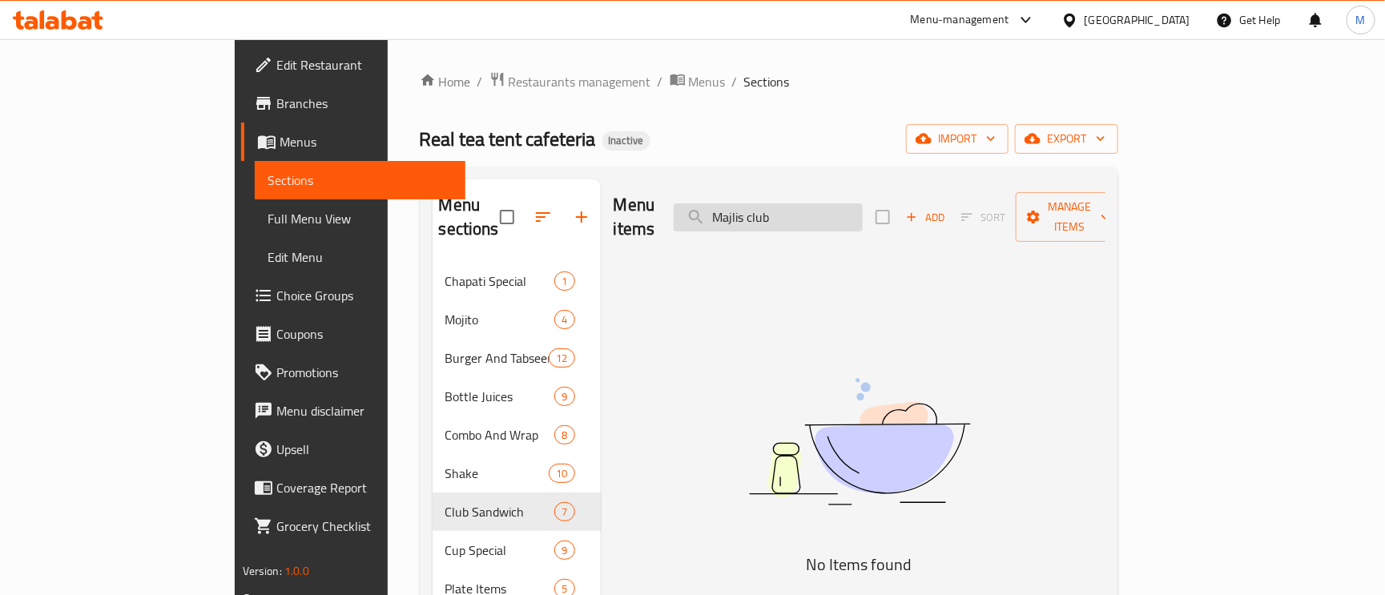
click at [809, 217] on input "Majlis club" at bounding box center [768, 217] width 189 height 28
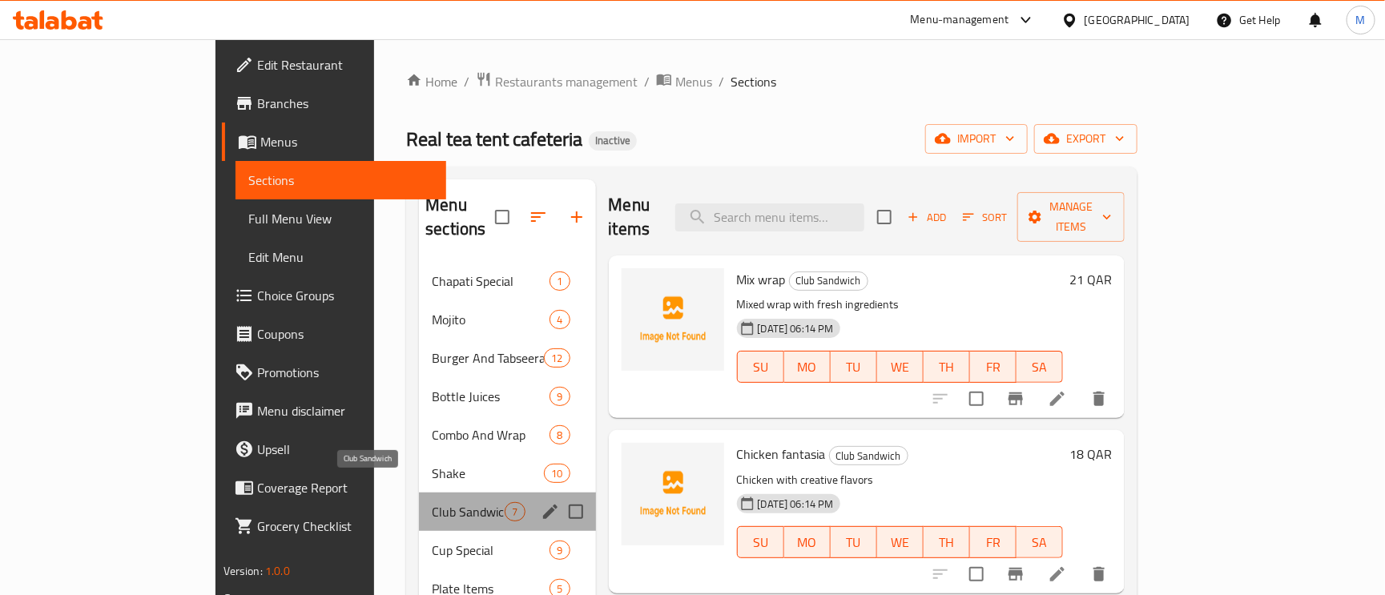
click at [432, 502] on span "Club Sandwich" at bounding box center [468, 511] width 73 height 19
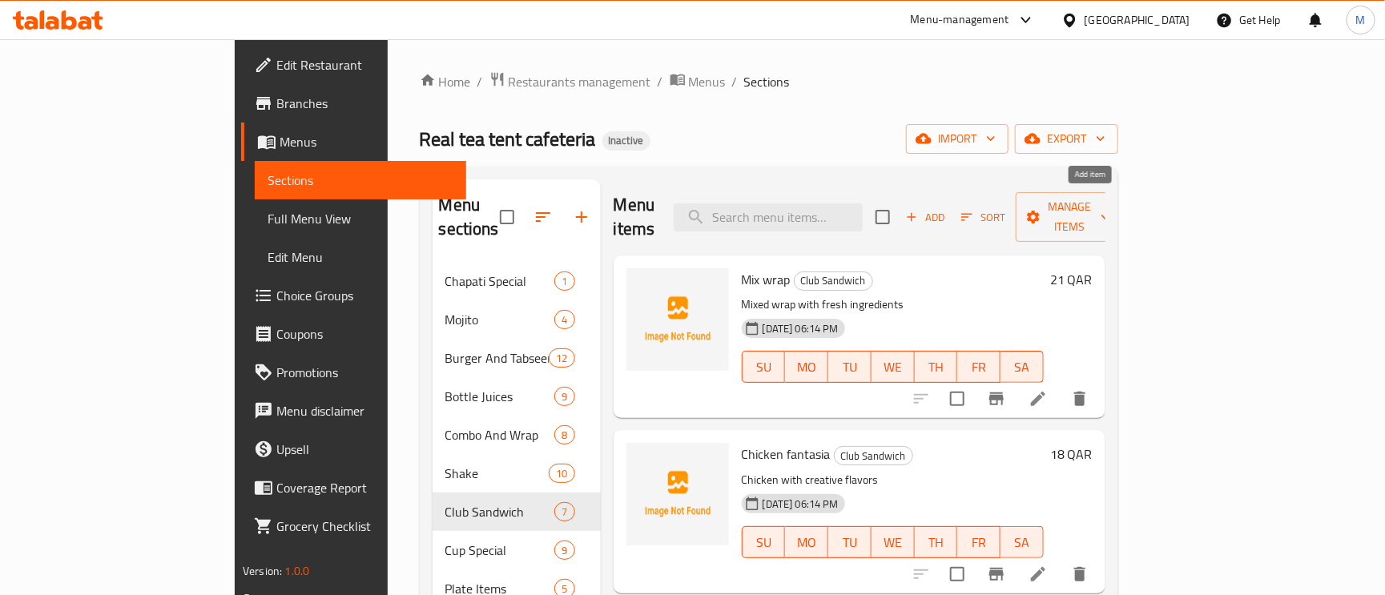
click at [919, 210] on icon "button" at bounding box center [911, 217] width 14 height 14
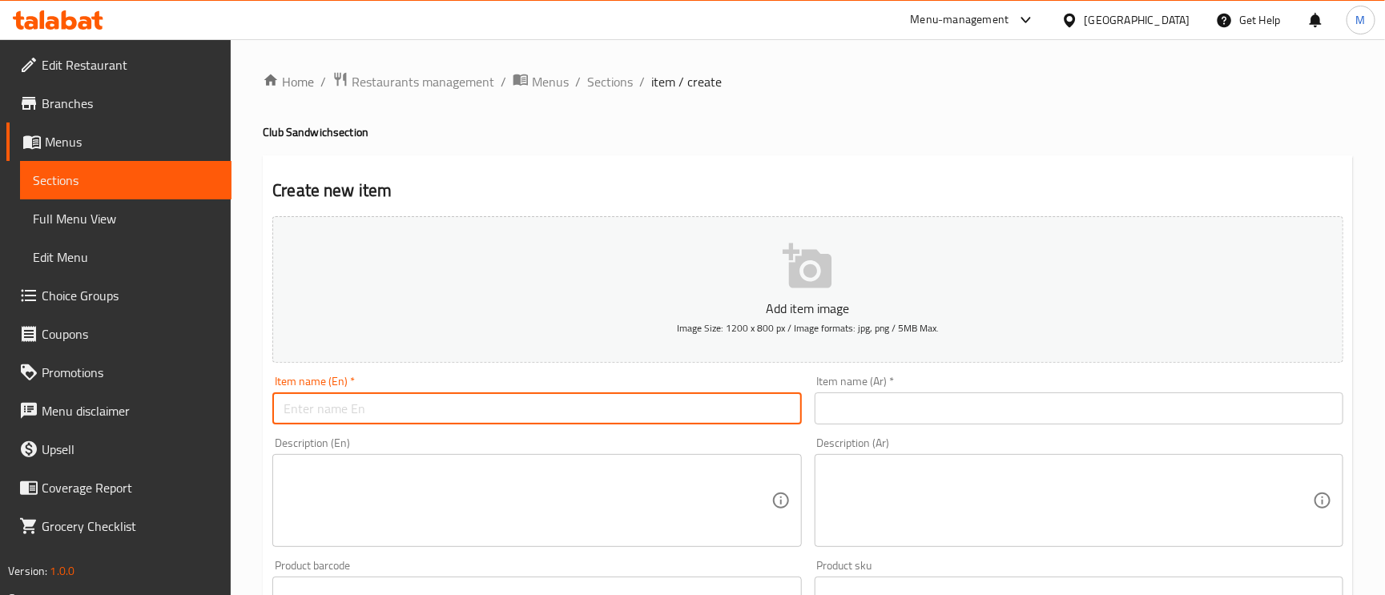
paste input "Majlis club"
click at [469, 415] on input "text" at bounding box center [536, 408] width 529 height 32
type input "Majlis club"
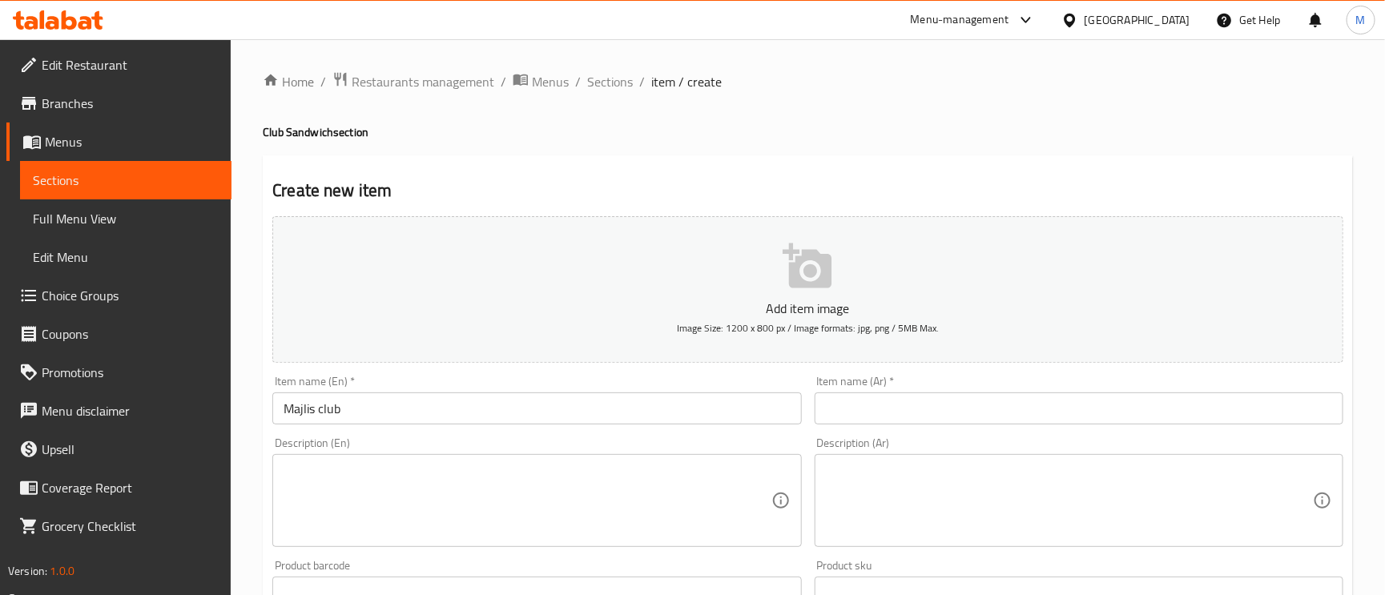
click at [1008, 420] on input "text" at bounding box center [1079, 408] width 529 height 32
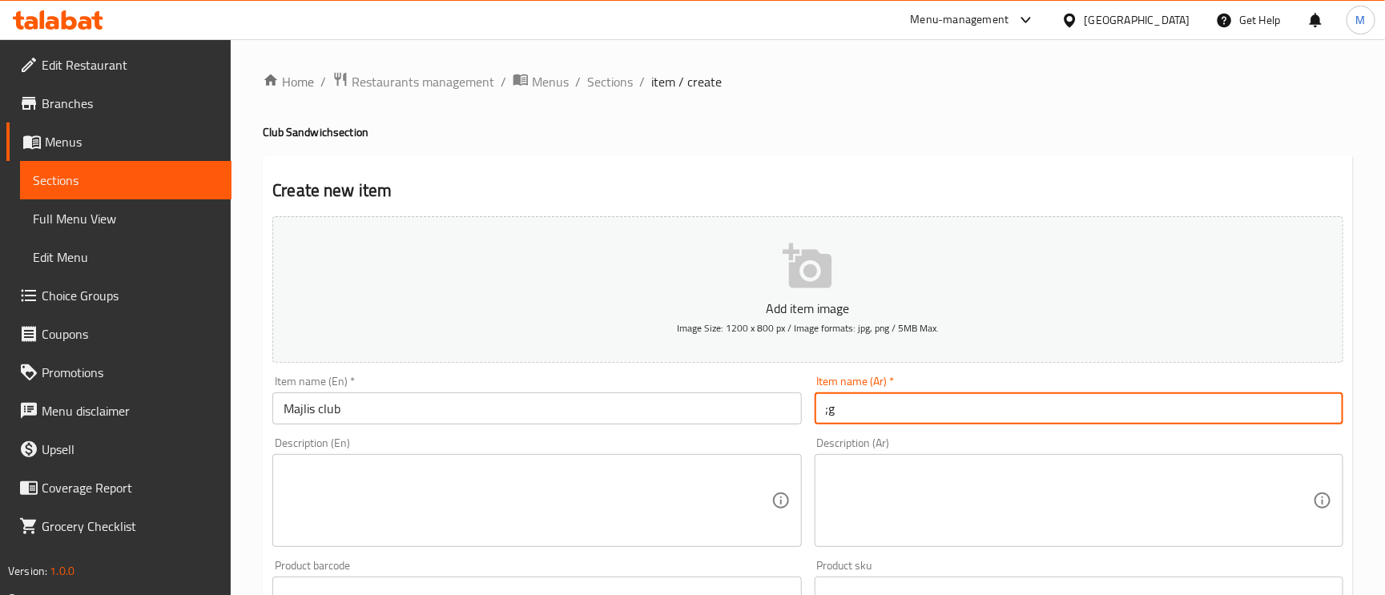
type input ";"
type input "كلوب المجلس"
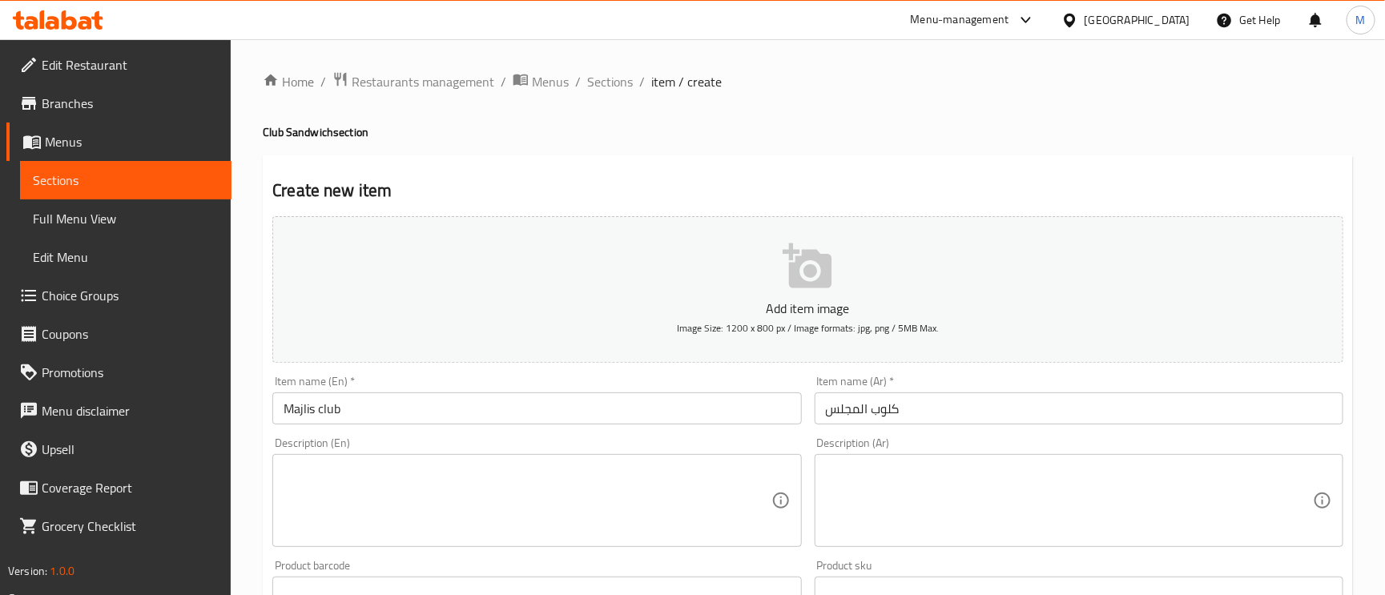
paste textarea "Premium Majlis-style club"
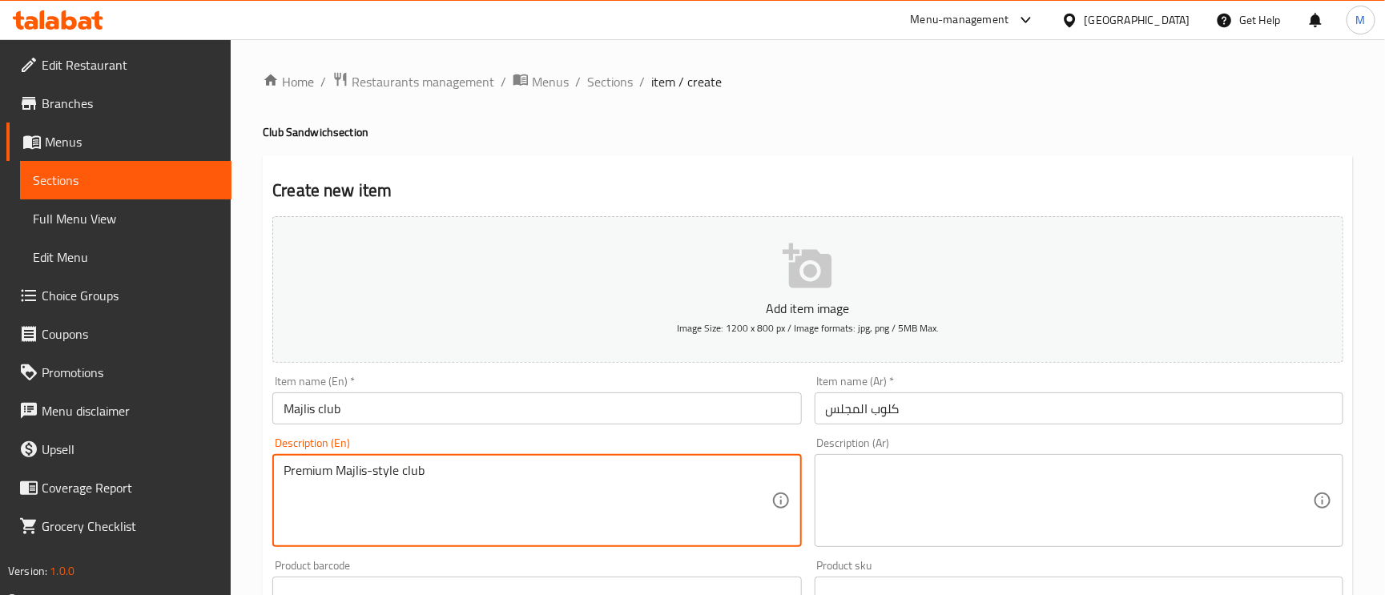
type textarea "Premium Majlis-style club"
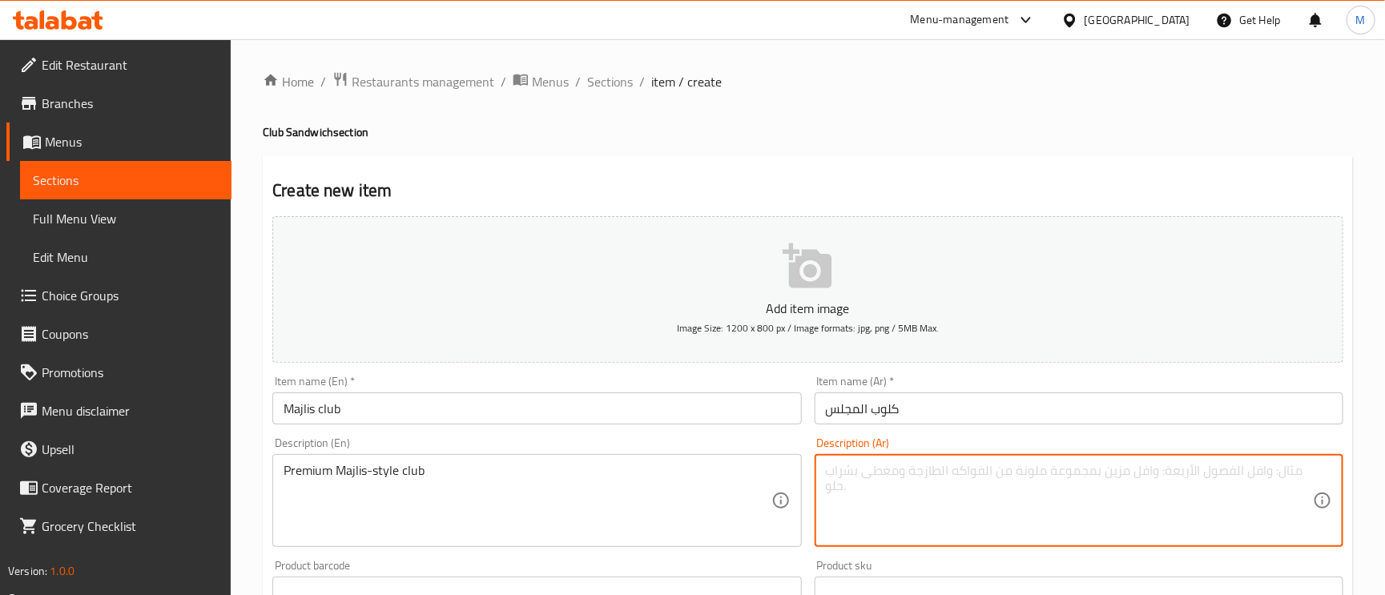
paste textarea "نادي بريميوم على طراز المجلس"
click at [884, 413] on input "كلوب المجلس" at bounding box center [1079, 408] width 529 height 32
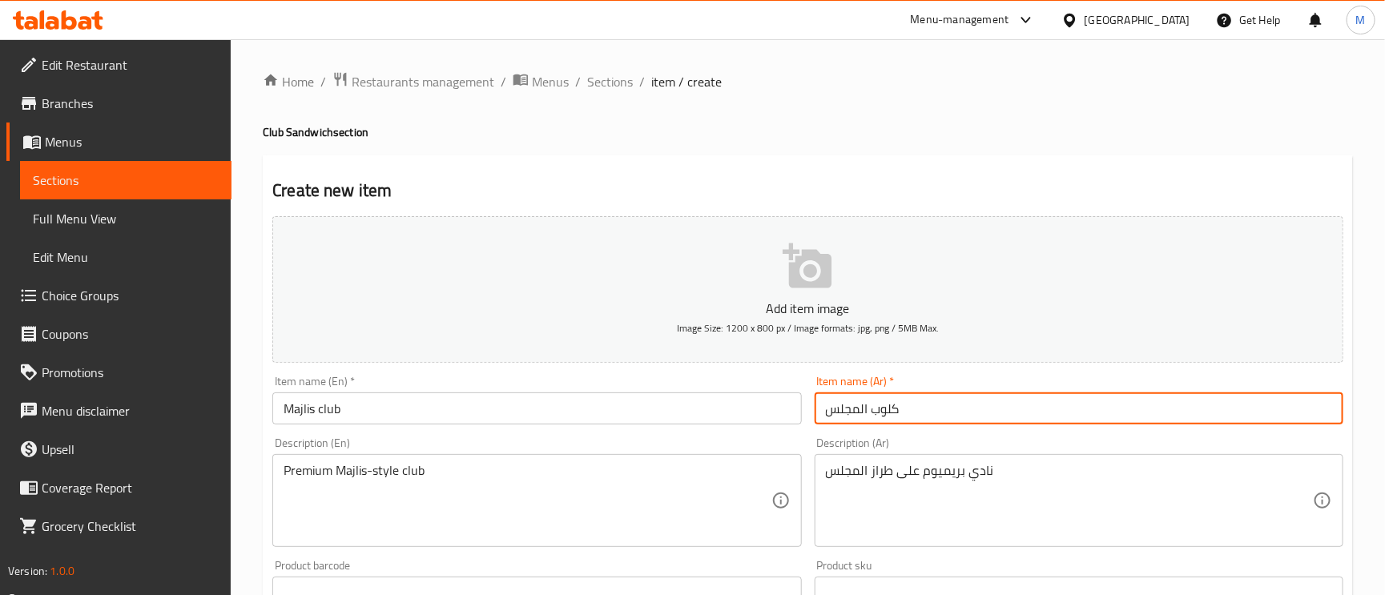
click at [884, 413] on input "كلوب المجلس" at bounding box center [1079, 408] width 529 height 32
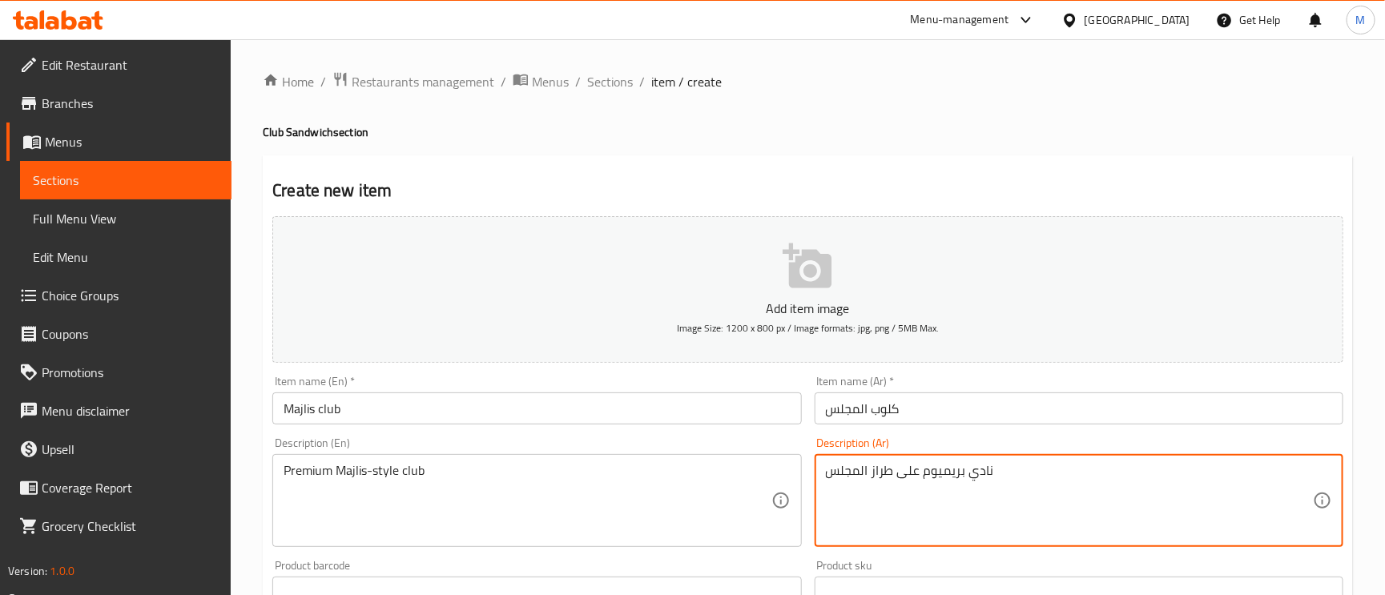
click at [977, 469] on textarea "نادي بريميوم على طراز المجلس" at bounding box center [1069, 501] width 487 height 76
paste textarea "لوب"
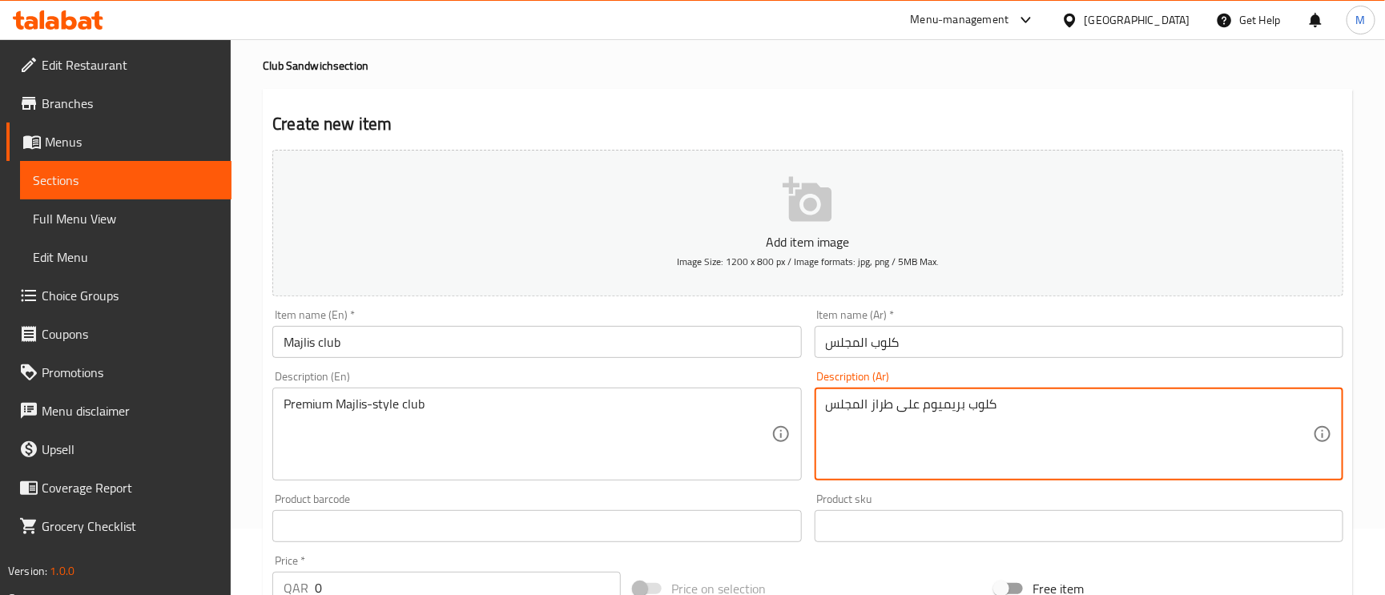
scroll to position [120, 0]
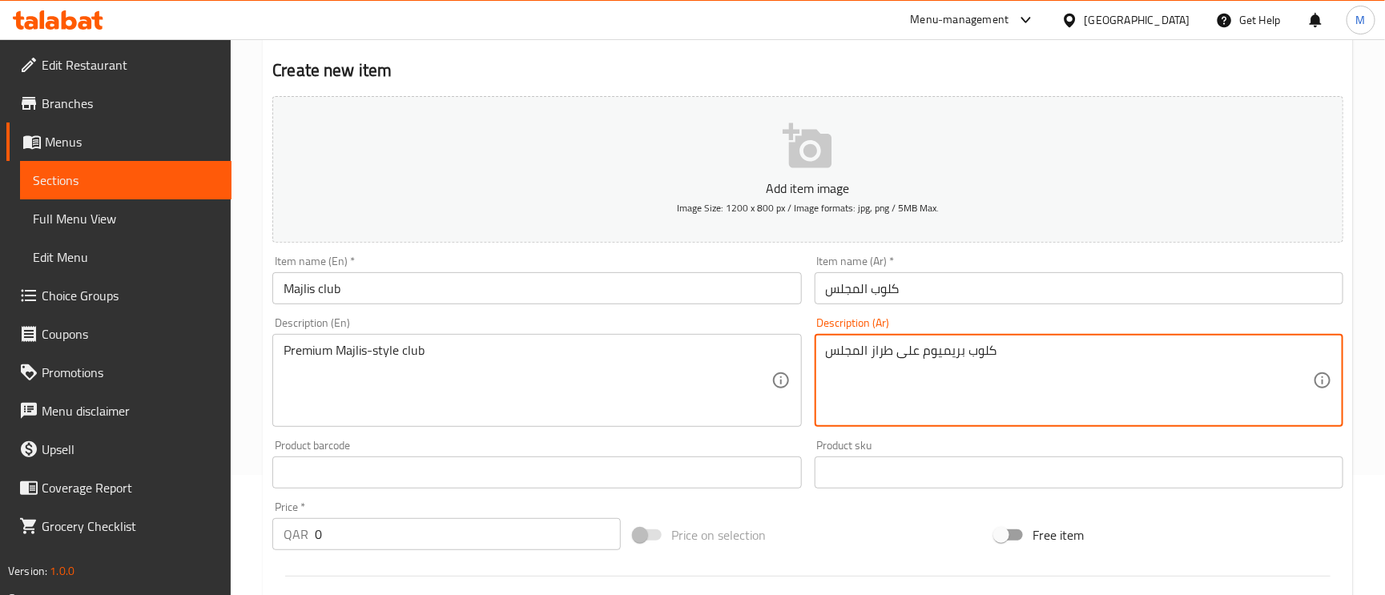
type textarea "كلوب بريميوم على طراز المجلس"
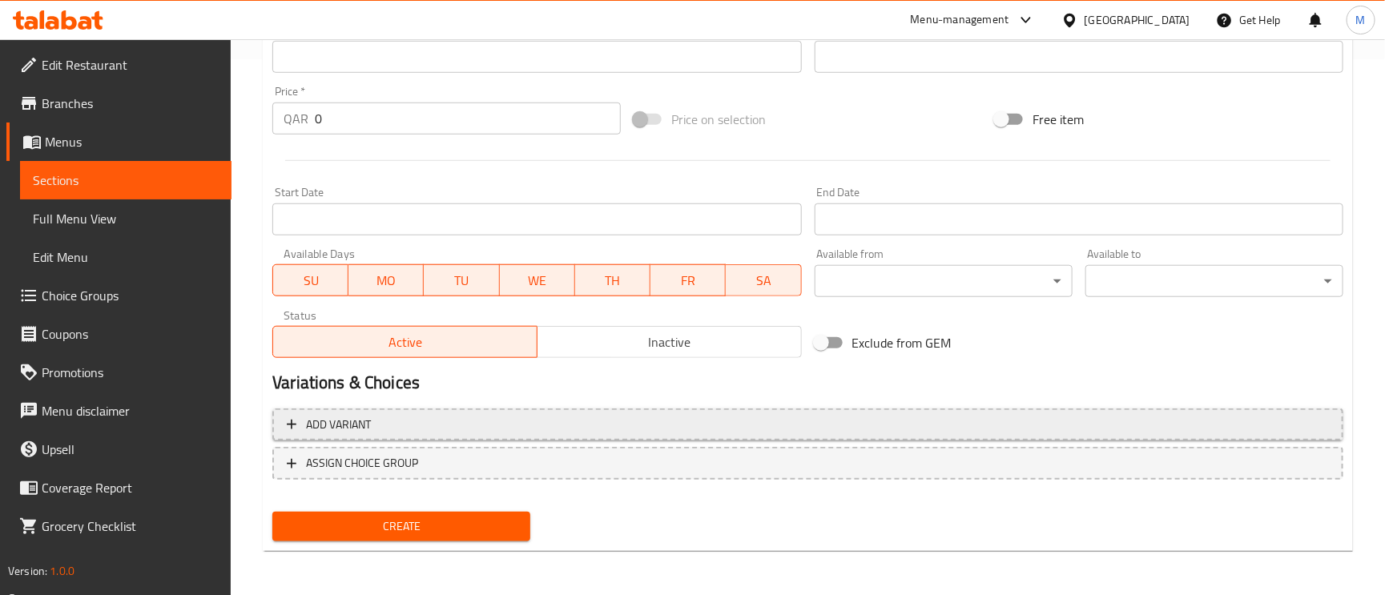
click at [417, 422] on span "Add variant" at bounding box center [808, 425] width 1042 height 20
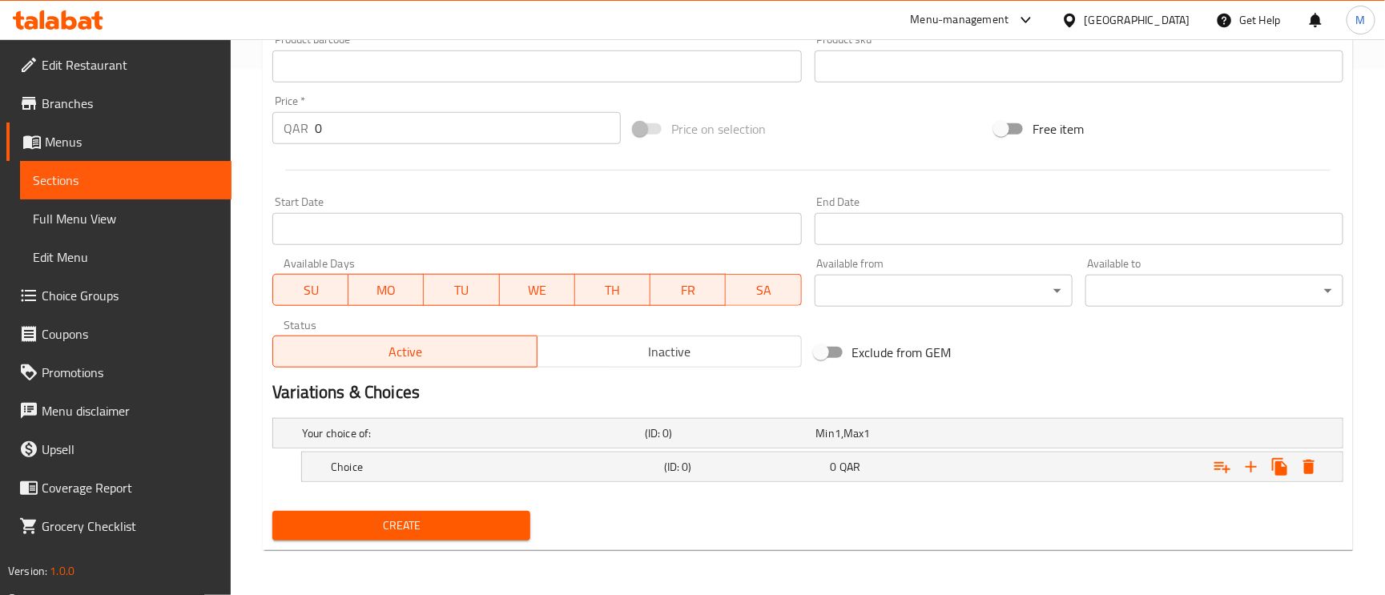
scroll to position [527, 0]
click at [1248, 462] on icon "Expand" at bounding box center [1251, 466] width 19 height 19
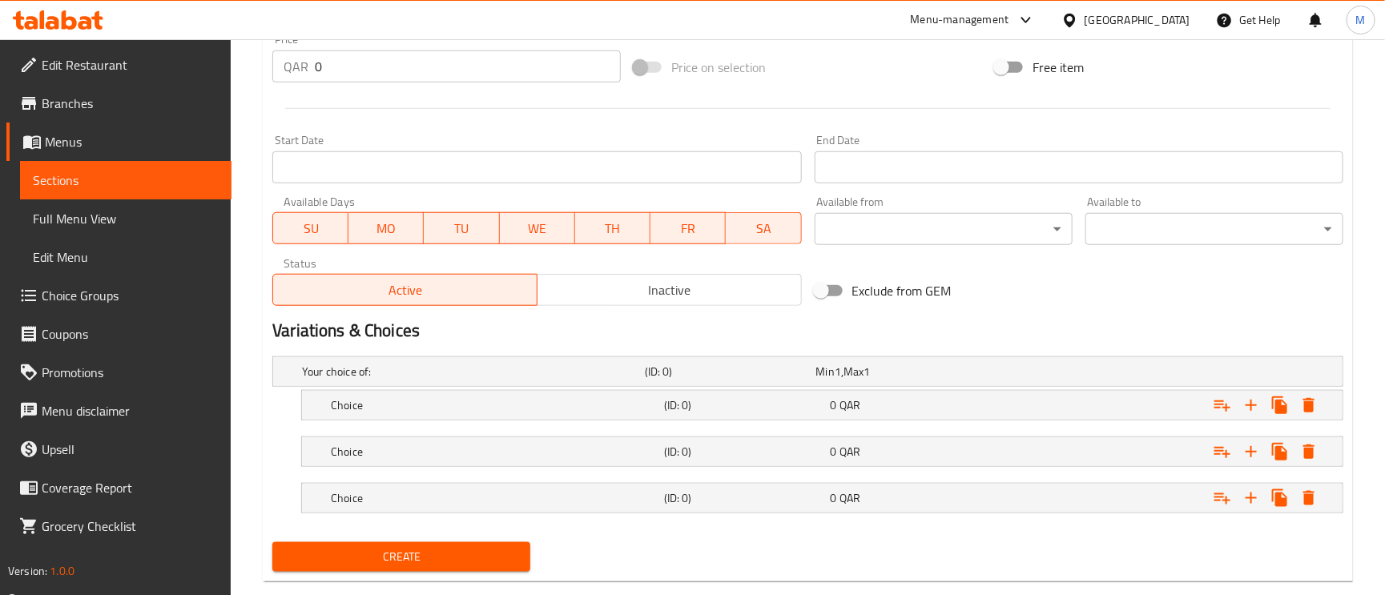
scroll to position [621, 0]
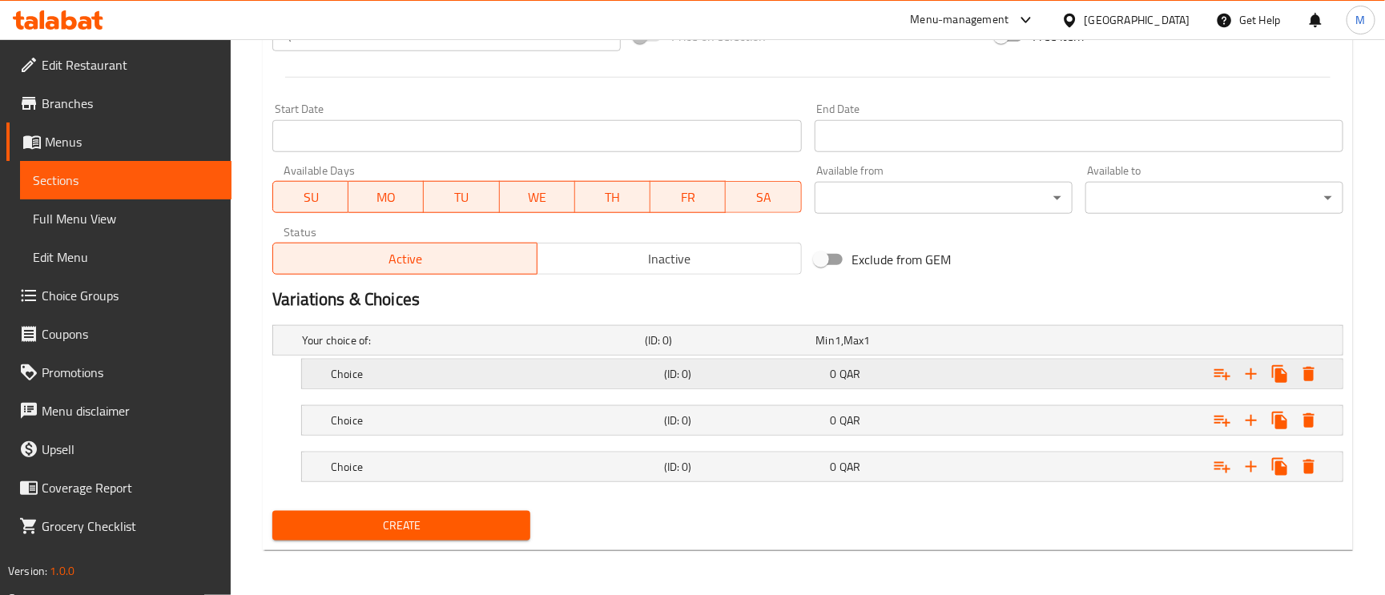
click at [383, 382] on div "Choice" at bounding box center [494, 374] width 333 height 22
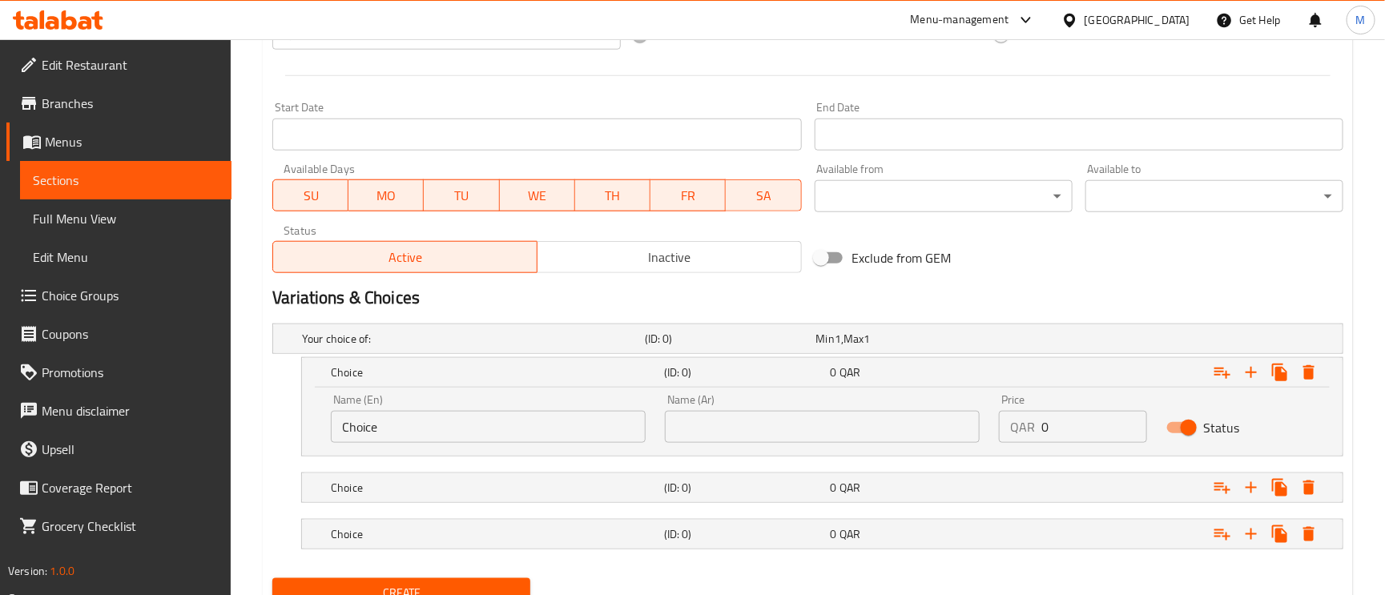
click at [374, 425] on input "Choice" at bounding box center [488, 427] width 315 height 32
type input "s"
type input "Small"
click at [368, 496] on h5 "Choice" at bounding box center [494, 488] width 327 height 16
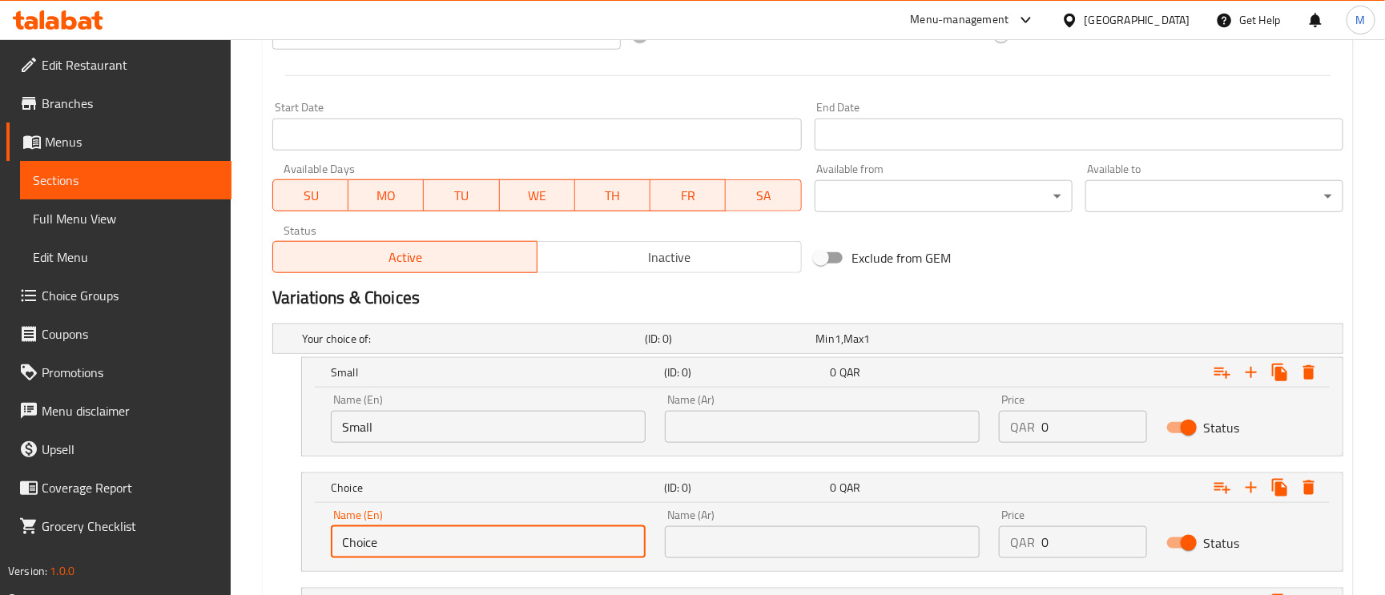
click at [388, 531] on input "Choice" at bounding box center [488, 542] width 315 height 32
type input "Medium"
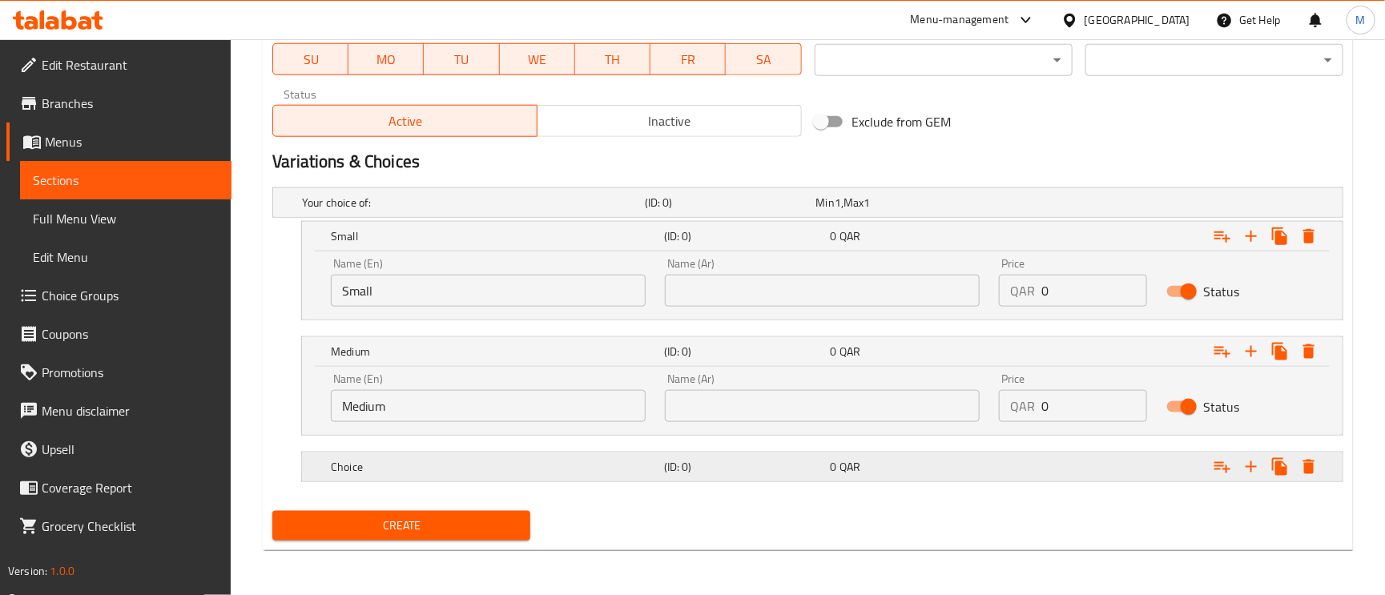
click at [399, 474] on h5 "Choice" at bounding box center [494, 467] width 327 height 16
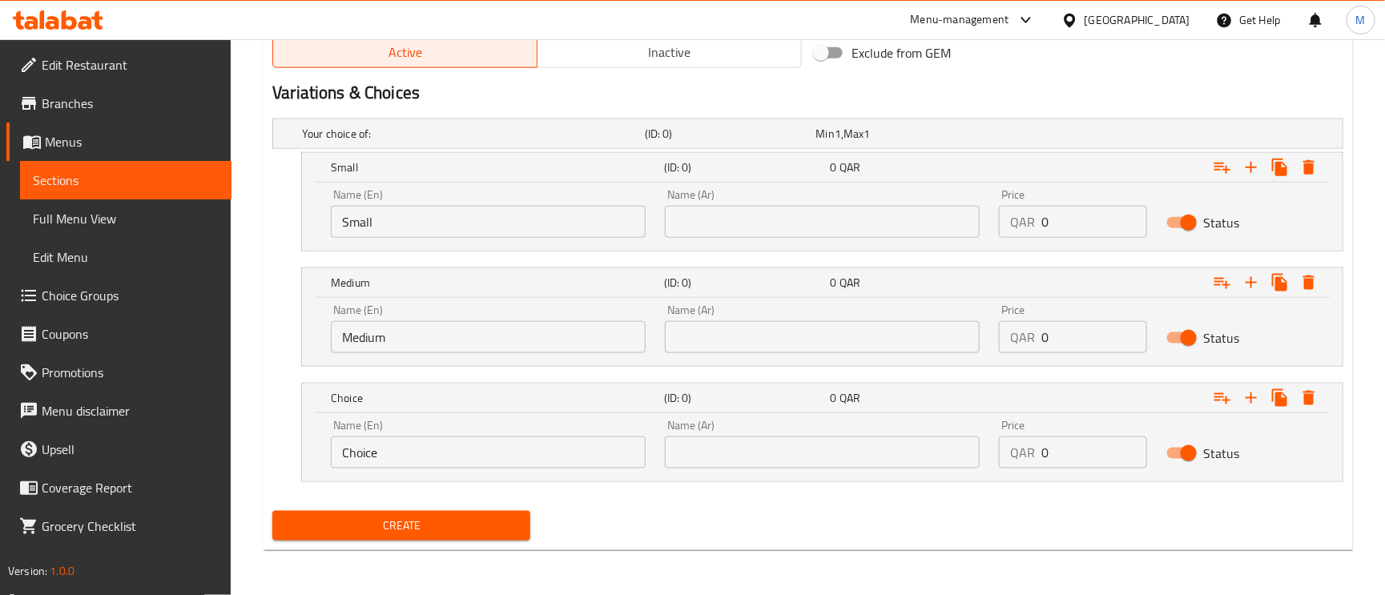
scroll to position [827, 0]
click at [405, 485] on nav at bounding box center [807, 491] width 1071 height 13
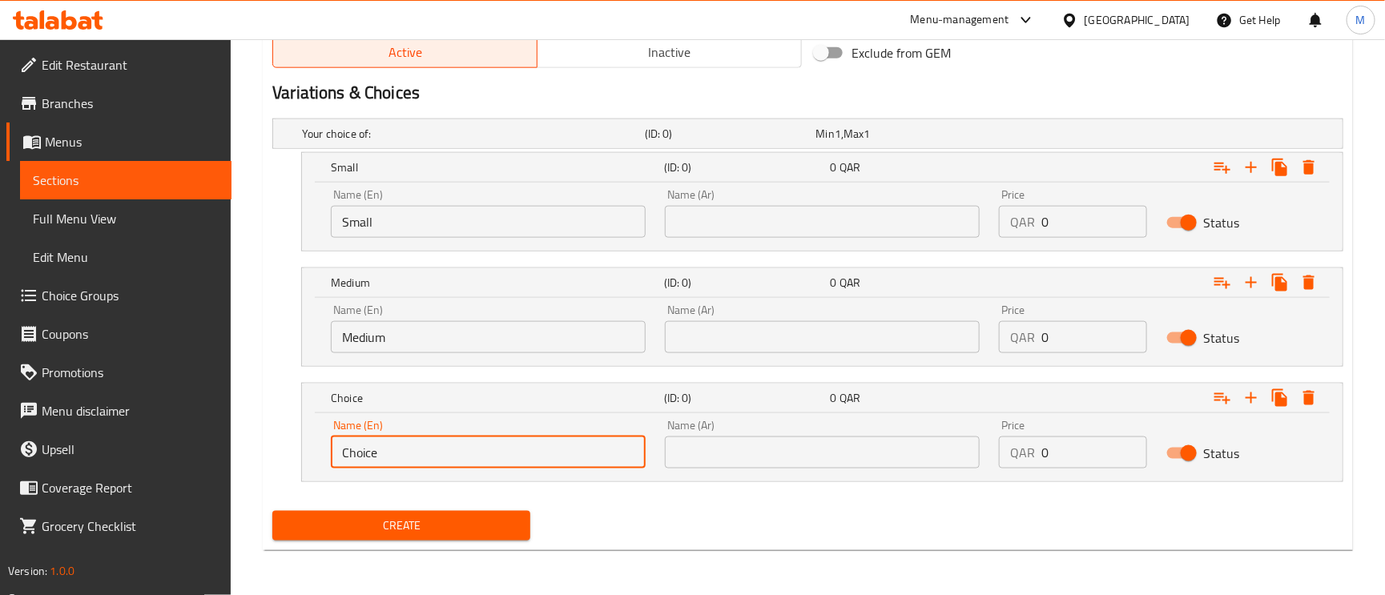
click at [402, 449] on input "Choice" at bounding box center [488, 453] width 315 height 32
type input "Large"
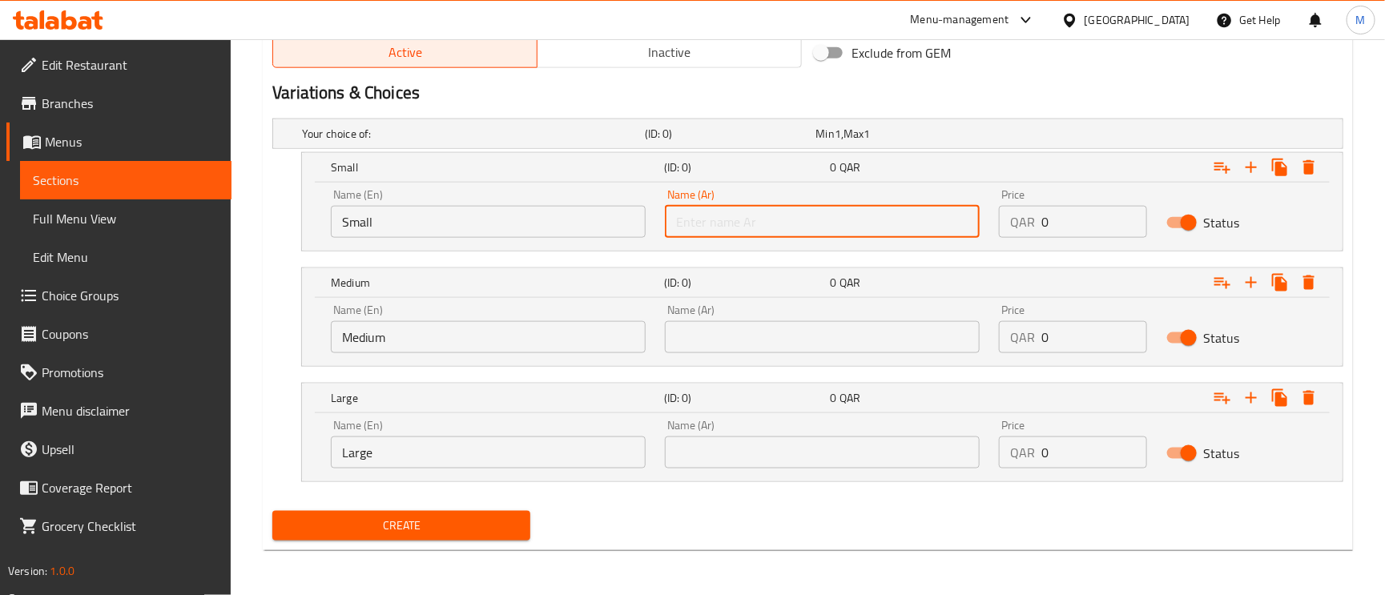
click at [715, 211] on input "text" at bounding box center [822, 222] width 315 height 32
type input "صغير"
click at [743, 321] on input "text" at bounding box center [822, 337] width 315 height 32
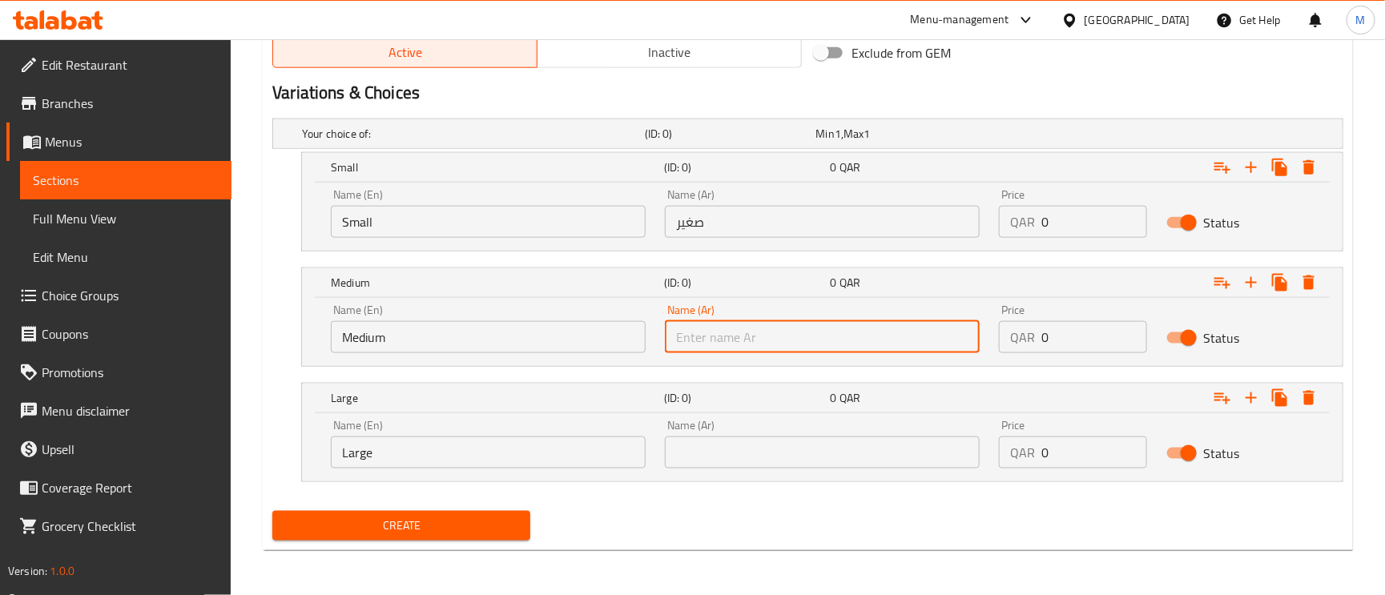
type input "وسط"
click at [723, 462] on input "text" at bounding box center [822, 453] width 315 height 32
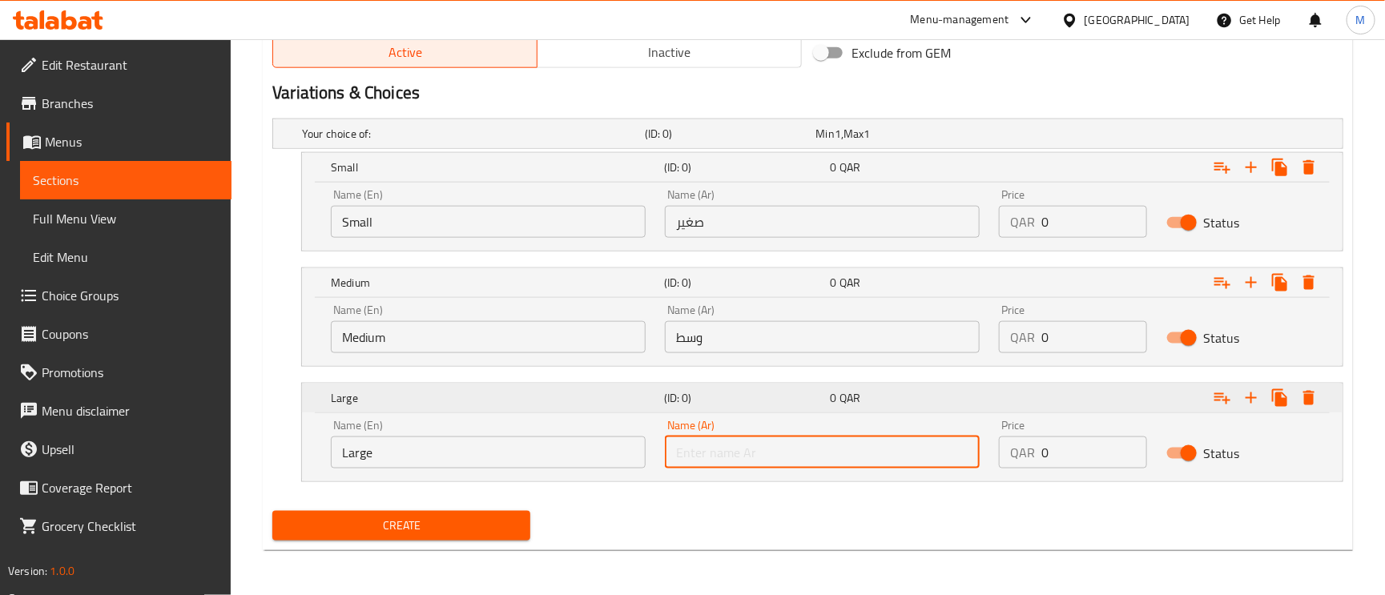
type input "كبير"
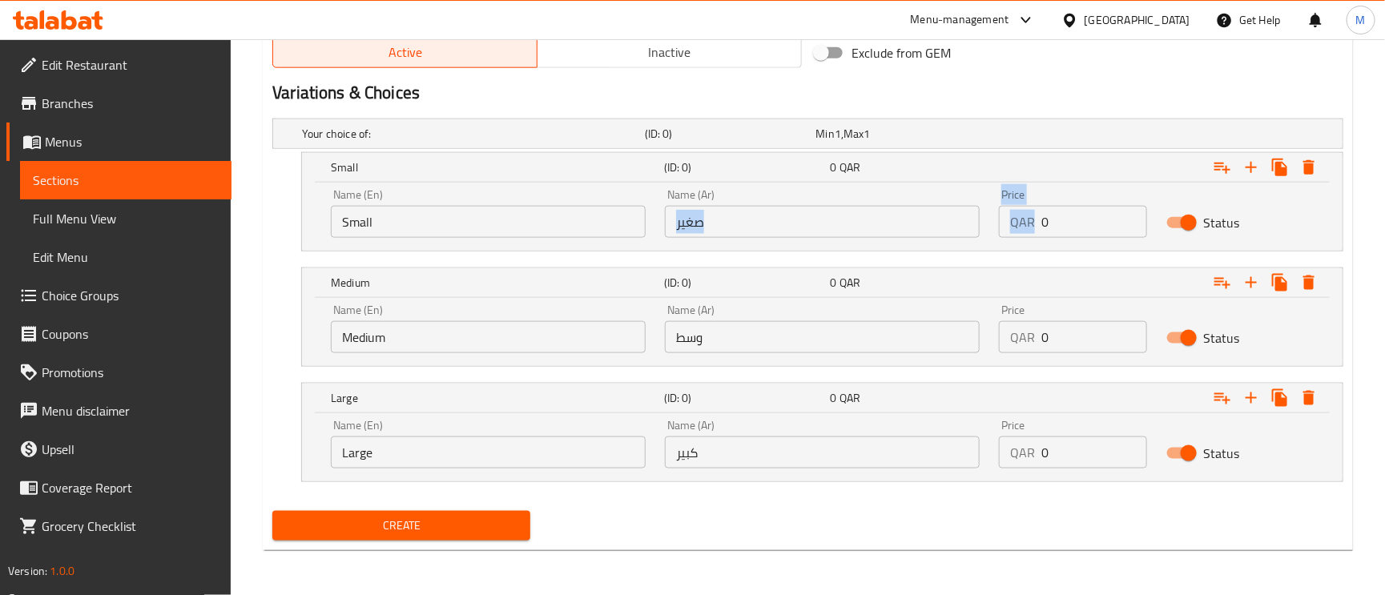
drag, startPoint x: 967, startPoint y: 222, endPoint x: 1017, endPoint y: 237, distance: 52.7
click at [966, 222] on div "Name (En) Small Name (En) Name (Ar) صغير Name (Ar) Price QAR 0 Price Status" at bounding box center [822, 213] width 1002 height 68
drag, startPoint x: 1021, startPoint y: 223, endPoint x: 1005, endPoint y: 222, distance: 16.0
click at [1006, 223] on div "QAR 0 Price" at bounding box center [1072, 222] width 147 height 32
paste input "65"
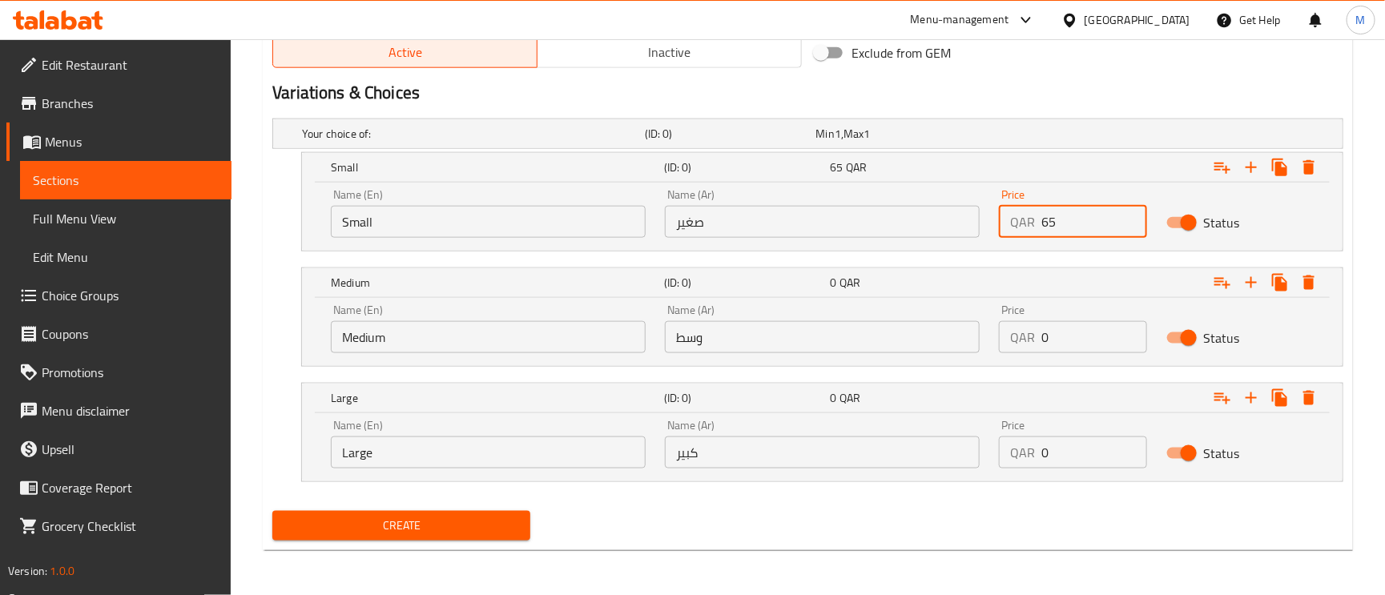
type input "65"
drag, startPoint x: 1065, startPoint y: 332, endPoint x: 1008, endPoint y: 332, distance: 57.7
click at [1008, 332] on div "QAR 0 Price" at bounding box center [1072, 337] width 147 height 32
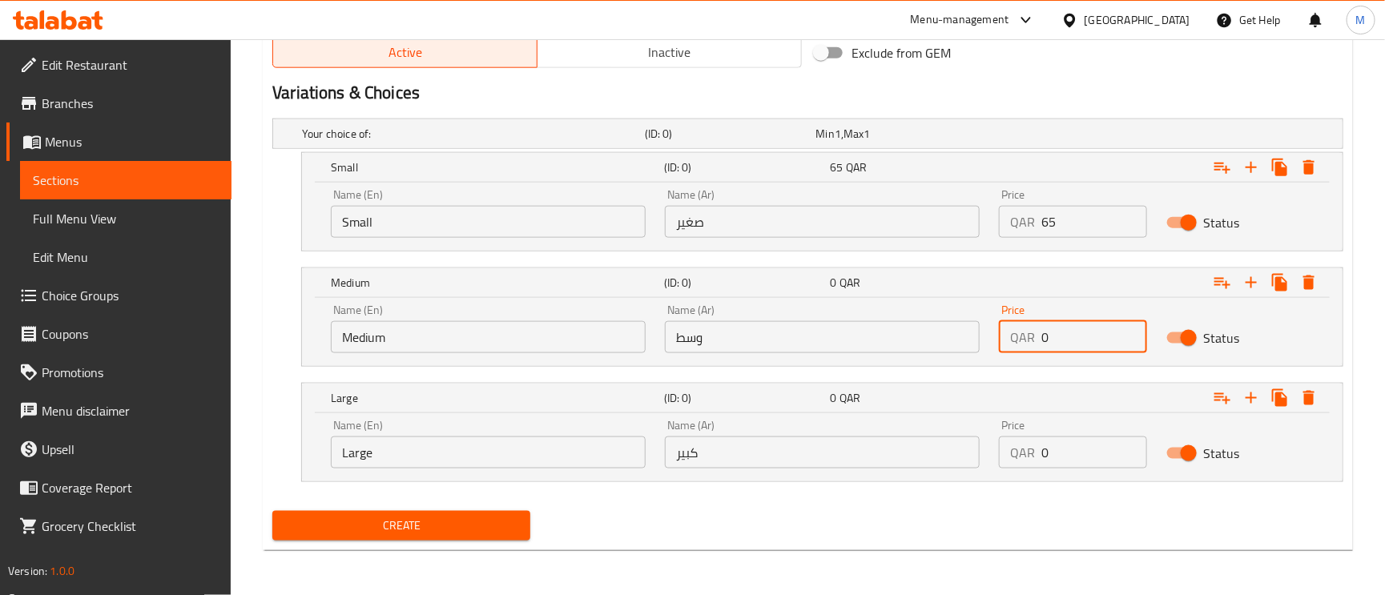
paste input "85"
type input "85"
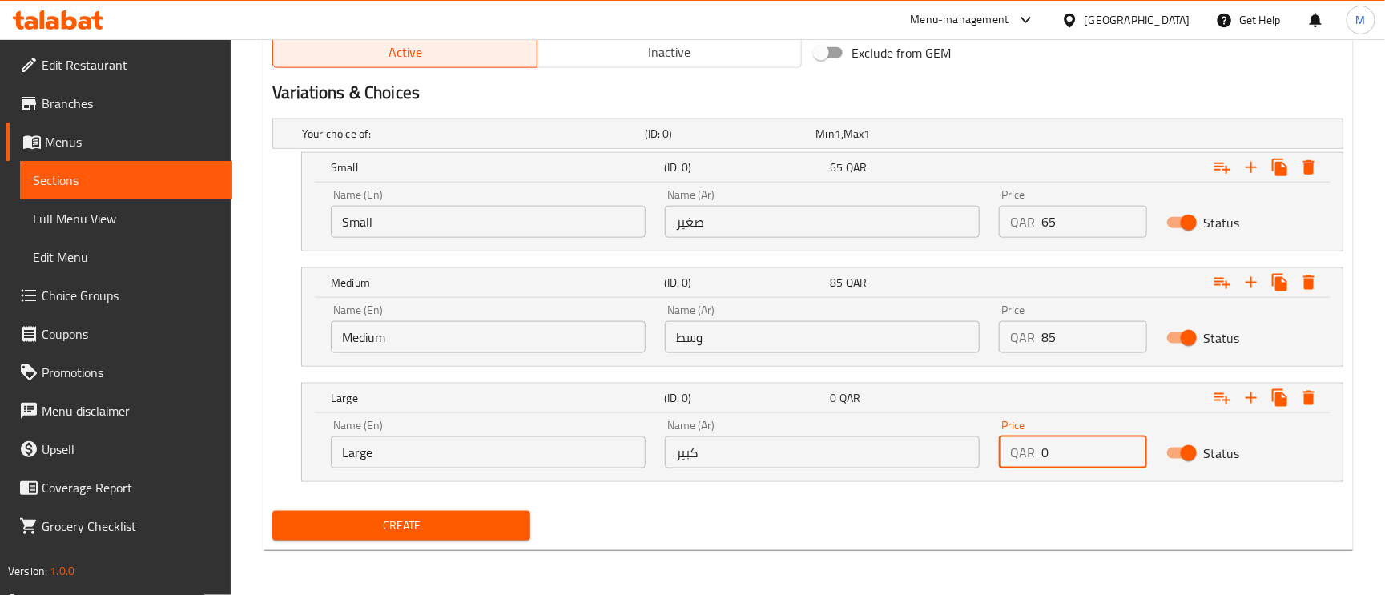
click at [933, 454] on div "Name (En) Large Name (En) Name (Ar) كبير Name (Ar) Price QAR 0 Price Status" at bounding box center [822, 444] width 1002 height 68
paste input "105"
type input "105"
click at [452, 524] on span "Create" at bounding box center [401, 526] width 232 height 20
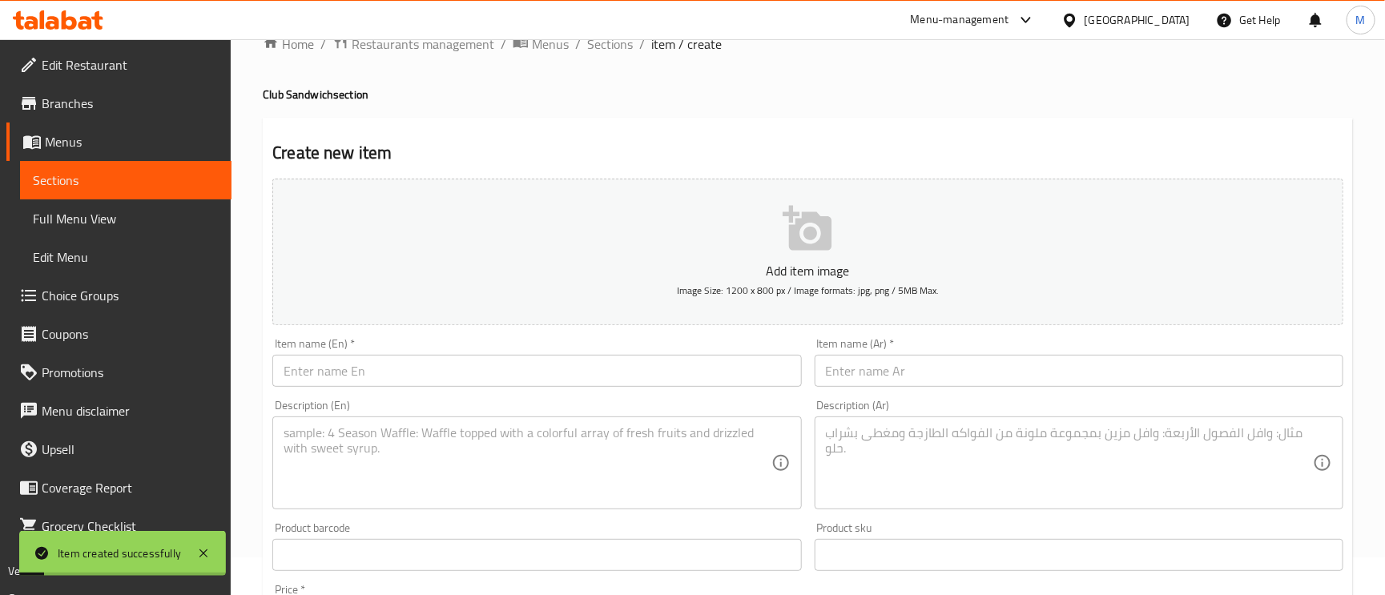
scroll to position [0, 0]
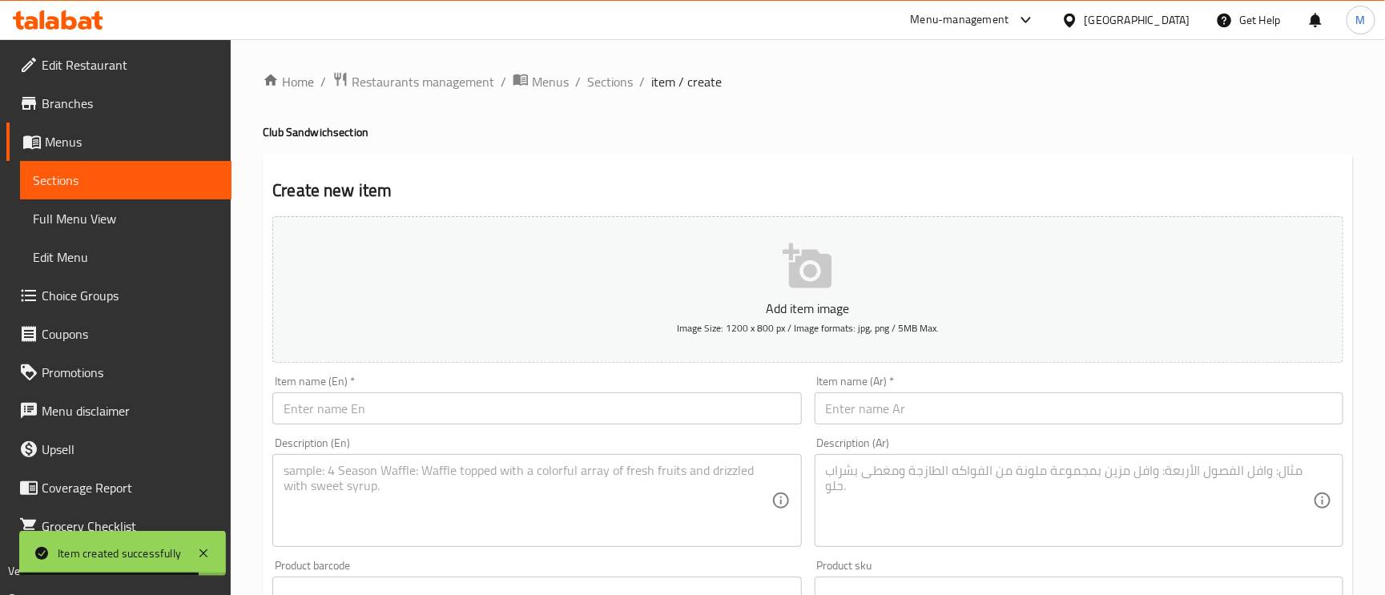
click at [456, 425] on input "text" at bounding box center [536, 408] width 529 height 32
paste input "Pistaso Majlis club"
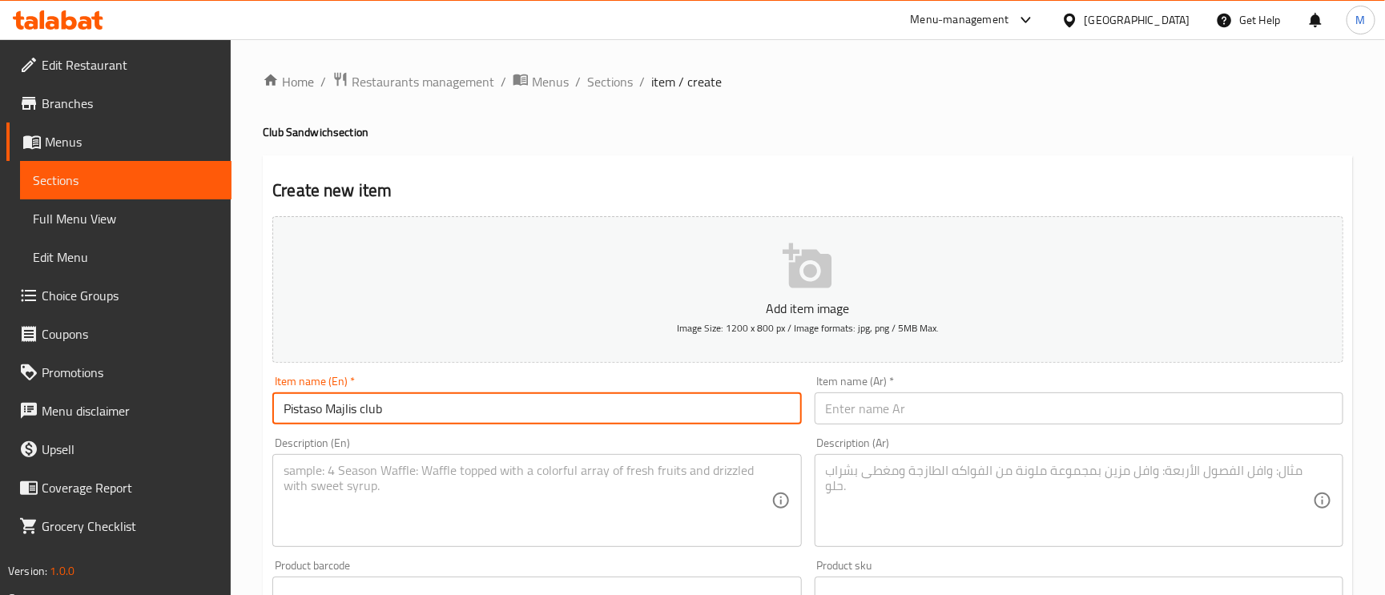
type input "Pistaso Majlis club"
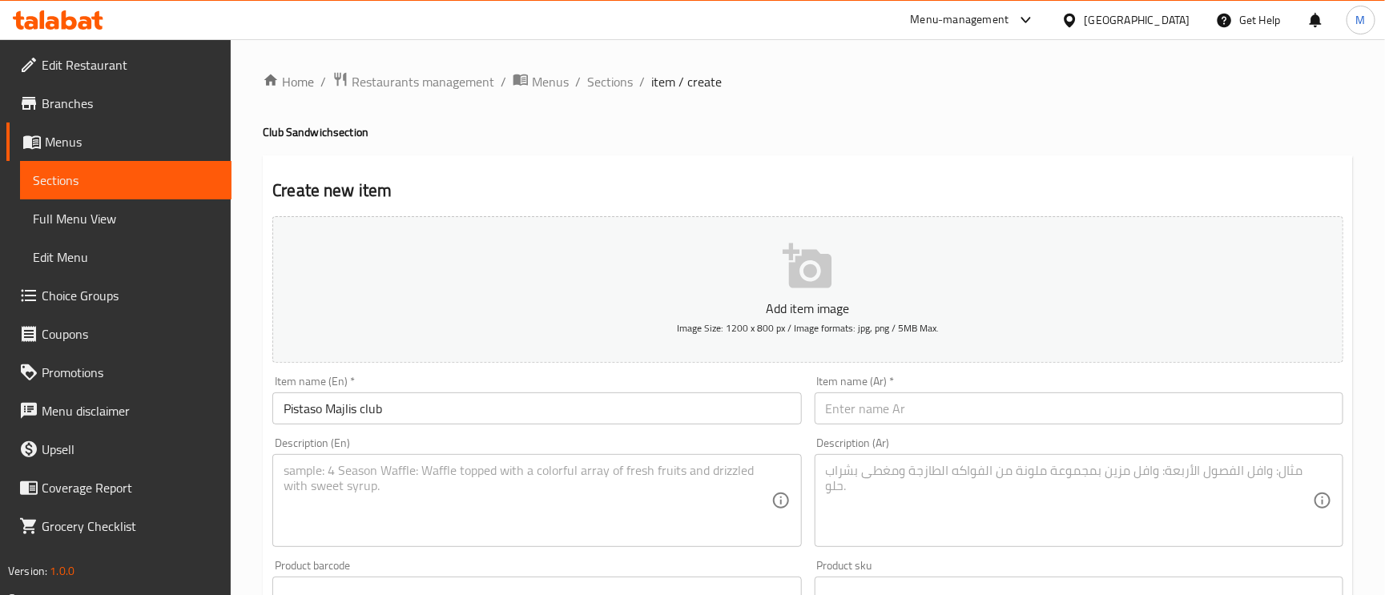
click at [843, 394] on input "text" at bounding box center [1079, 408] width 529 height 32
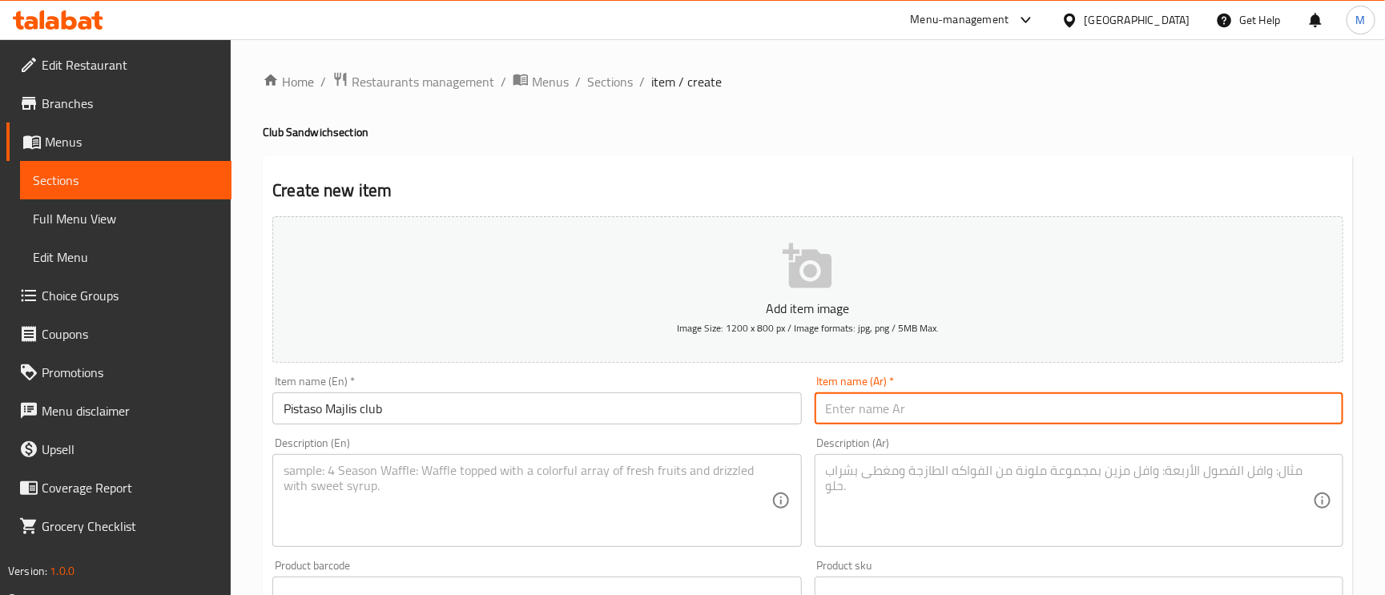
paste input "نادي بيستاسو ماجليس"
click at [928, 405] on input "نادي بيستاسو ماجليس" at bounding box center [1079, 408] width 529 height 32
click at [855, 413] on input "كلوب [PERSON_NAME]" at bounding box center [1079, 408] width 529 height 32
click at [838, 410] on input "كلوب [PERSON_NAME]" at bounding box center [1079, 408] width 529 height 32
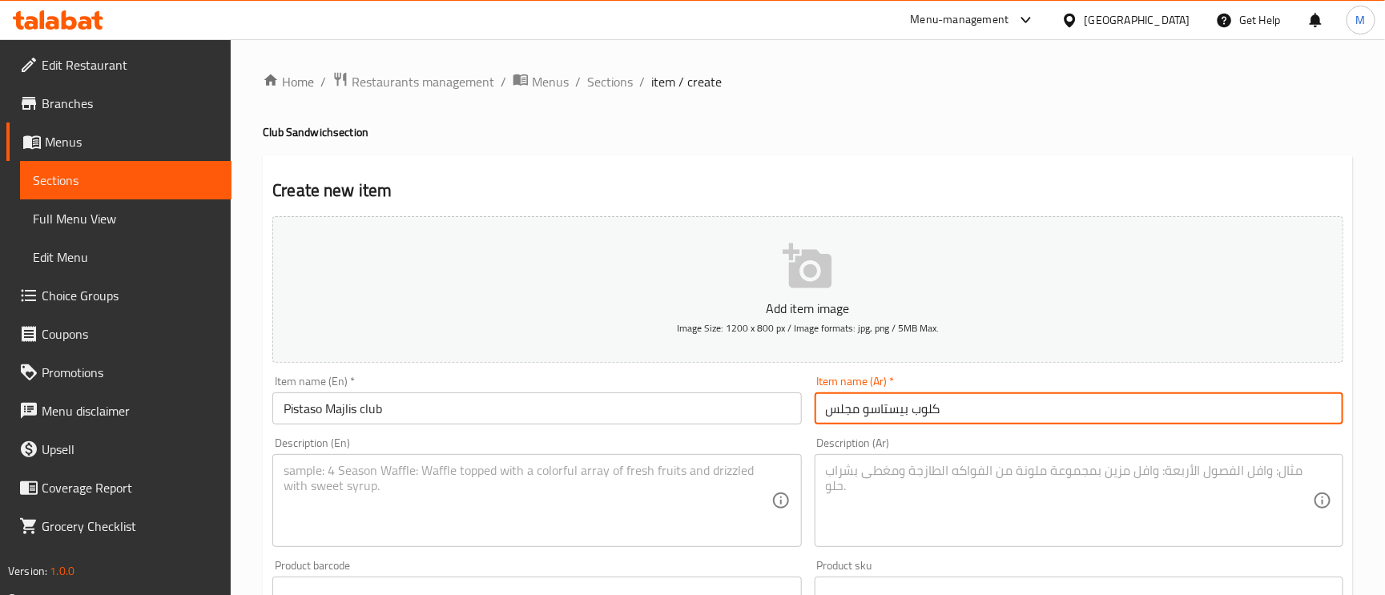
type input "كلوب بيستاسو مجلس"
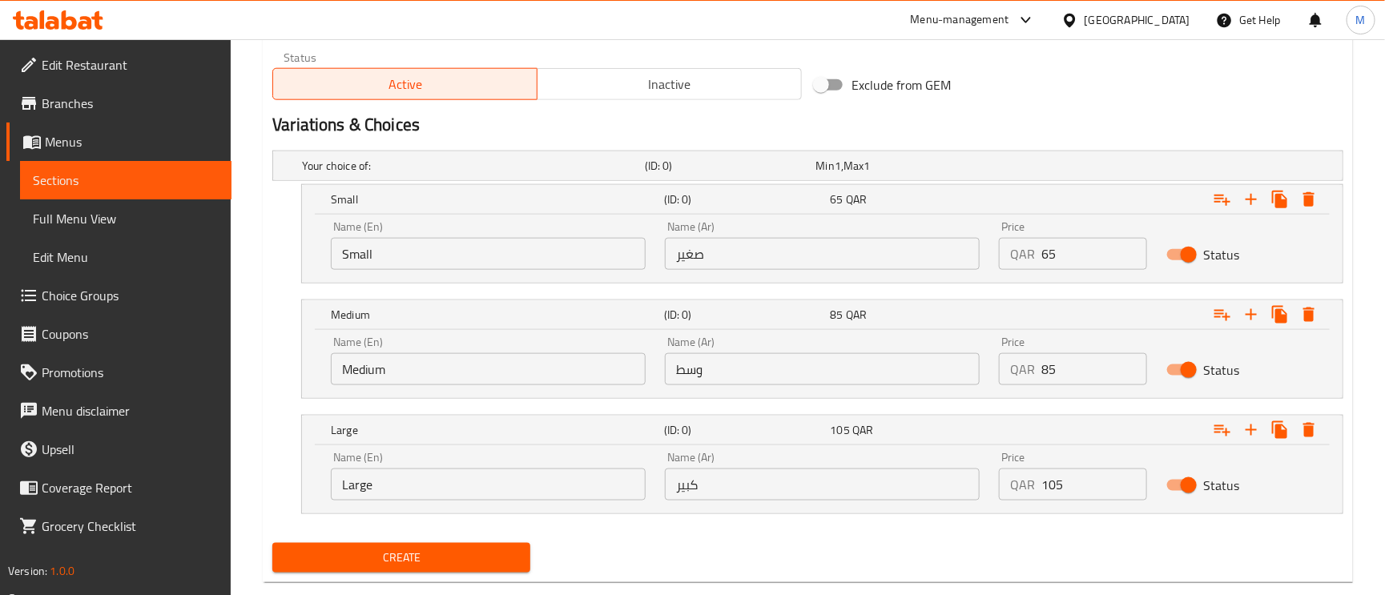
scroll to position [827, 0]
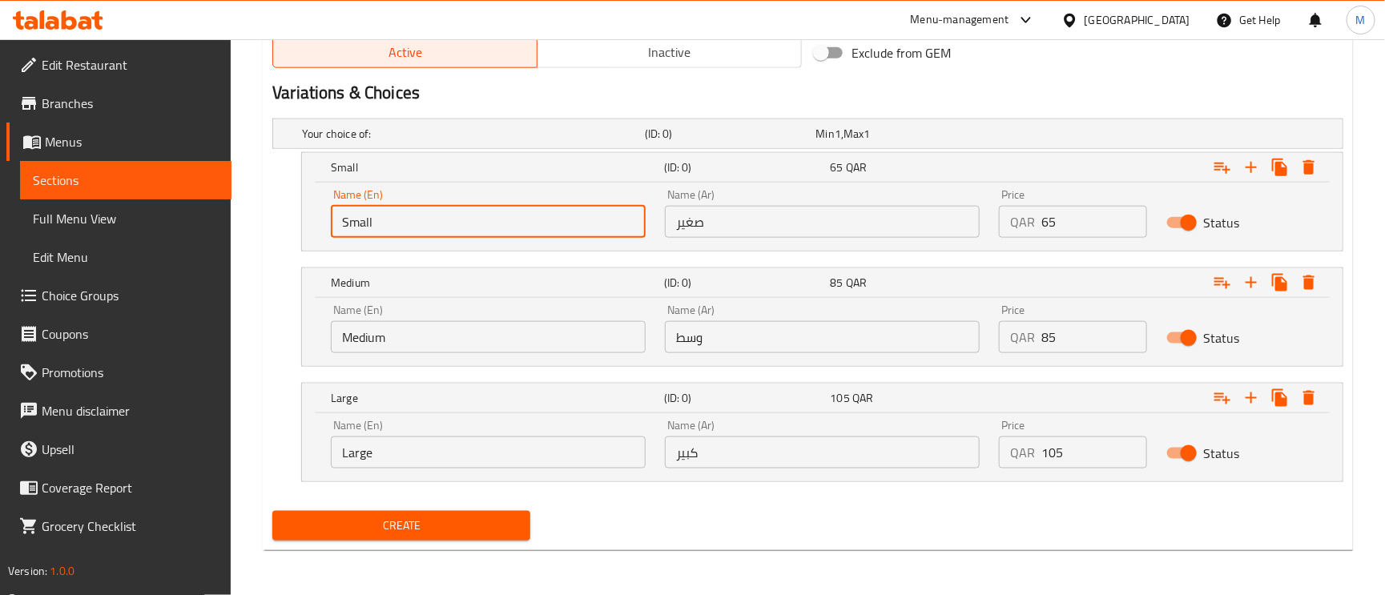
click at [431, 230] on input "Small" at bounding box center [488, 222] width 315 height 32
type input "س"
type input "Small"
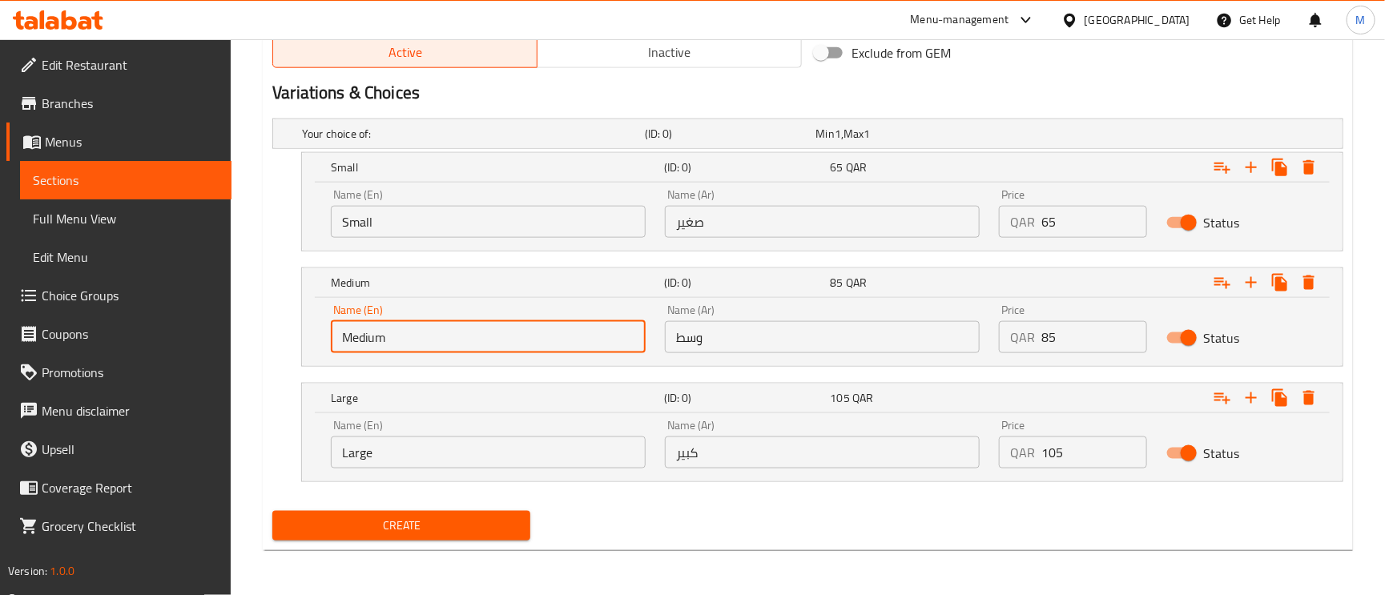
click at [386, 347] on input "Medium" at bounding box center [488, 337] width 315 height 32
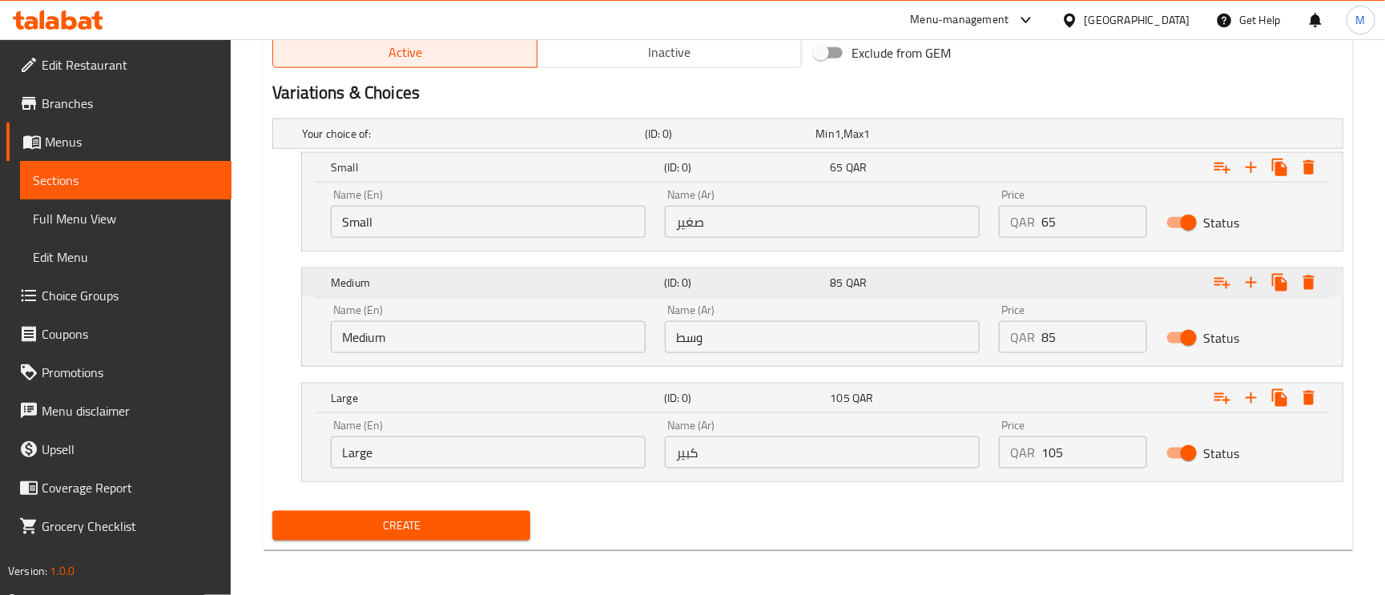
drag, startPoint x: 376, startPoint y: 285, endPoint x: 321, endPoint y: 280, distance: 54.8
click at [321, 280] on div "Medium (ID: 0) 85 QAR" at bounding box center [822, 282] width 1041 height 29
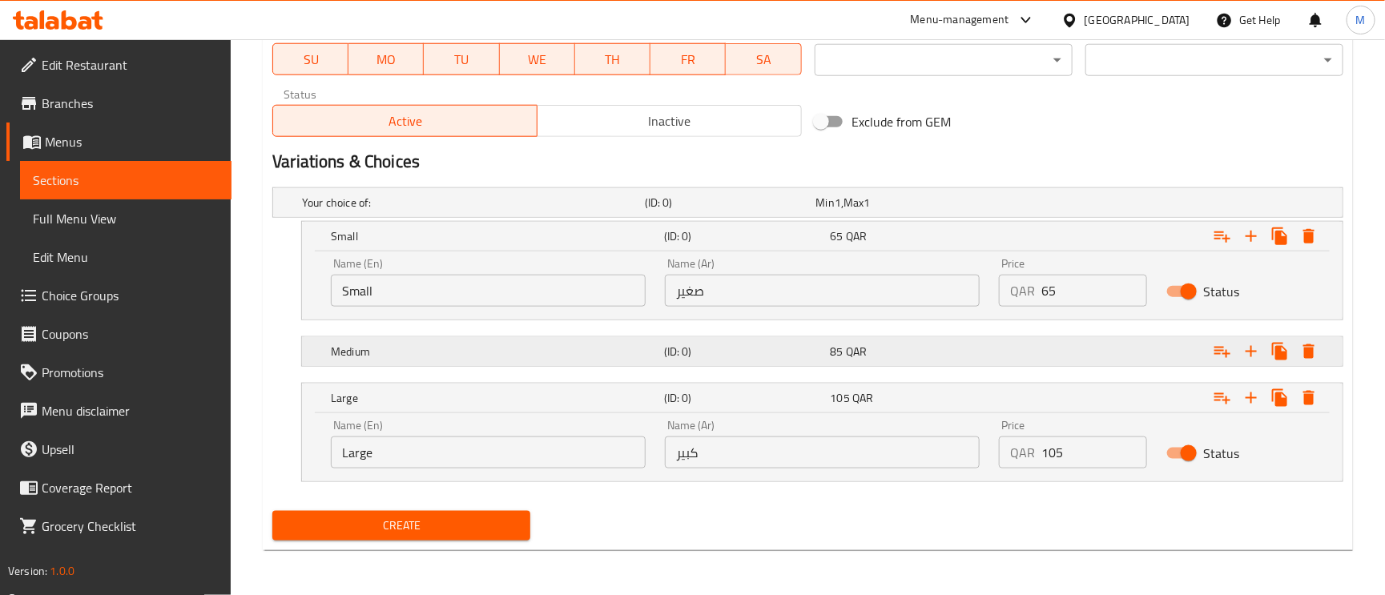
click at [381, 344] on h5 "Medium" at bounding box center [494, 352] width 327 height 16
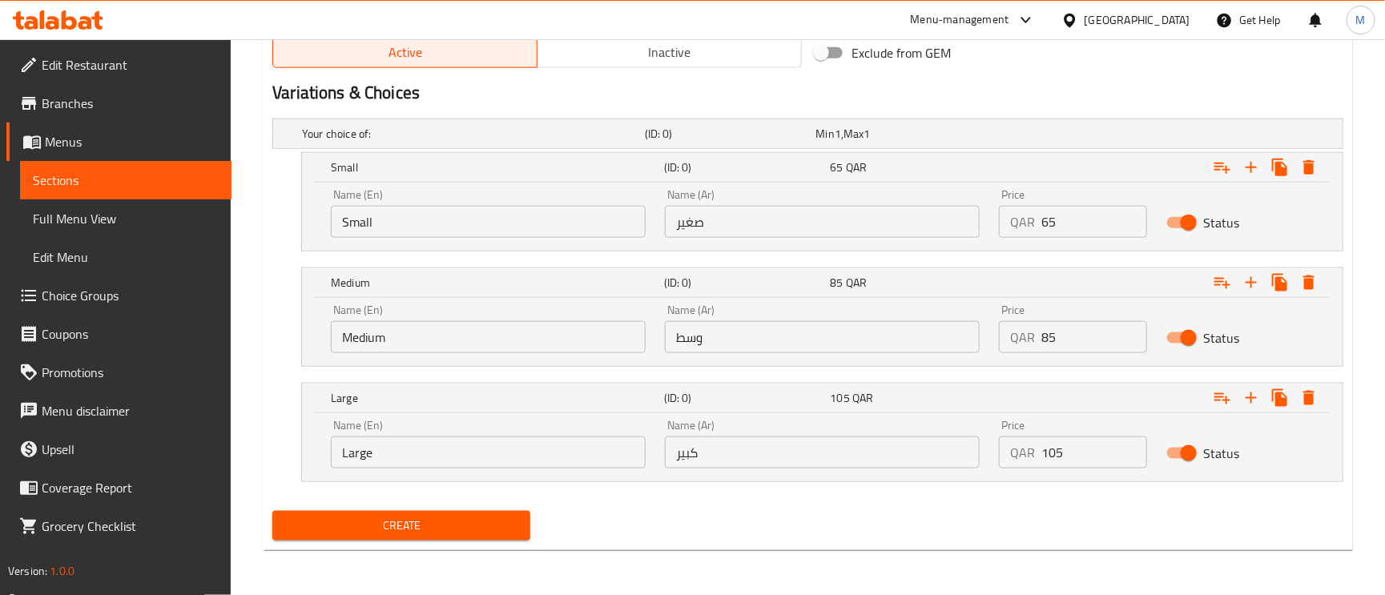
click at [392, 347] on input "Medium" at bounding box center [488, 337] width 315 height 32
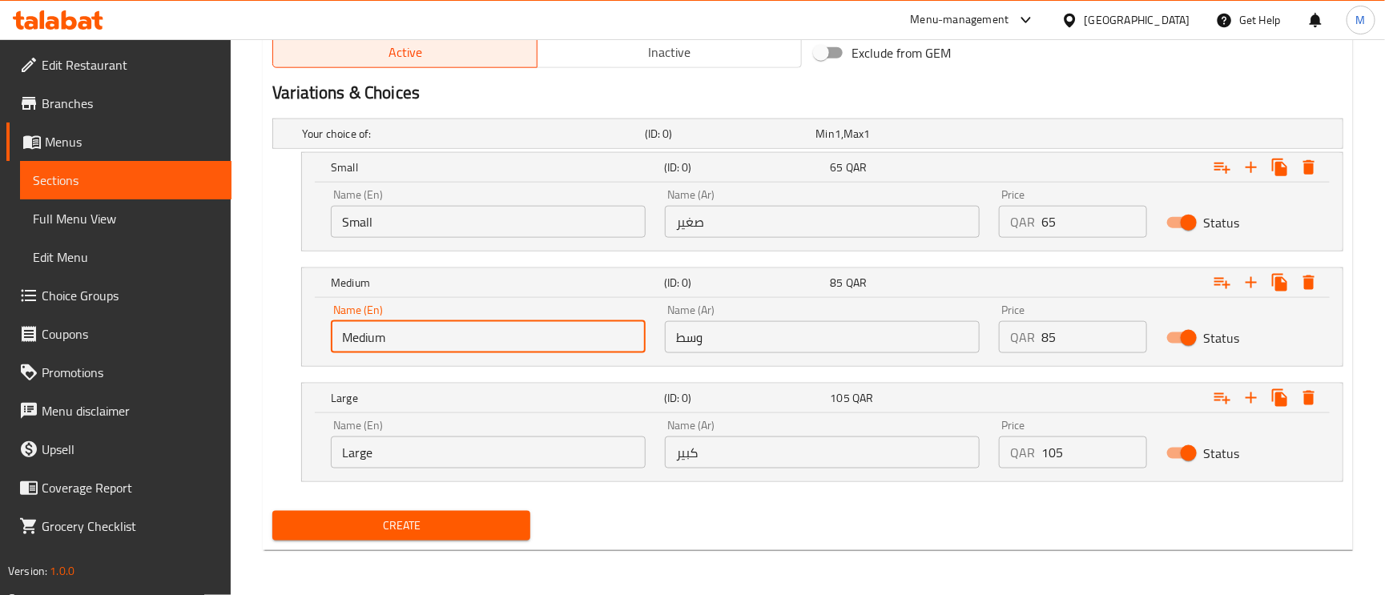
click at [392, 347] on input "Medium" at bounding box center [488, 337] width 315 height 32
type input "Medium"
click at [381, 469] on div "Name (En) Large Name (En)" at bounding box center [488, 444] width 334 height 68
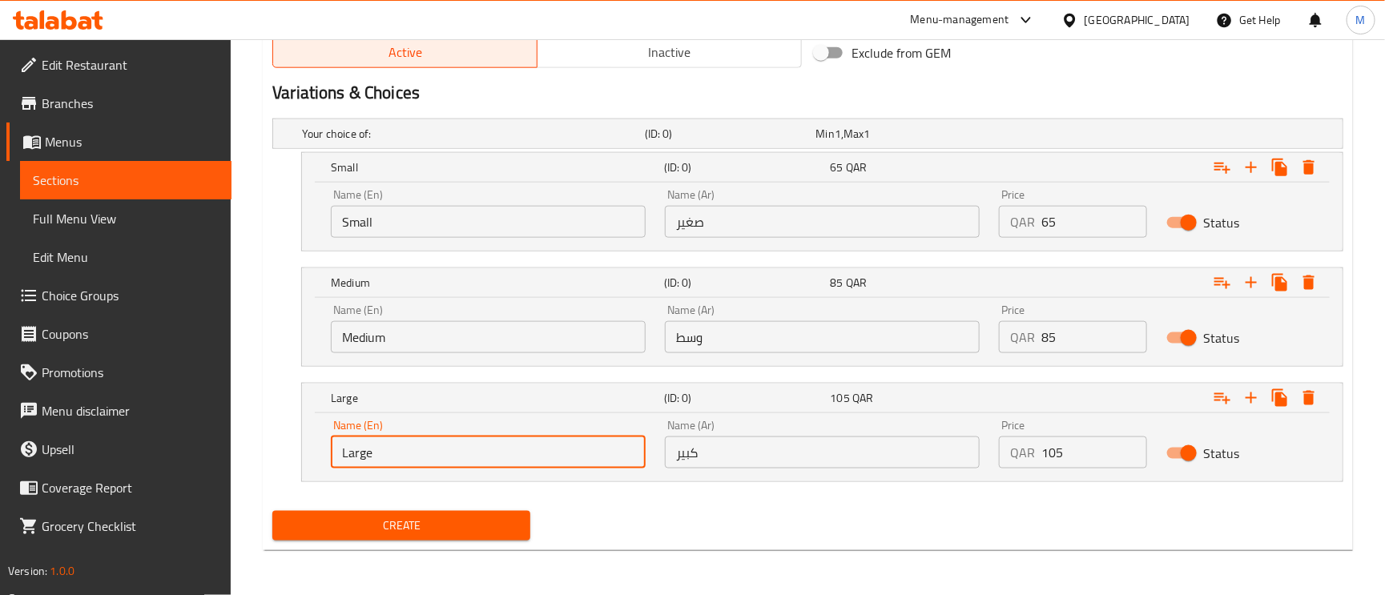
click at [376, 451] on input "Large" at bounding box center [488, 453] width 315 height 32
type input "Large"
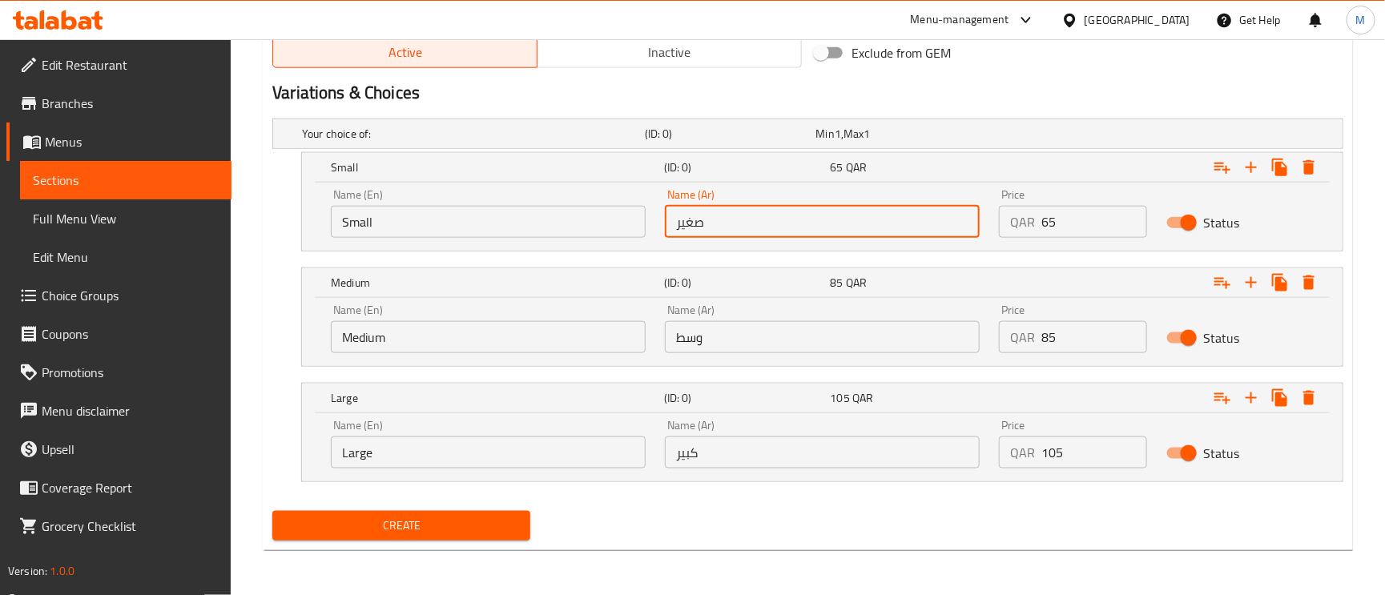
click at [799, 217] on input "صغير" at bounding box center [822, 222] width 315 height 32
type input "صغير"
click at [748, 328] on input "وسط" at bounding box center [822, 337] width 315 height 32
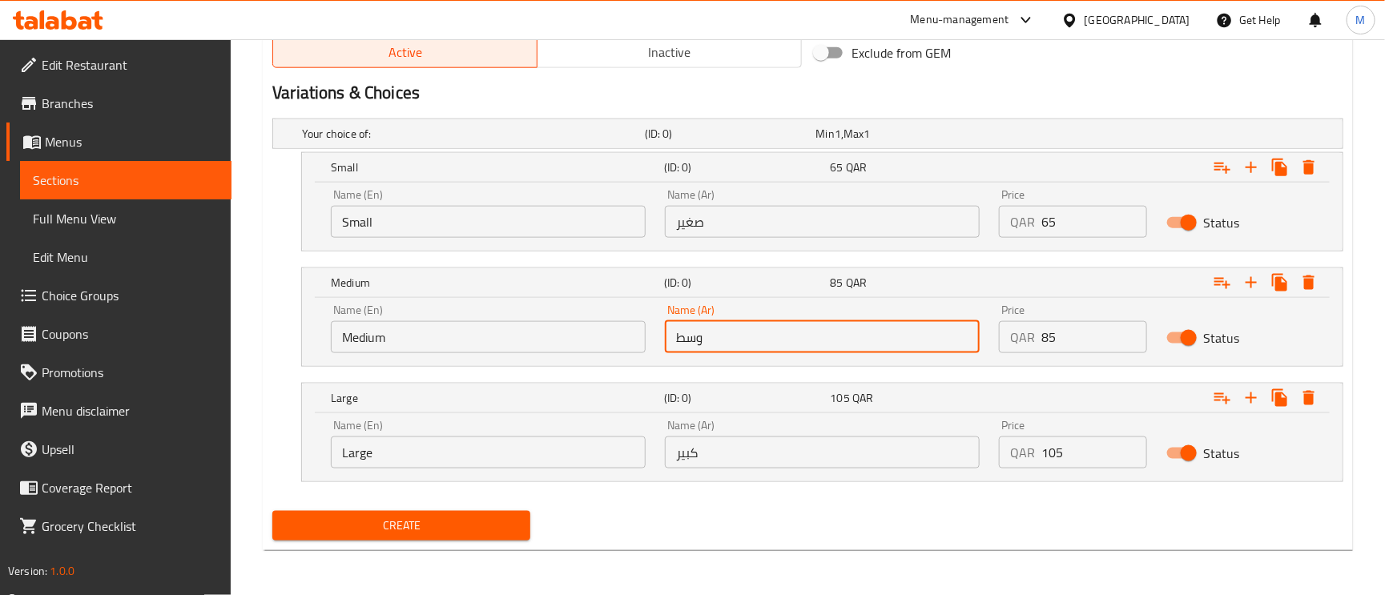
type input "وسط"
click at [729, 460] on input "كبير" at bounding box center [822, 453] width 315 height 32
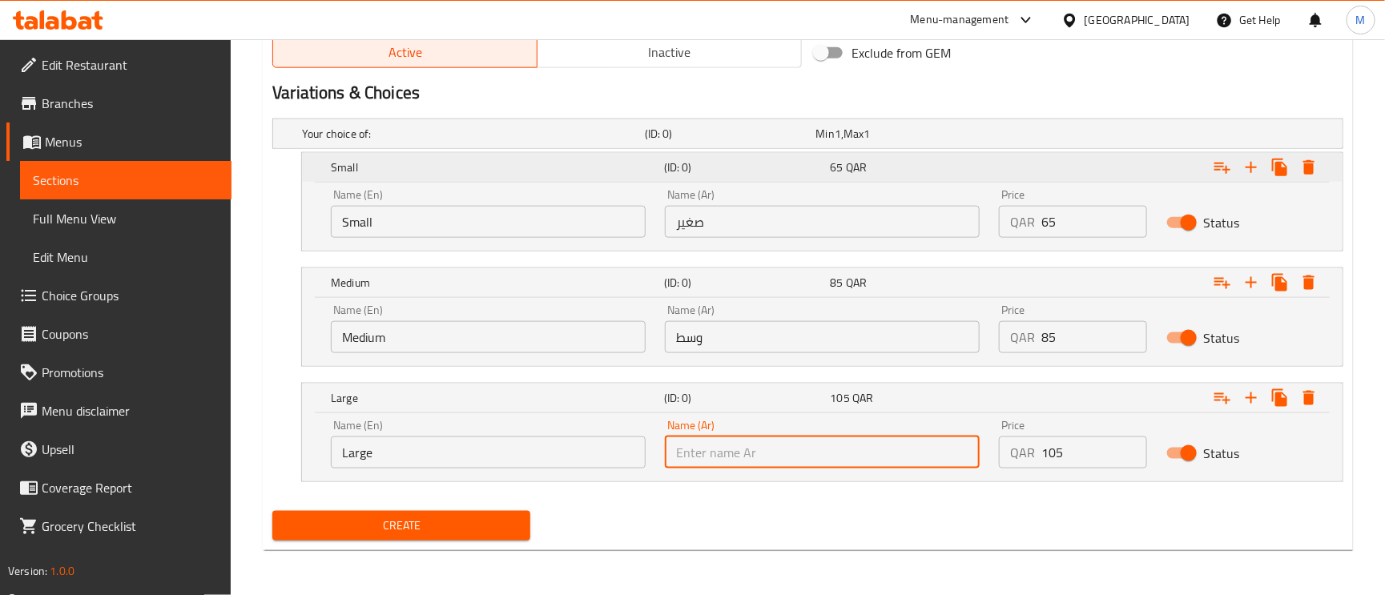
type input "كبير"
drag, startPoint x: 1072, startPoint y: 218, endPoint x: 1024, endPoint y: 274, distance: 73.3
click at [912, 238] on div "Name (En) Small Name (En) Name (Ar) صغير Name (Ar) Price QAR 0 Price Status" at bounding box center [822, 213] width 1002 height 68
paste input "65"
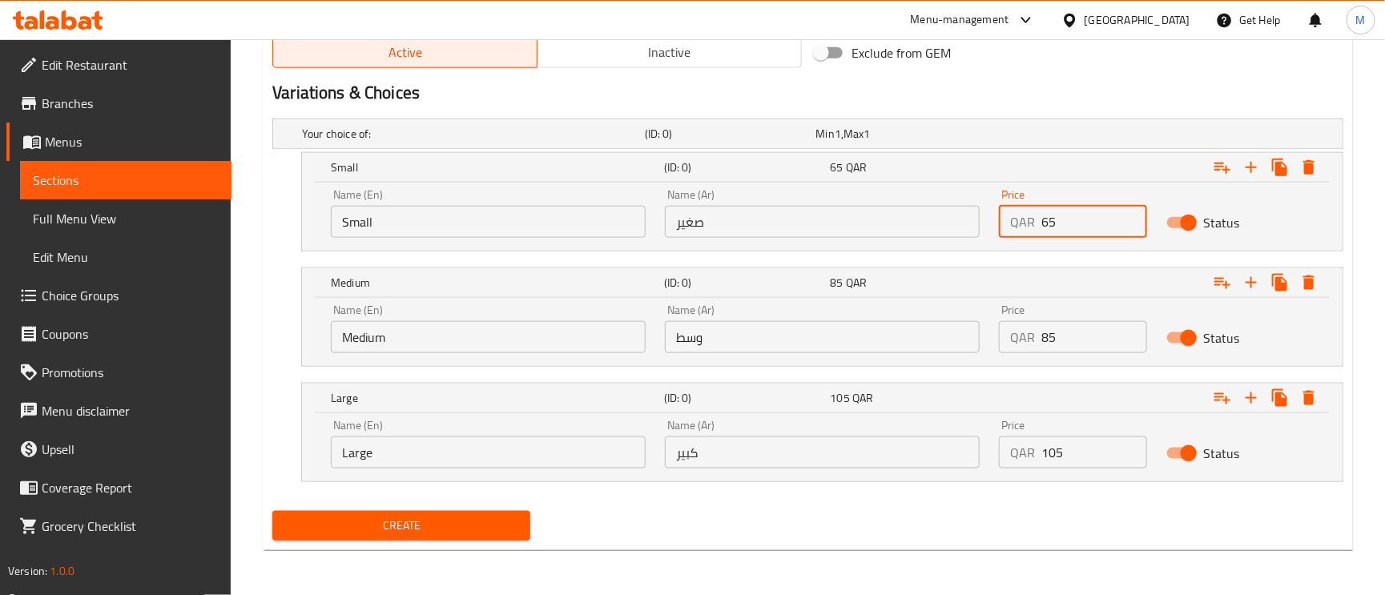
type input "65"
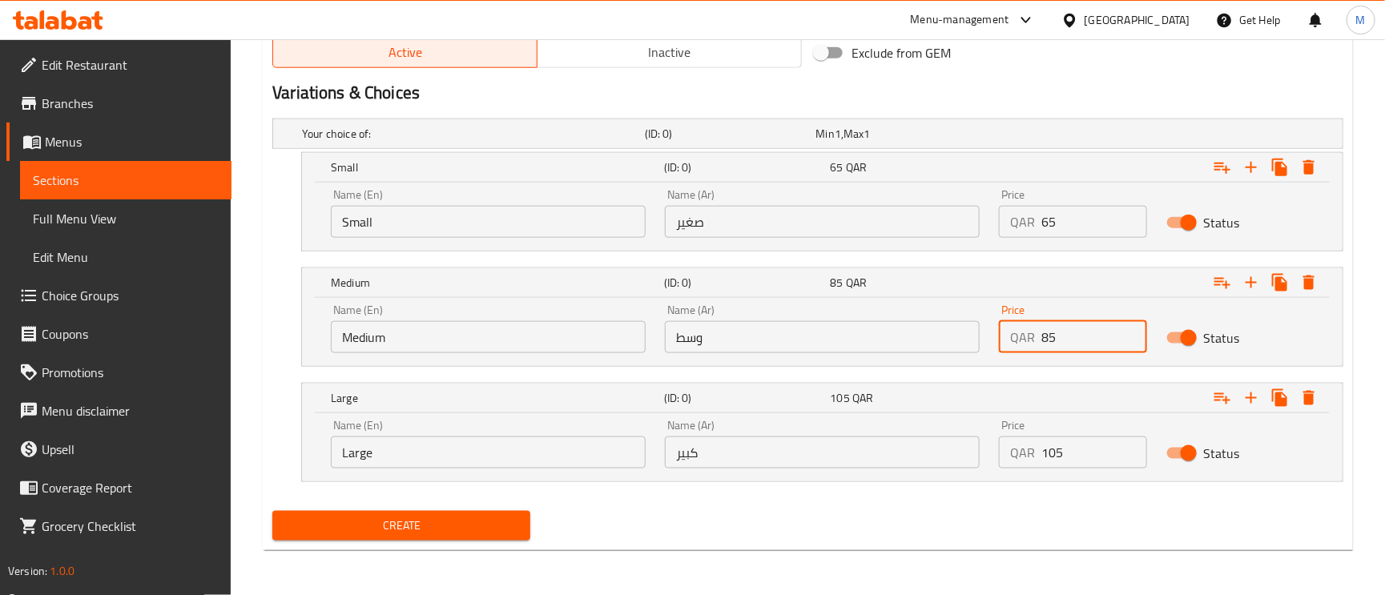
drag, startPoint x: 1072, startPoint y: 339, endPoint x: 992, endPoint y: 343, distance: 80.2
click at [992, 343] on div "Price QAR 85 Price" at bounding box center [1072, 329] width 167 height 68
type input "85"
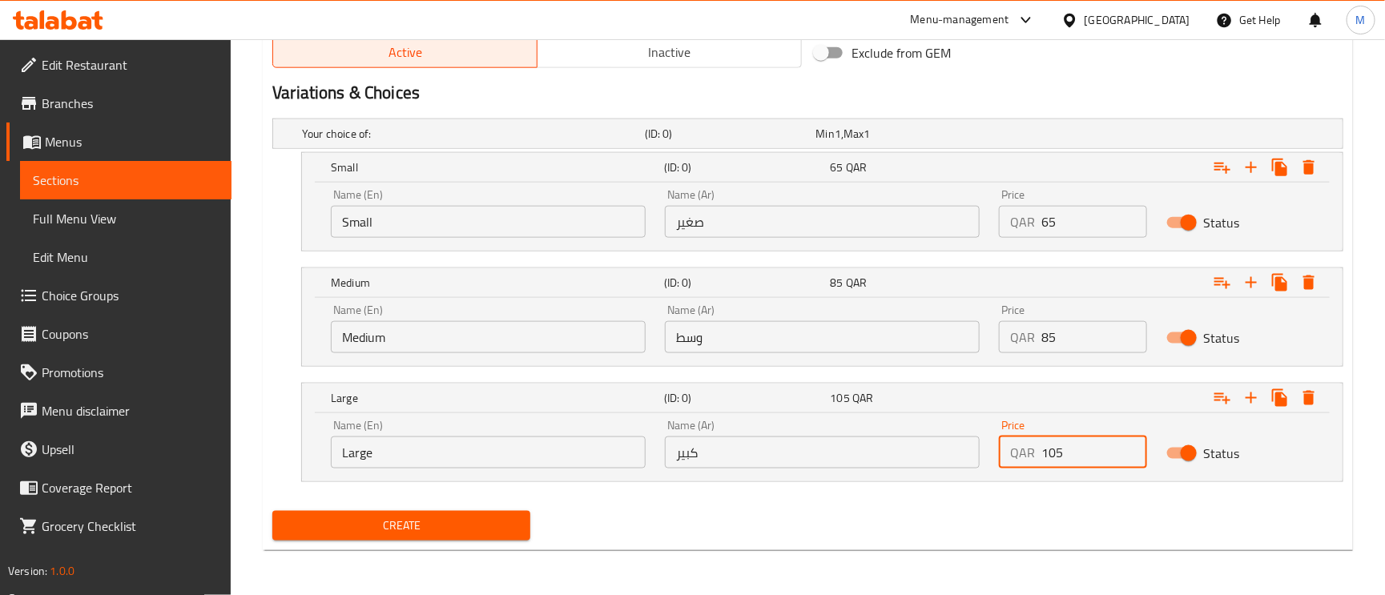
drag, startPoint x: 1089, startPoint y: 461, endPoint x: 955, endPoint y: 457, distance: 134.6
click at [955, 457] on div "Name (En) Large Name (En) Name (Ar) كبير Name (Ar) Price QAR 105 Price Status" at bounding box center [822, 444] width 1002 height 68
type input "105"
drag, startPoint x: 436, startPoint y: 549, endPoint x: 469, endPoint y: 518, distance: 44.8
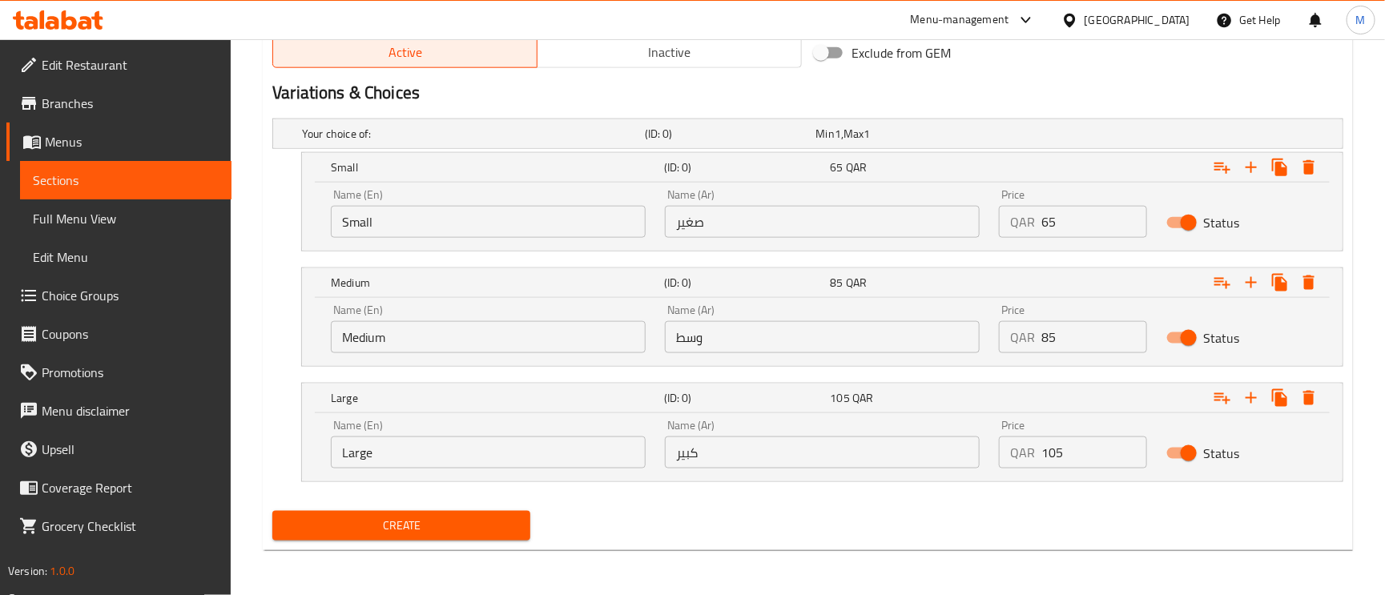
click at [469, 518] on span "Create" at bounding box center [401, 526] width 232 height 20
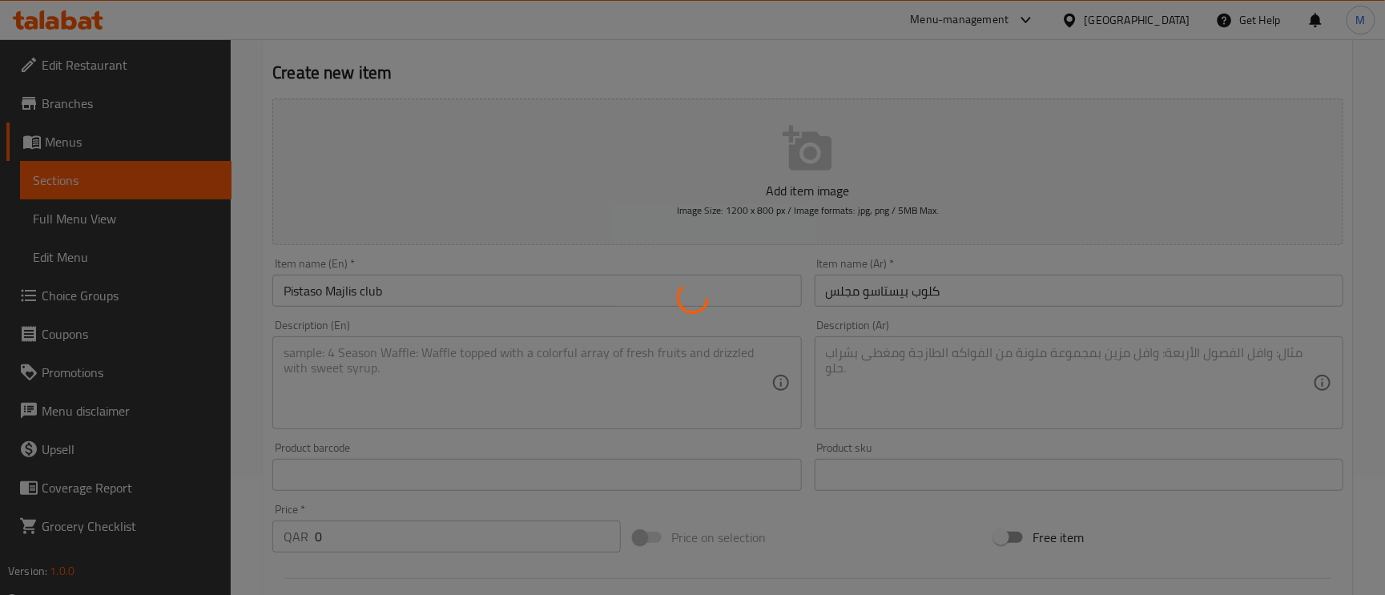
scroll to position [0, 0]
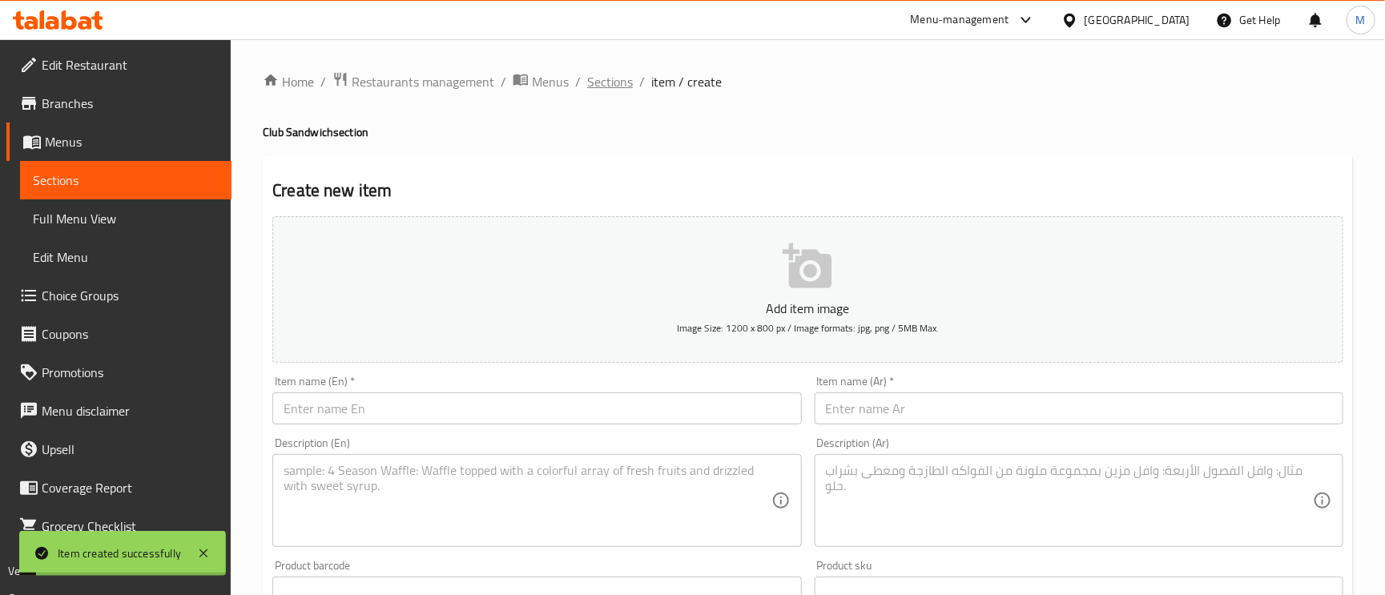
drag, startPoint x: 614, startPoint y: 78, endPoint x: 758, endPoint y: 156, distance: 164.2
click at [614, 78] on span "Sections" at bounding box center [610, 81] width 46 height 19
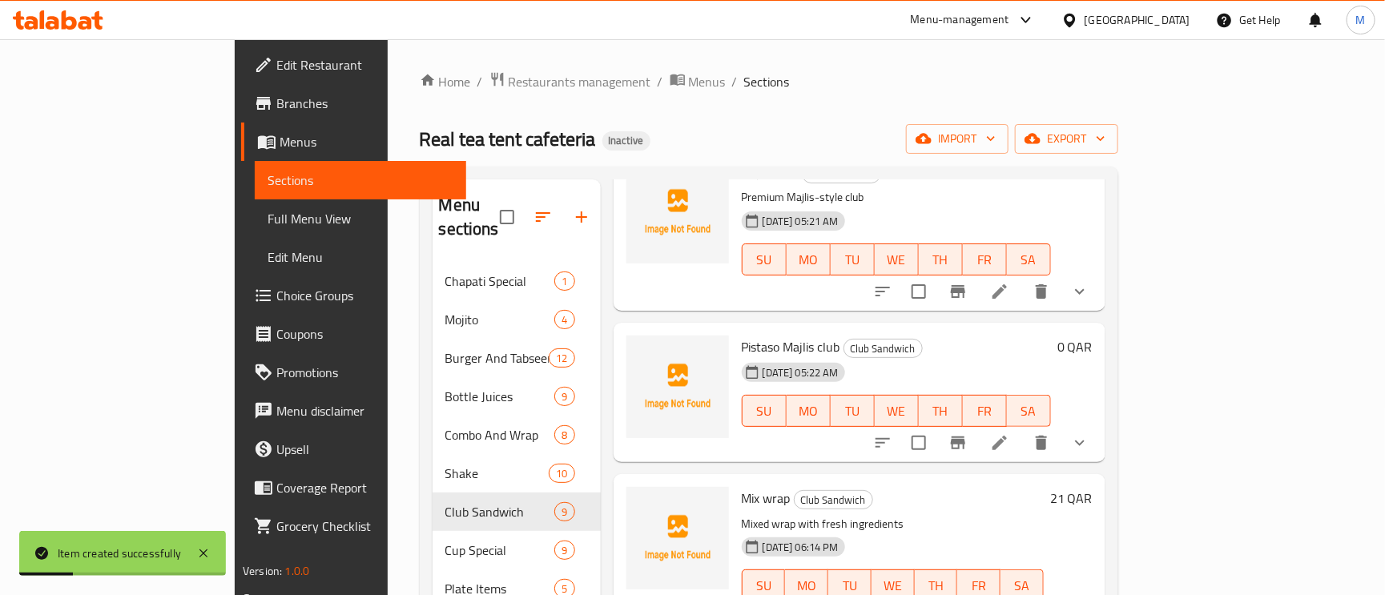
scroll to position [240, 0]
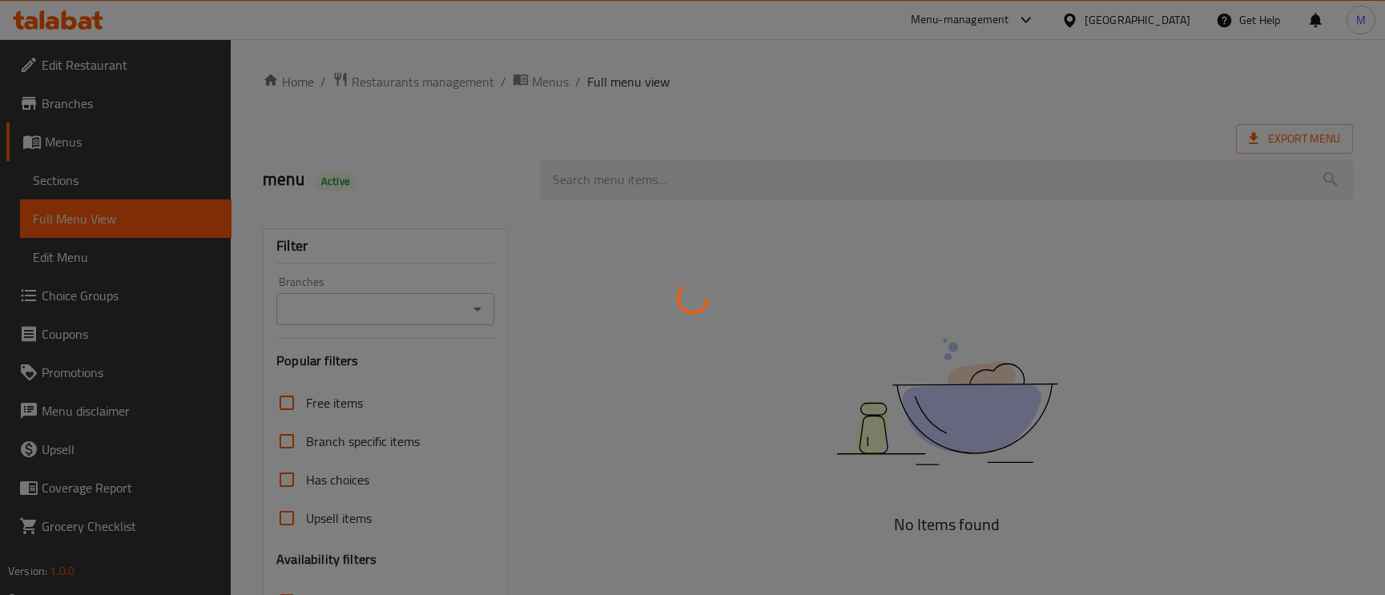
scroll to position [259, 0]
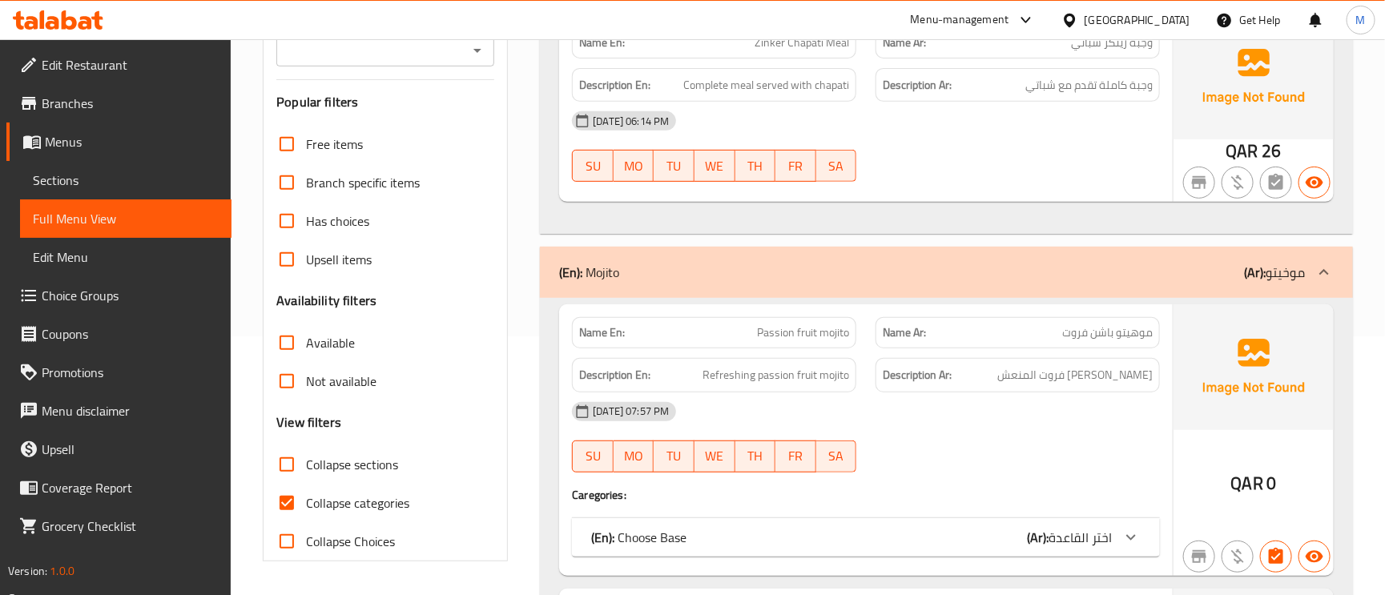
click at [288, 467] on input "Collapse sections" at bounding box center [287, 464] width 38 height 38
checkbox input "true"
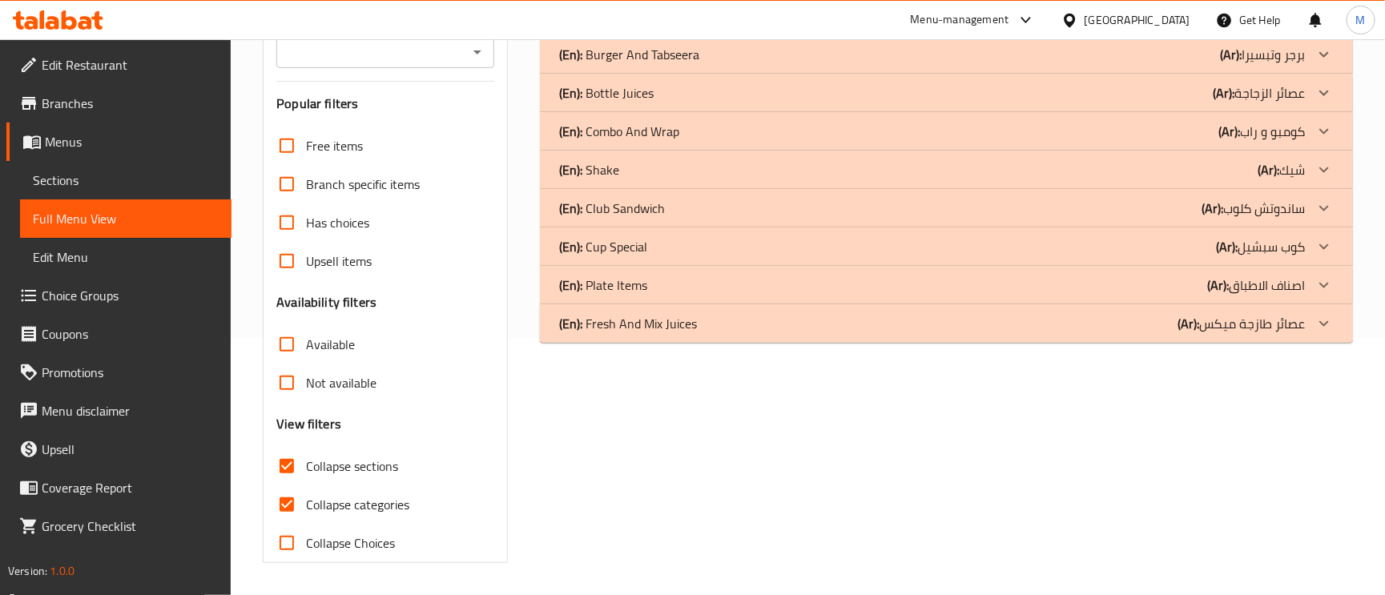
click at [284, 510] on input "Collapse categories" at bounding box center [287, 504] width 38 height 38
checkbox input "false"
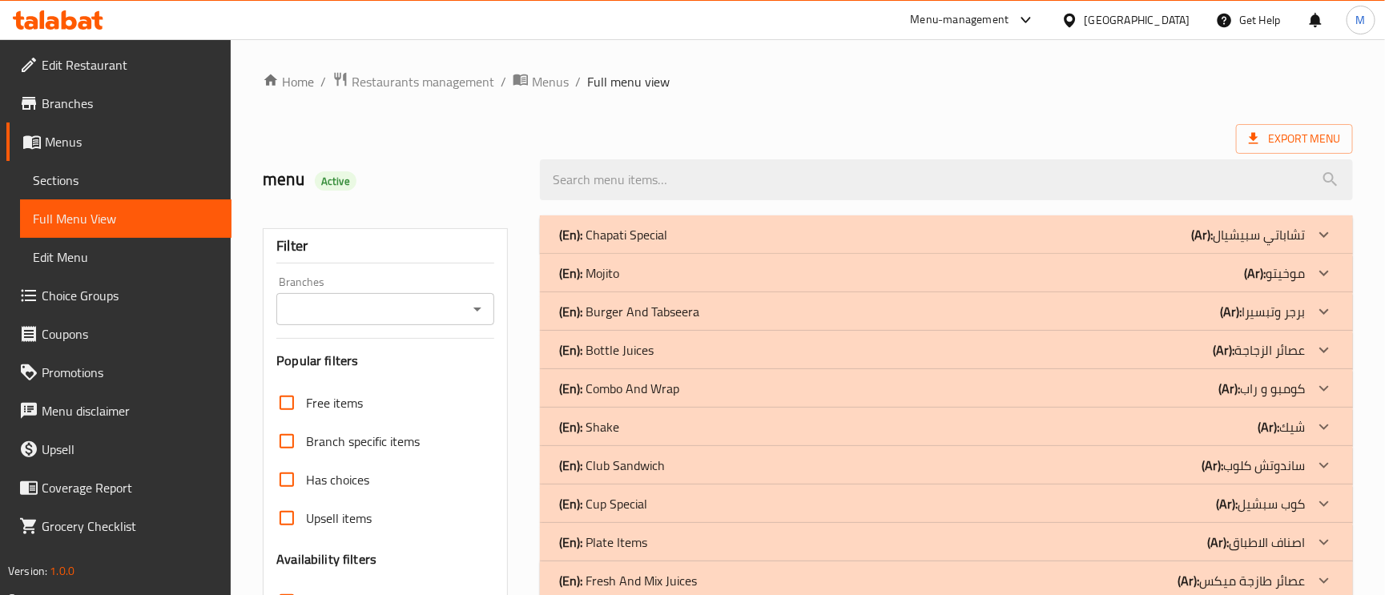
click at [1317, 470] on icon at bounding box center [1323, 465] width 19 height 19
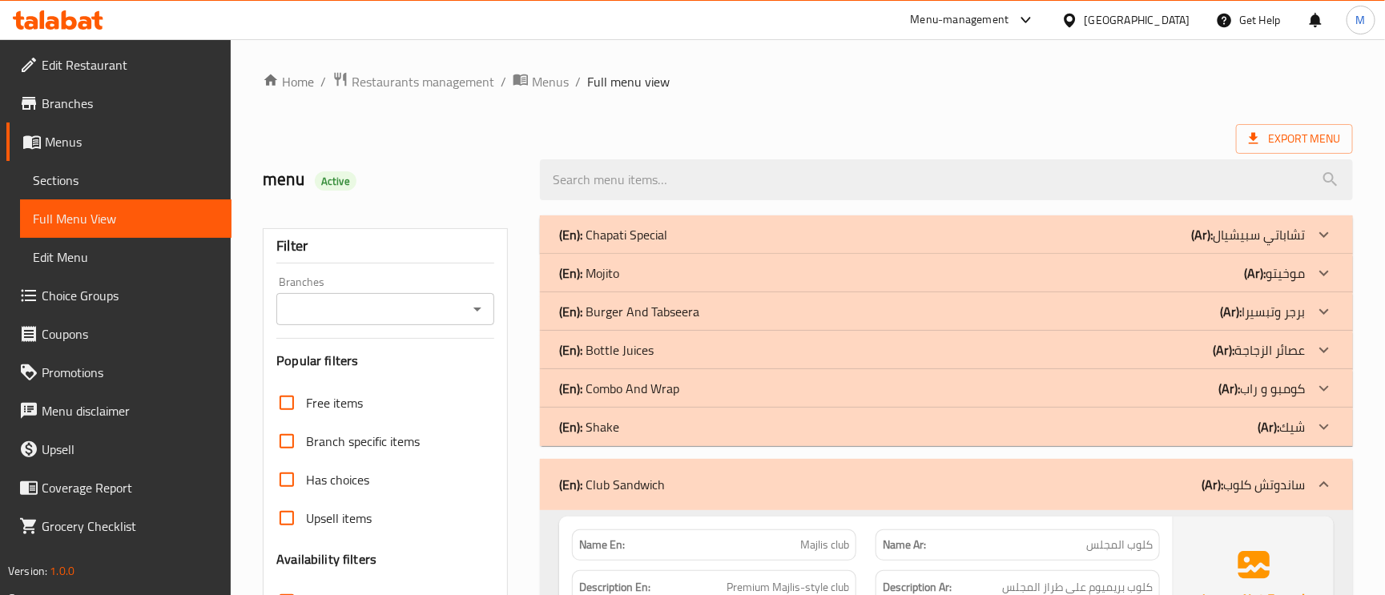
drag, startPoint x: 1298, startPoint y: 382, endPoint x: 1300, endPoint y: 372, distance: 9.7
click at [1298, 382] on p "(Ar): كومبو و راب" at bounding box center [1261, 388] width 87 height 19
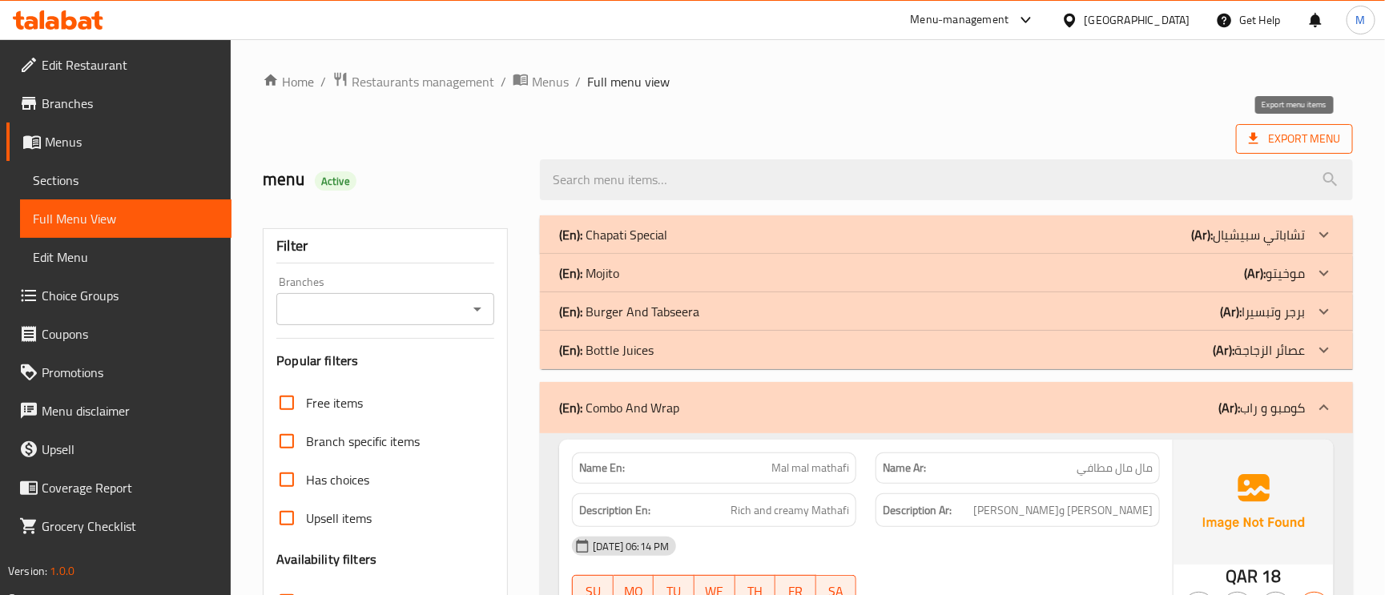
click at [1308, 139] on span "Export Menu" at bounding box center [1294, 139] width 91 height 20
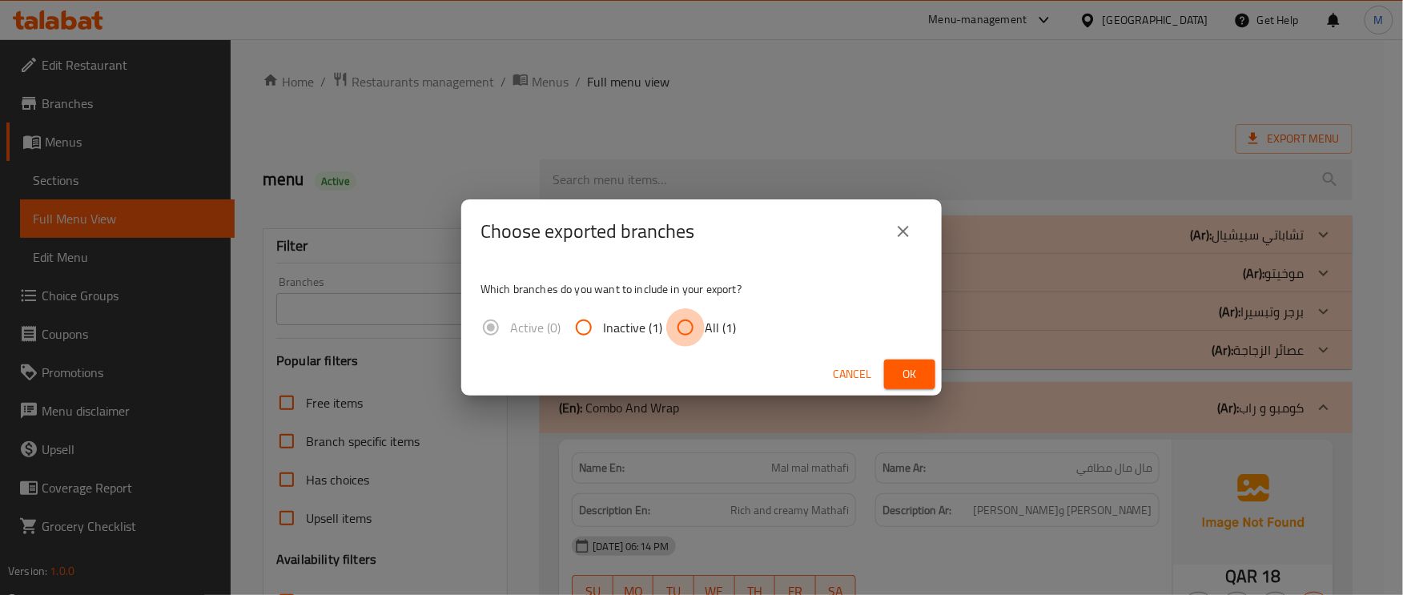
drag, startPoint x: 678, startPoint y: 328, endPoint x: 850, endPoint y: 370, distance: 176.4
click at [681, 328] on input "All (1)" at bounding box center [685, 327] width 38 height 38
radio input "true"
click at [901, 375] on span "Ok" at bounding box center [910, 374] width 26 height 20
